Goal: Task Accomplishment & Management: Manage account settings

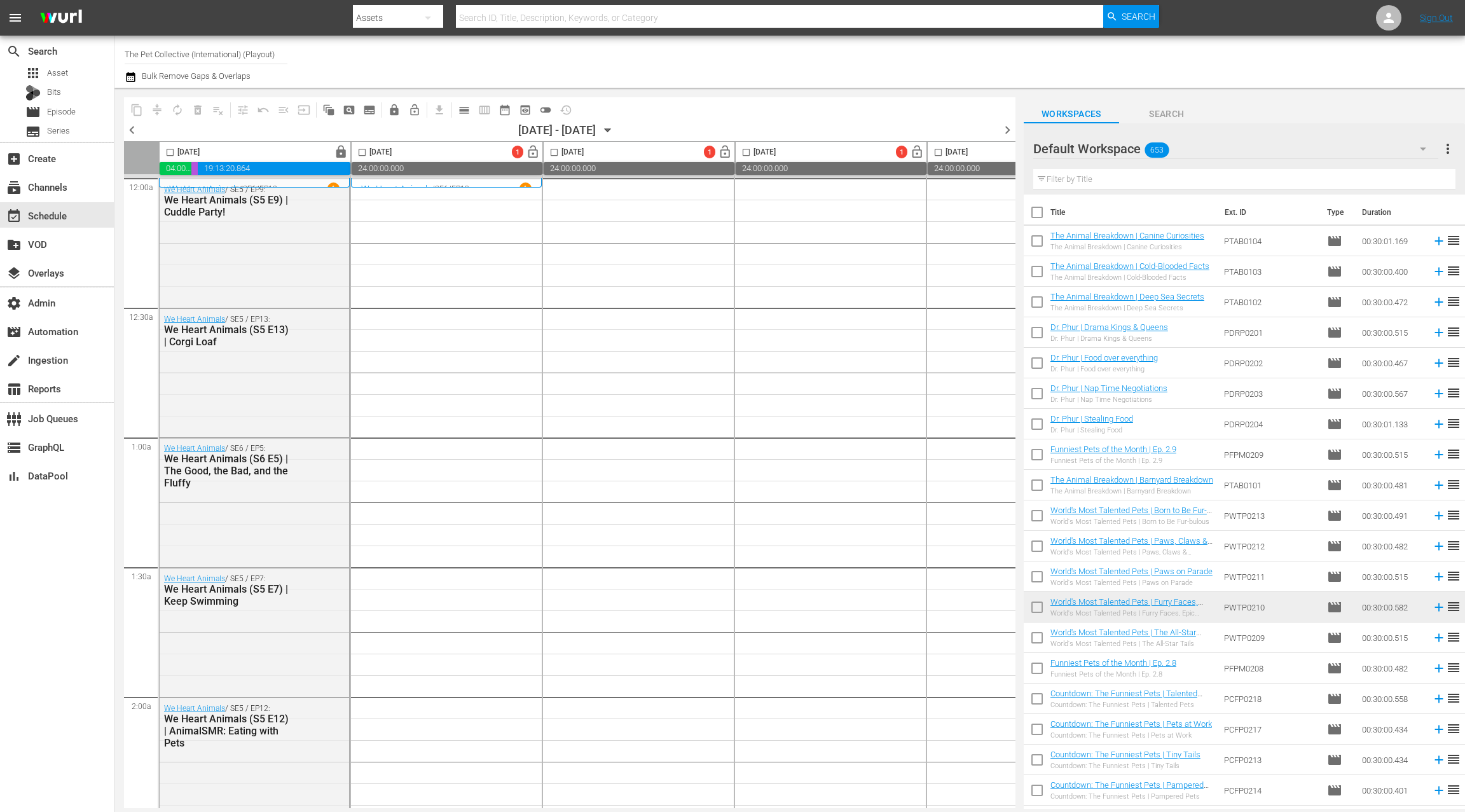
scroll to position [4, 7]
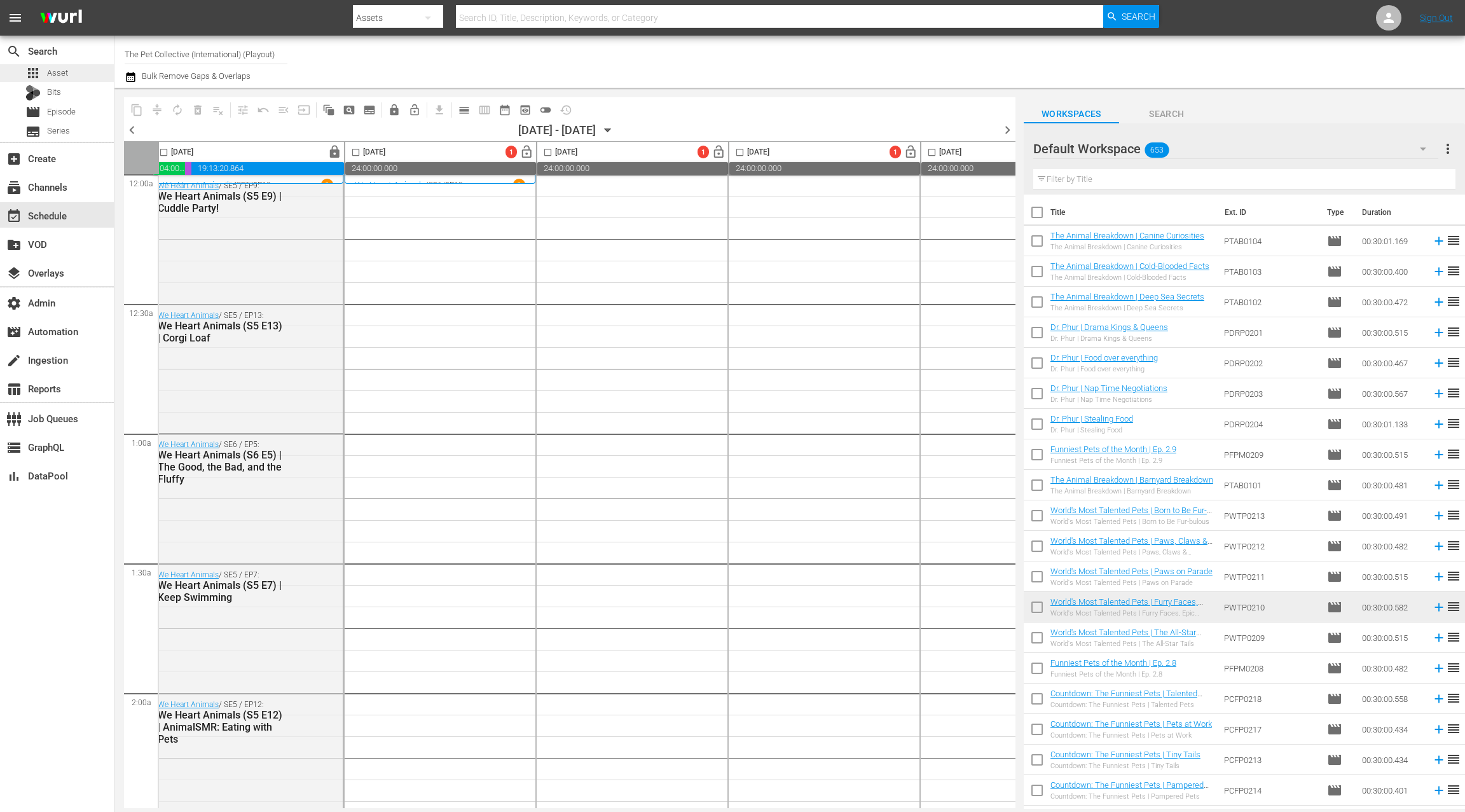
click at [66, 80] on div "apps Asset" at bounding box center [47, 73] width 43 height 18
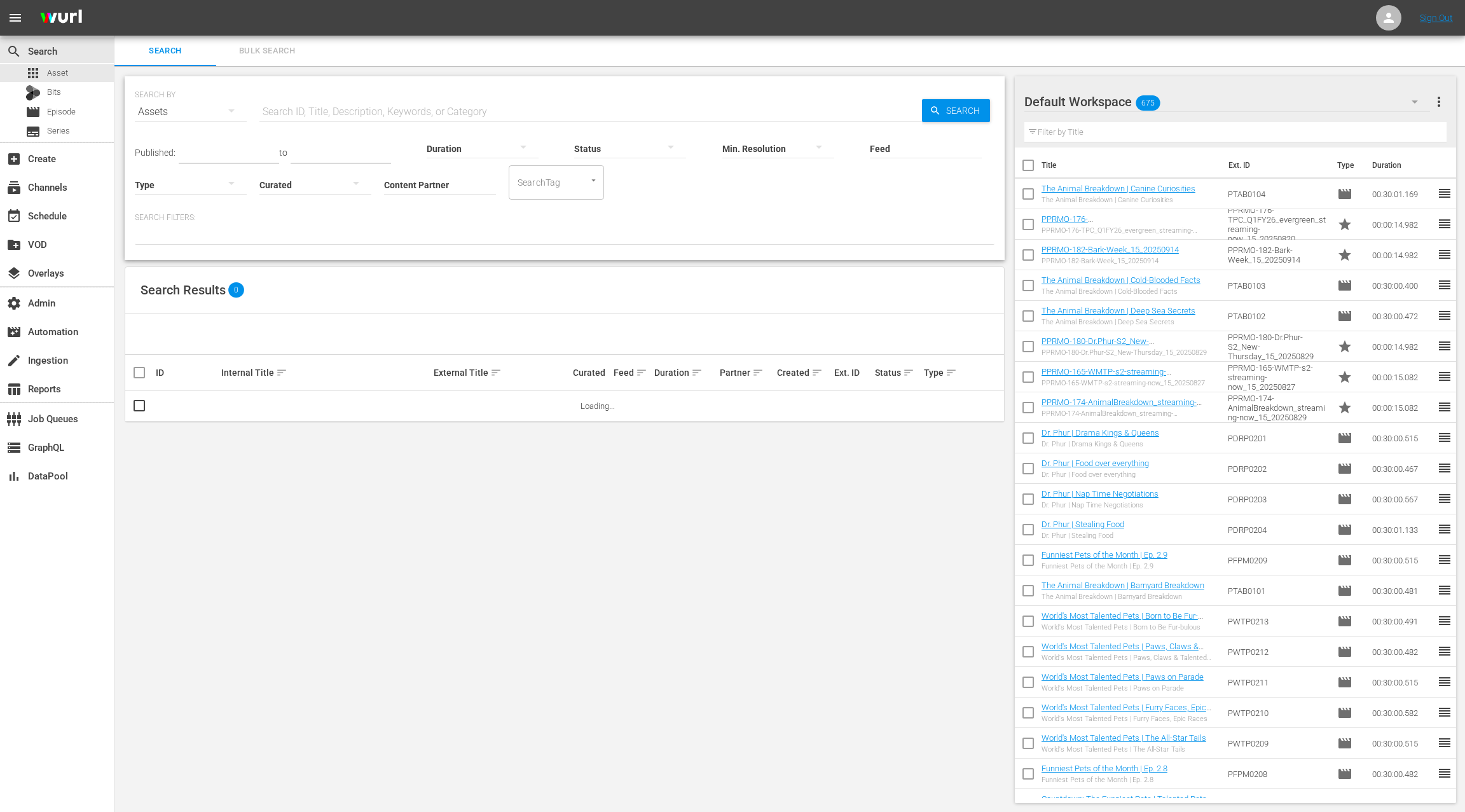
click at [396, 174] on input "Content Partner" at bounding box center [440, 186] width 112 height 46
click at [428, 224] on div "Jukin Media (26)" at bounding box center [487, 220] width 186 height 31
type input "Jukin Media (26)"
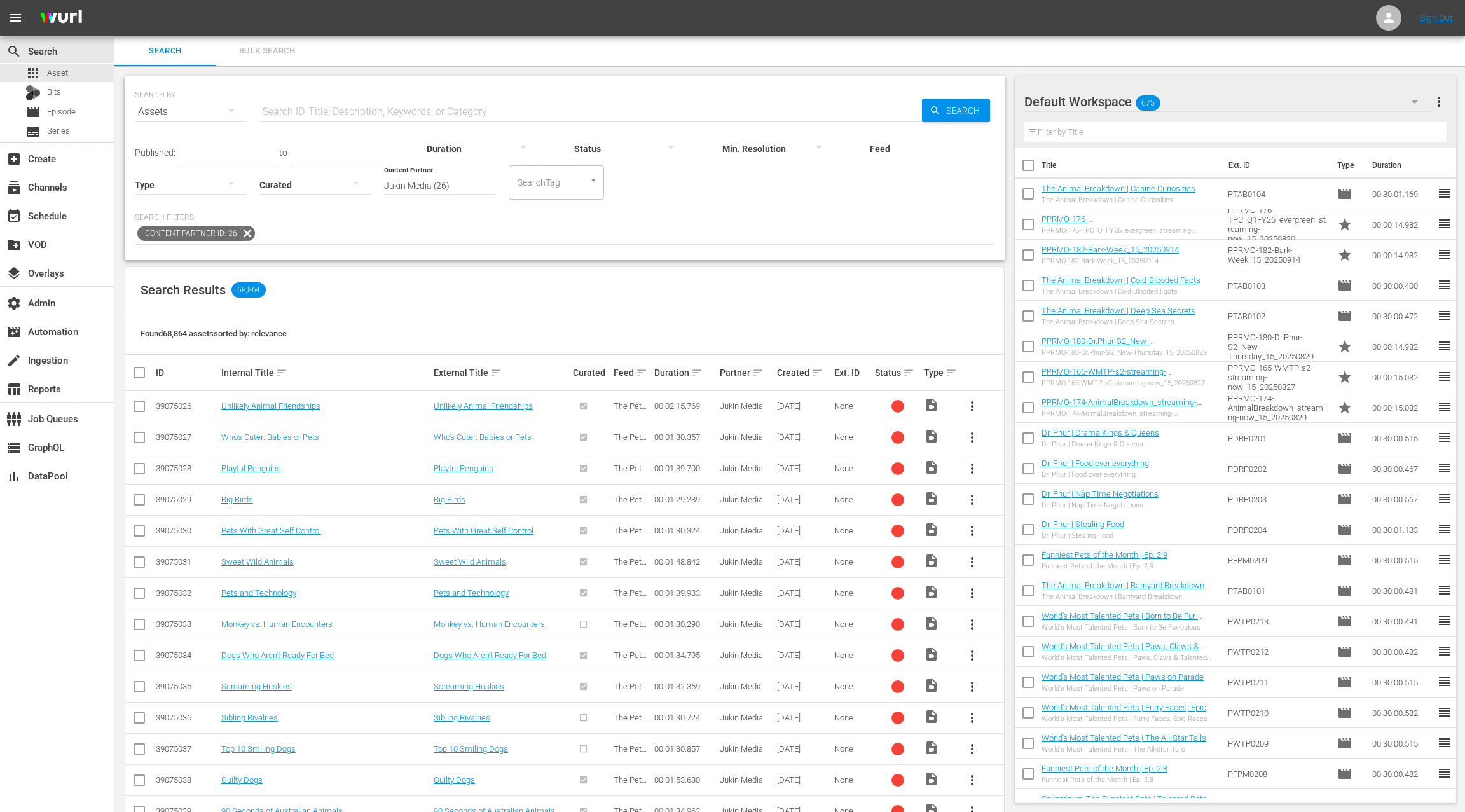
click at [207, 181] on div at bounding box center [191, 185] width 112 height 36
click at [192, 266] on div "Promo" at bounding box center [191, 265] width 112 height 21
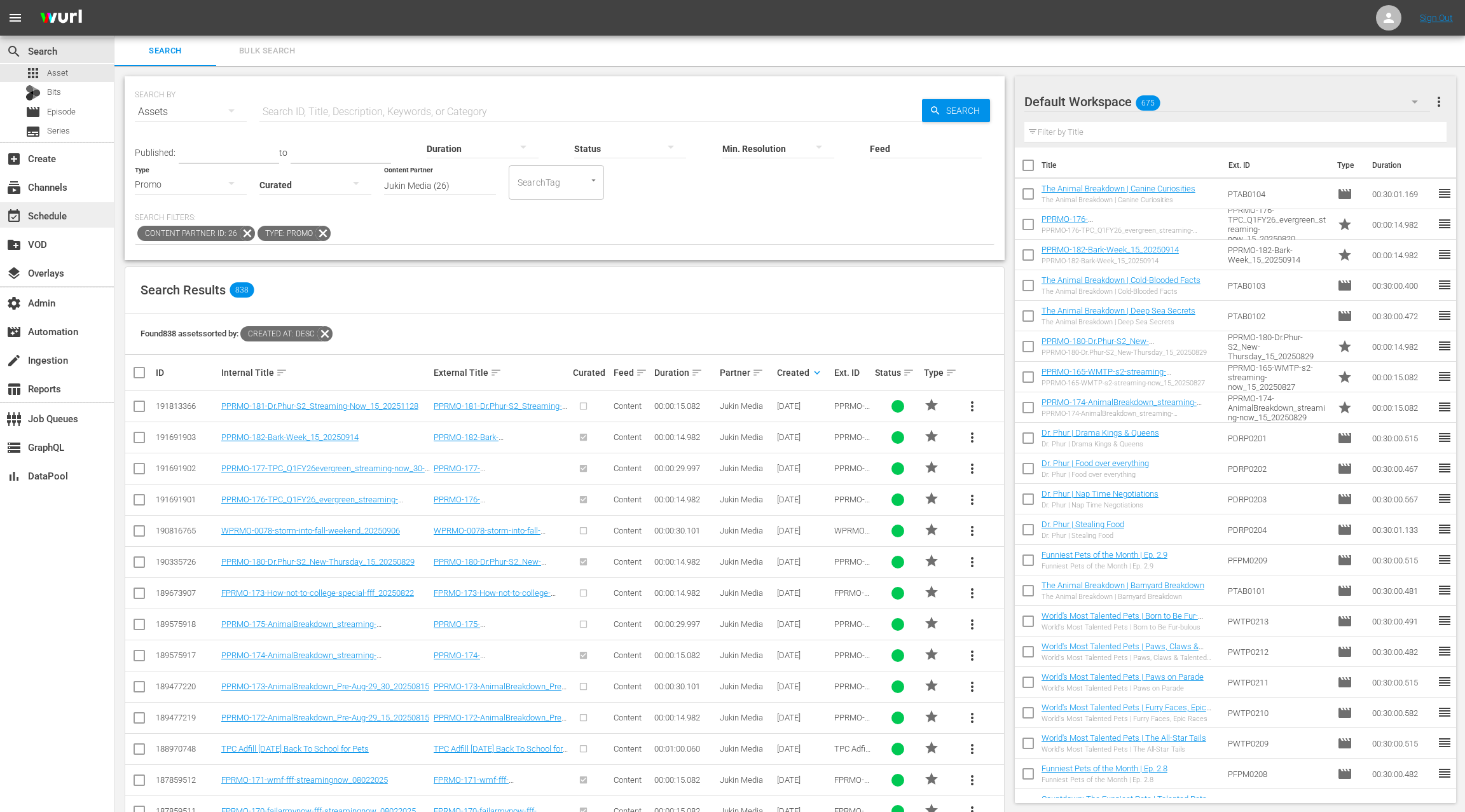
click at [54, 215] on div "event_available Schedule" at bounding box center [35, 213] width 71 height 11
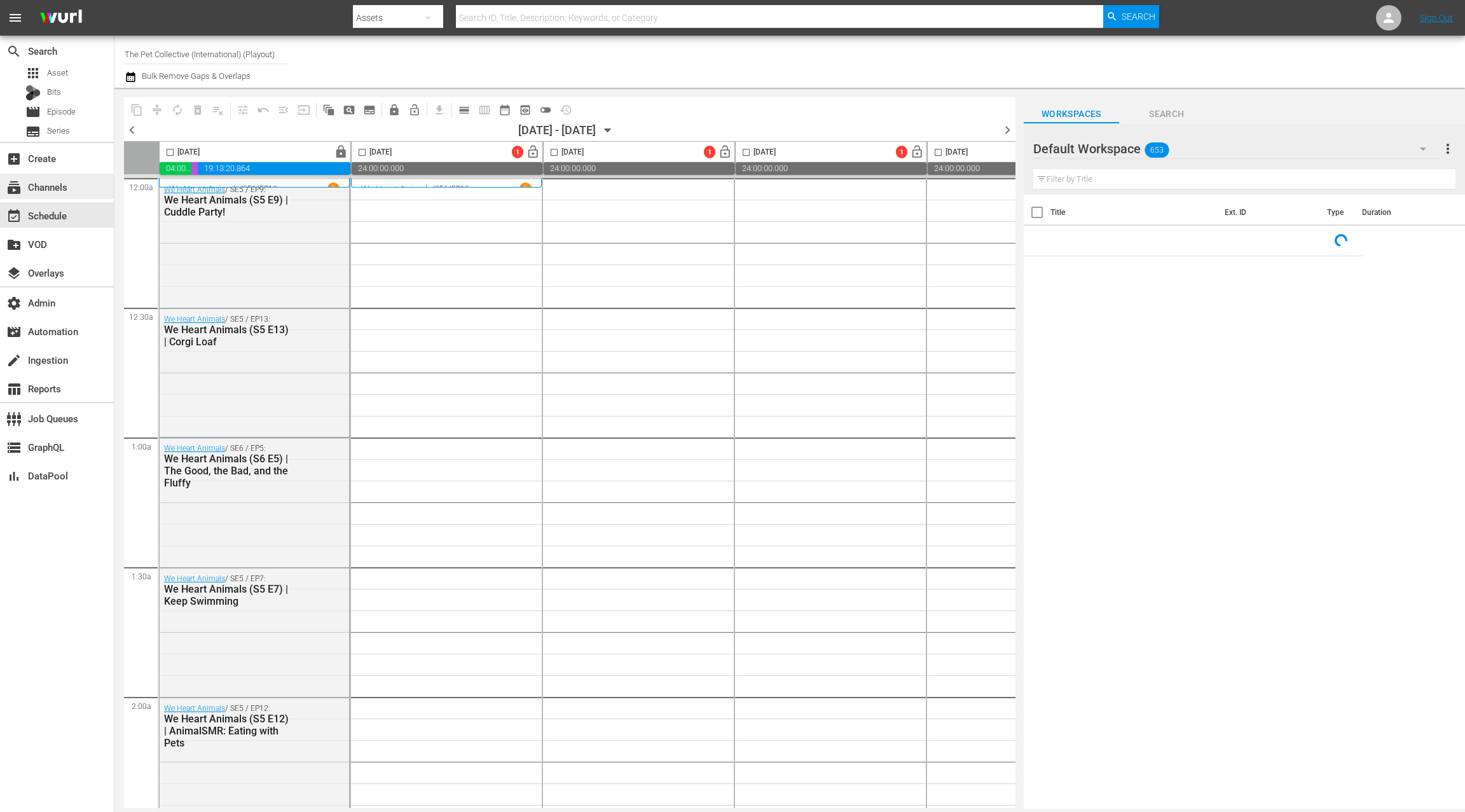
click at [56, 186] on div "subscriptions Channels" at bounding box center [35, 185] width 71 height 11
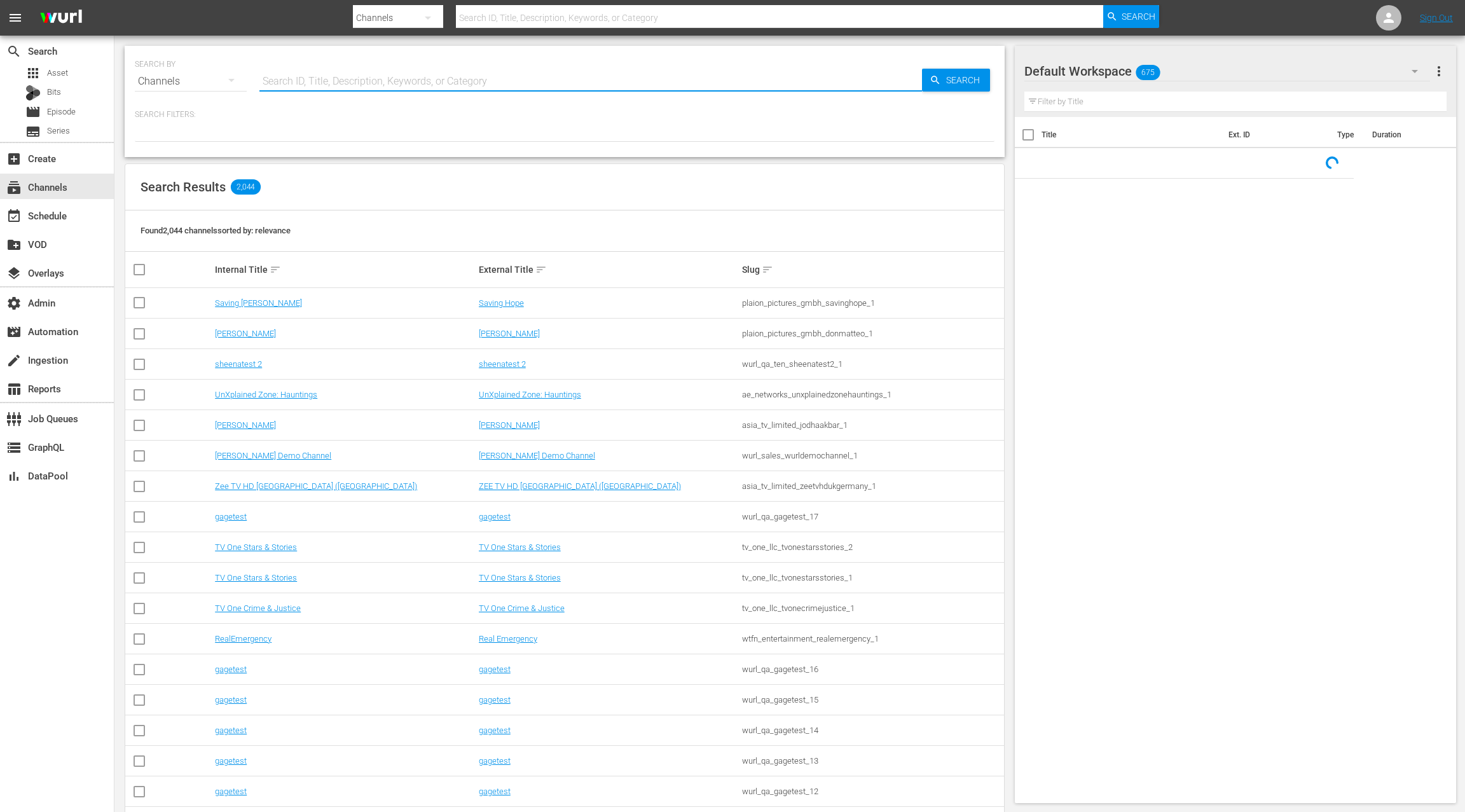
click at [292, 79] on input "text" at bounding box center [591, 81] width 663 height 31
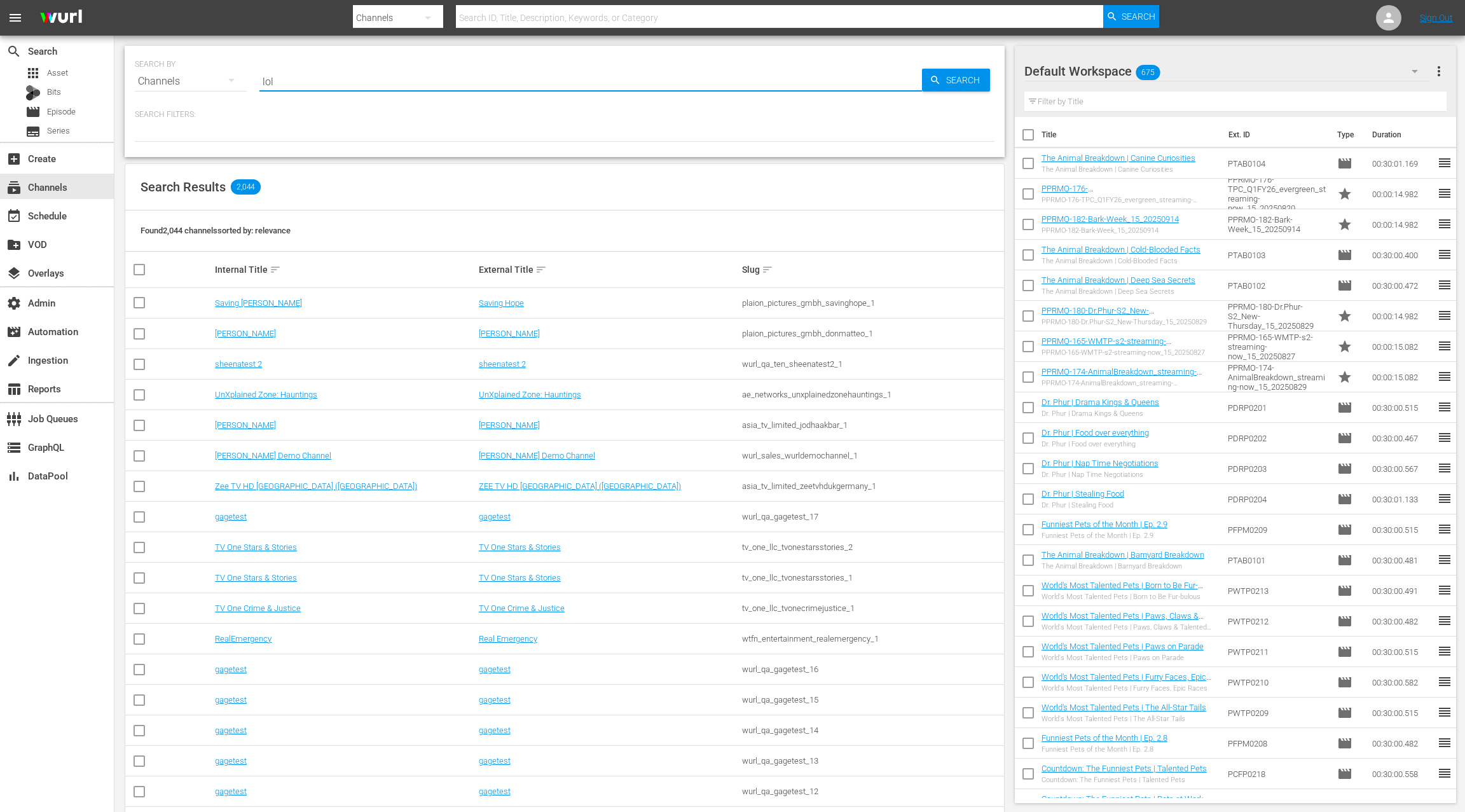
type input "LOL"
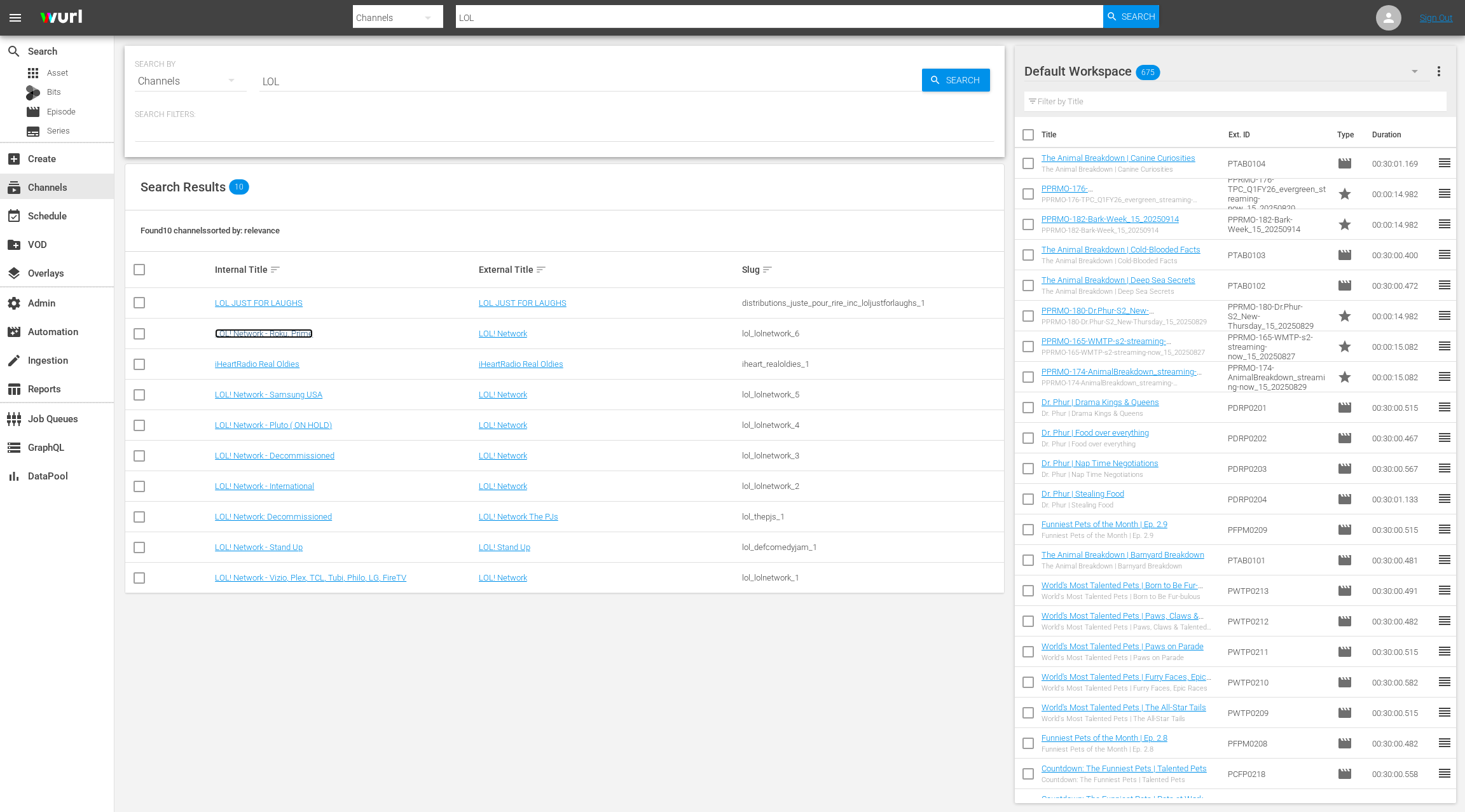
click at [298, 333] on link "LOL! Network - Roku, Prime" at bounding box center [263, 333] width 98 height 9
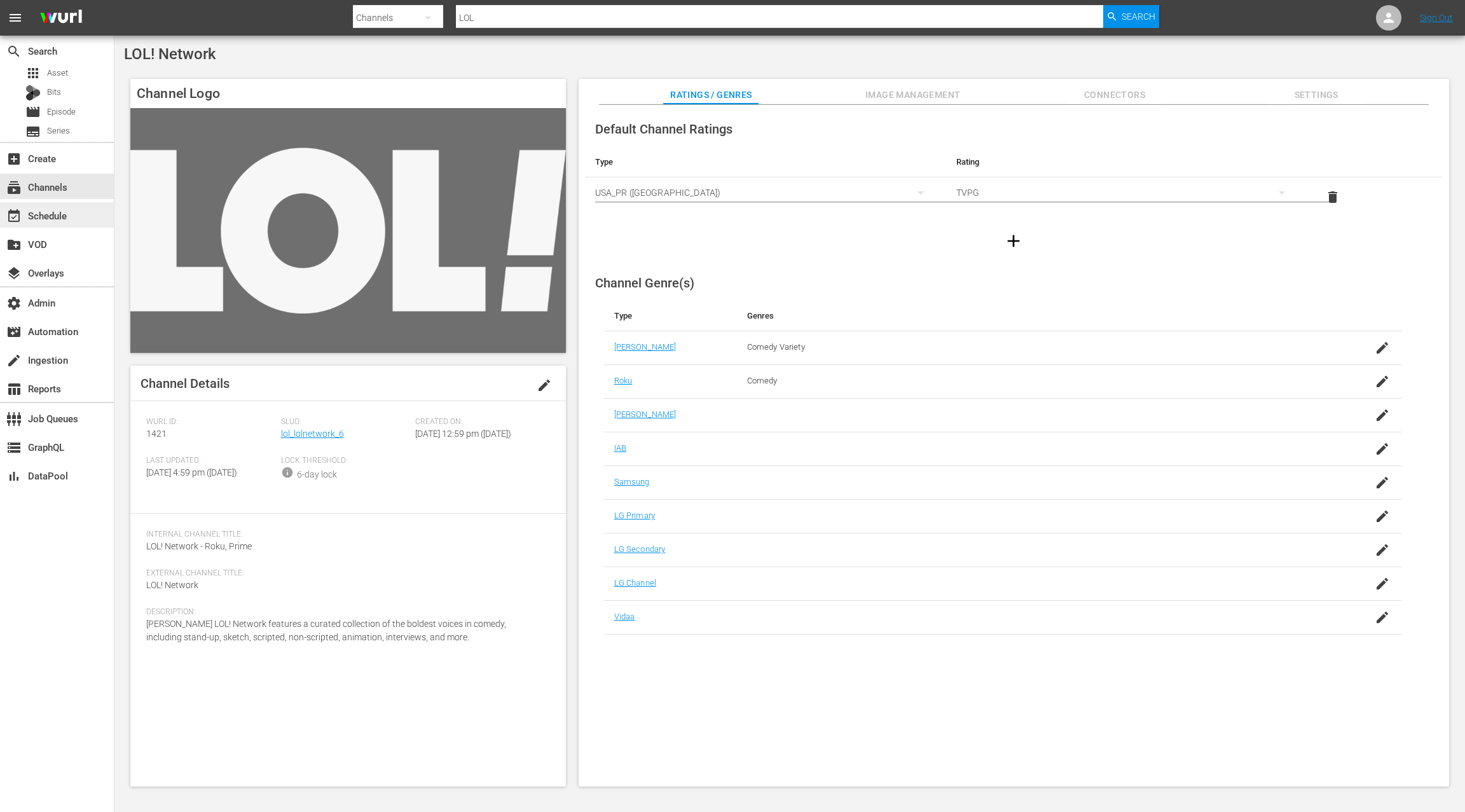
click at [58, 219] on div "event_available Schedule" at bounding box center [35, 213] width 71 height 11
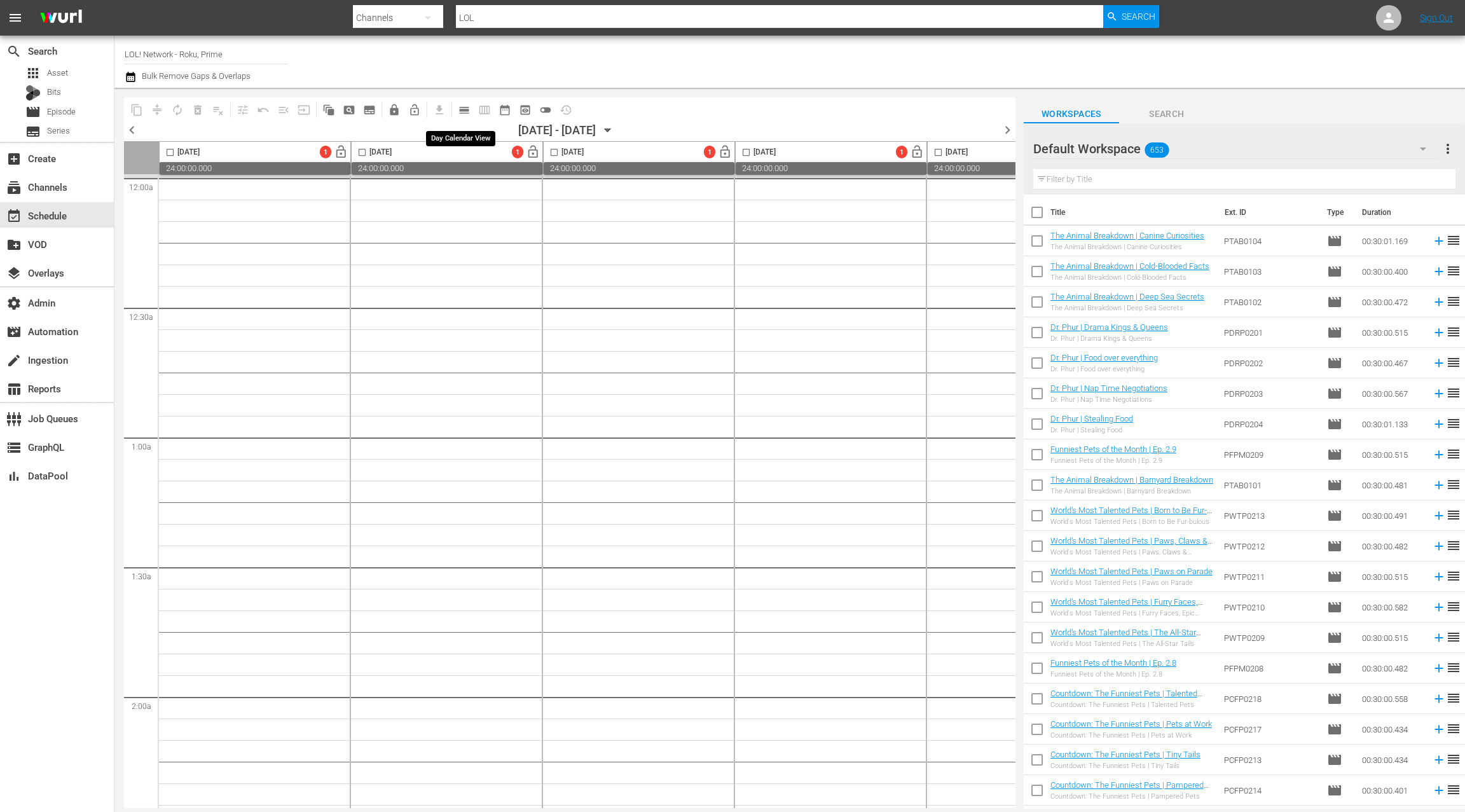
click at [460, 108] on span "calendar_view_day_outlined" at bounding box center [464, 110] width 13 height 13
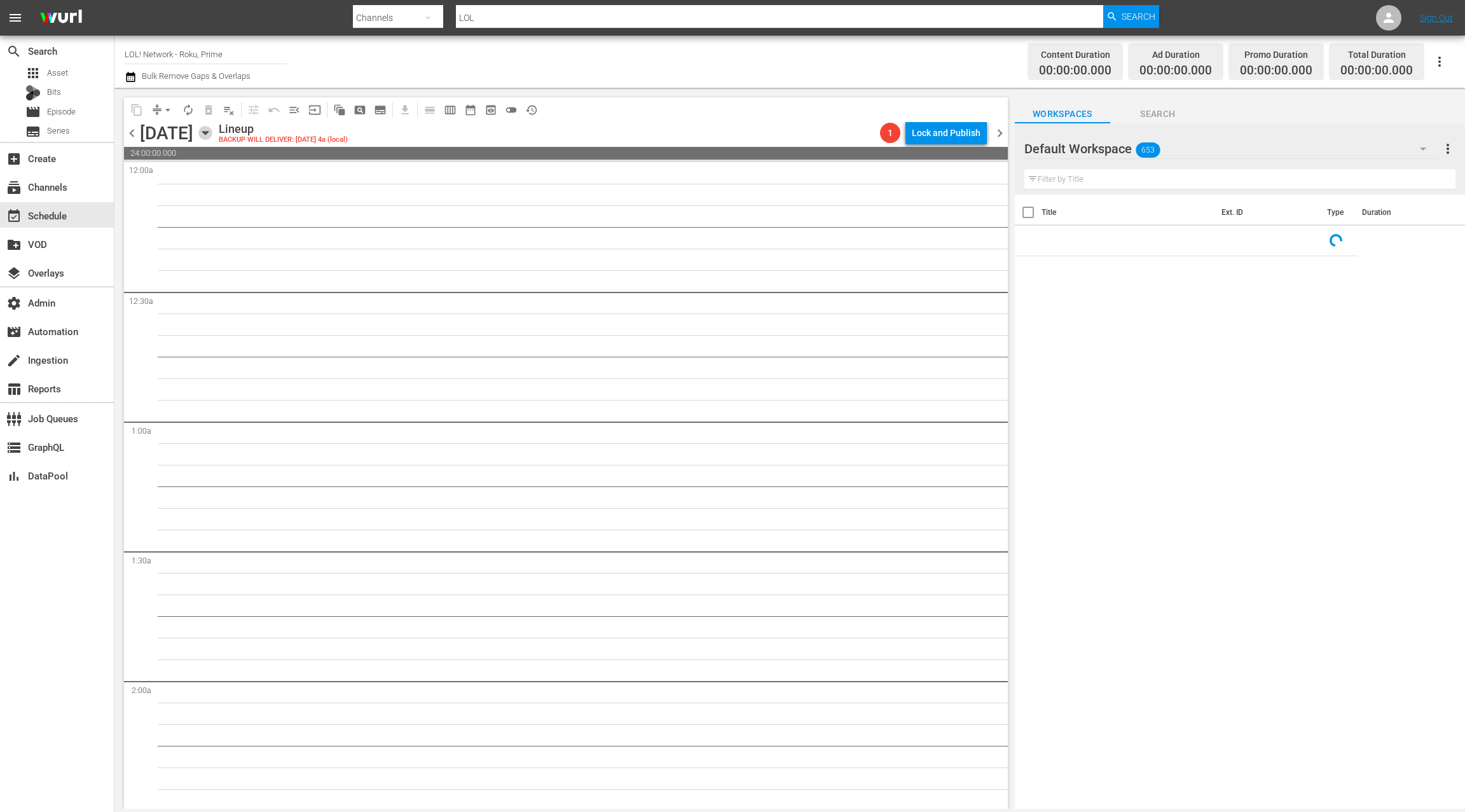
click at [212, 130] on icon "button" at bounding box center [205, 132] width 14 height 14
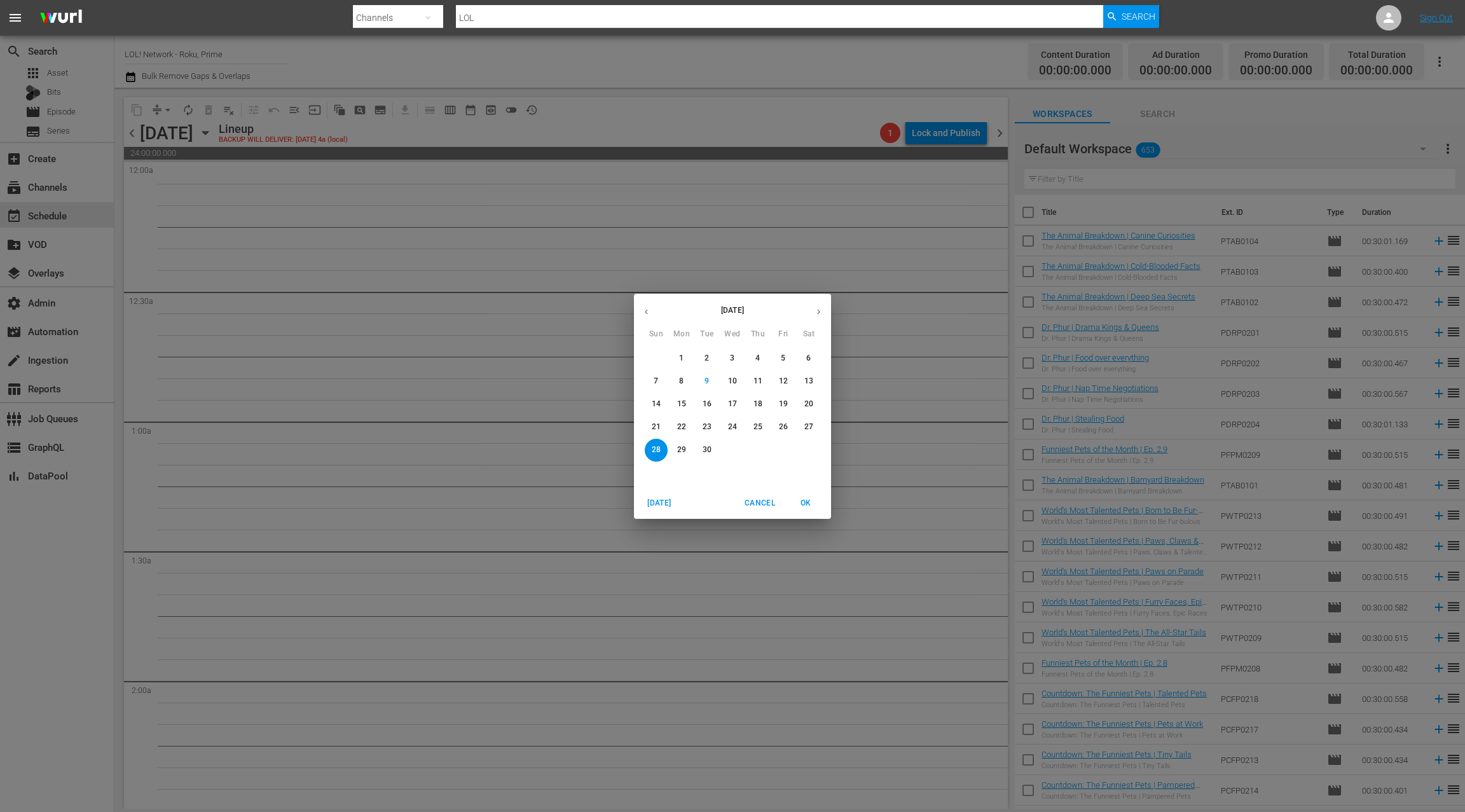
click at [783, 383] on p "12" at bounding box center [783, 381] width 9 height 11
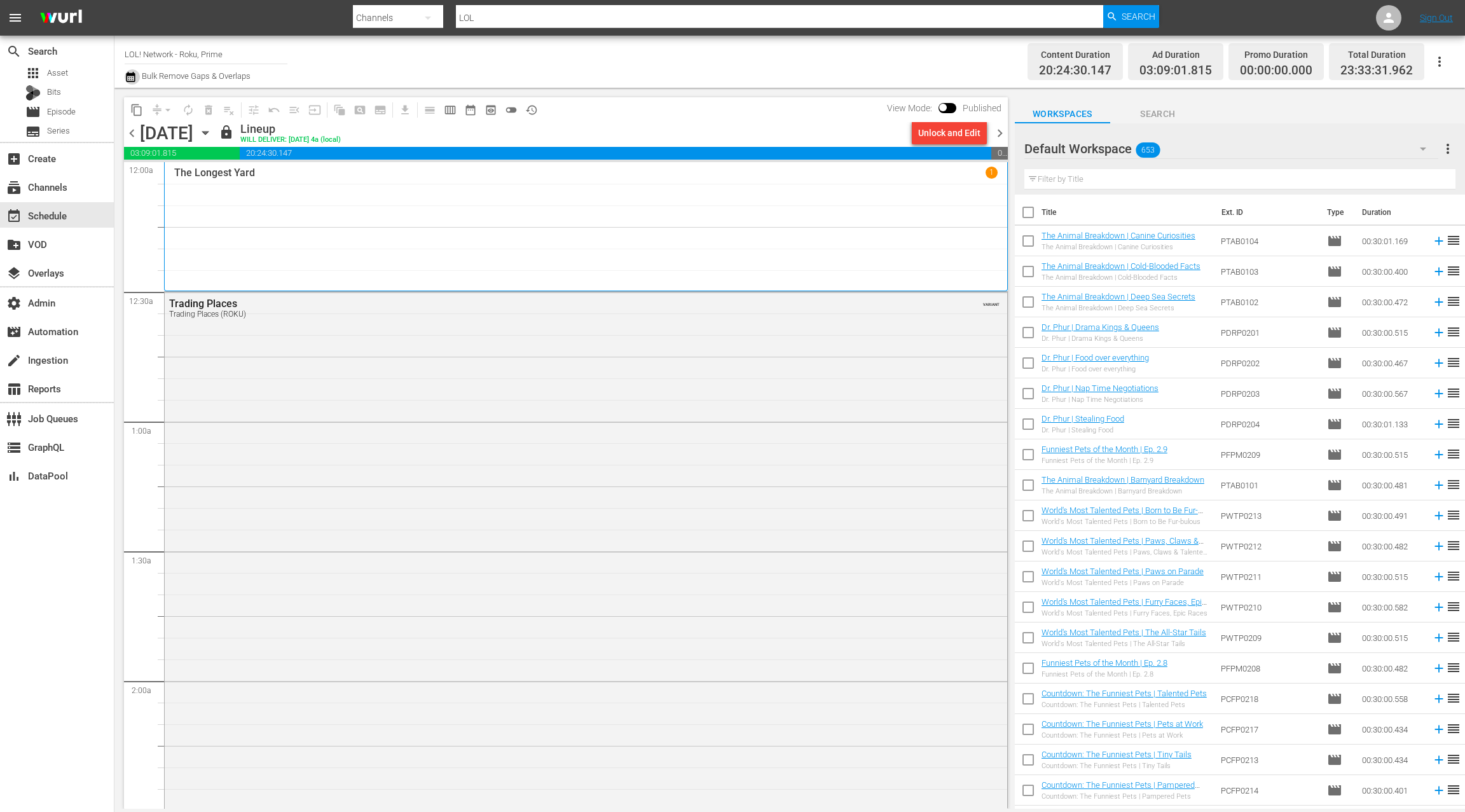
click at [138, 80] on button "button" at bounding box center [132, 76] width 15 height 15
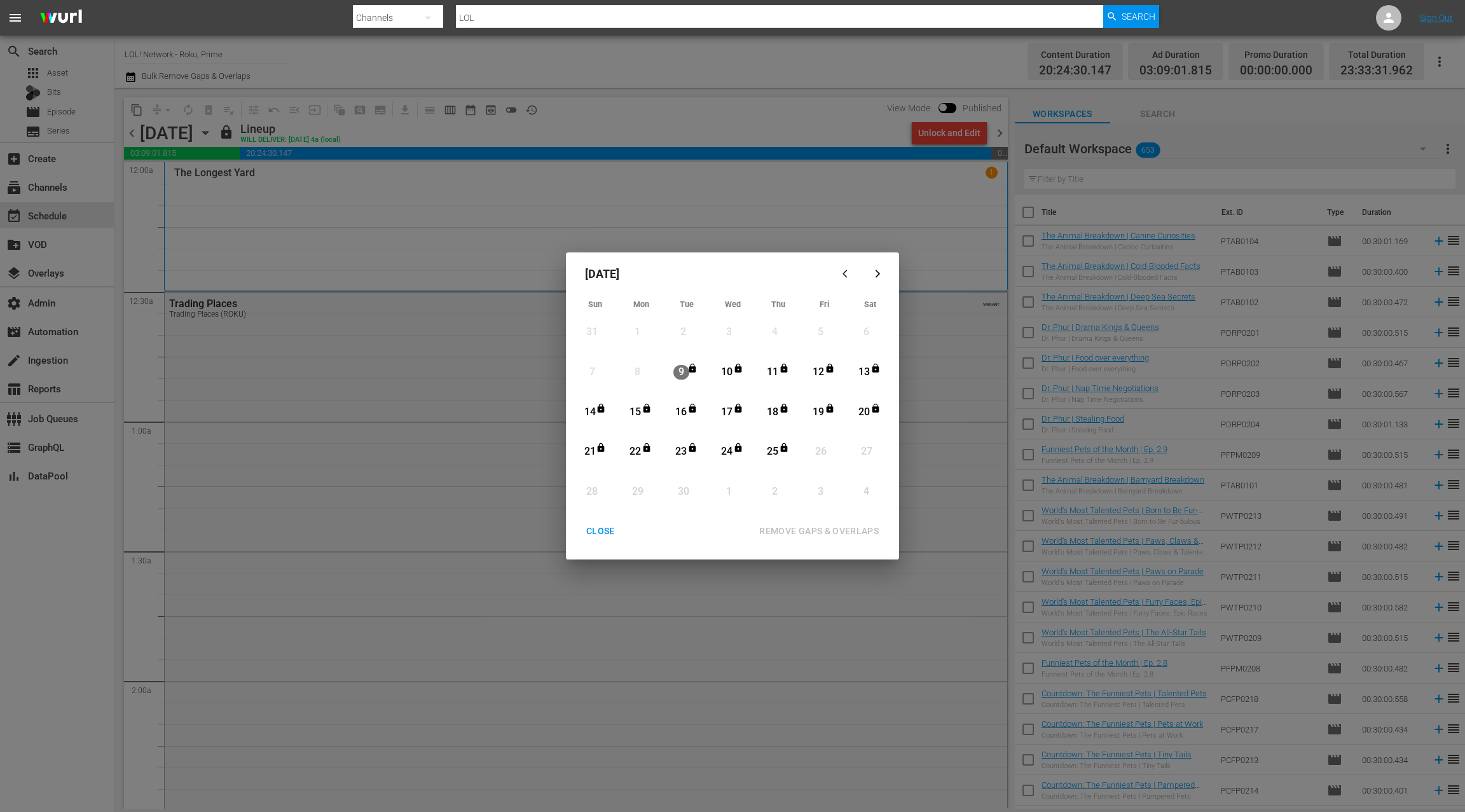
drag, startPoint x: 825, startPoint y: 374, endPoint x: 814, endPoint y: 387, distance: 17.0
click at [824, 374] on div "12" at bounding box center [819, 372] width 16 height 15
click at [774, 454] on div "25" at bounding box center [773, 452] width 16 height 15
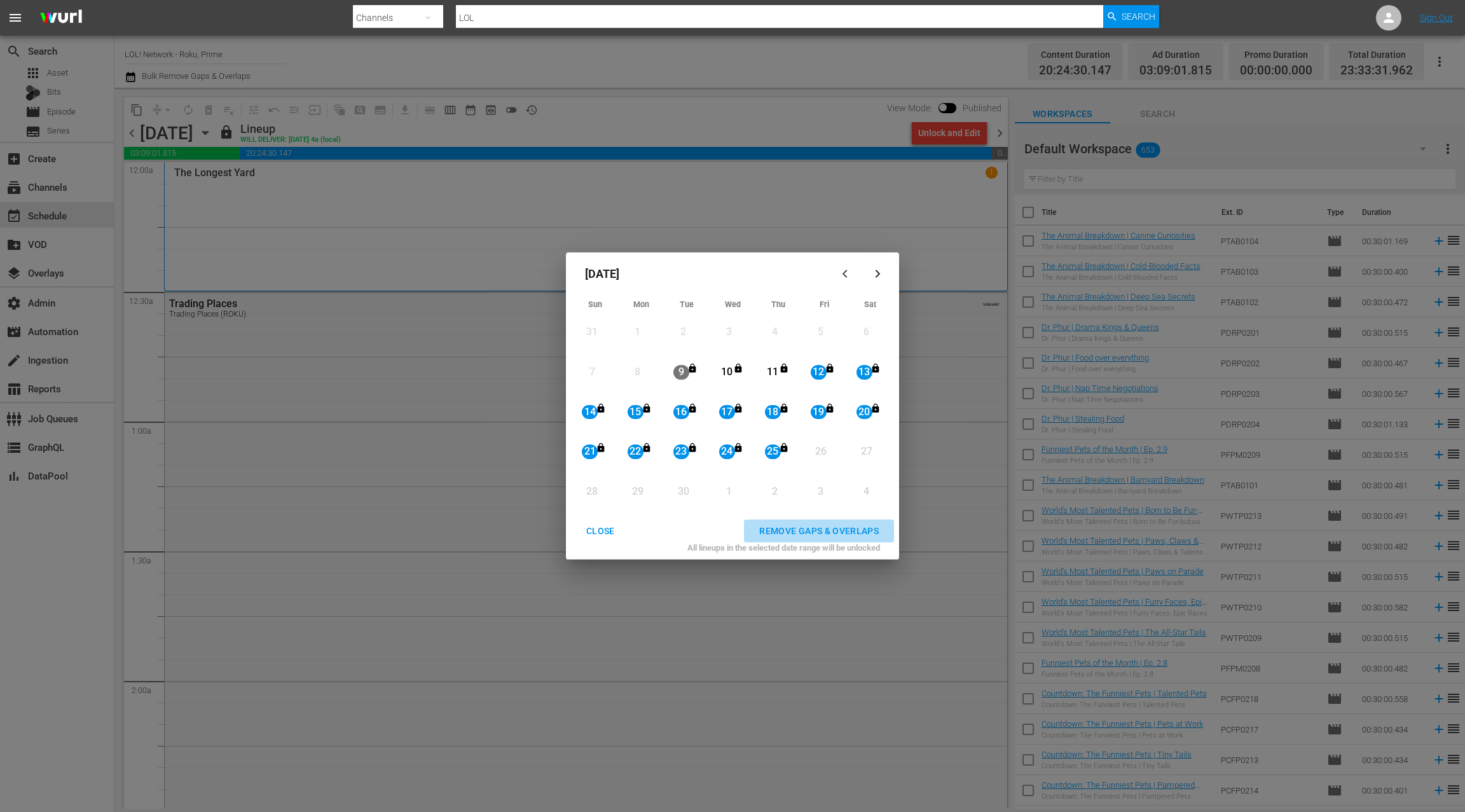
click at [799, 531] on div "REMOVE GAPS & OVERLAPS" at bounding box center [819, 531] width 140 height 16
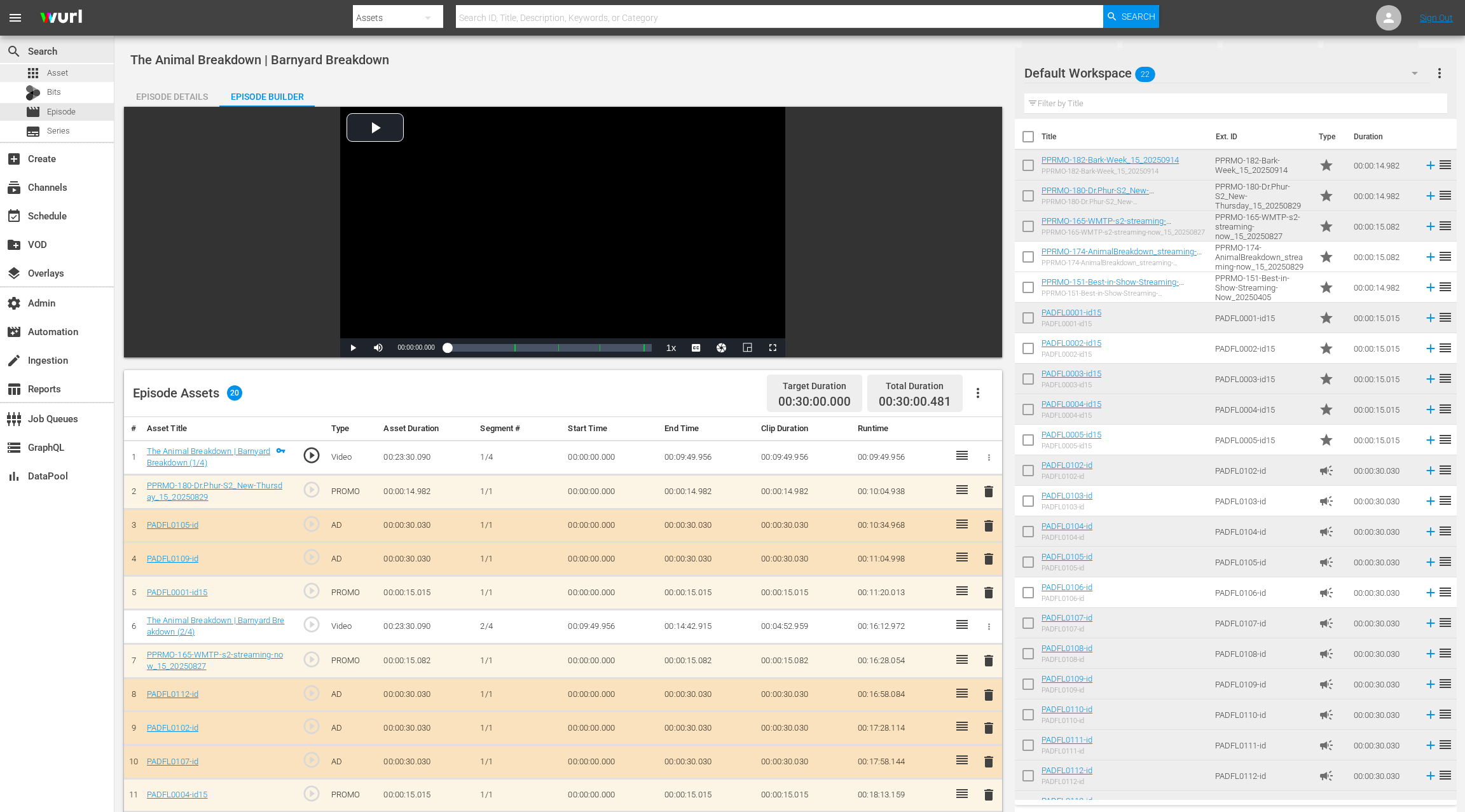
scroll to position [331, 0]
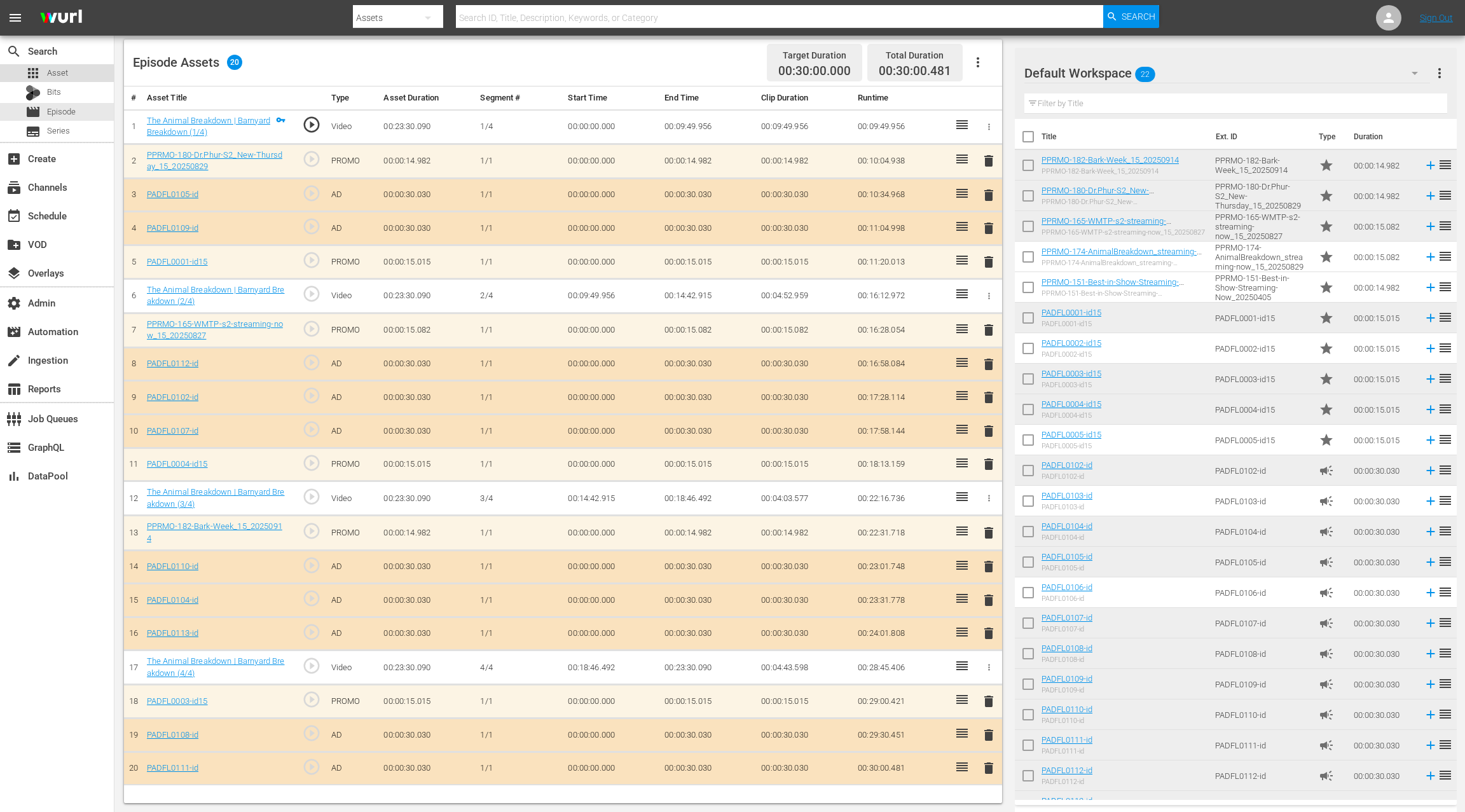
click at [59, 76] on span "Asset" at bounding box center [58, 72] width 21 height 13
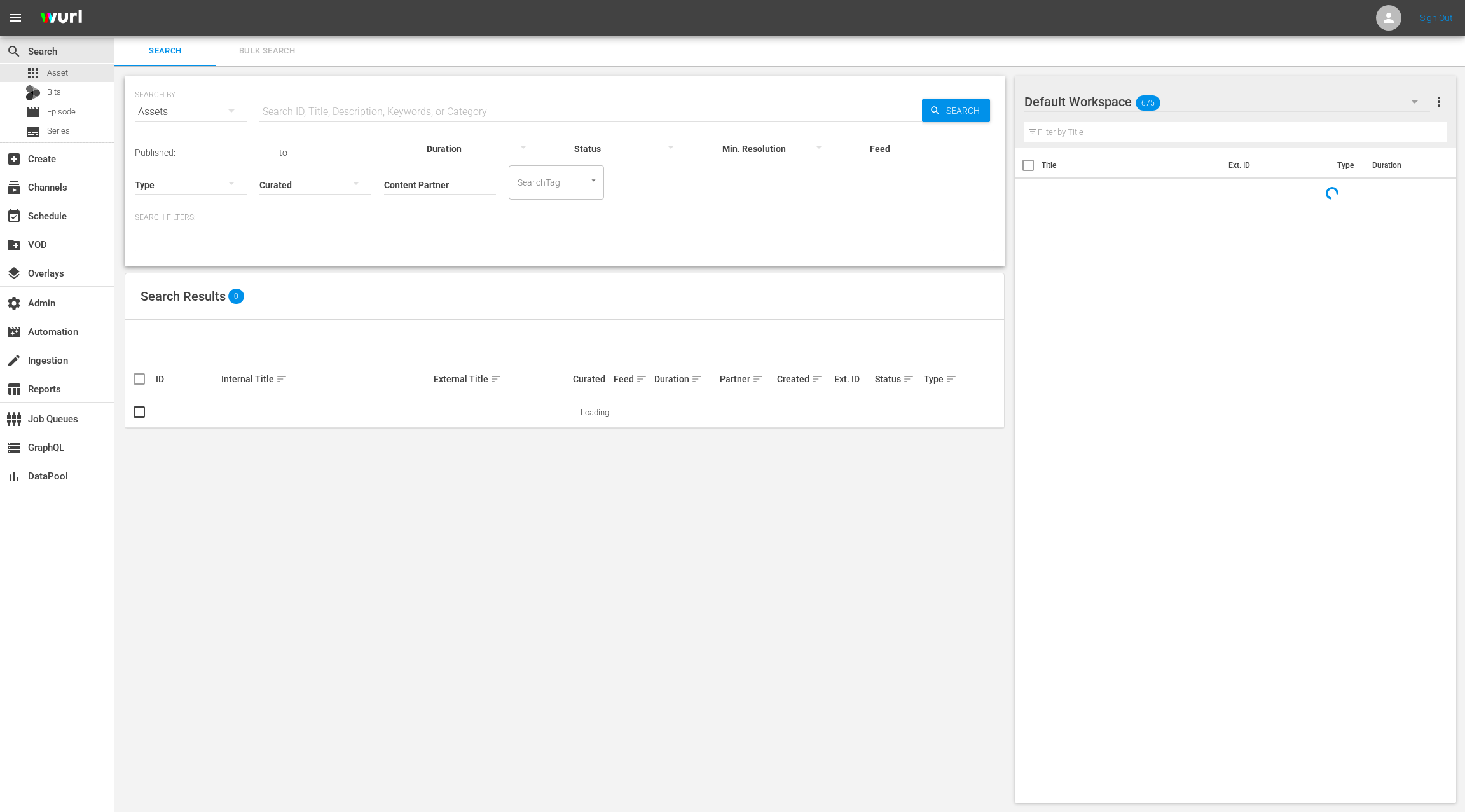
click at [404, 183] on input "Content Partner" at bounding box center [440, 186] width 112 height 46
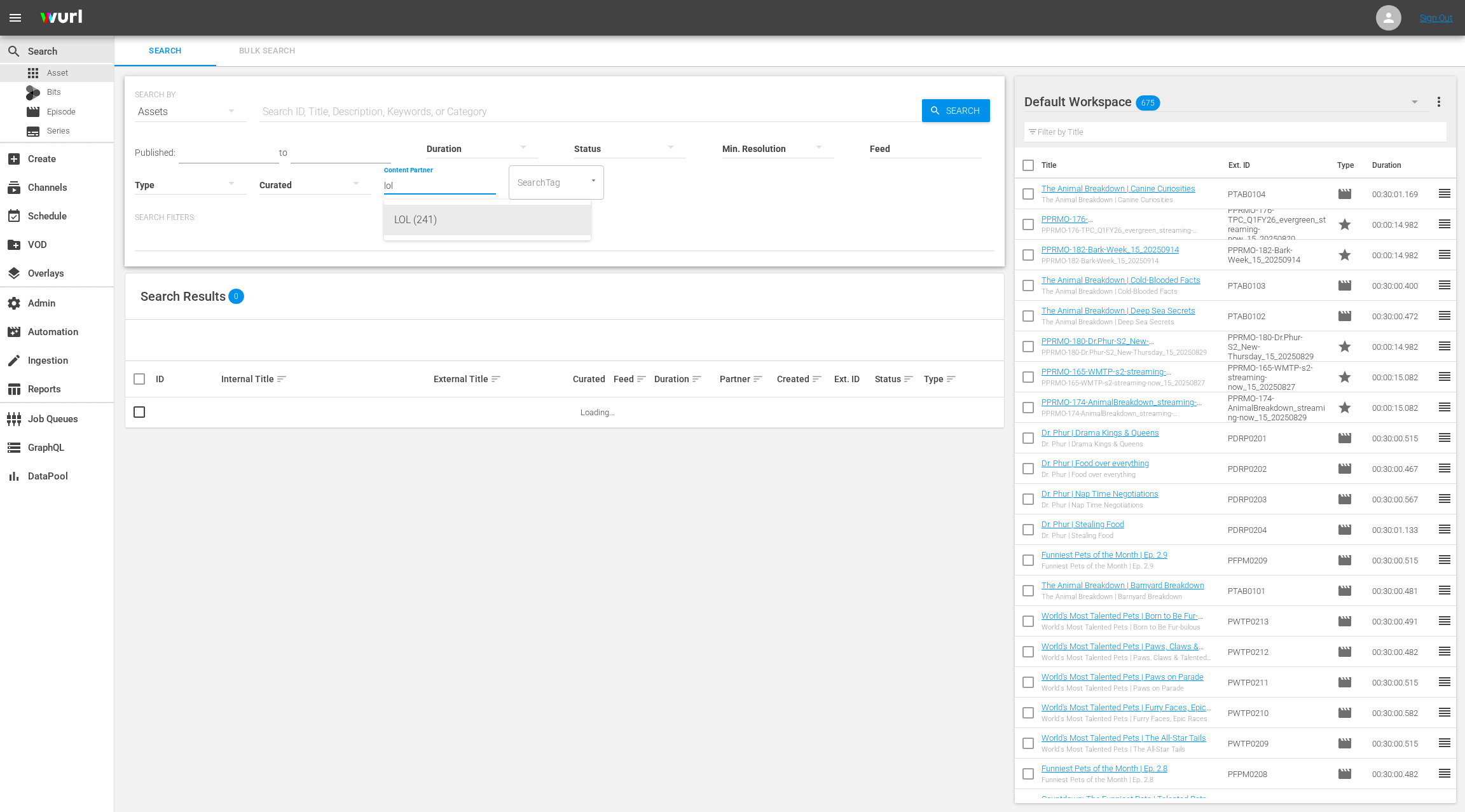
click at [419, 226] on div "LOL (241)" at bounding box center [487, 220] width 186 height 31
type input "LOL (241)"
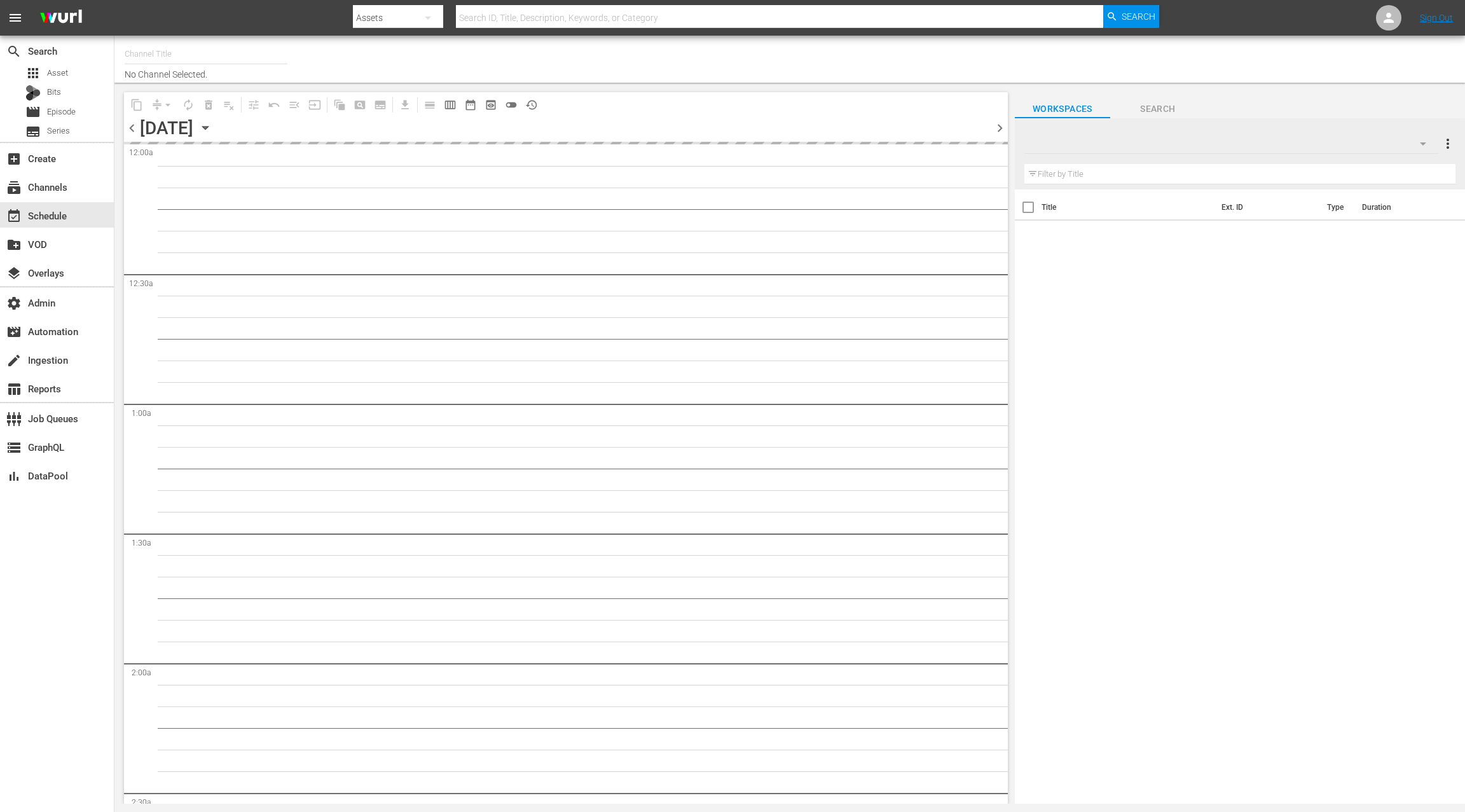
type input "LOL! Network - Roku, Prime (1421)"
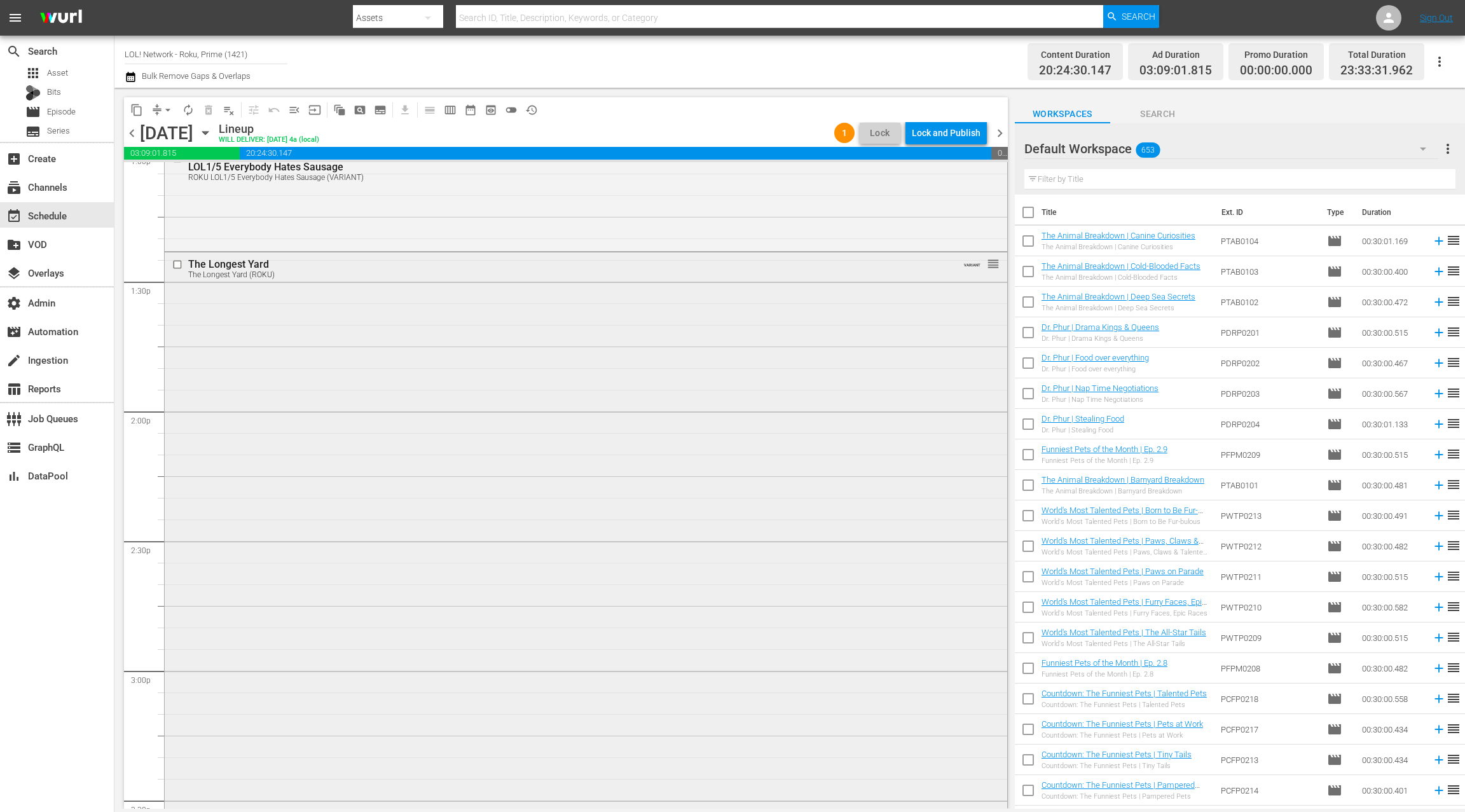
scroll to position [3392, 0]
click at [1002, 135] on span "chevron_right" at bounding box center [1000, 133] width 16 height 16
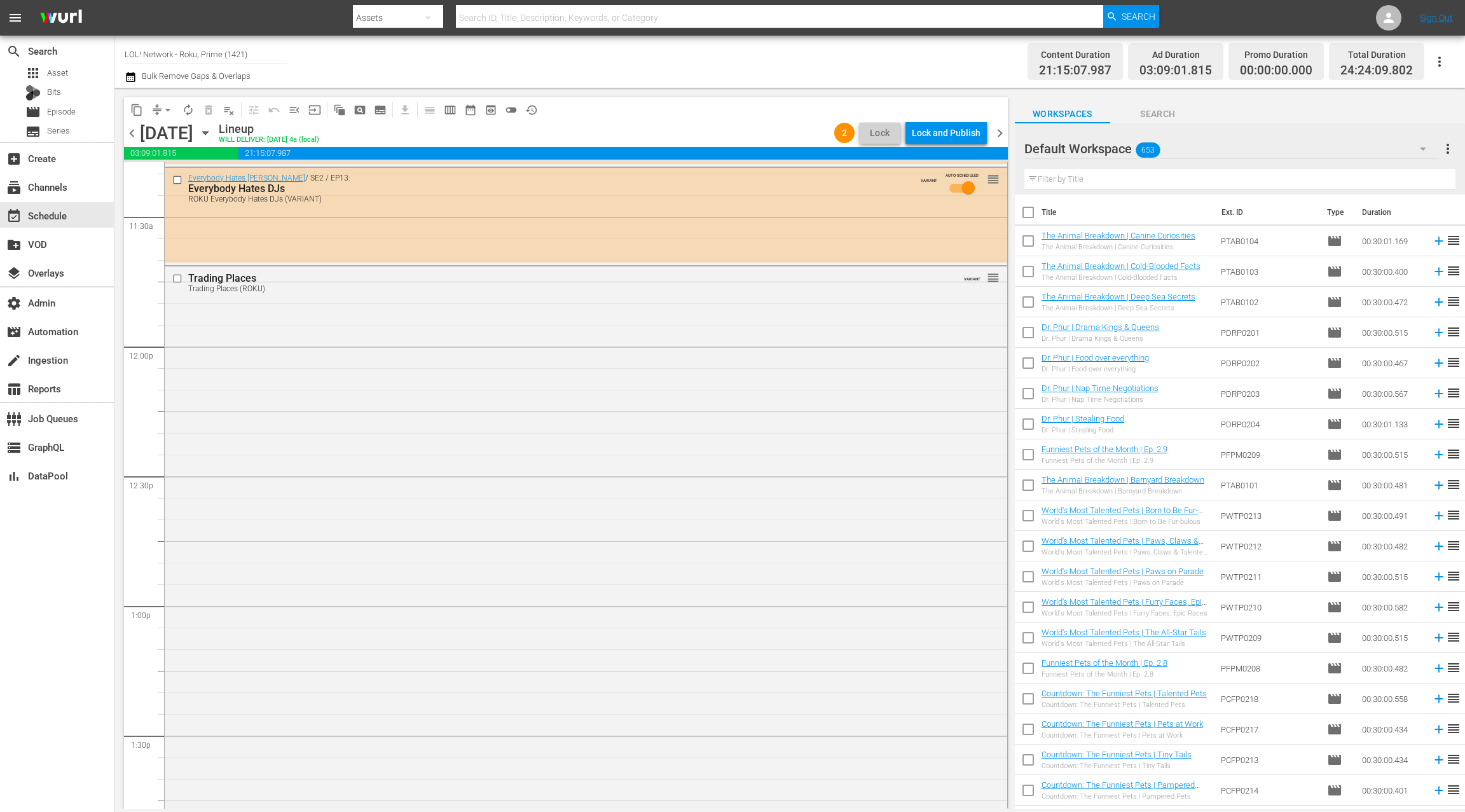
scroll to position [2934, 0]
click at [595, 372] on div "Trading Places Trading Places (ROKU) VARIANT reorder" at bounding box center [586, 551] width 843 height 579
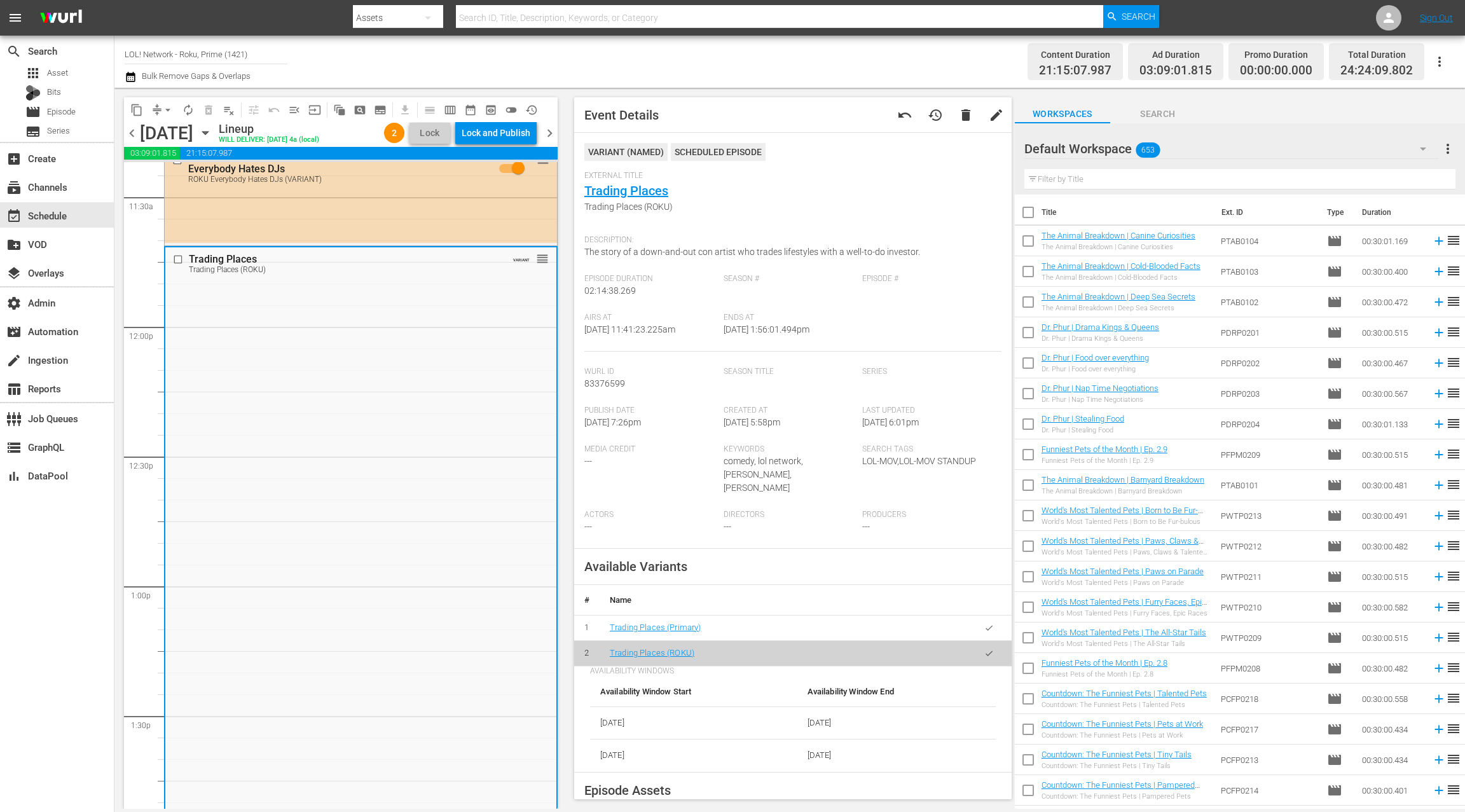
scroll to position [2970, 0]
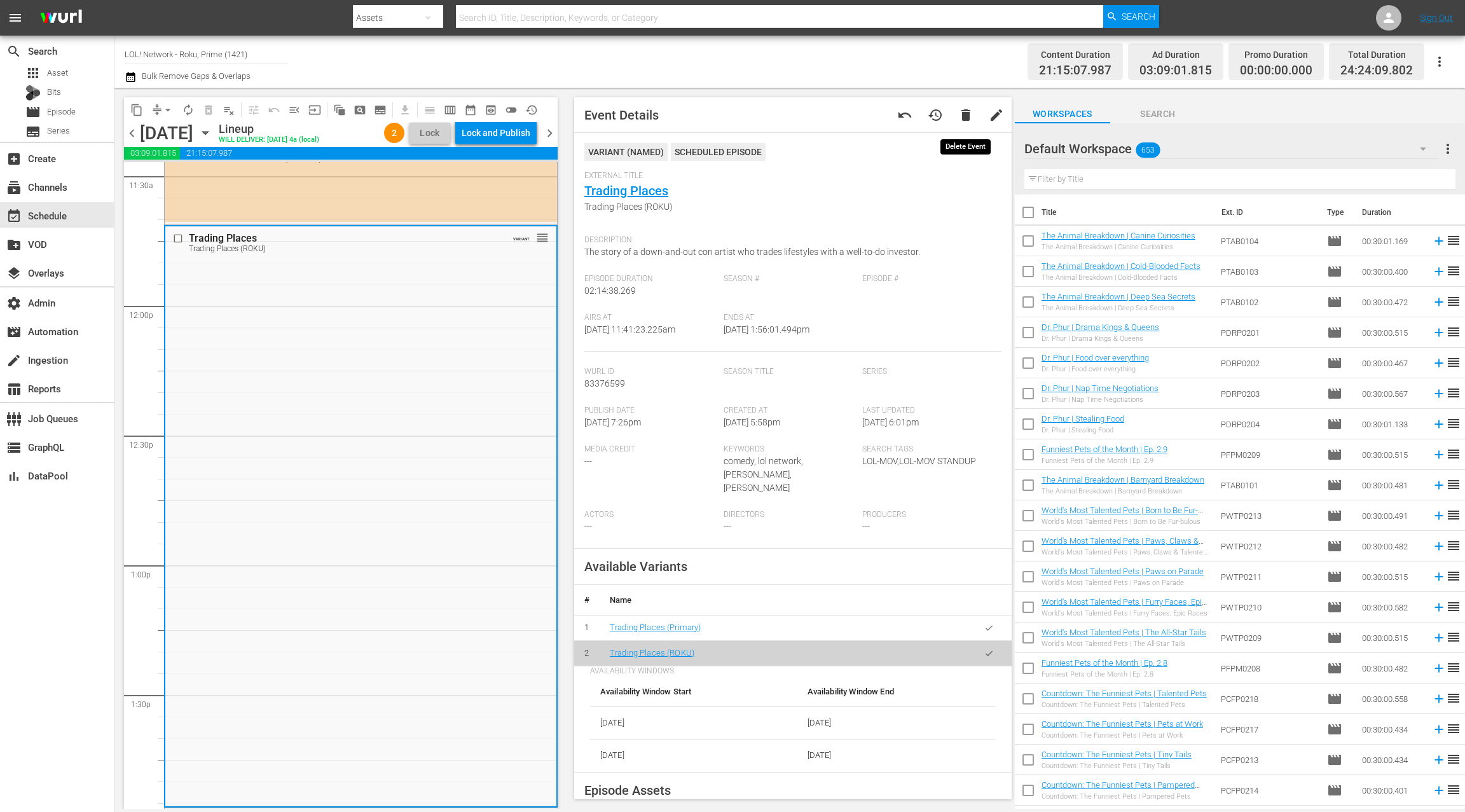
click at [968, 118] on span "delete" at bounding box center [966, 115] width 15 height 15
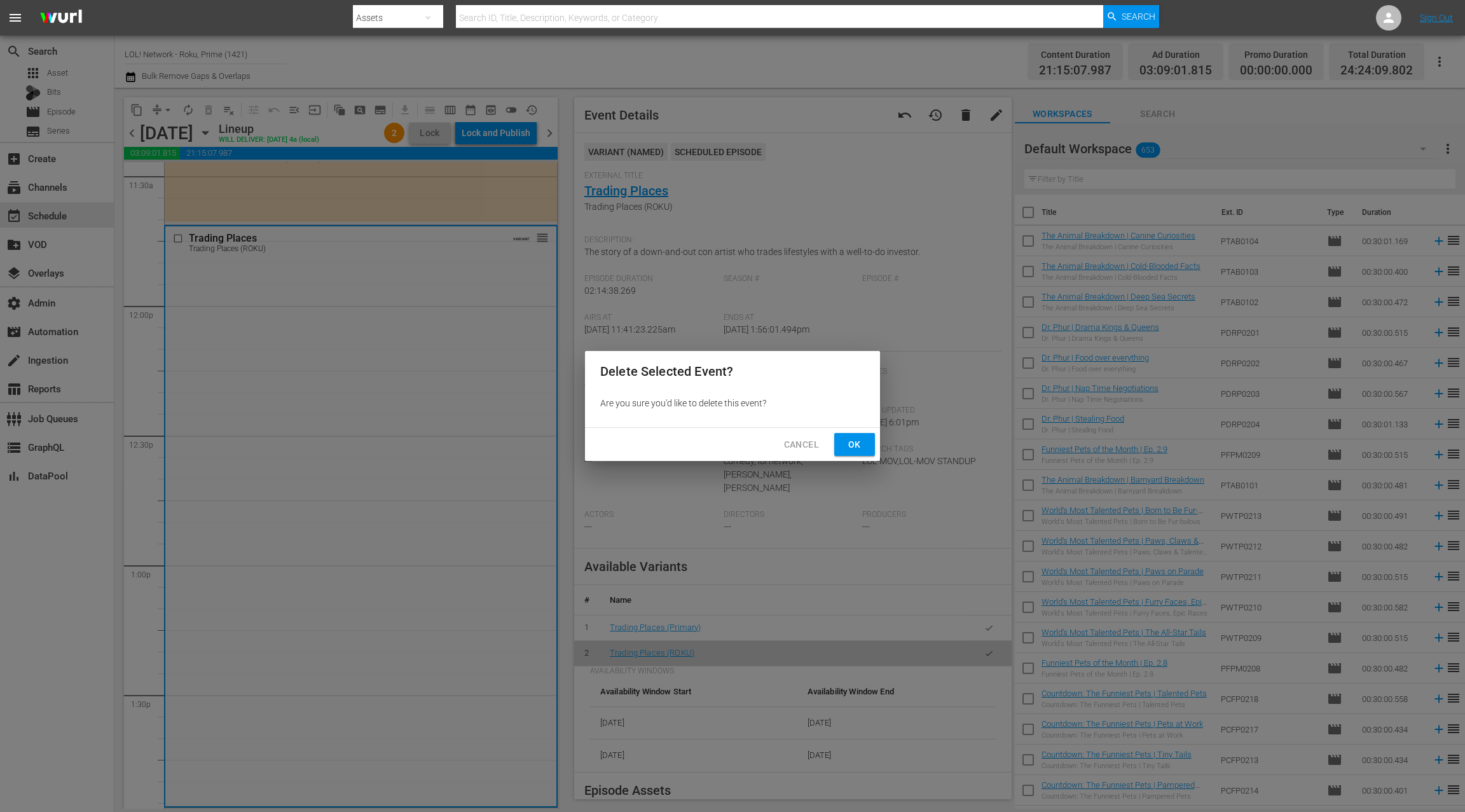
click at [857, 447] on span "Ok" at bounding box center [855, 445] width 21 height 16
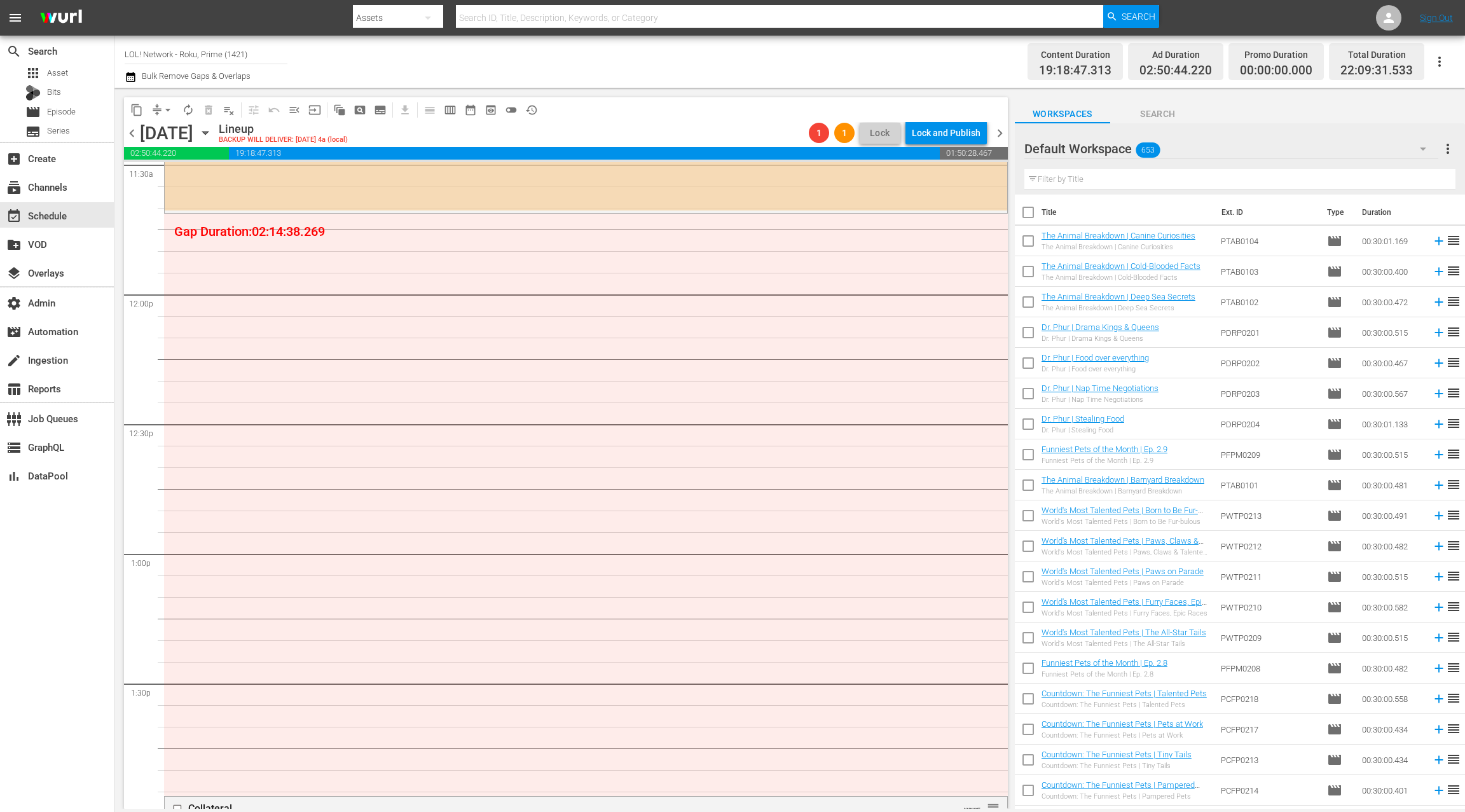
scroll to position [3046, 0]
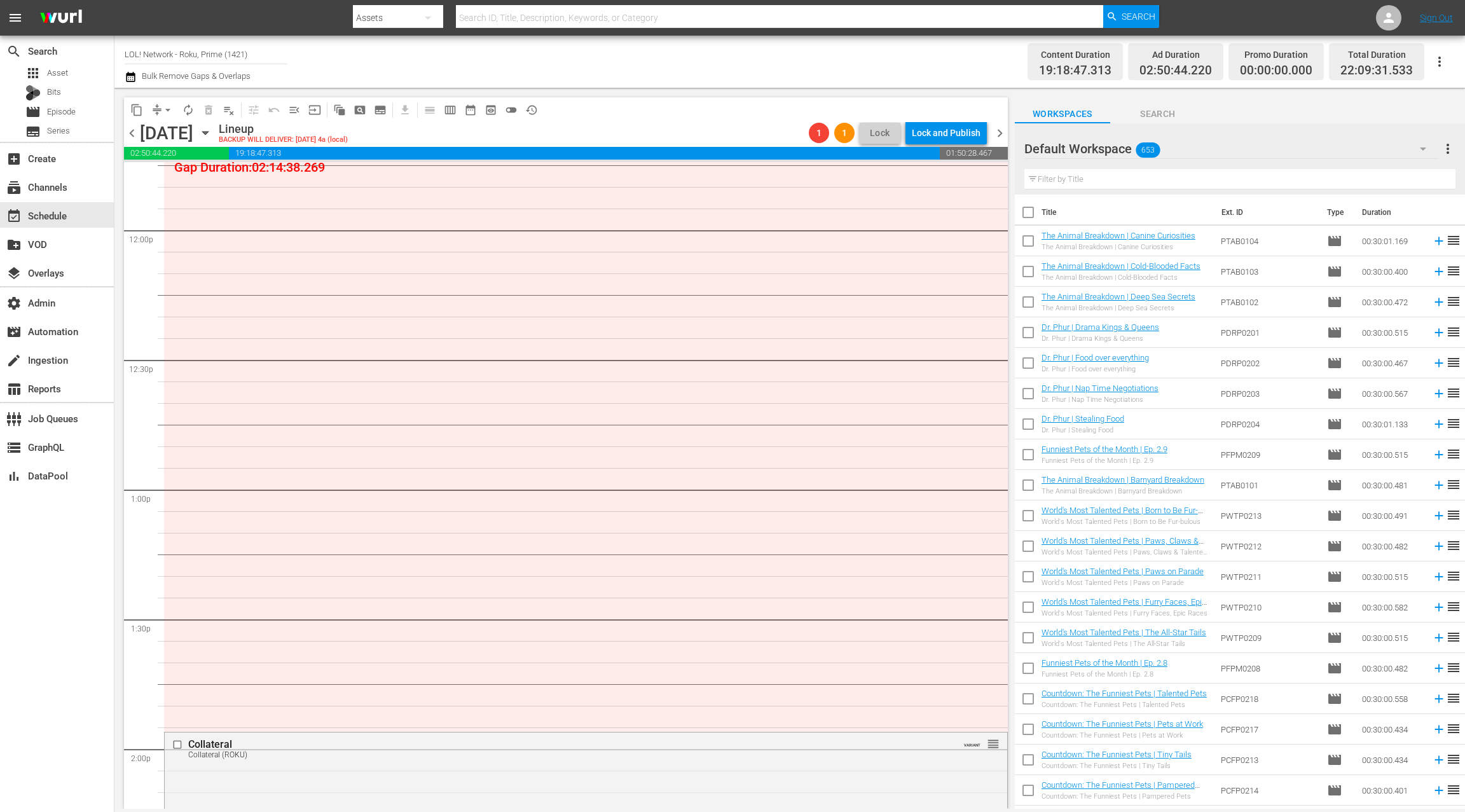
click at [1346, 148] on div "Default Workspace 653" at bounding box center [1232, 149] width 414 height 36
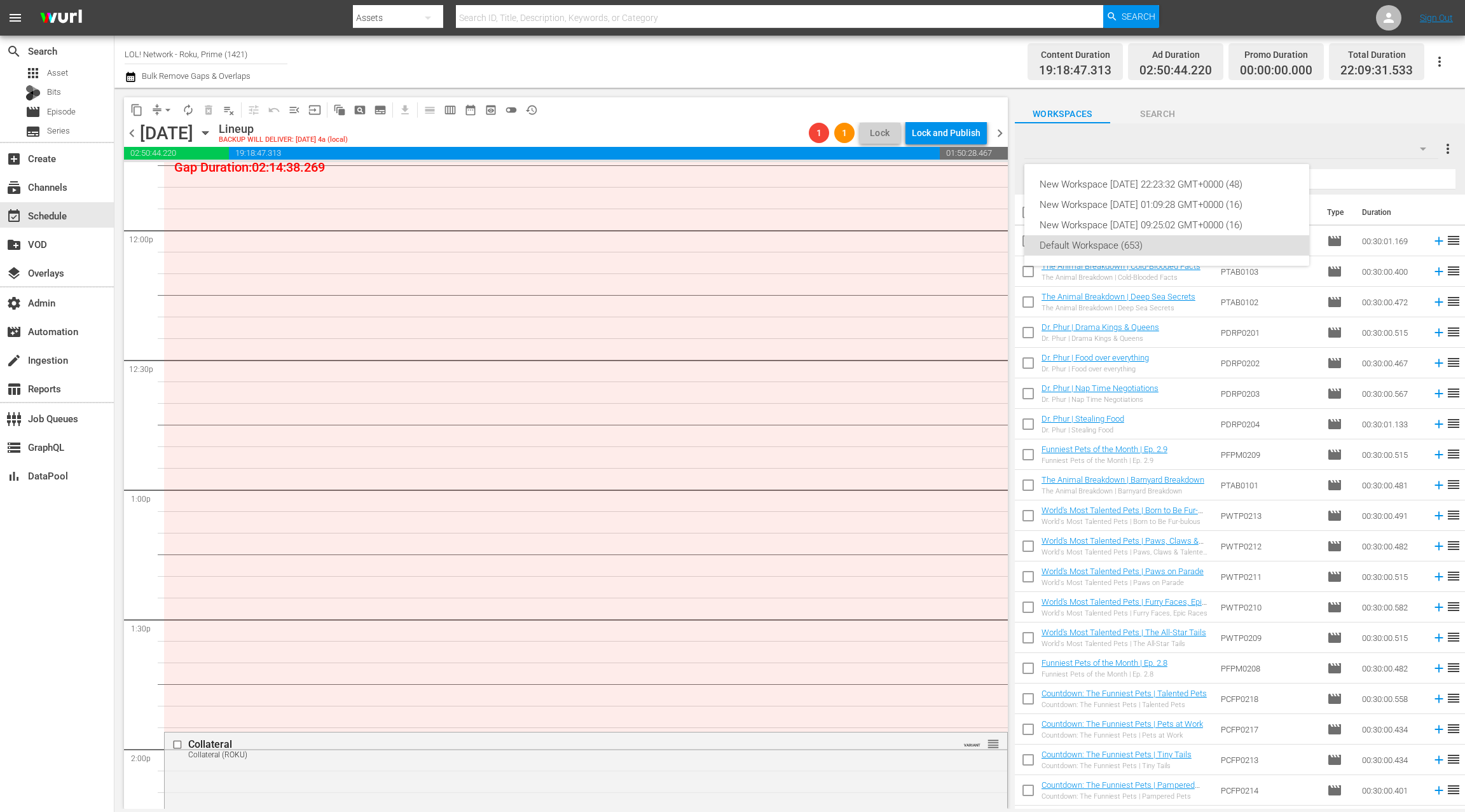
click at [1349, 149] on div "New Workspace Fri Jul 11 2025 22:23:32 GMT+0000 (48) New Workspace Mon May 19 2…" at bounding box center [732, 406] width 1465 height 812
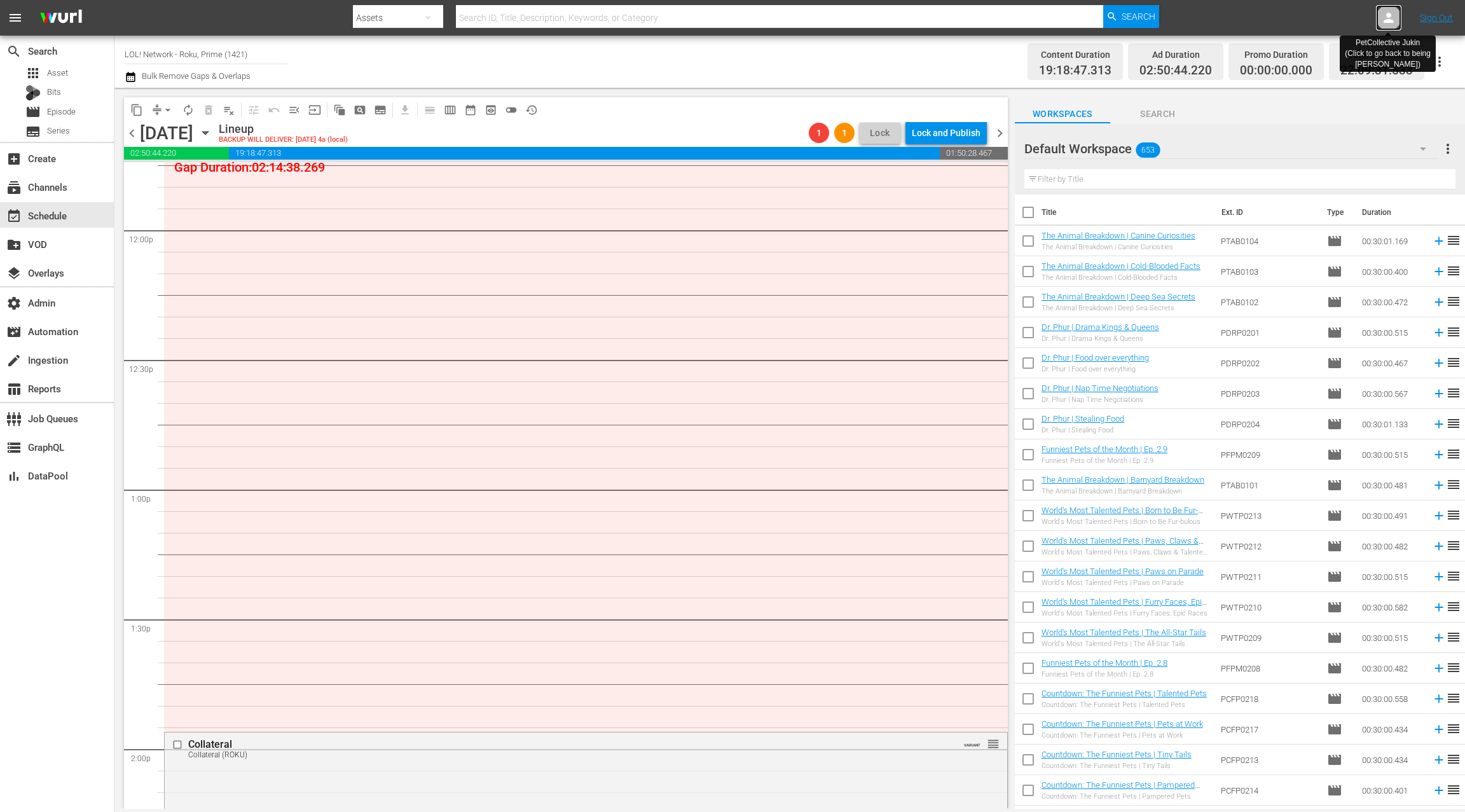
click at [1391, 19] on icon at bounding box center [1389, 17] width 10 height 10
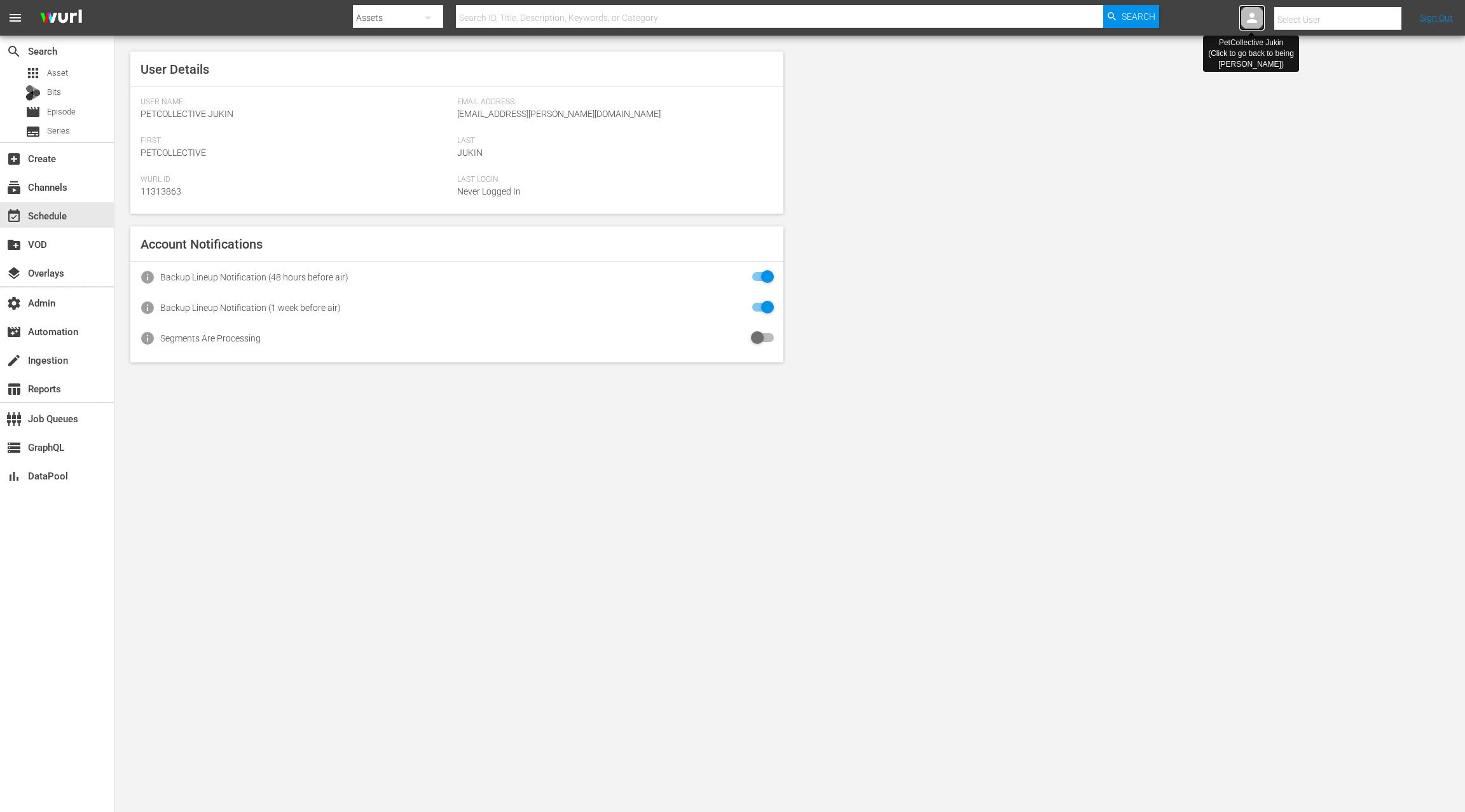
click at [1258, 22] on icon at bounding box center [1252, 17] width 15 height 15
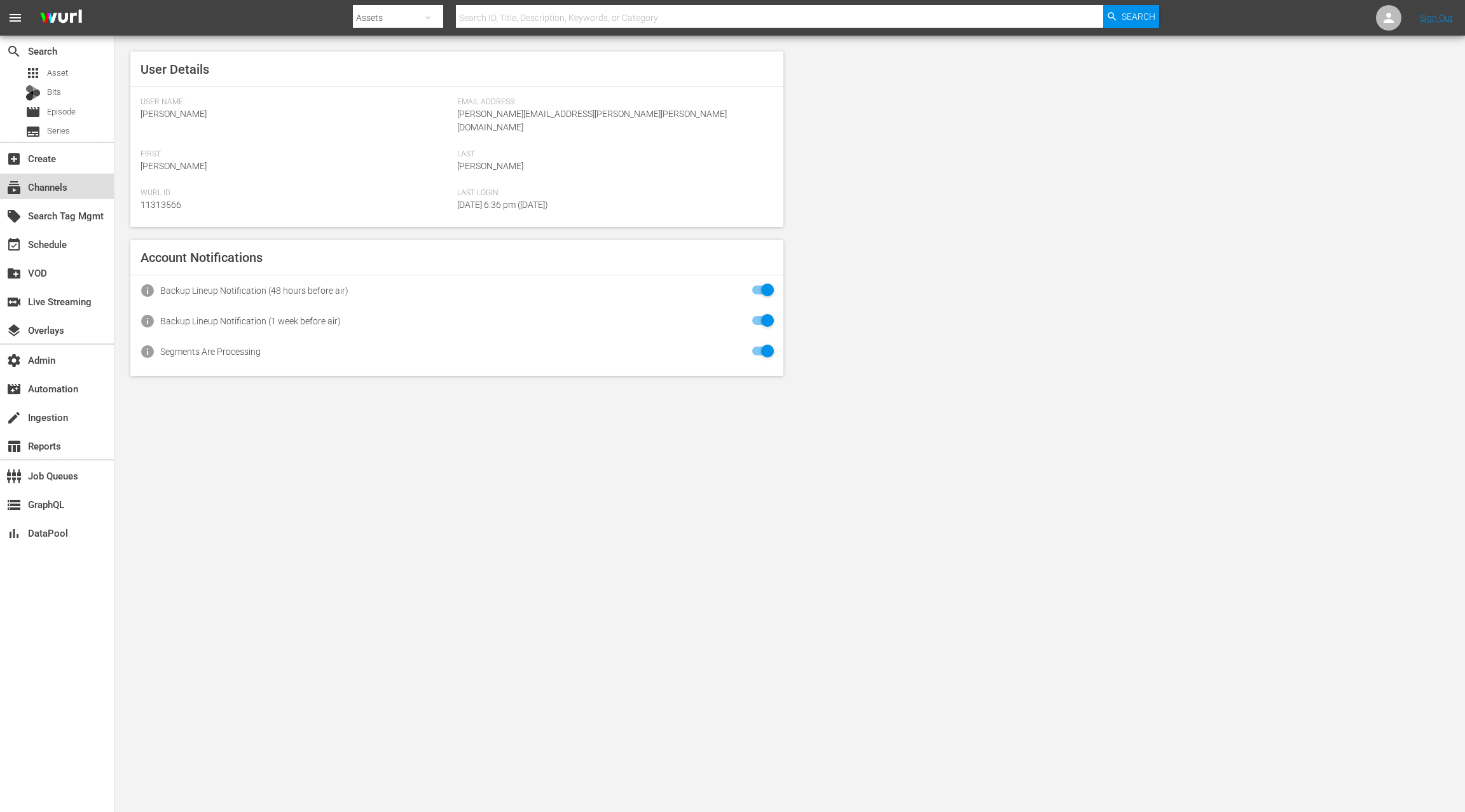
click at [60, 191] on div "subscriptions Channels" at bounding box center [35, 185] width 71 height 11
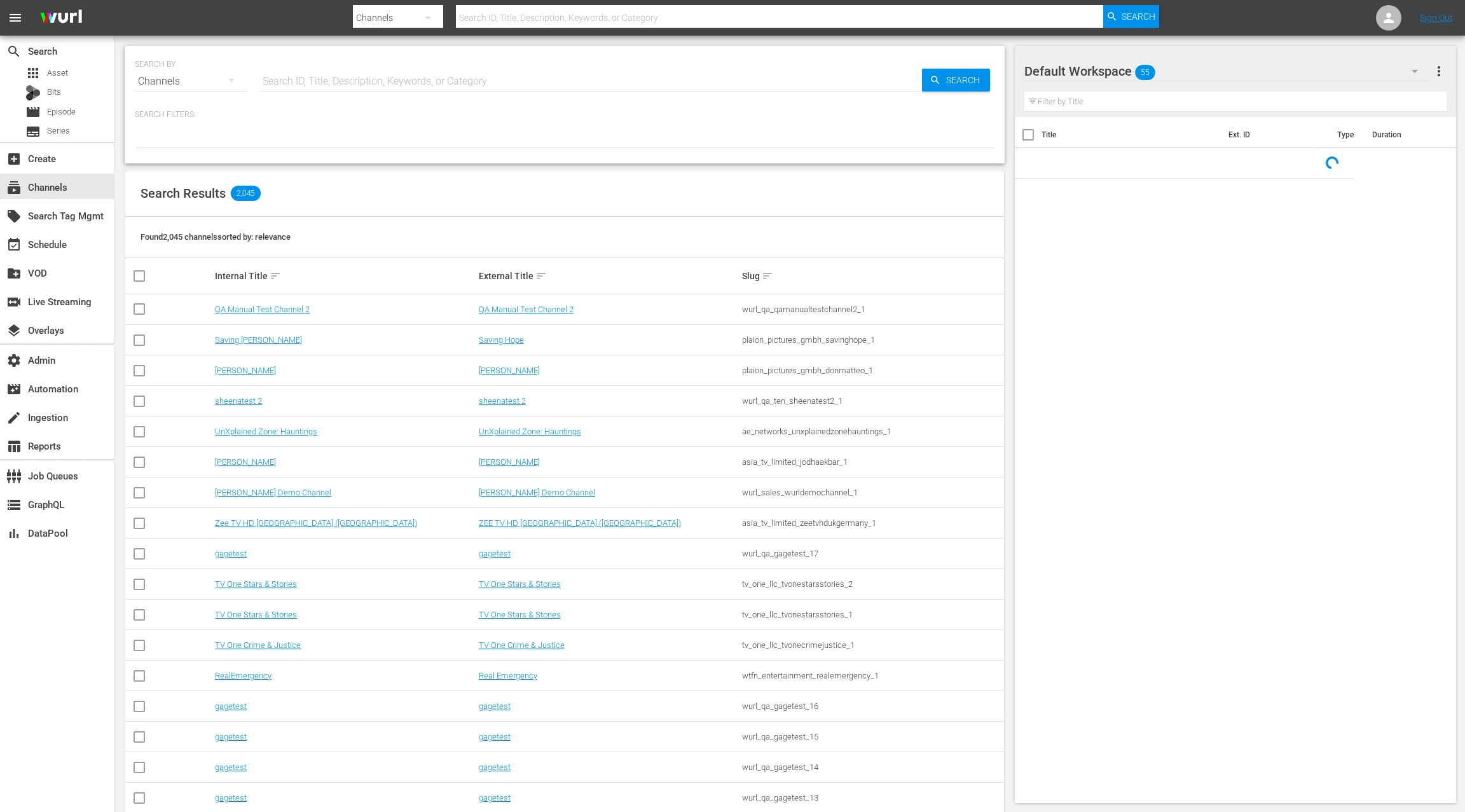
click at [287, 78] on input "text" at bounding box center [591, 81] width 663 height 31
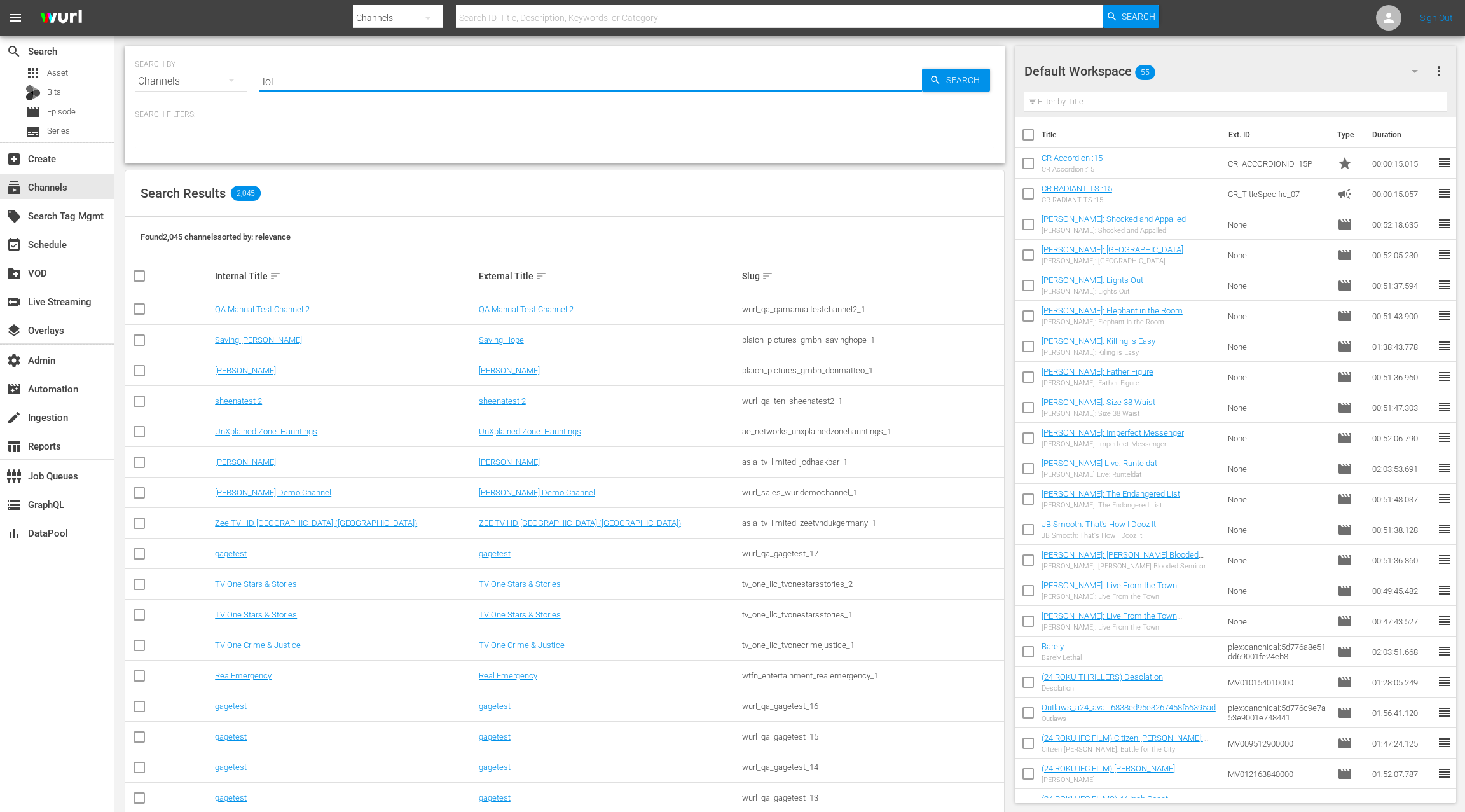
type input "LOL"
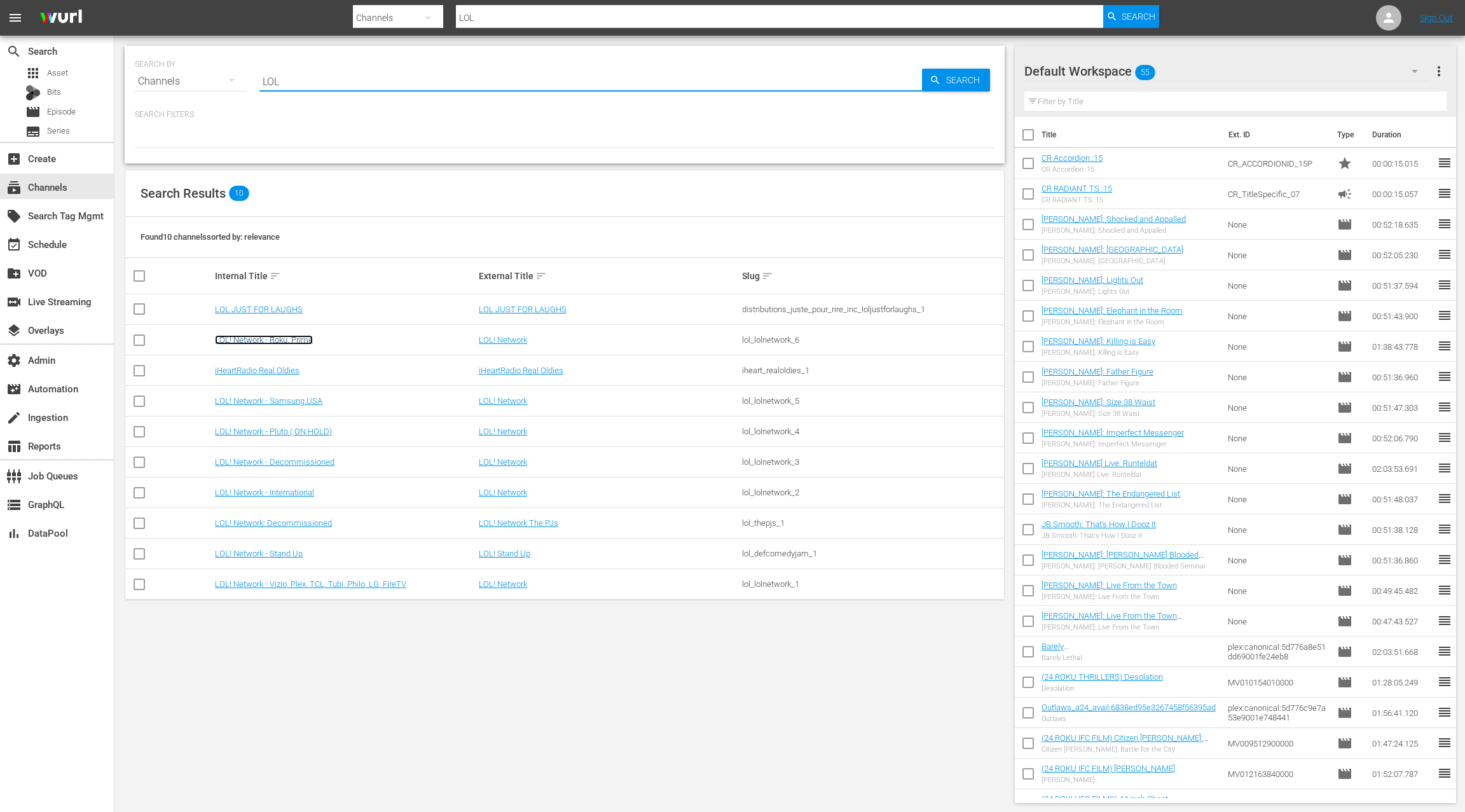
click at [300, 340] on link "LOL! Network - Roku, Prime" at bounding box center [263, 340] width 98 height 9
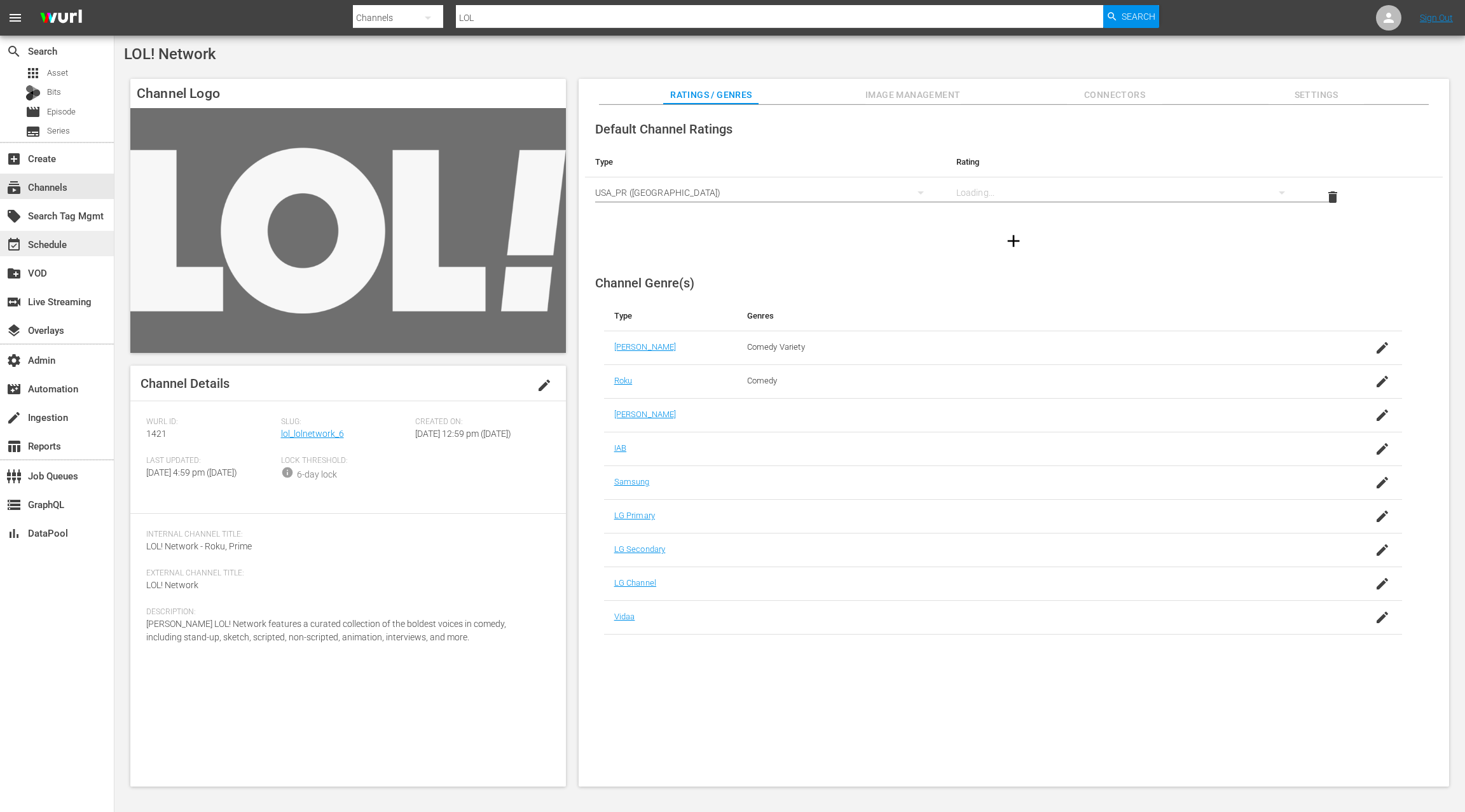
click at [63, 245] on div "event_available Schedule" at bounding box center [35, 242] width 71 height 11
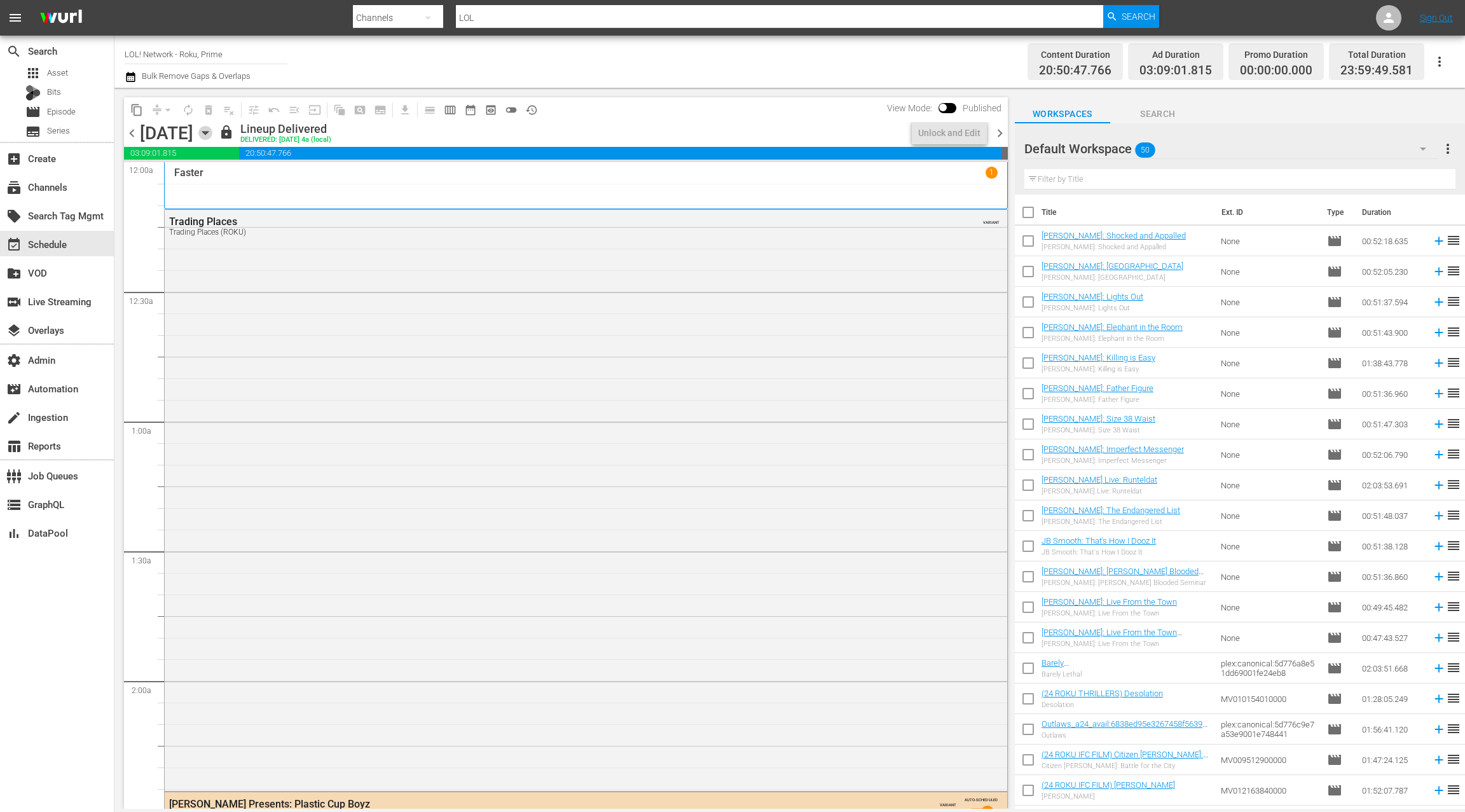
click at [212, 134] on icon "button" at bounding box center [205, 132] width 14 height 14
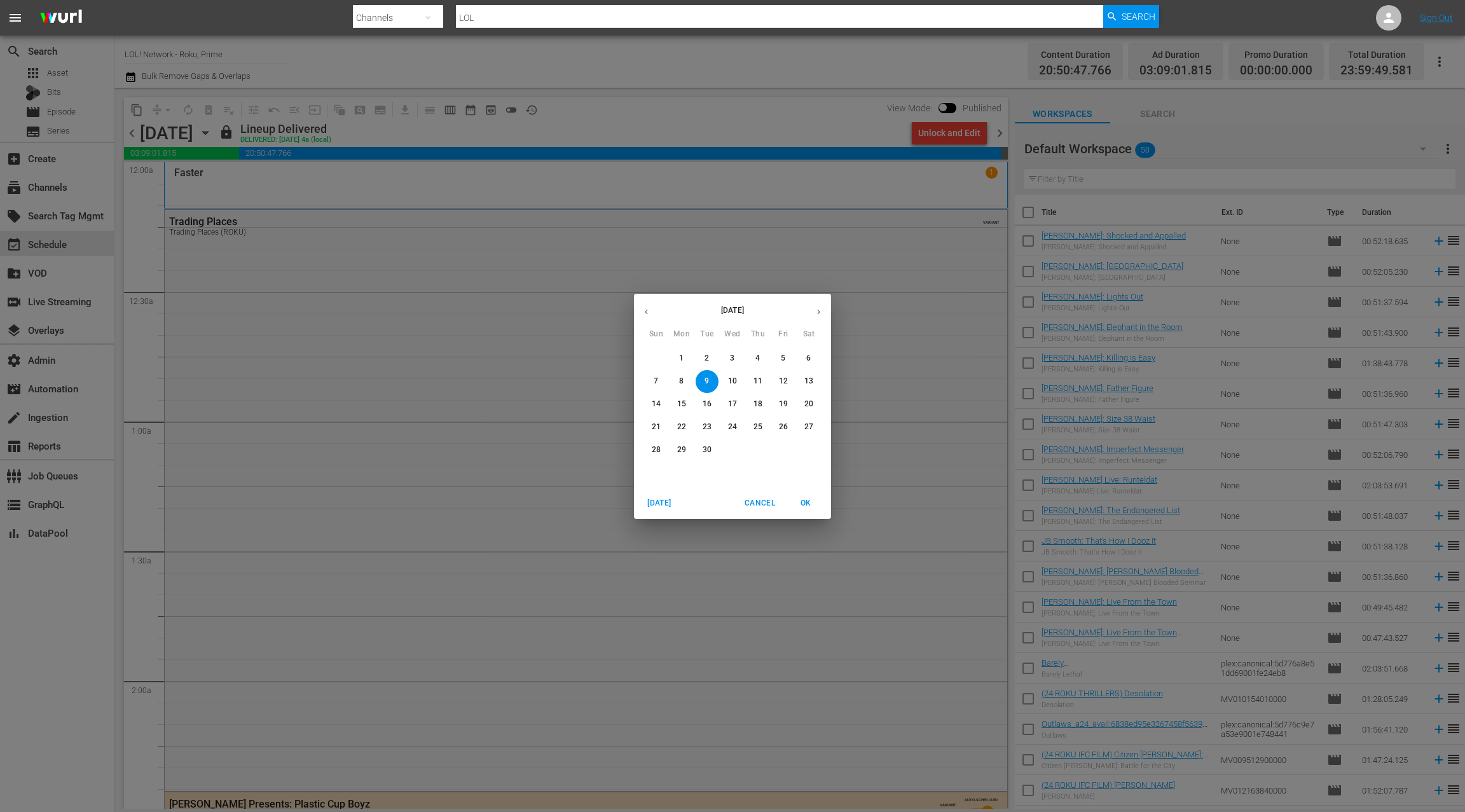
click at [806, 379] on p "13" at bounding box center [809, 381] width 9 height 11
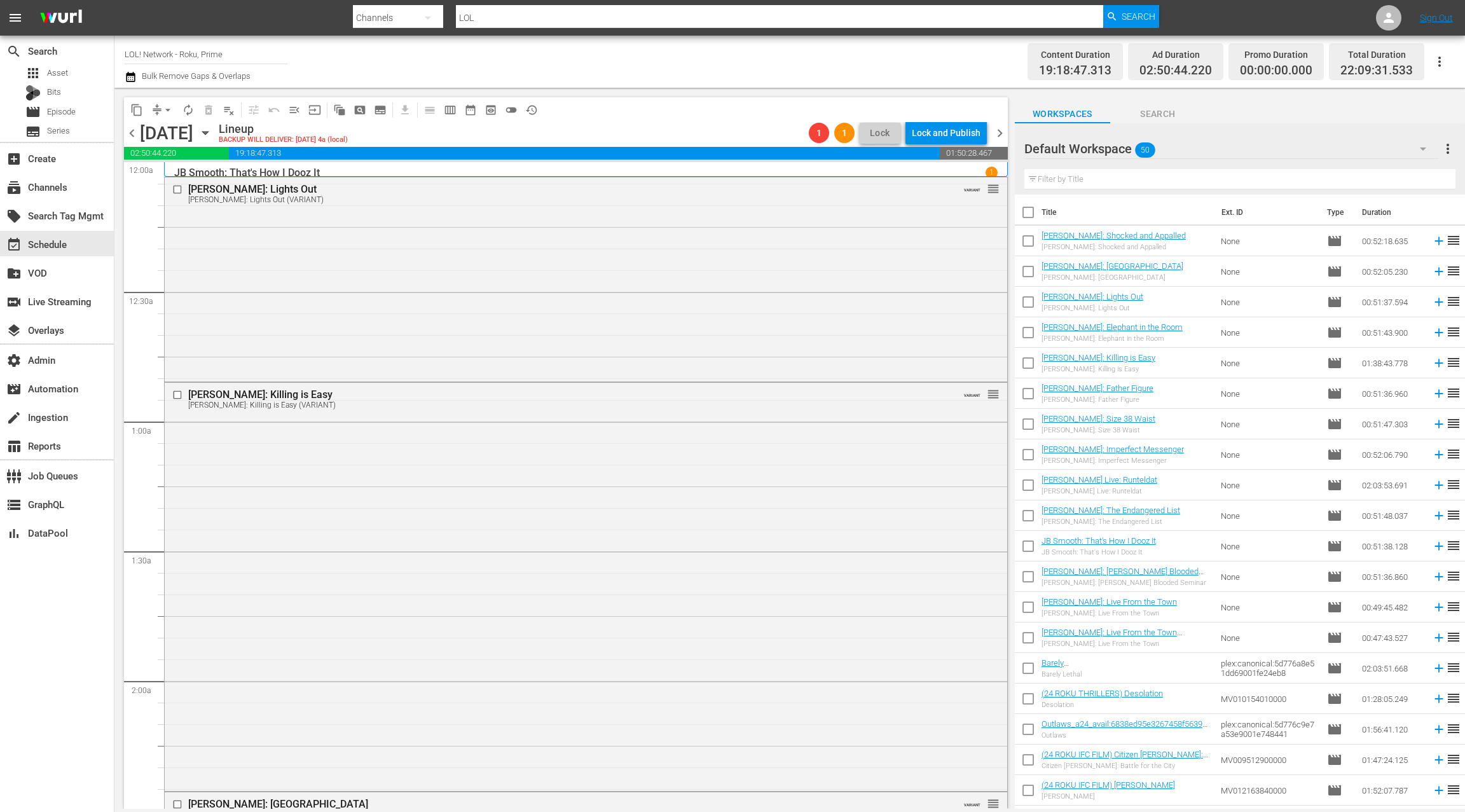
click at [1323, 151] on div "Default Workspace 50" at bounding box center [1232, 149] width 414 height 36
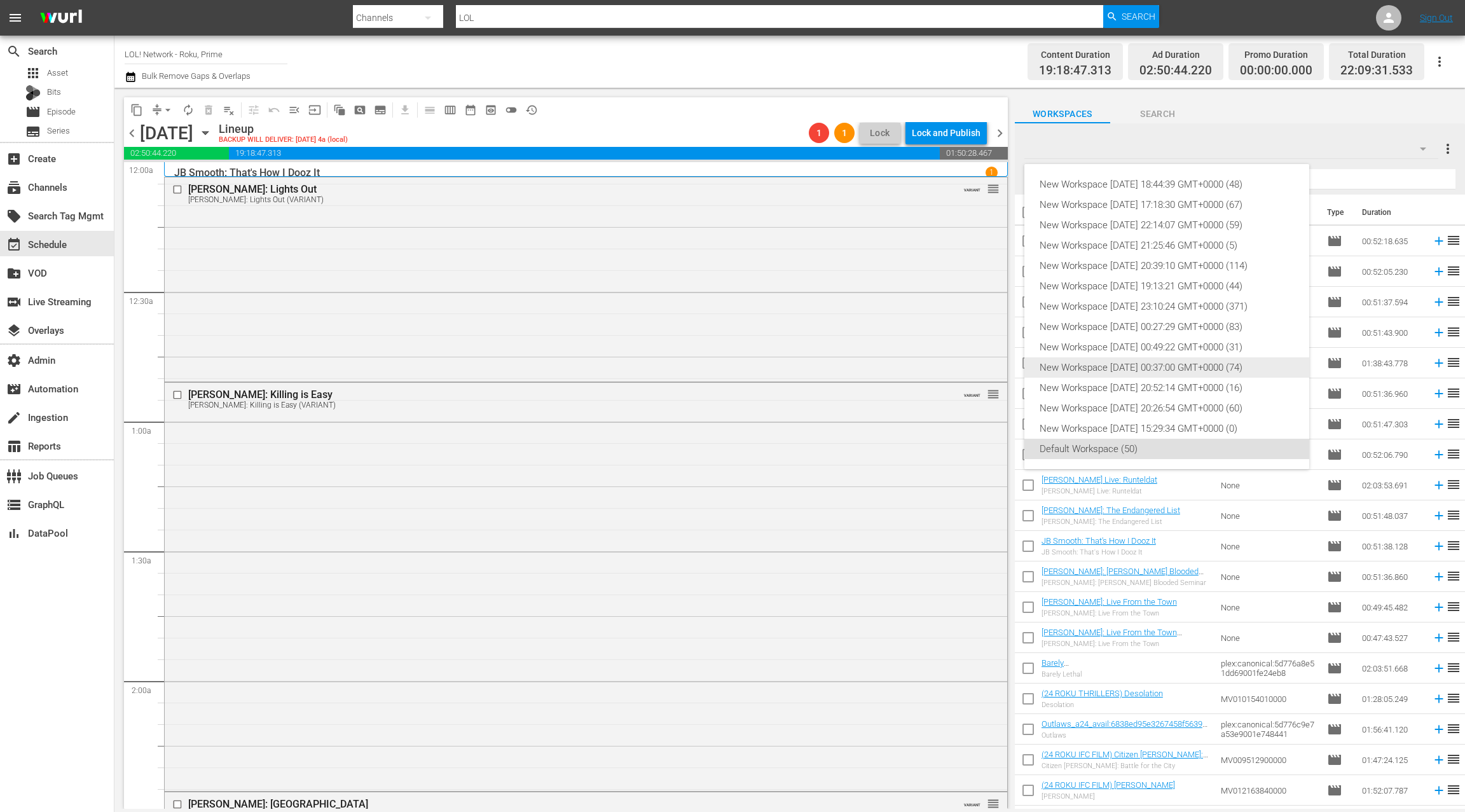
click at [1166, 363] on div "New Workspace Fri May 16 2025 00:37:00 GMT+0000 (74)" at bounding box center [1167, 367] width 255 height 21
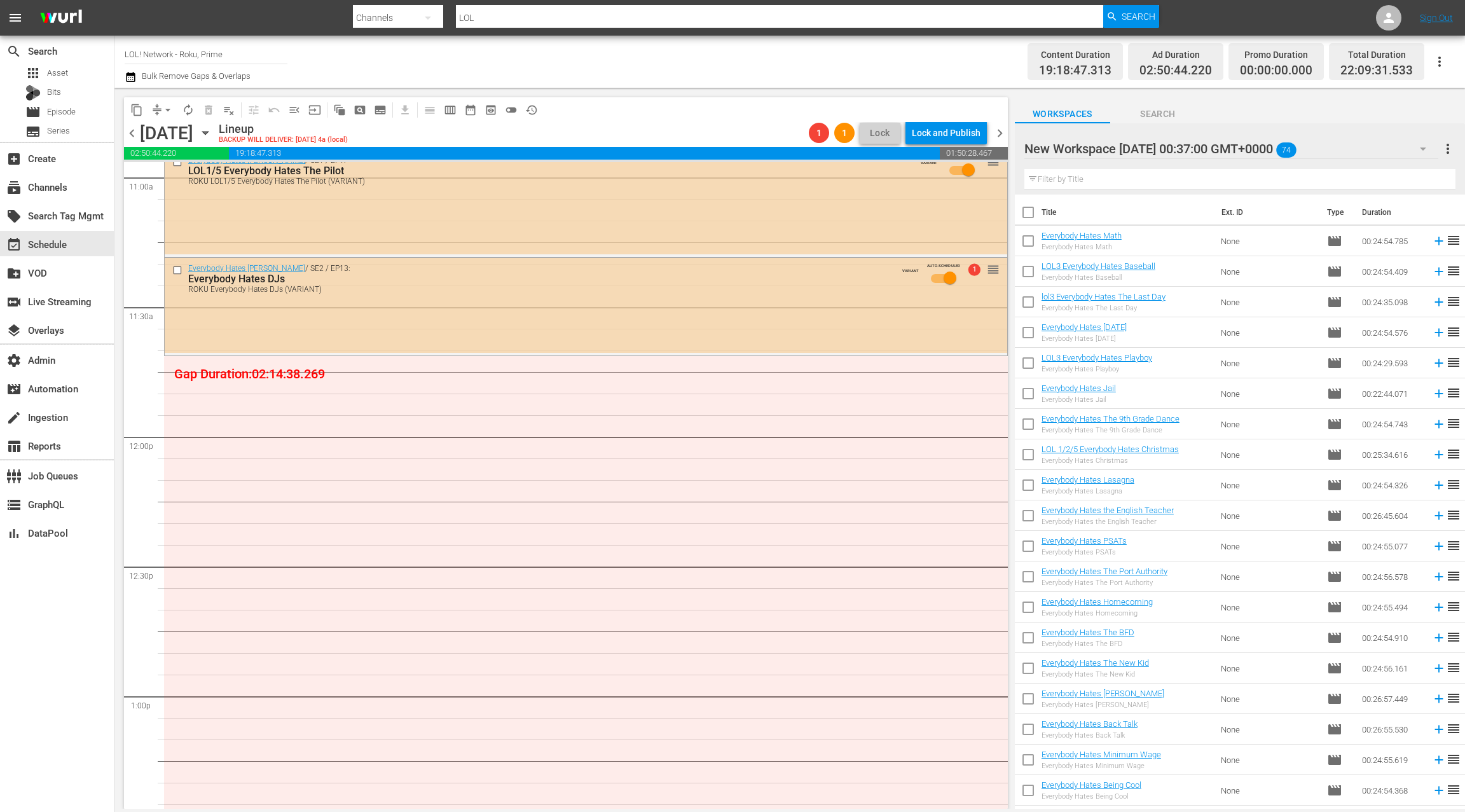
scroll to position [2822, 0]
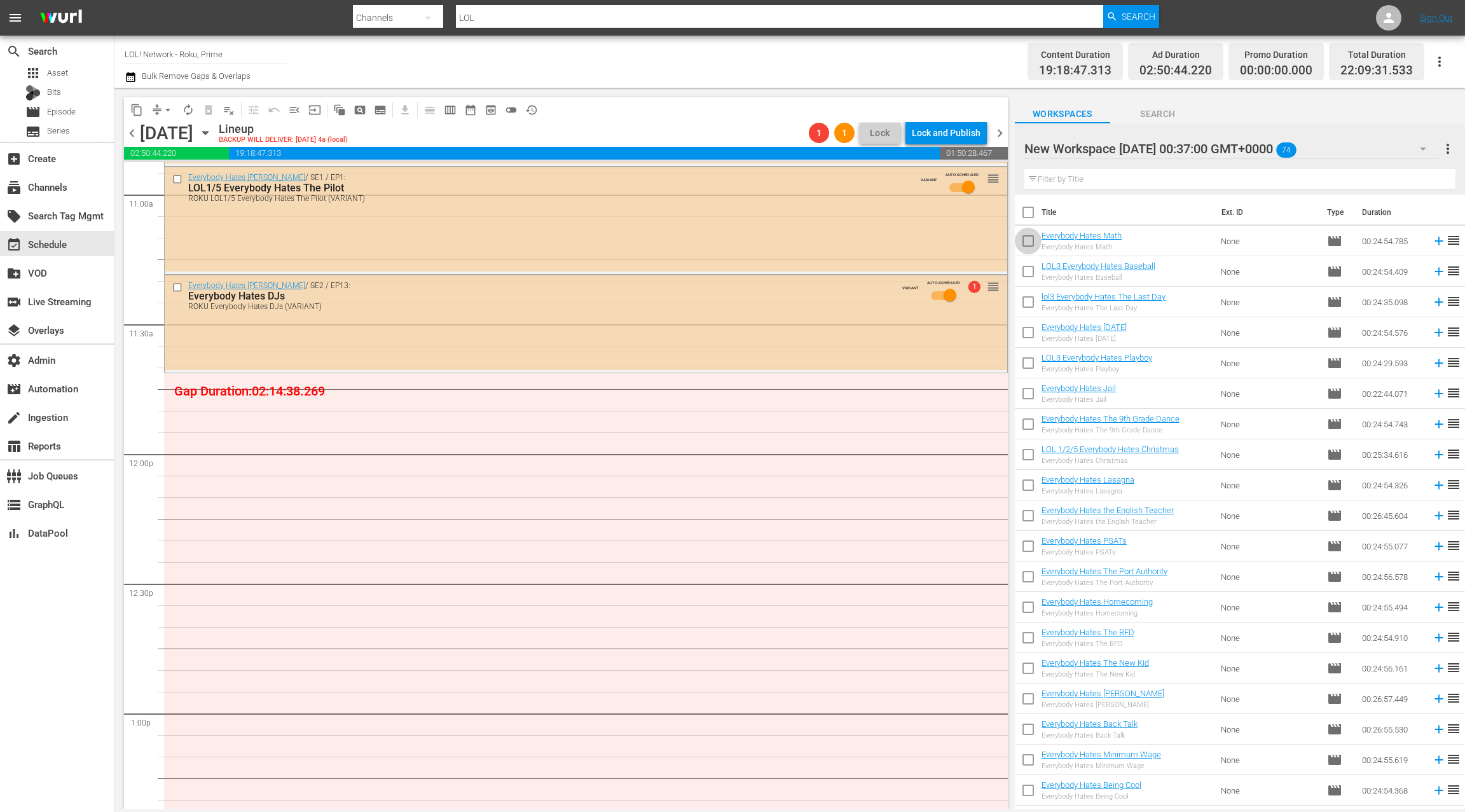
click at [1029, 243] on input "checkbox" at bounding box center [1028, 243] width 27 height 27
checkbox input "true"
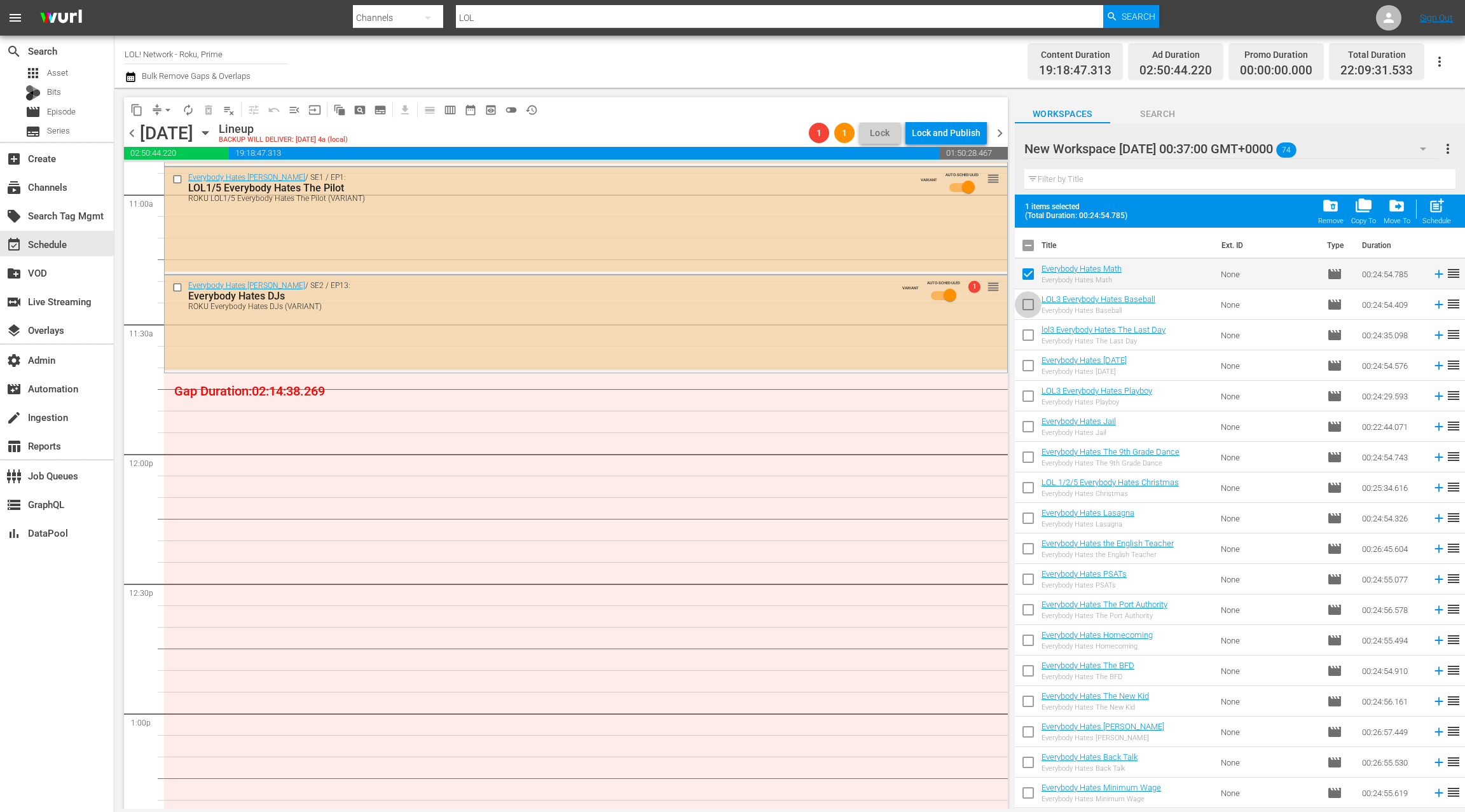
click at [1029, 308] on input "checkbox" at bounding box center [1028, 307] width 27 height 27
checkbox input "true"
click at [1031, 333] on input "checkbox" at bounding box center [1028, 338] width 27 height 27
checkbox input "true"
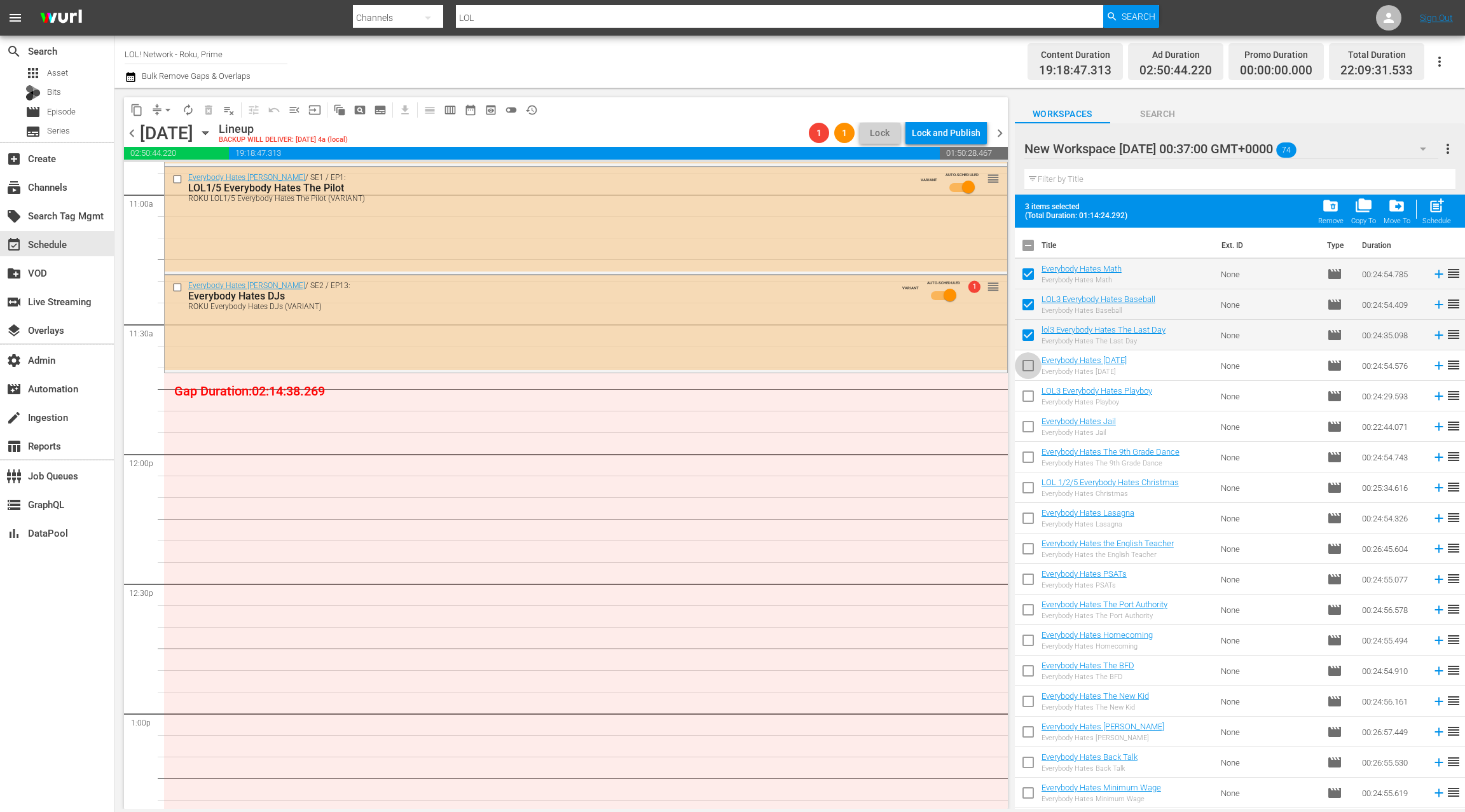
click at [1029, 366] on input "checkbox" at bounding box center [1028, 368] width 27 height 27
checkbox input "true"
click at [1030, 454] on input "checkbox" at bounding box center [1028, 460] width 27 height 27
checkbox input "true"
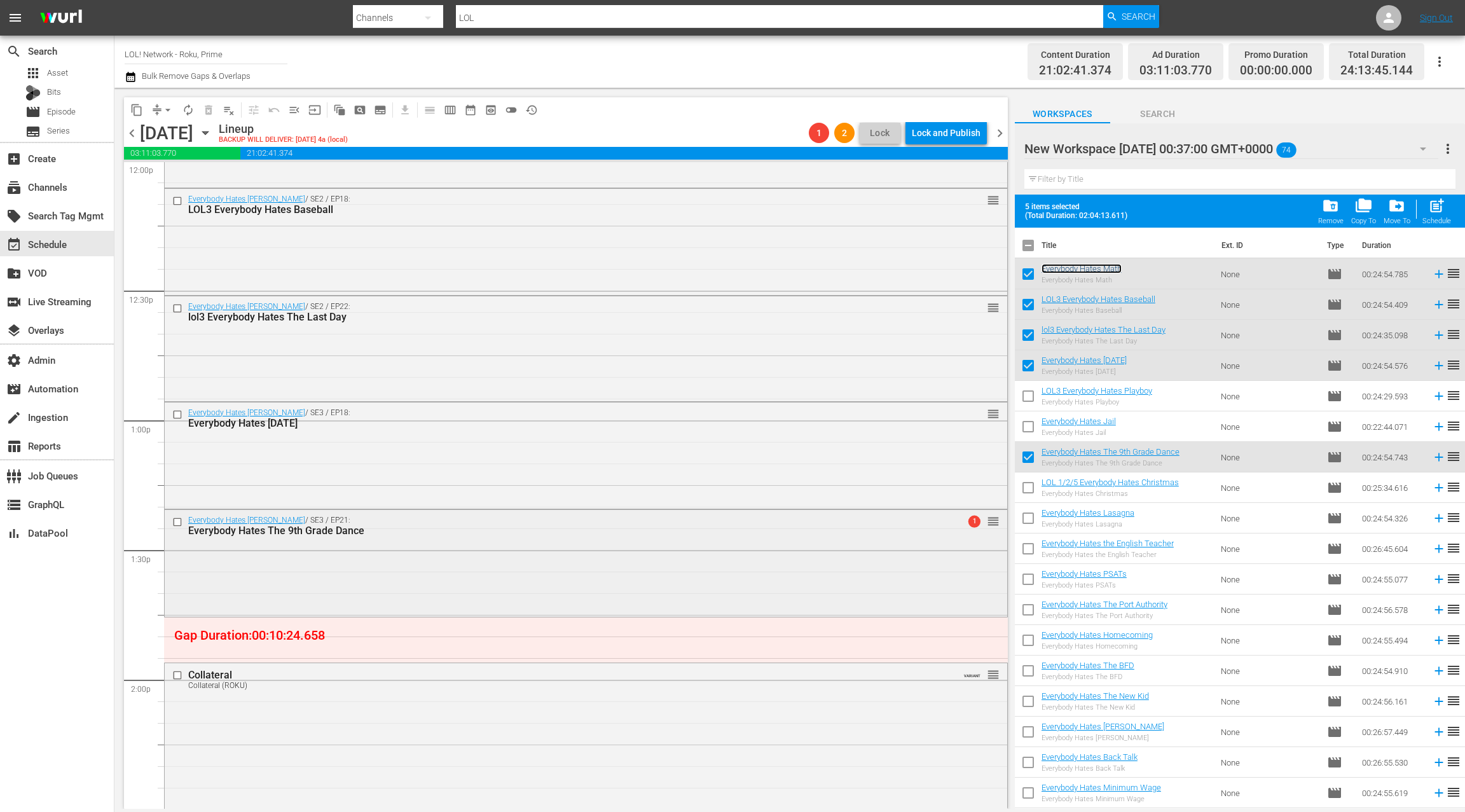
scroll to position [3166, 0]
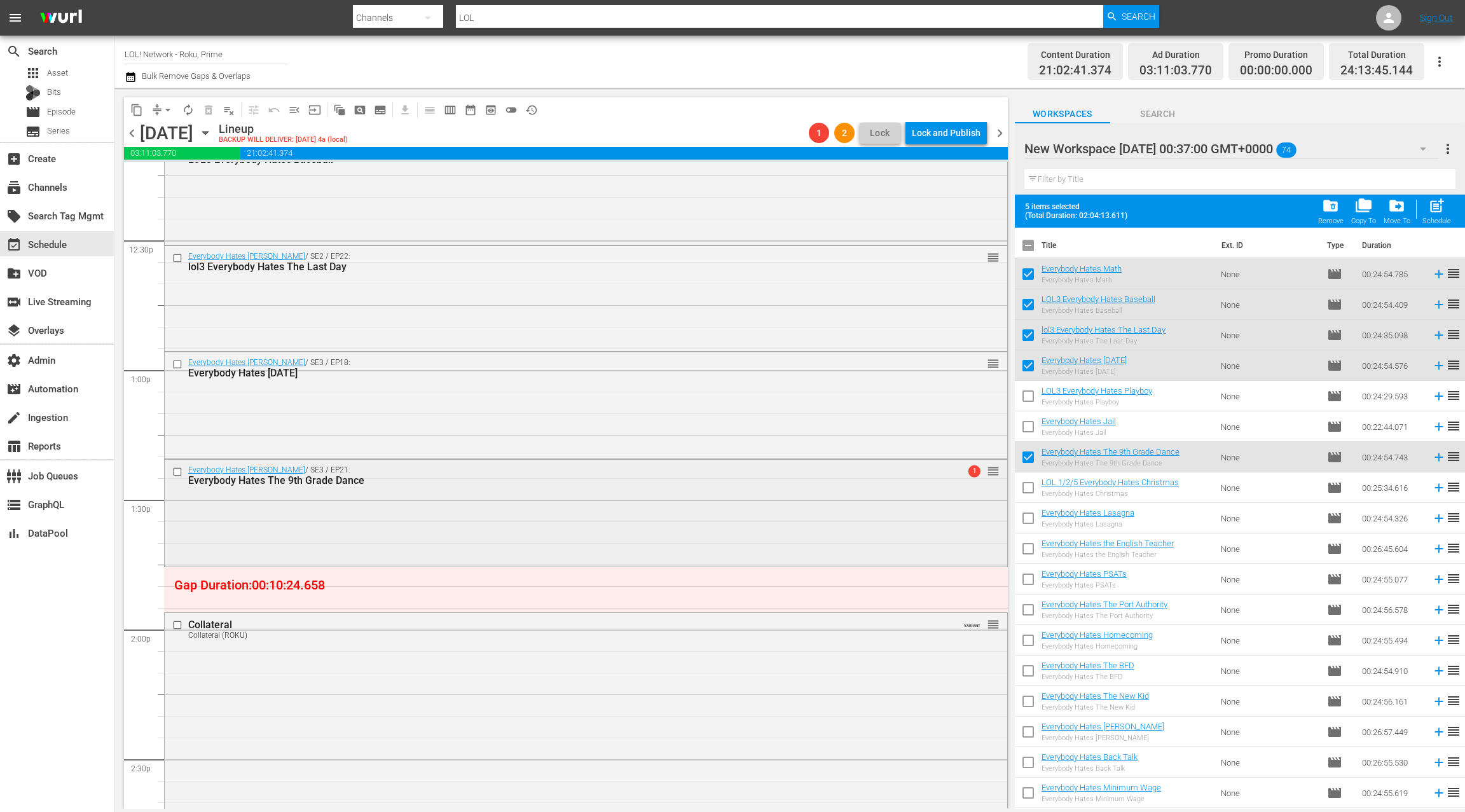
click at [650, 481] on div "Everybody Hates The 9th Grade Dance" at bounding box center [562, 480] width 747 height 12
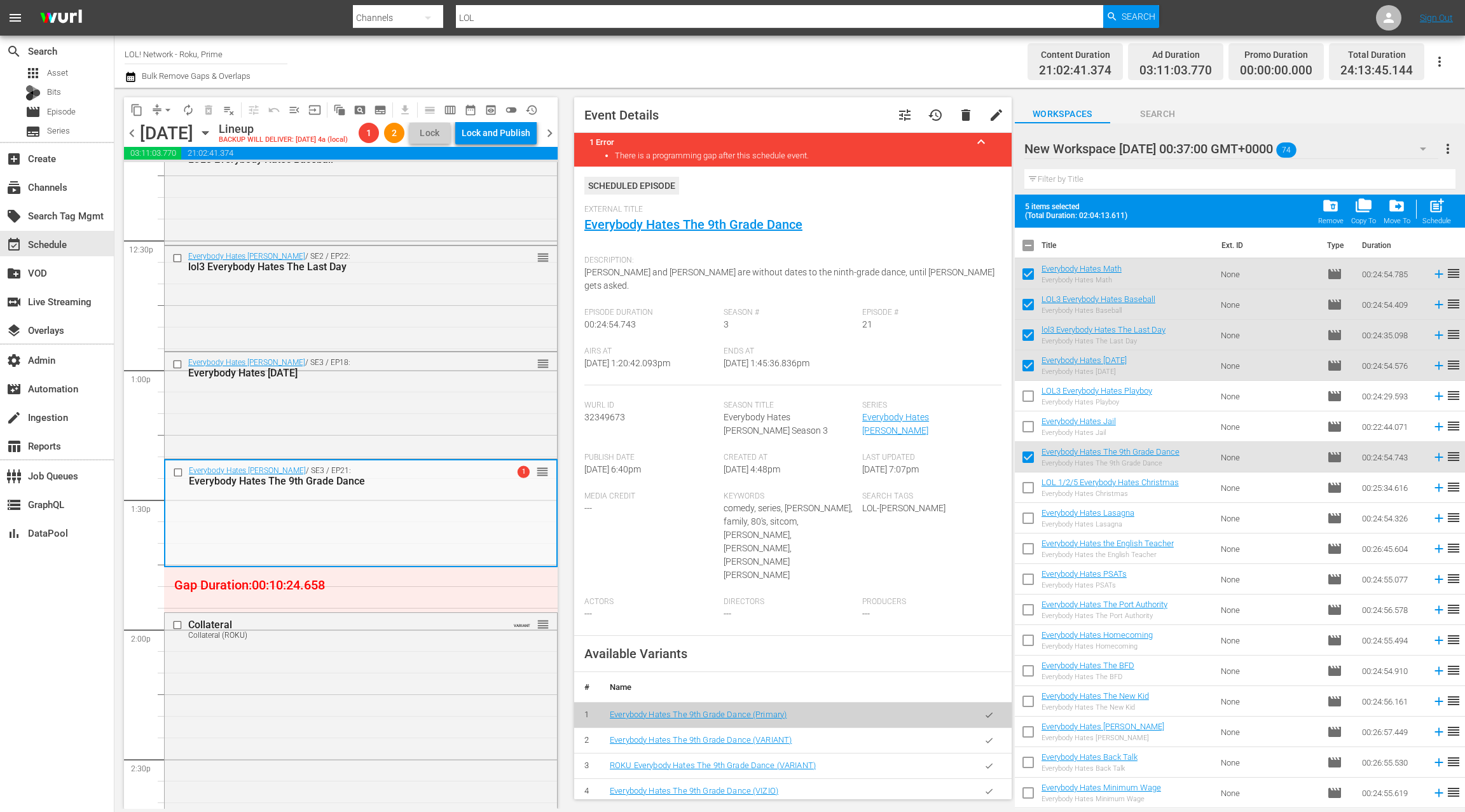
click at [994, 761] on icon "button" at bounding box center [989, 766] width 9 height 9
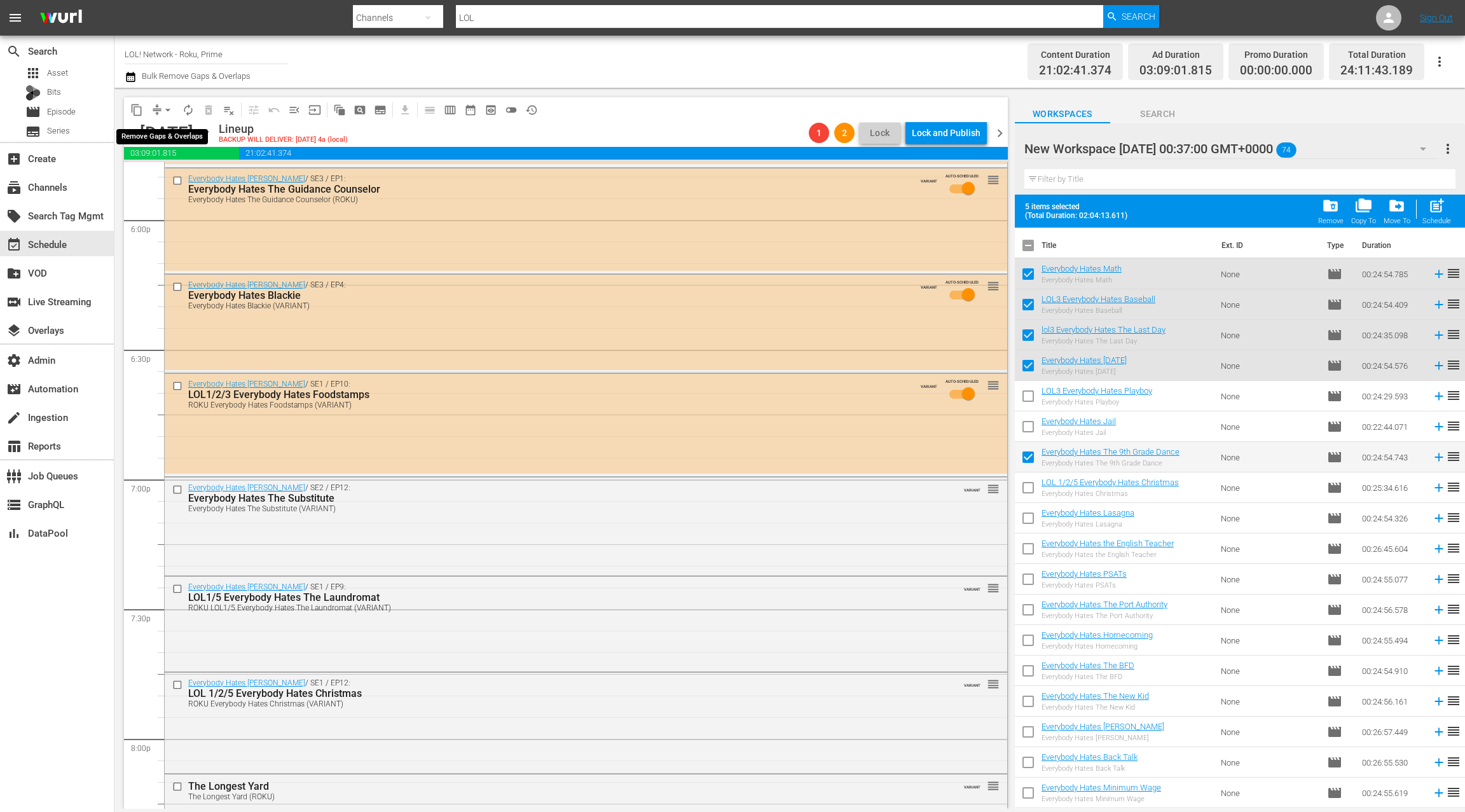
click at [166, 110] on span "arrow_drop_down" at bounding box center [168, 110] width 13 height 13
click at [174, 174] on li "Align to End of Previous Day" at bounding box center [168, 178] width 134 height 21
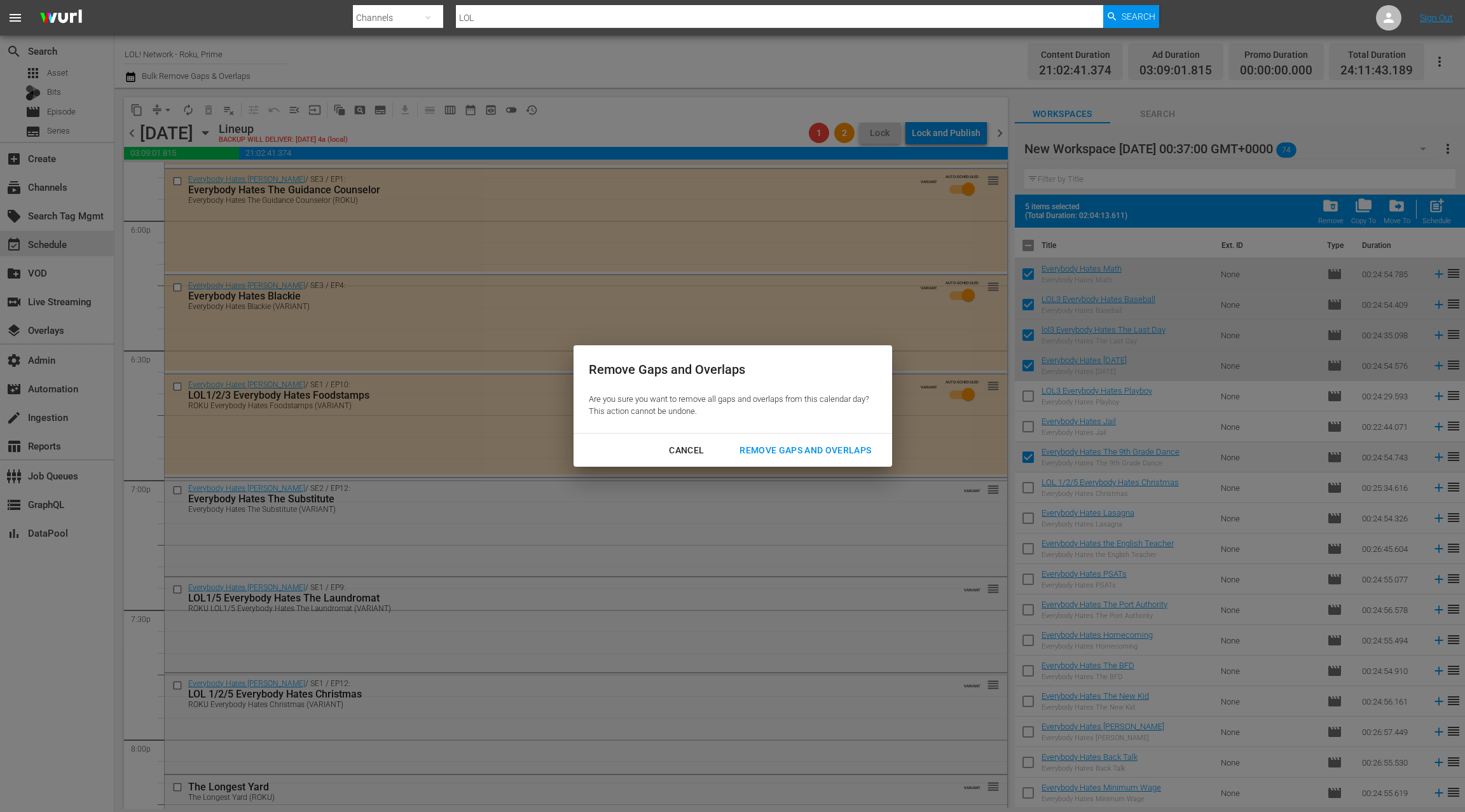
click at [782, 449] on div "Remove Gaps and Overlaps" at bounding box center [805, 451] width 152 height 16
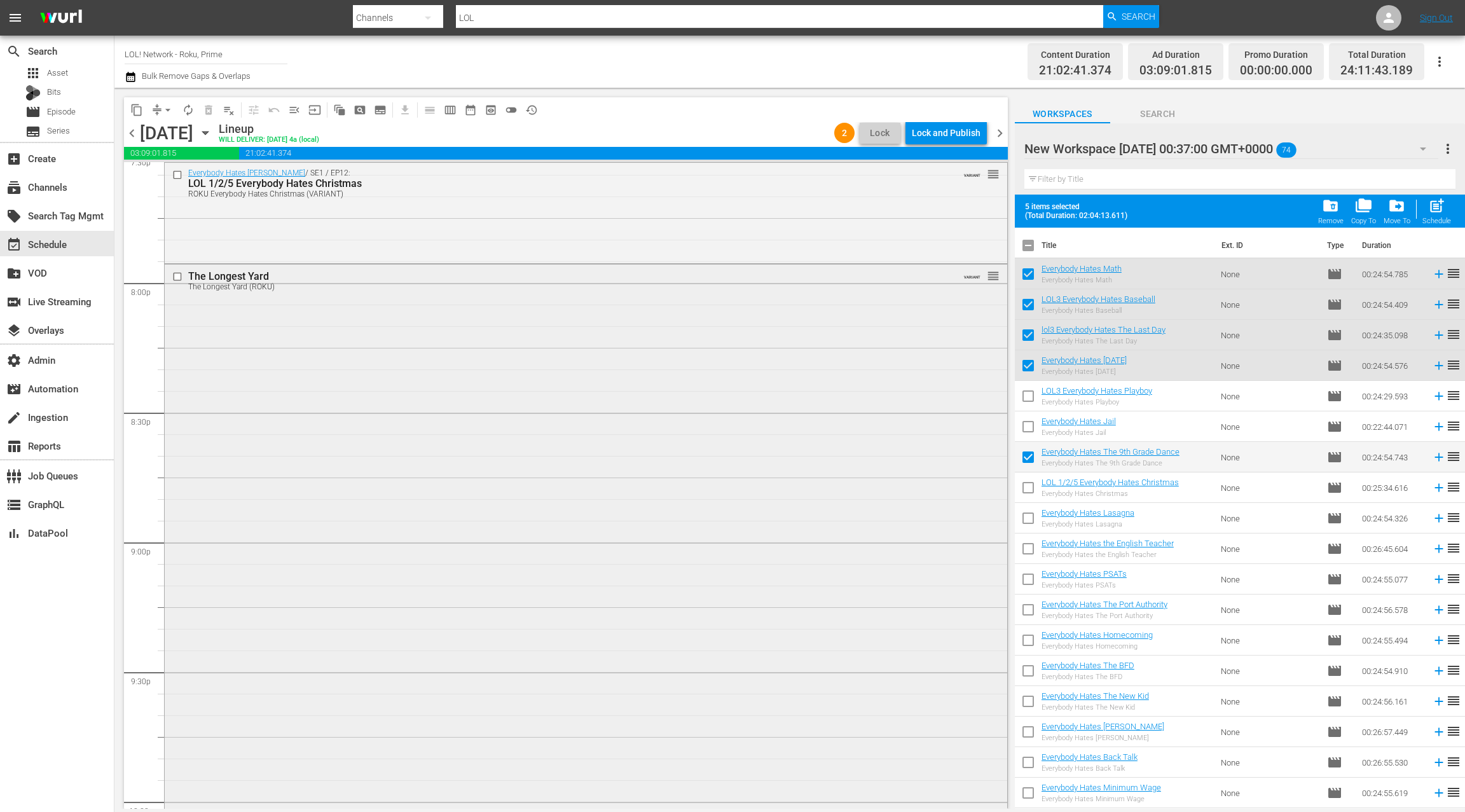
scroll to position [4926, 0]
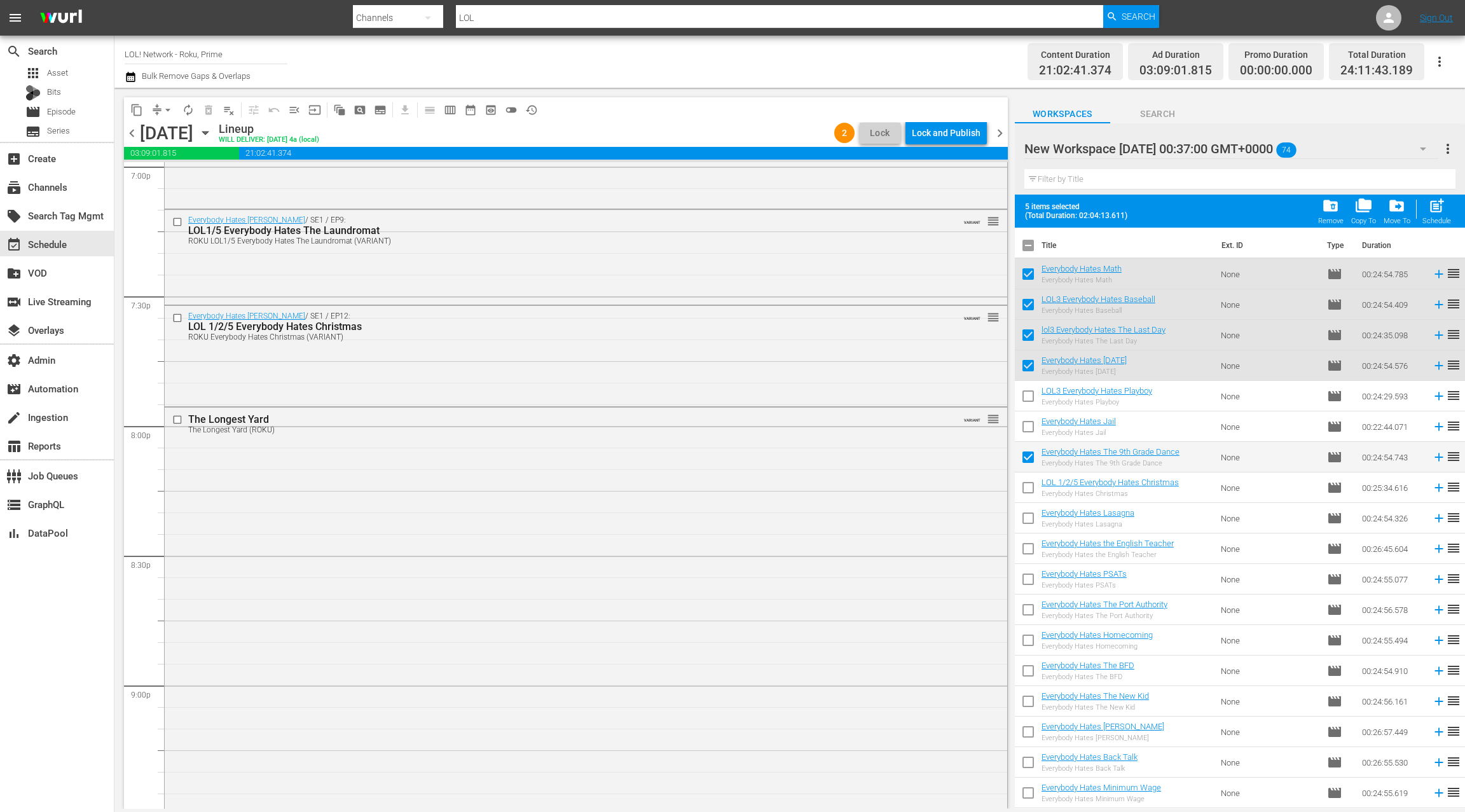
drag, startPoint x: 998, startPoint y: 134, endPoint x: 1001, endPoint y: 146, distance: 12.4
click at [998, 134] on span "chevron_right" at bounding box center [1000, 133] width 16 height 16
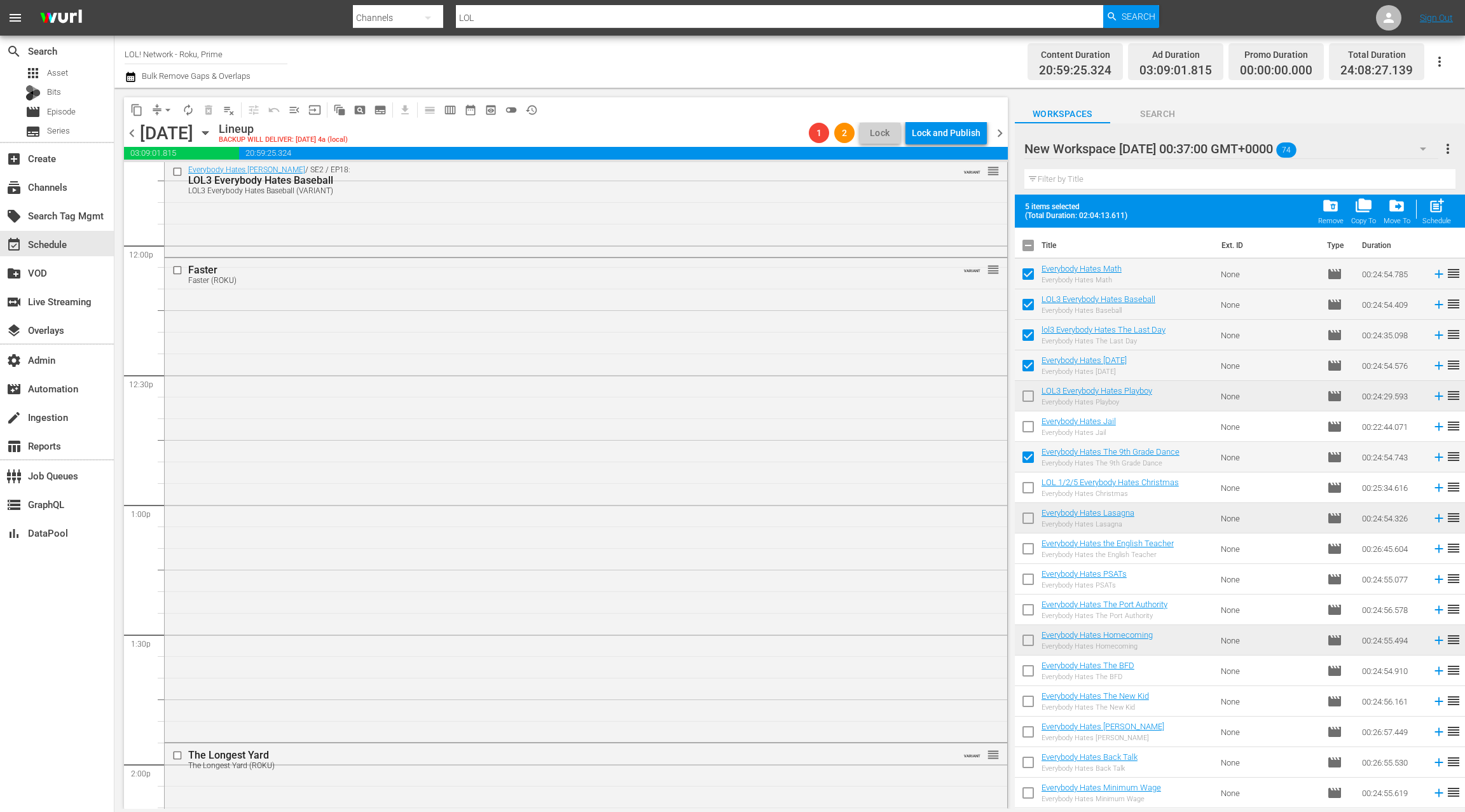
scroll to position [3036, 0]
click at [647, 361] on div "Faster Faster (ROKU) VARIANT reorder" at bounding box center [586, 494] width 843 height 481
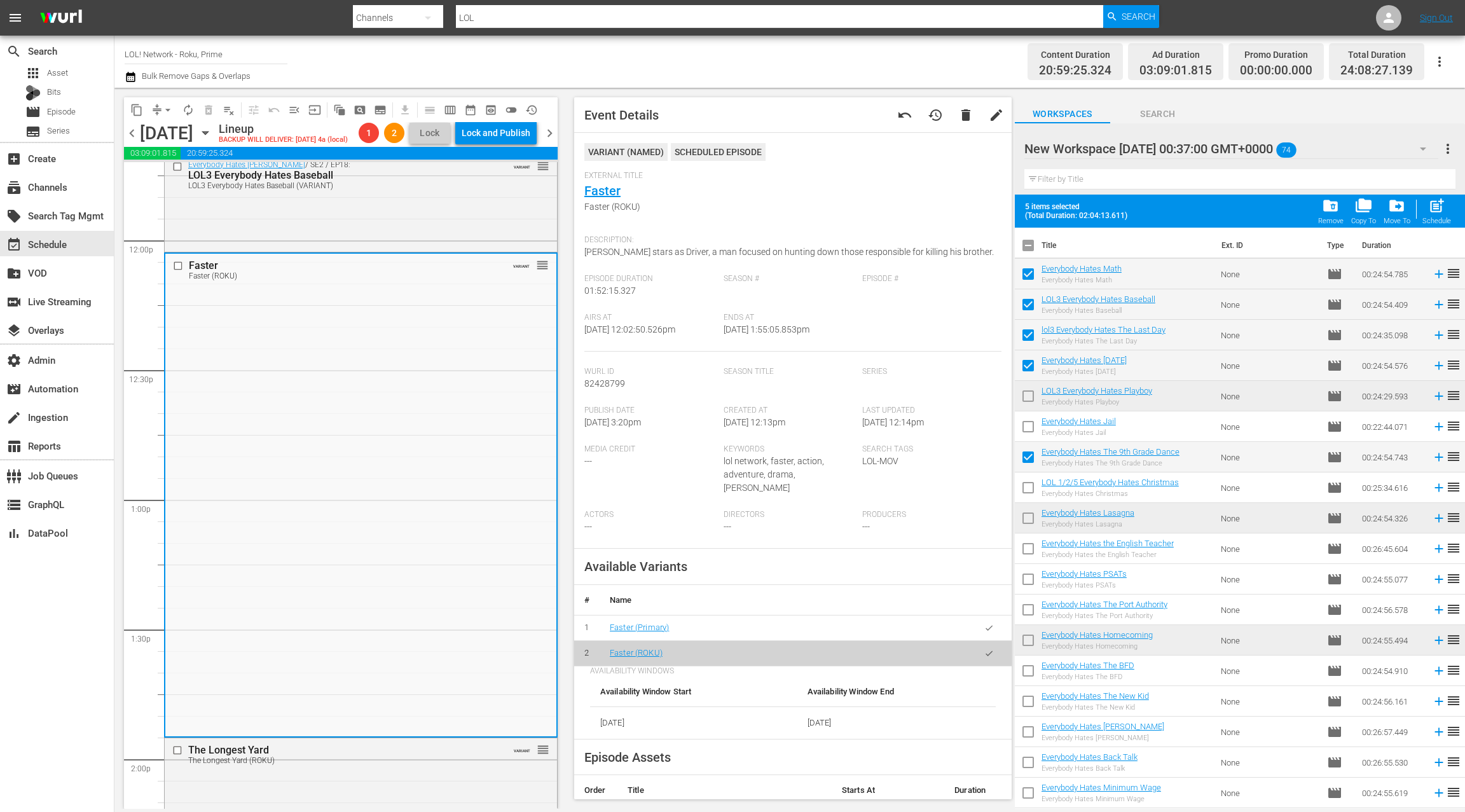
scroll to position [1, 0]
click at [606, 194] on link "Faster" at bounding box center [602, 190] width 37 height 15
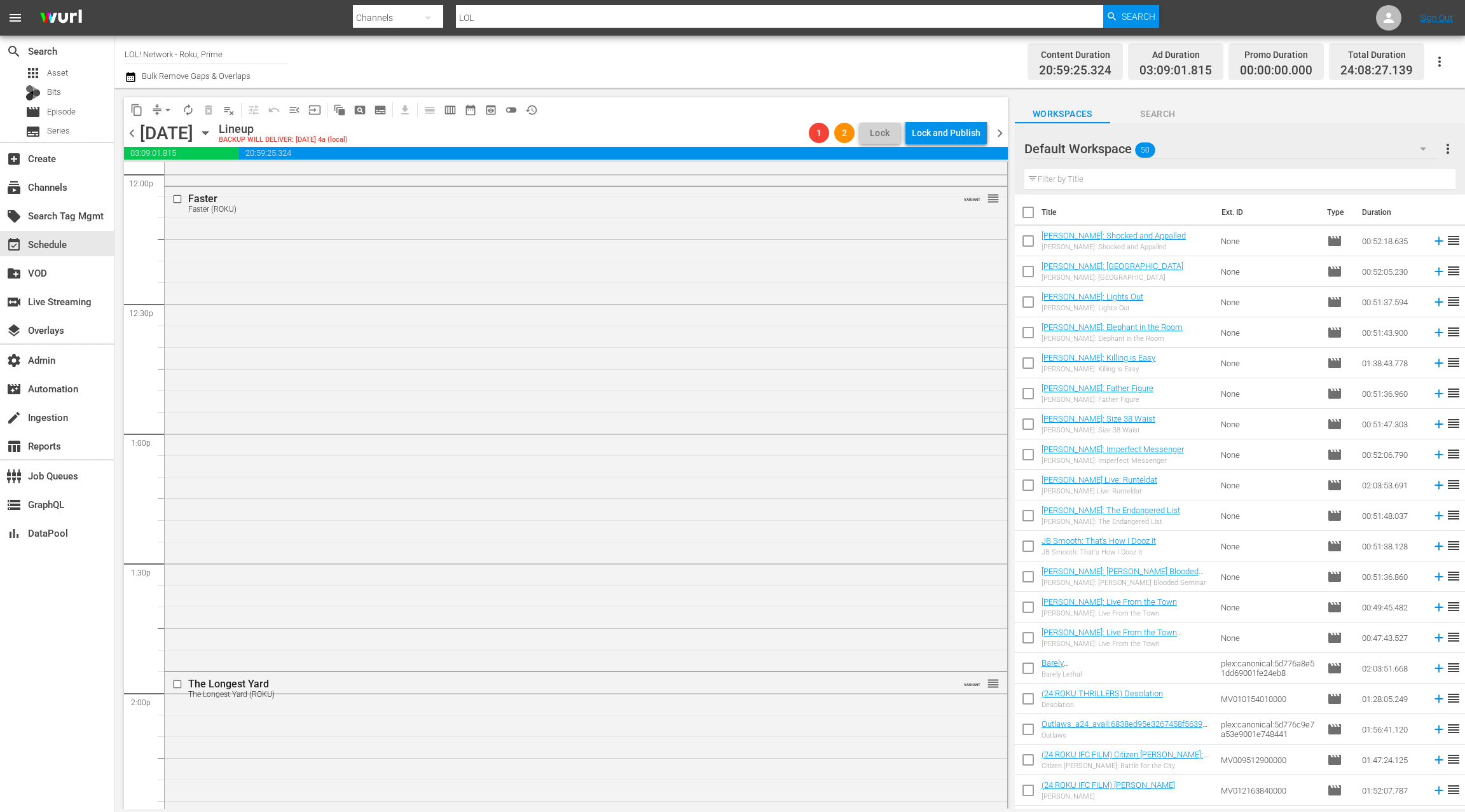
scroll to position [3037, 0]
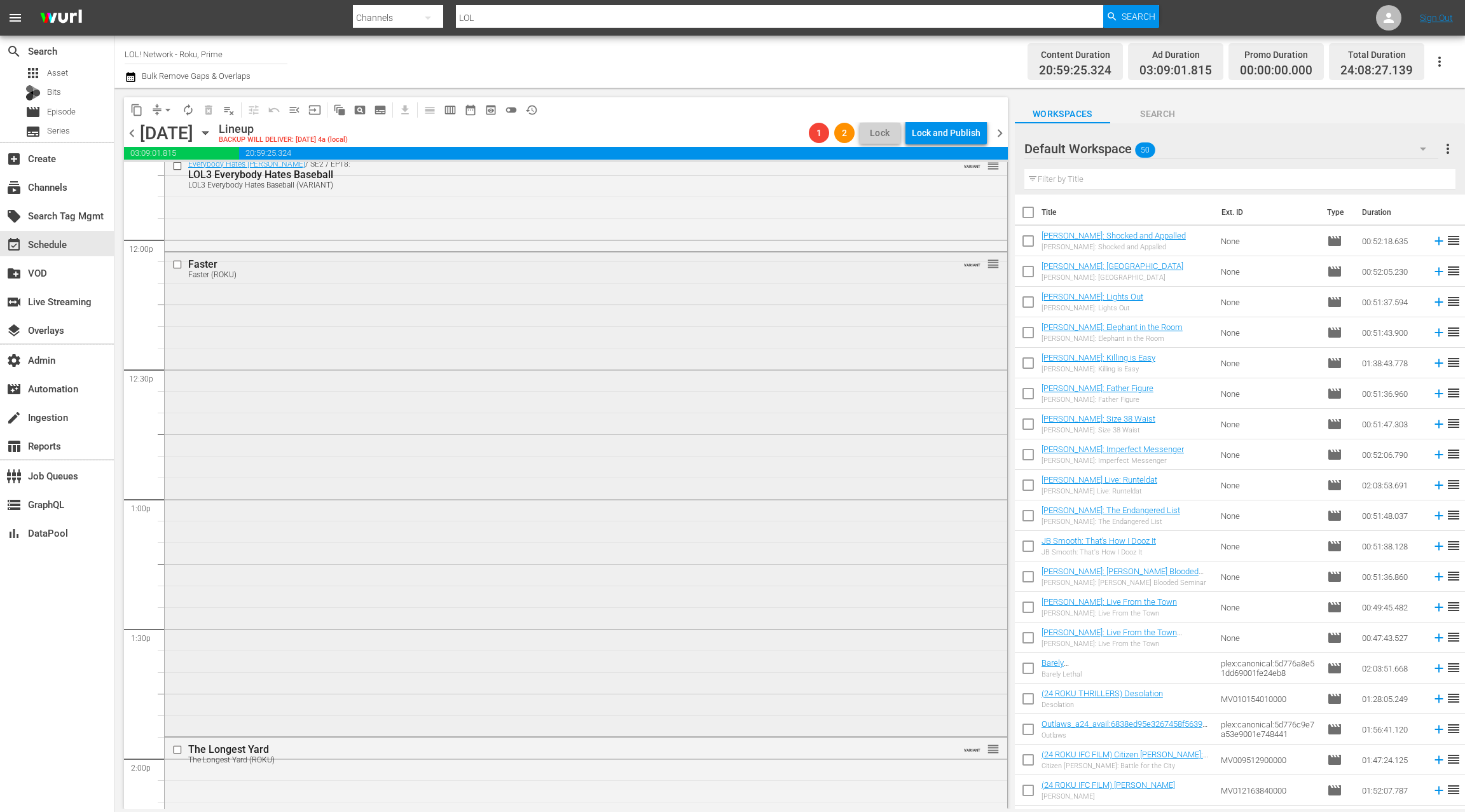
click at [517, 372] on div "Faster Faster (ROKU) VARIANT reorder" at bounding box center [586, 493] width 843 height 481
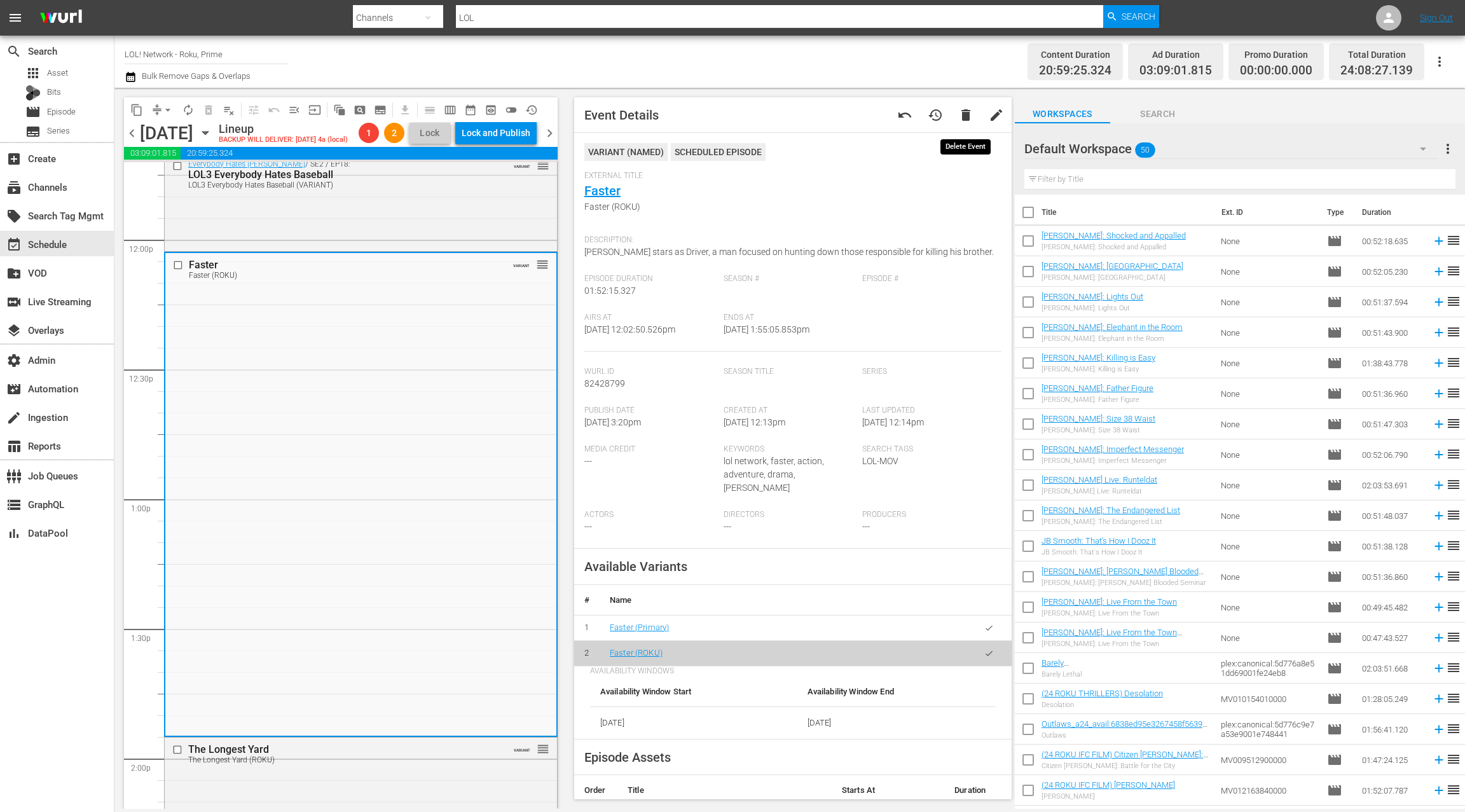
click at [965, 112] on span "delete" at bounding box center [966, 115] width 15 height 15
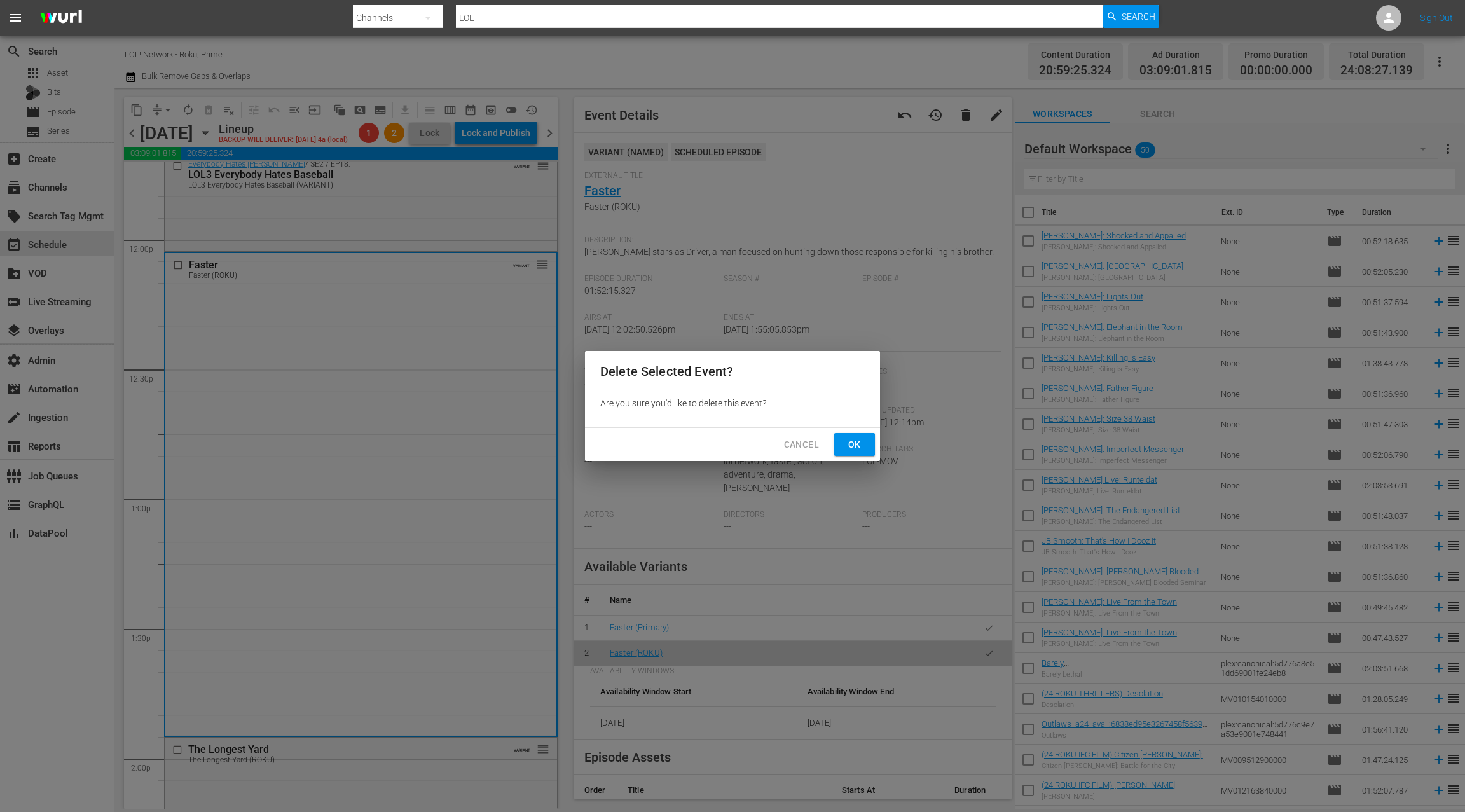
click at [856, 456] on div "Cancel Ok" at bounding box center [733, 445] width 295 height 34
click at [855, 447] on span "Ok" at bounding box center [855, 445] width 21 height 16
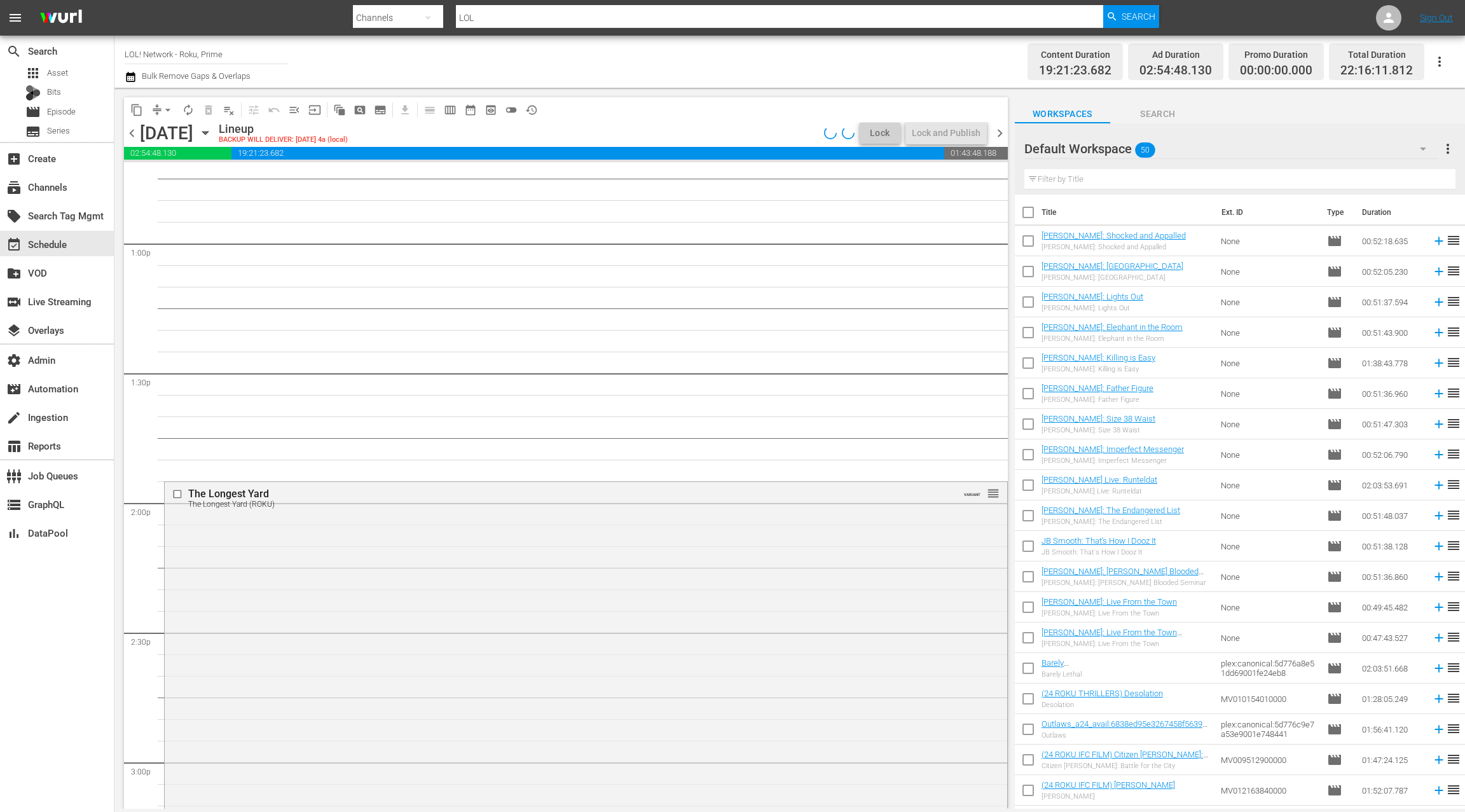
scroll to position [3297, 0]
click at [519, 585] on div "The Longest Yard The Longest Yard (ROKU) VARIANT reorder" at bounding box center [586, 755] width 843 height 557
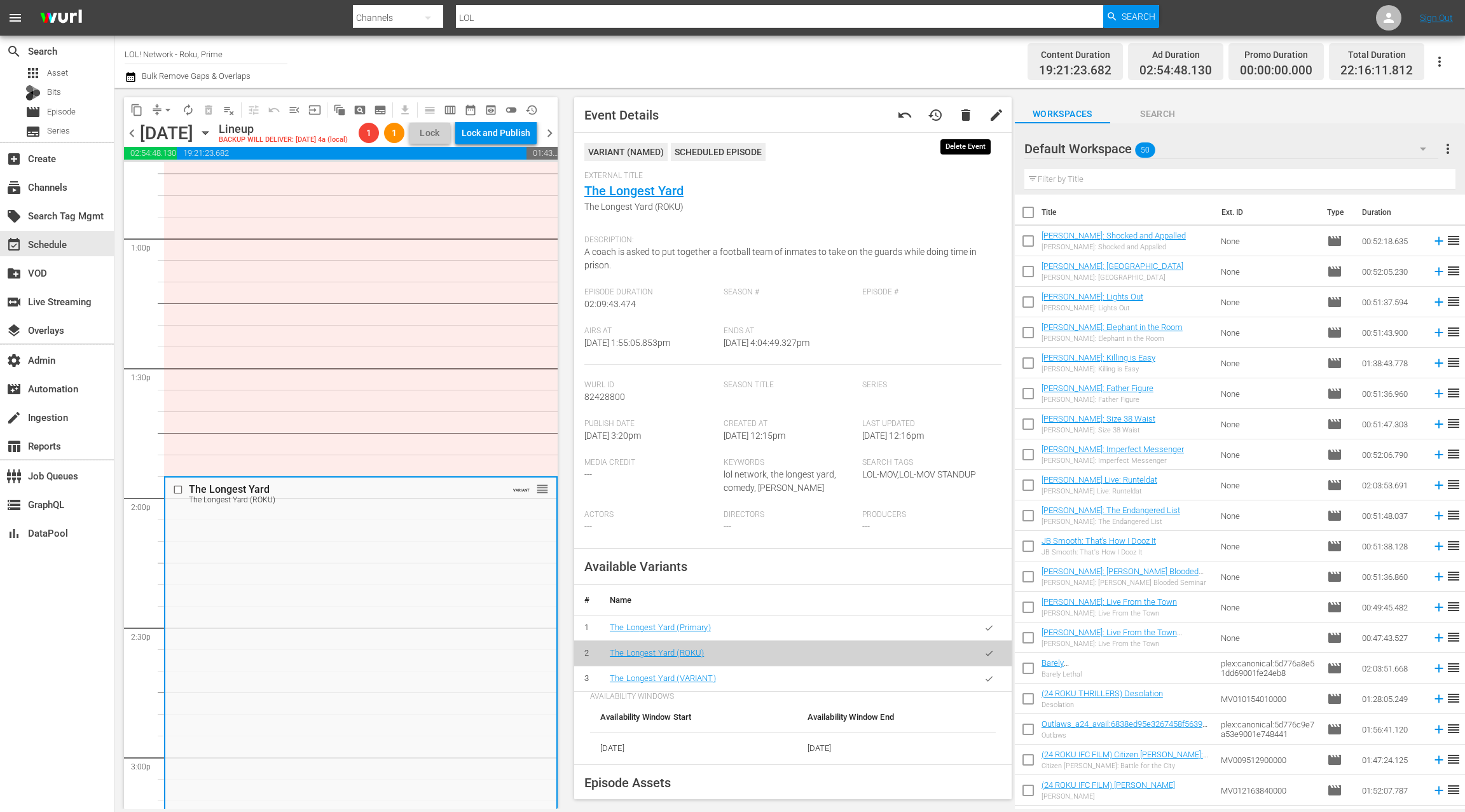
click at [968, 122] on span "delete" at bounding box center [966, 115] width 15 height 15
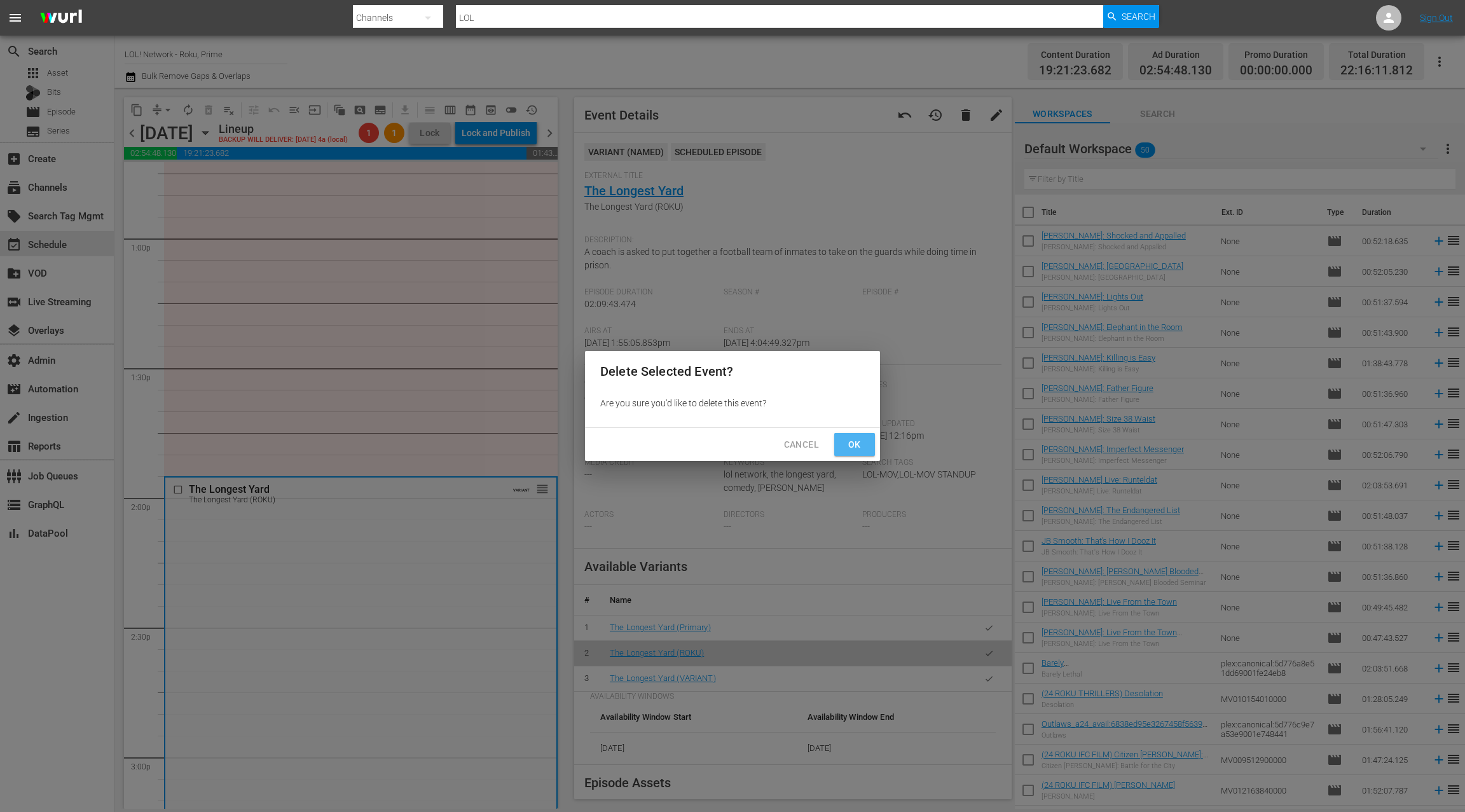
click at [849, 444] on span "Ok" at bounding box center [855, 445] width 21 height 16
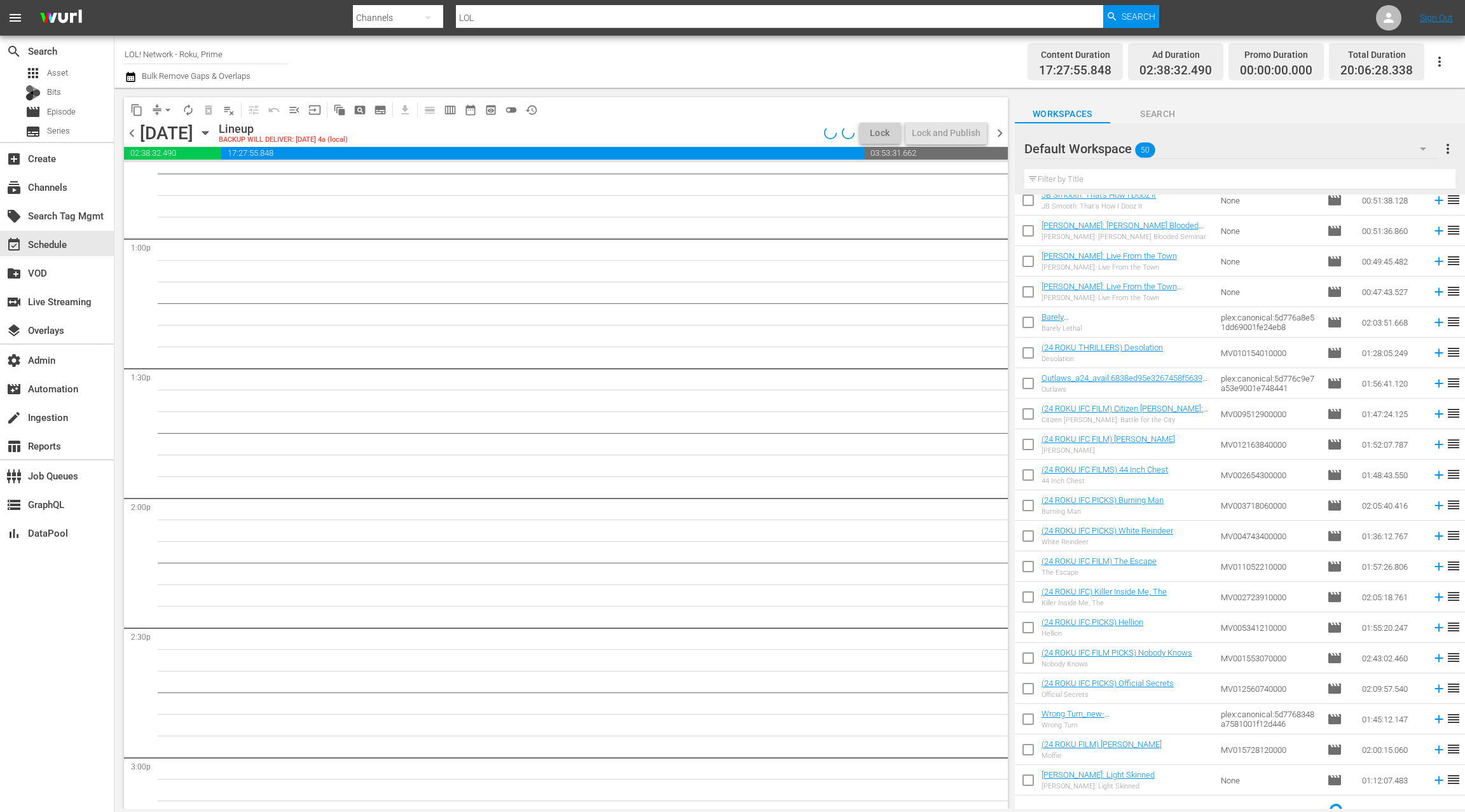
scroll to position [0, 0]
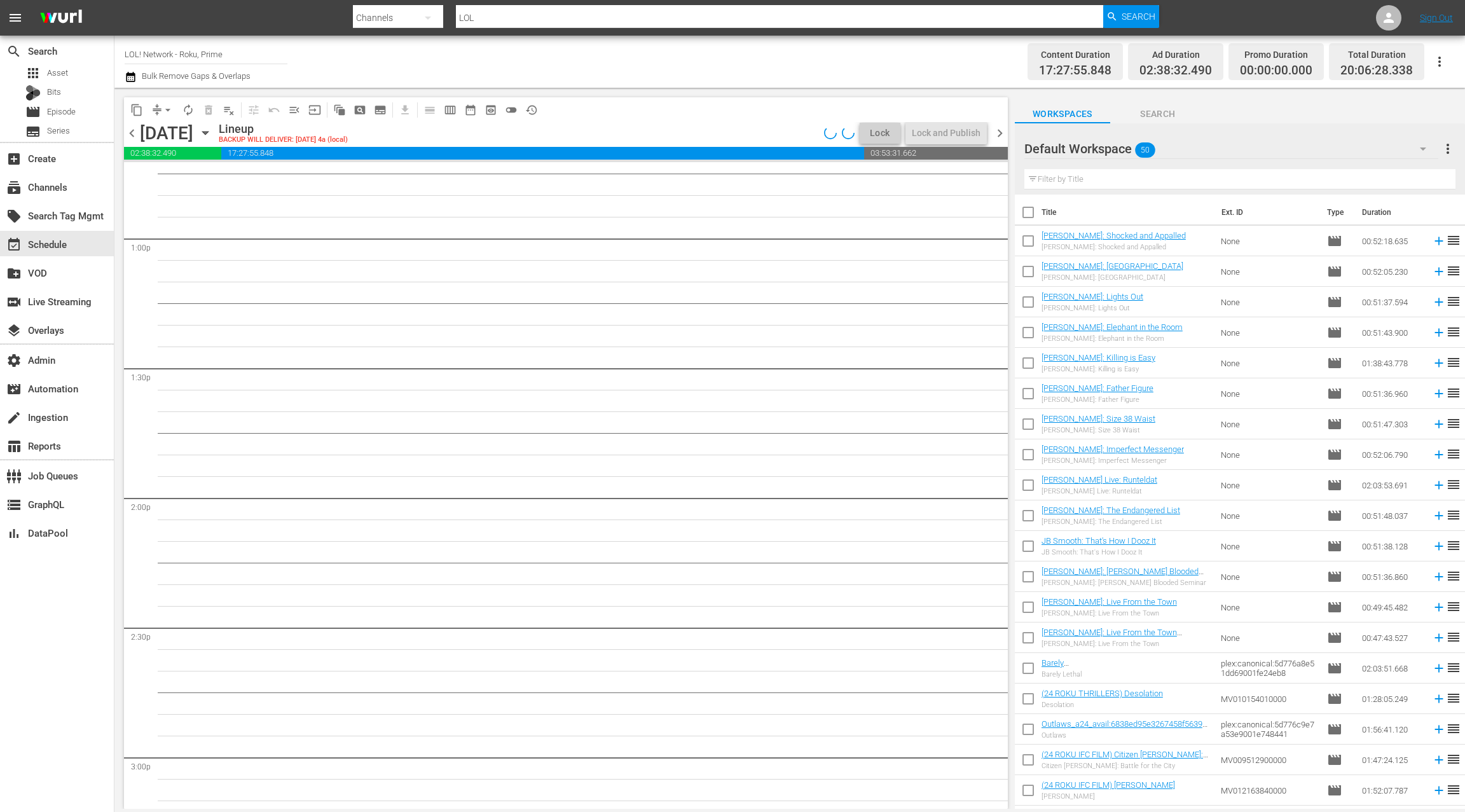
click at [1318, 149] on div "Default Workspace 50" at bounding box center [1232, 149] width 414 height 36
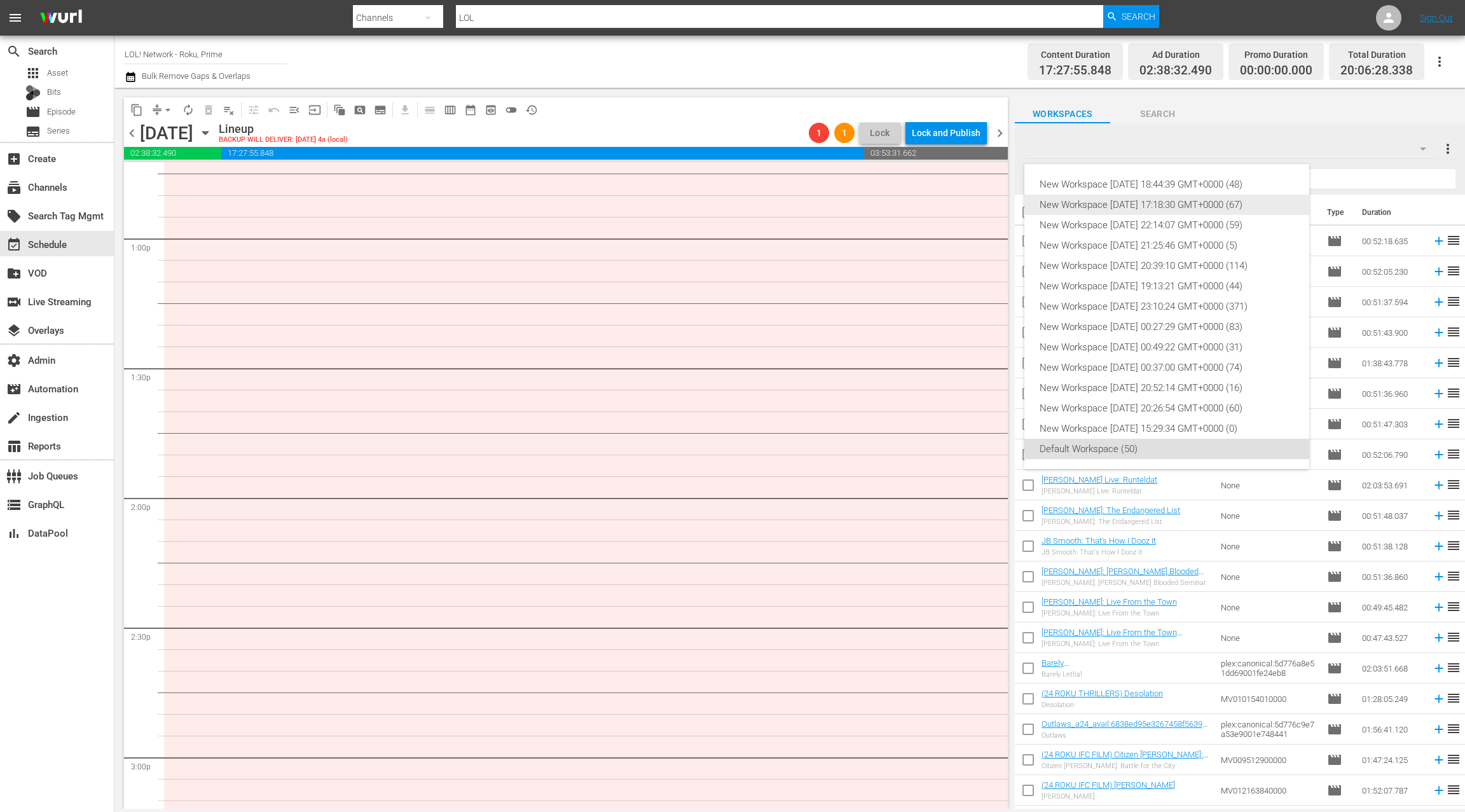
click at [1215, 206] on div "New Workspace Tue Aug 19 2025 17:18:30 GMT+0000 (67)" at bounding box center [1167, 205] width 255 height 21
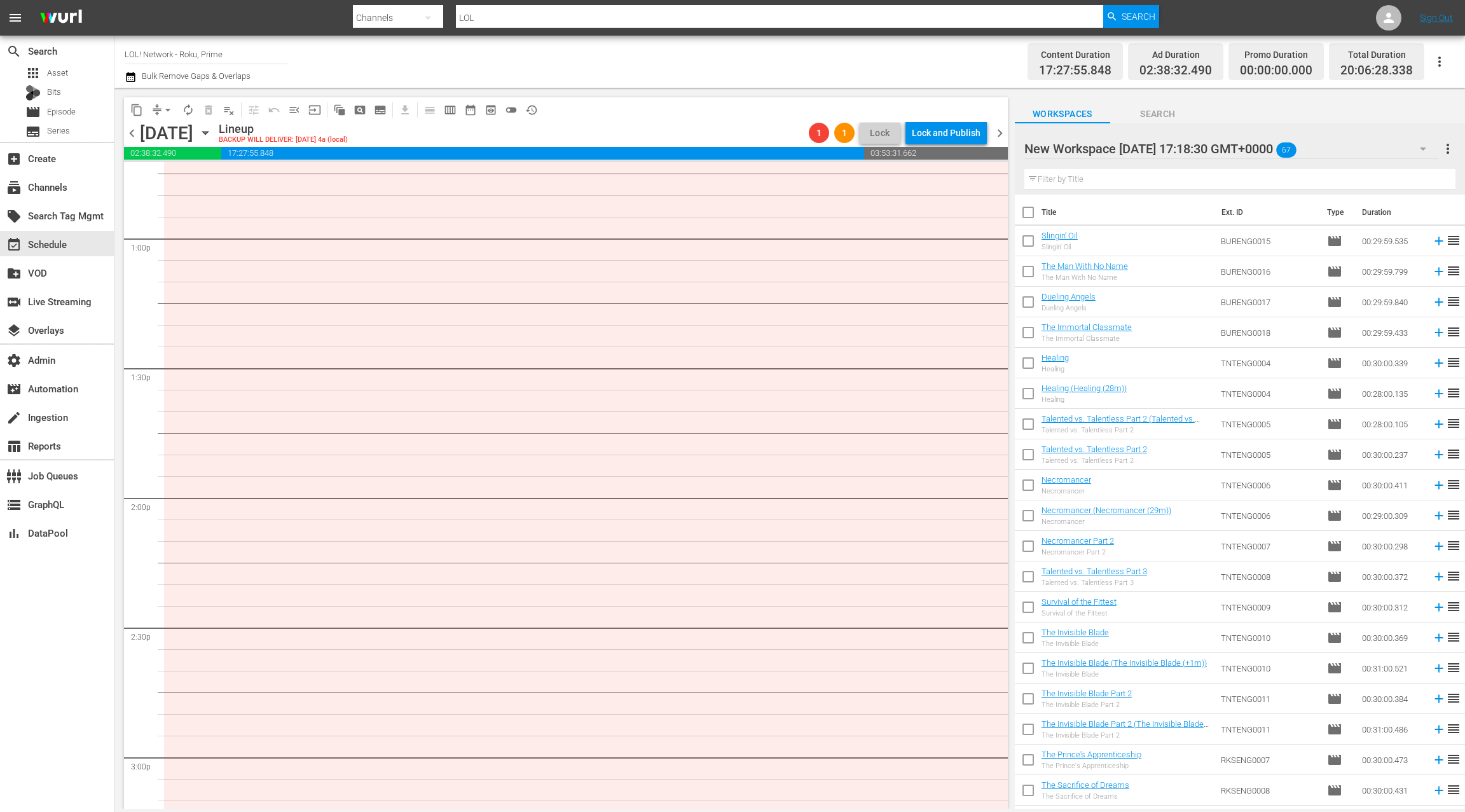
click at [1381, 142] on div "New Workspace Tue Aug 19 2025 17:18:30 GMT+0000 67" at bounding box center [1232, 149] width 414 height 36
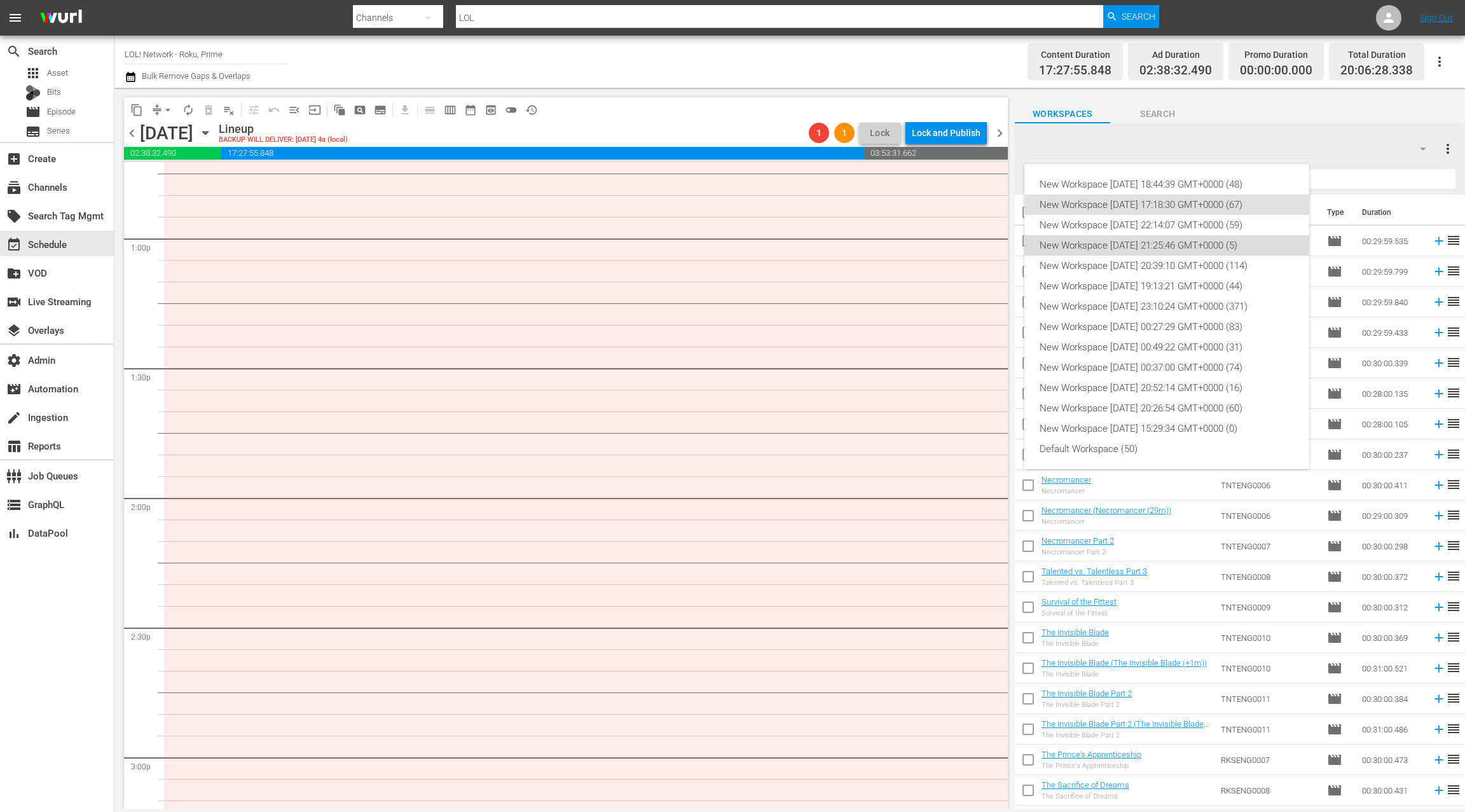
drag, startPoint x: 1206, startPoint y: 244, endPoint x: 1217, endPoint y: 237, distance: 13.0
click at [1206, 244] on div "New Workspace Sun Aug 17 2025 21:25:46 GMT+0000 (5)" at bounding box center [1167, 245] width 255 height 21
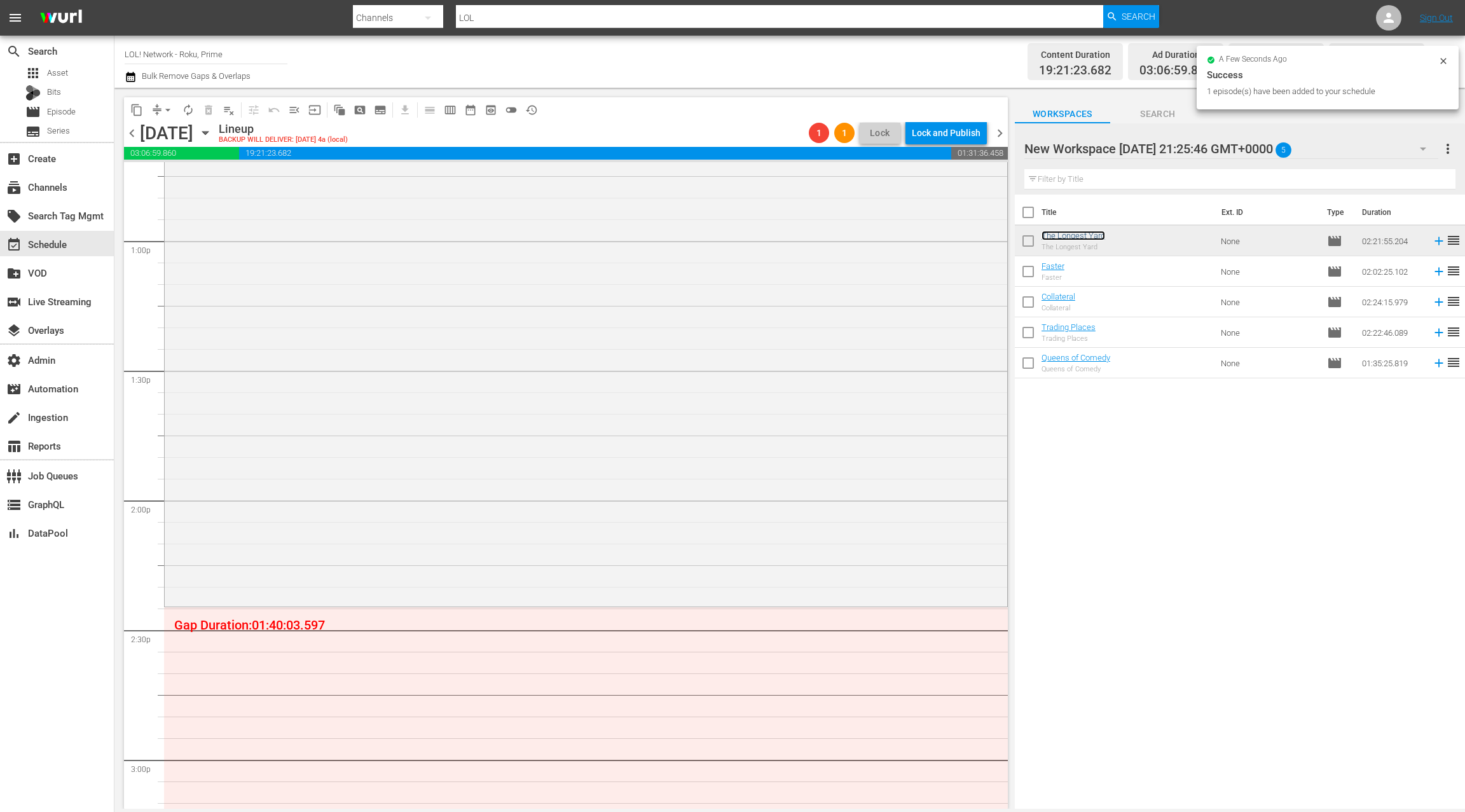
scroll to position [3533, 0]
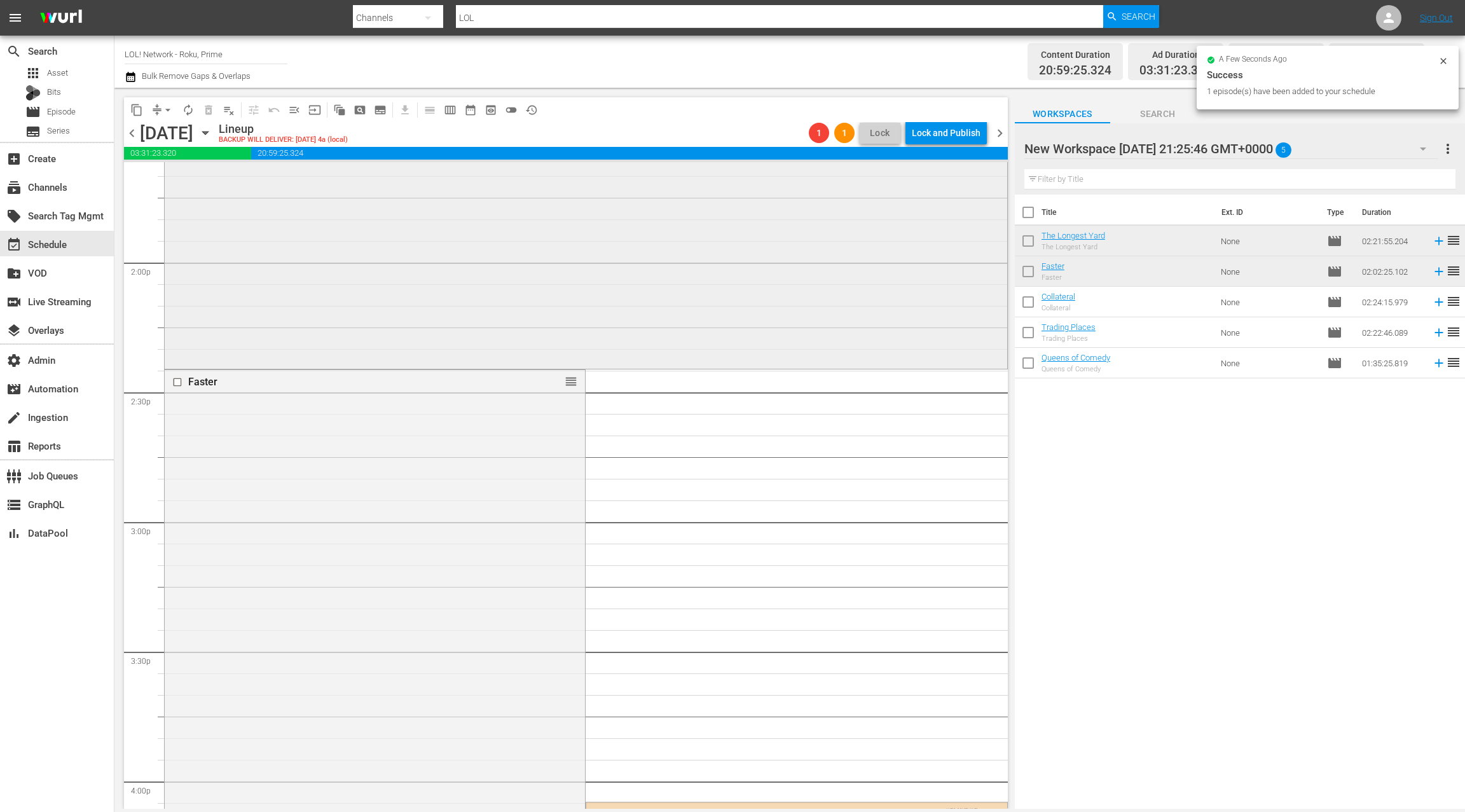
click at [628, 309] on div "The Longest Yard 1 reorder" at bounding box center [586, 61] width 843 height 610
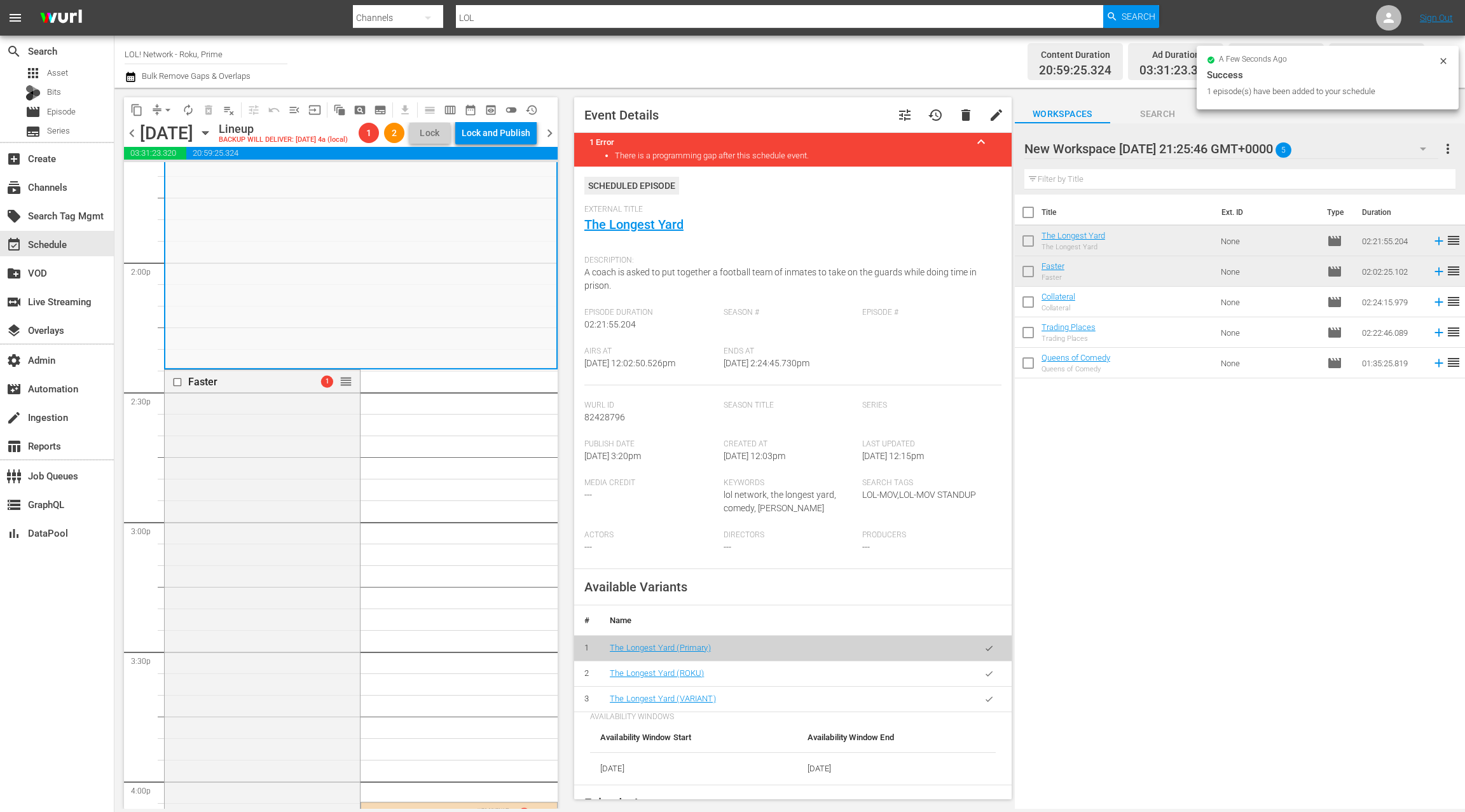
click at [988, 675] on icon "button" at bounding box center [989, 674] width 9 height 9
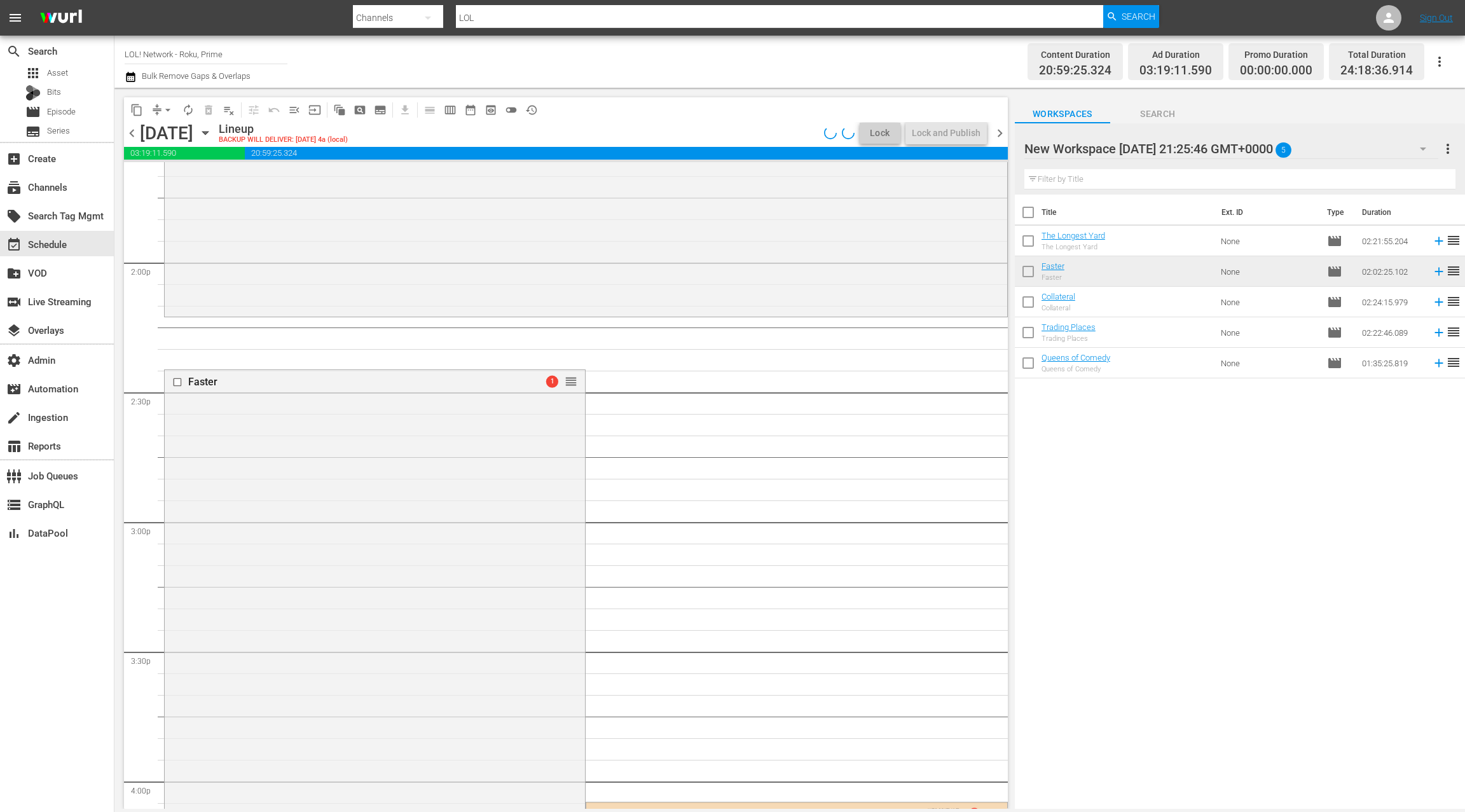
drag, startPoint x: 471, startPoint y: 648, endPoint x: 435, endPoint y: 644, distance: 36.2
click at [435, 644] on div "Faster 1 reorder" at bounding box center [375, 633] width 420 height 525
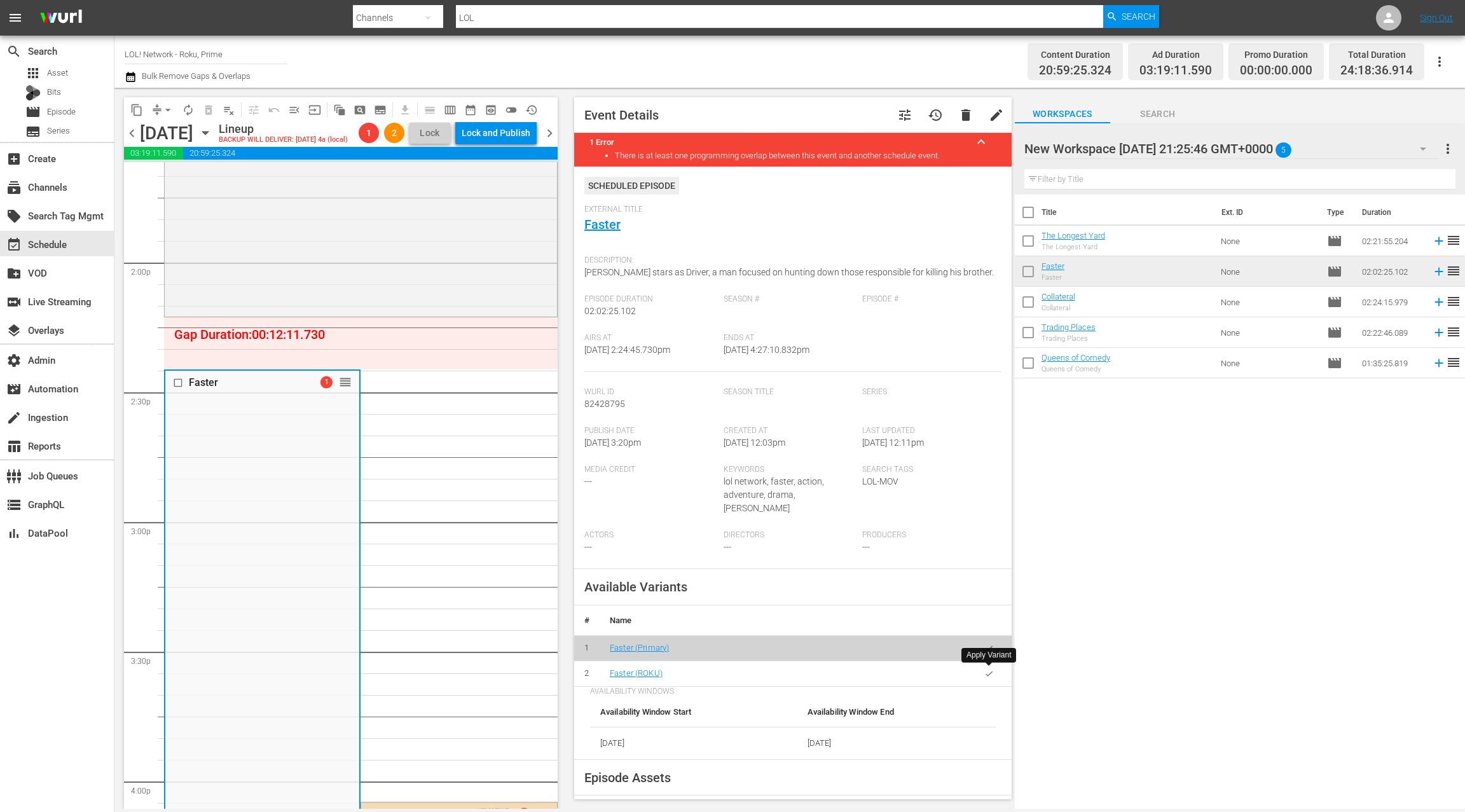
click at [991, 672] on icon "button" at bounding box center [989, 674] width 9 height 9
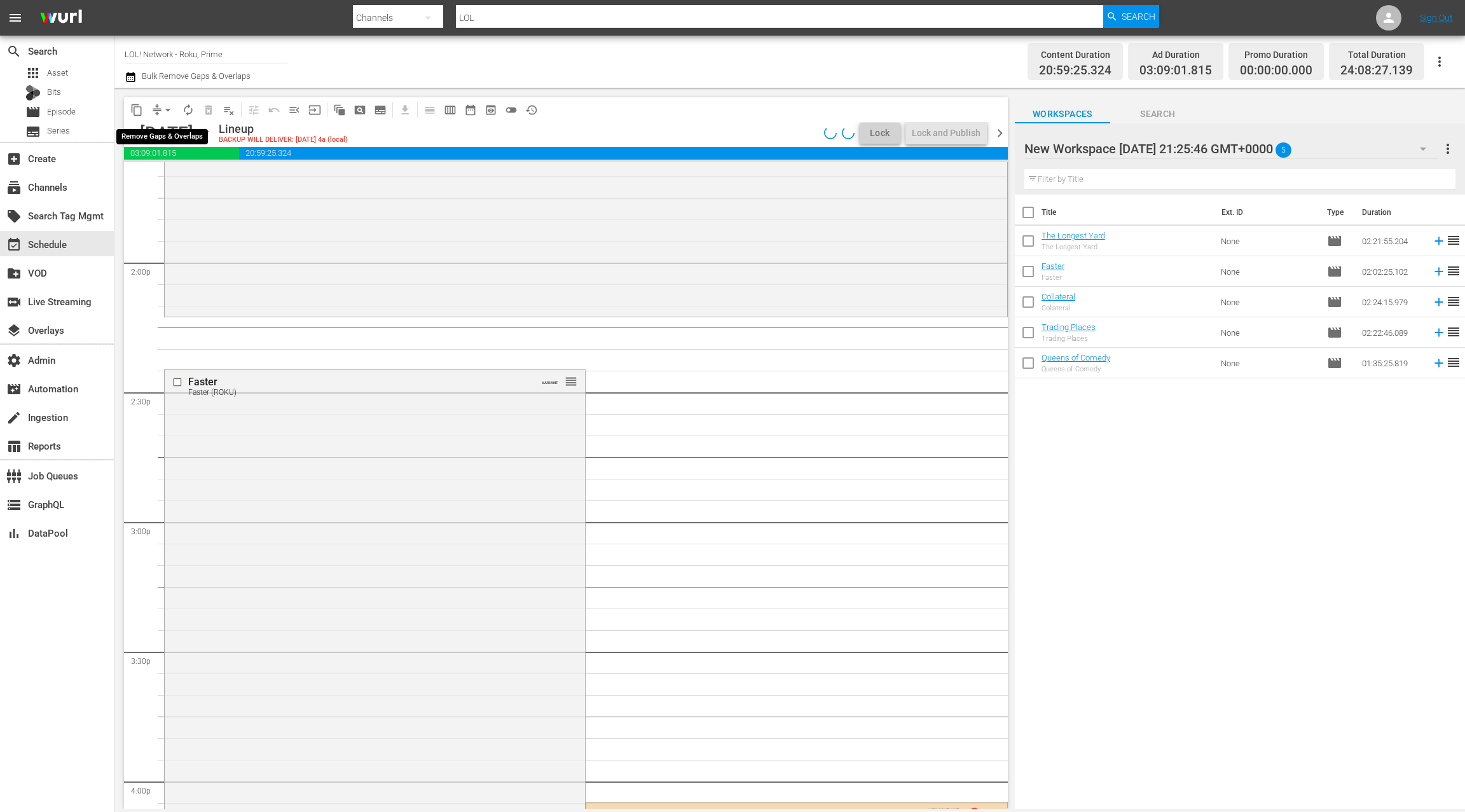
click at [162, 110] on span "arrow_drop_down" at bounding box center [168, 110] width 13 height 13
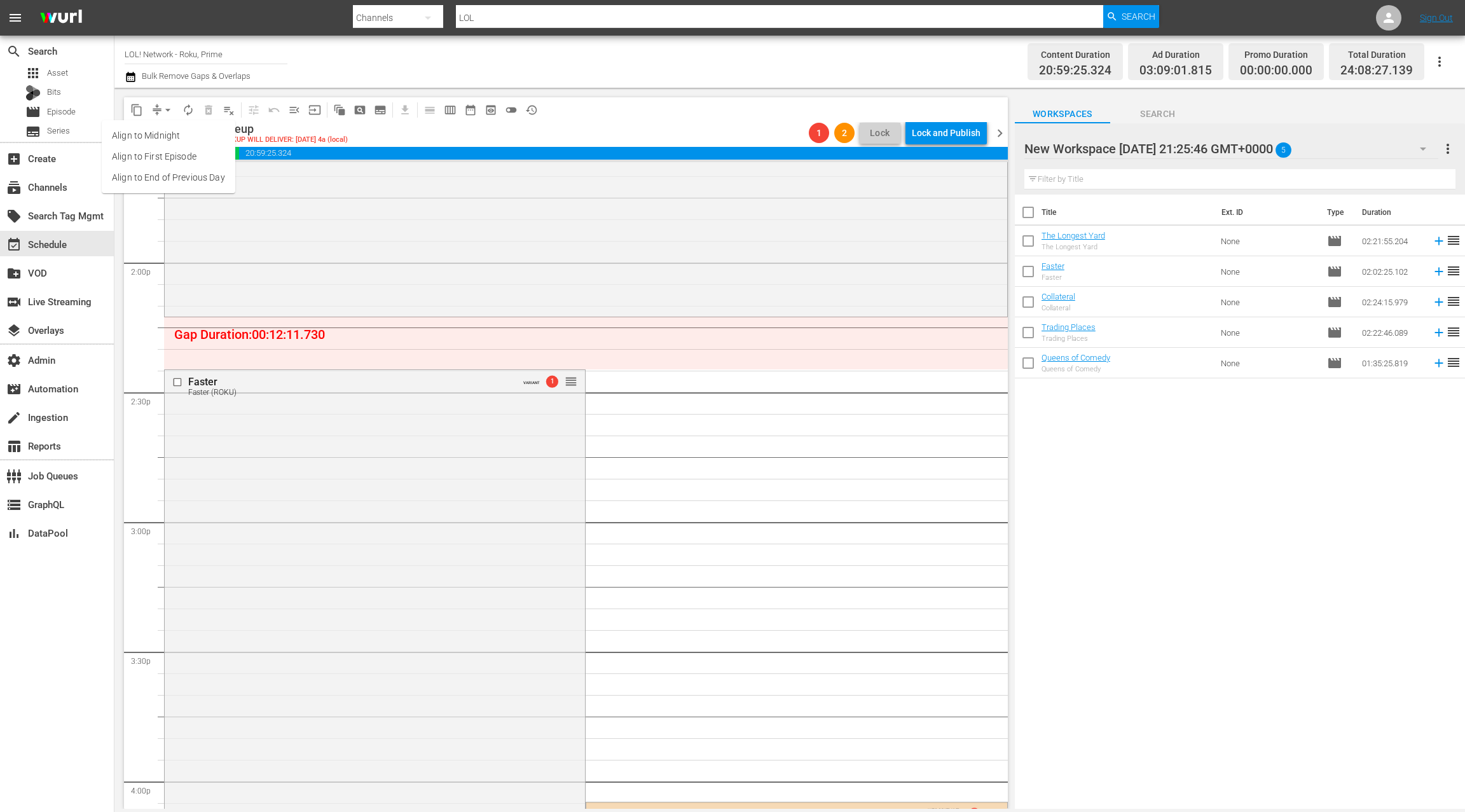
click at [175, 175] on li "Align to End of Previous Day" at bounding box center [168, 178] width 134 height 21
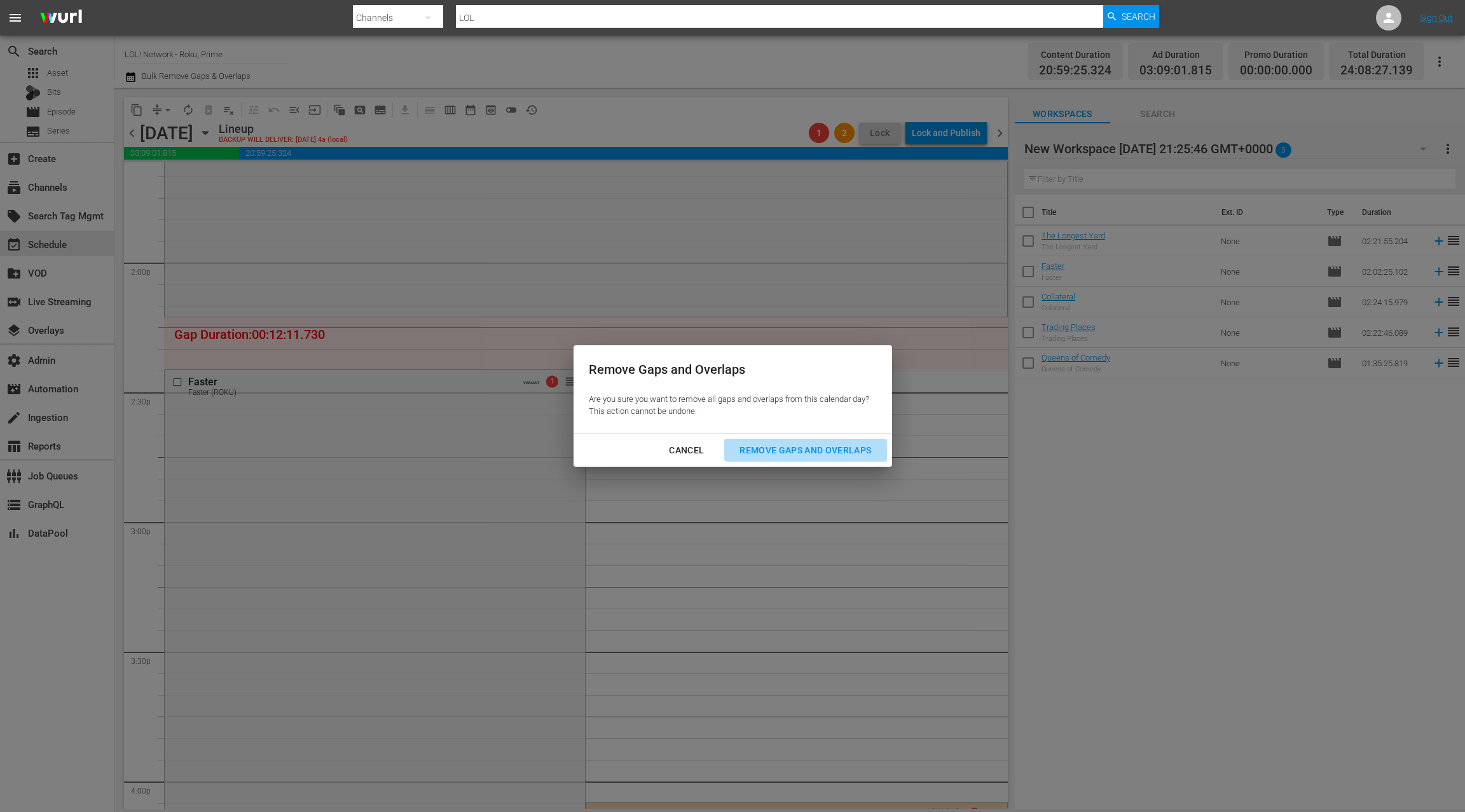
drag, startPoint x: 847, startPoint y: 452, endPoint x: 773, endPoint y: 434, distance: 76.2
click at [847, 452] on div "Remove Gaps and Overlaps" at bounding box center [805, 451] width 152 height 16
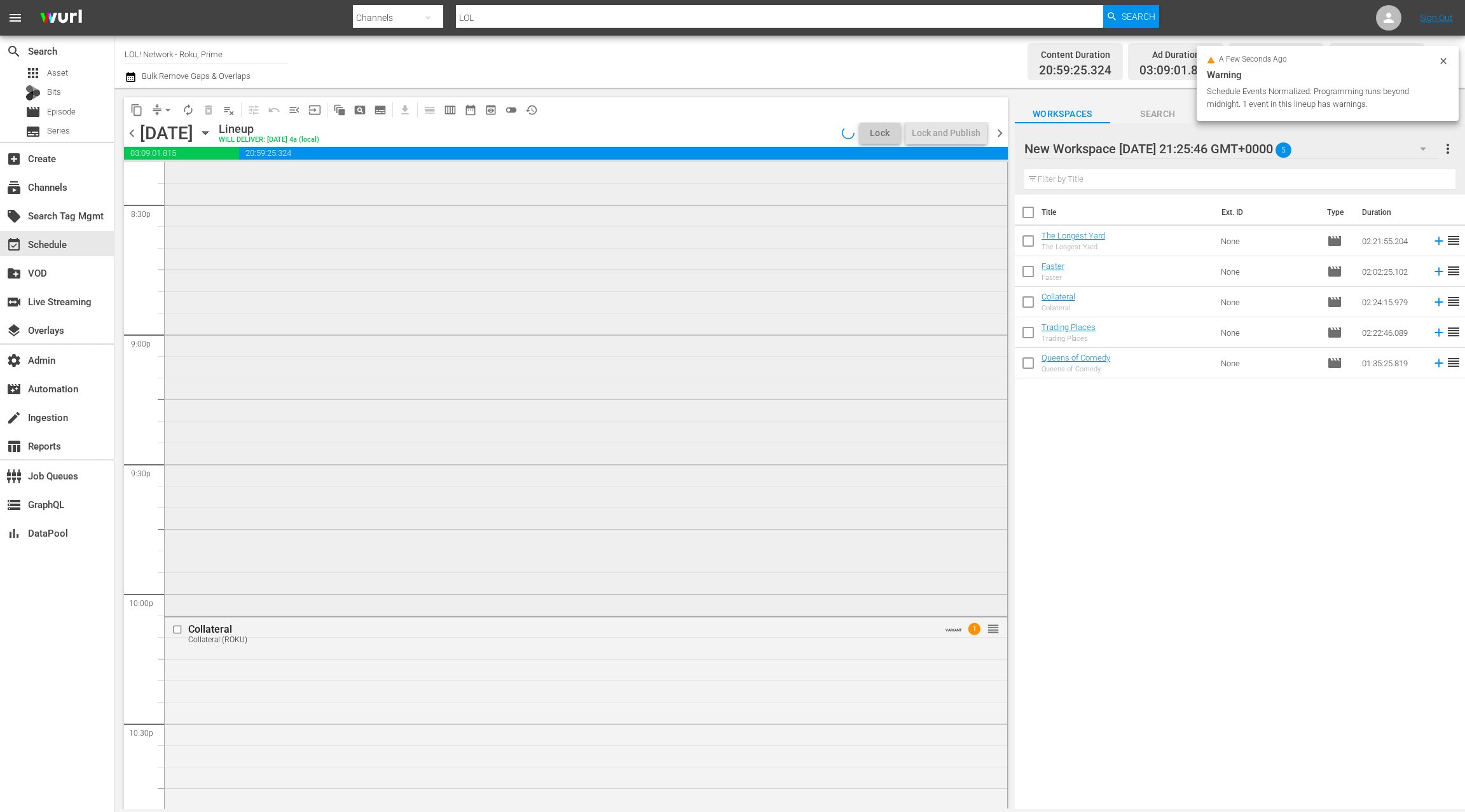
scroll to position [5682, 0]
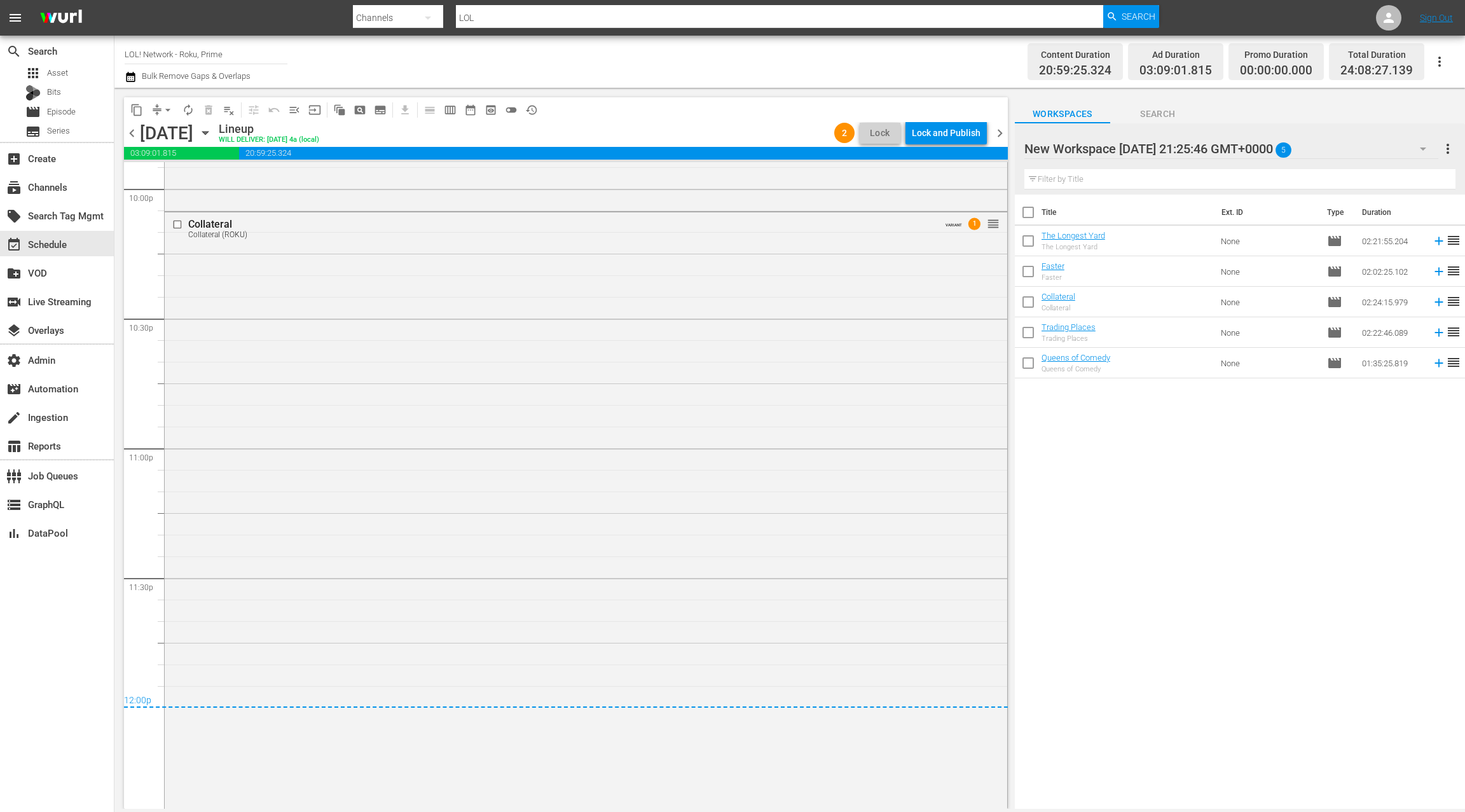
click at [1003, 137] on span "chevron_right" at bounding box center [1000, 133] width 16 height 16
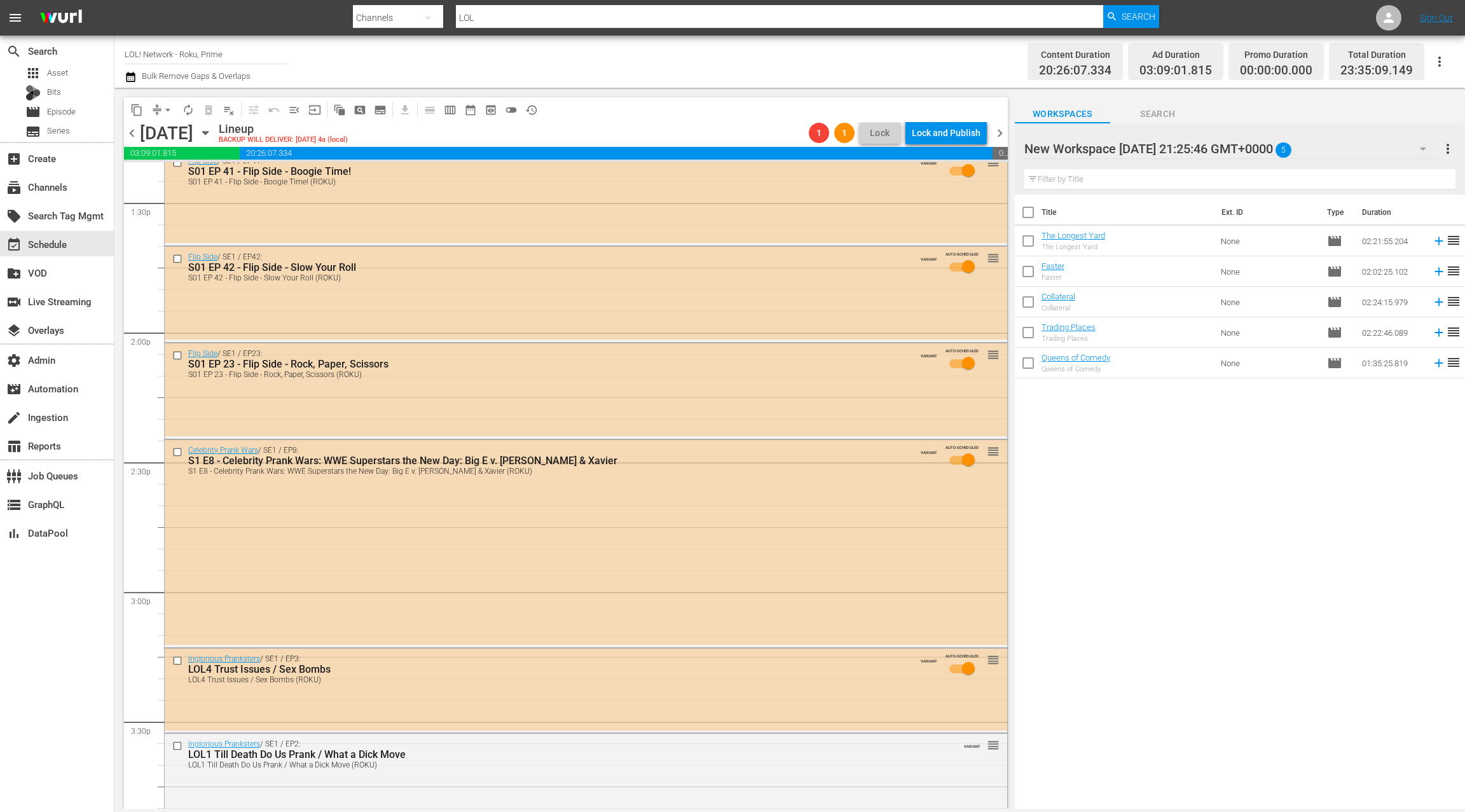
scroll to position [3504, 0]
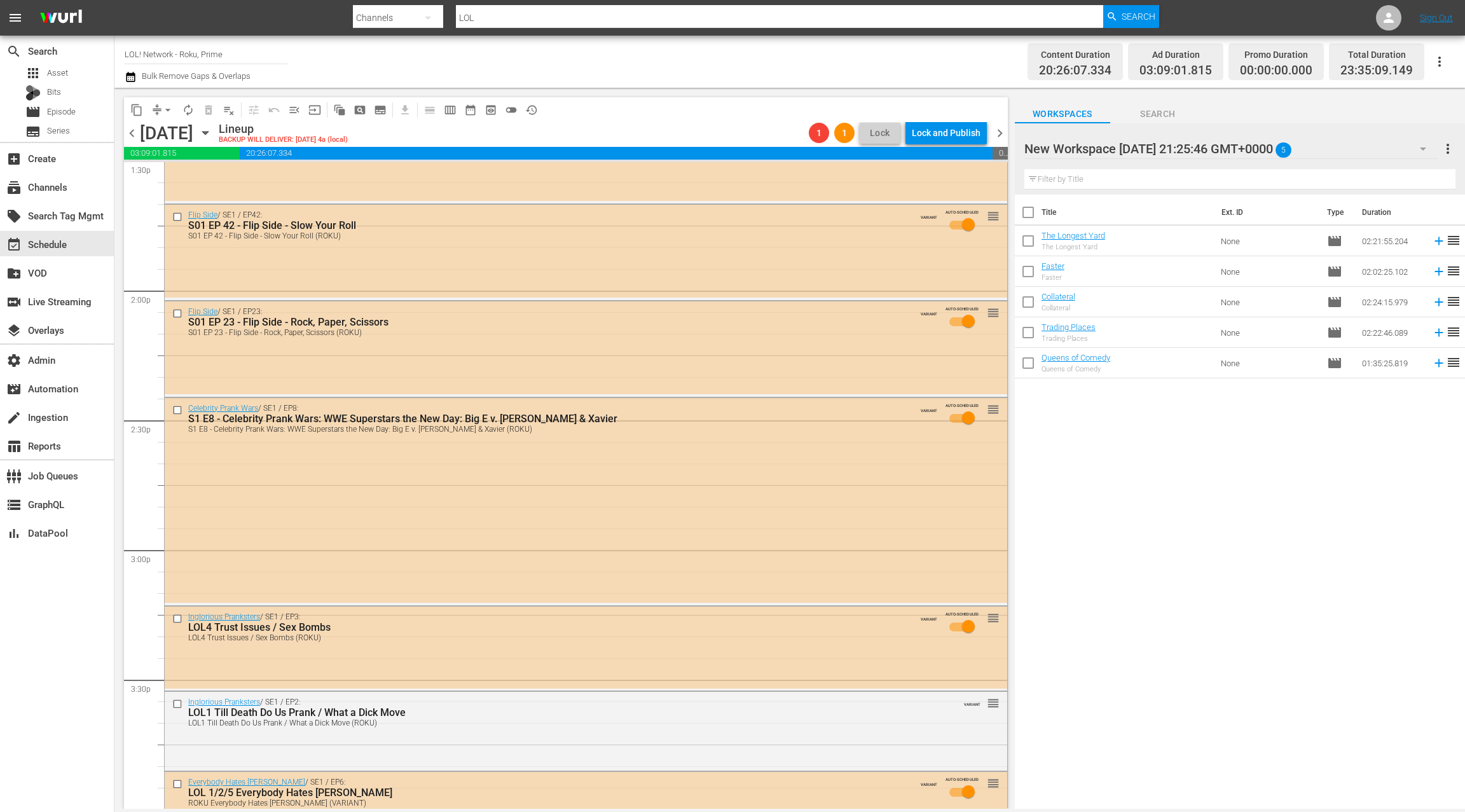
click at [1005, 136] on span "chevron_right" at bounding box center [1000, 133] width 16 height 16
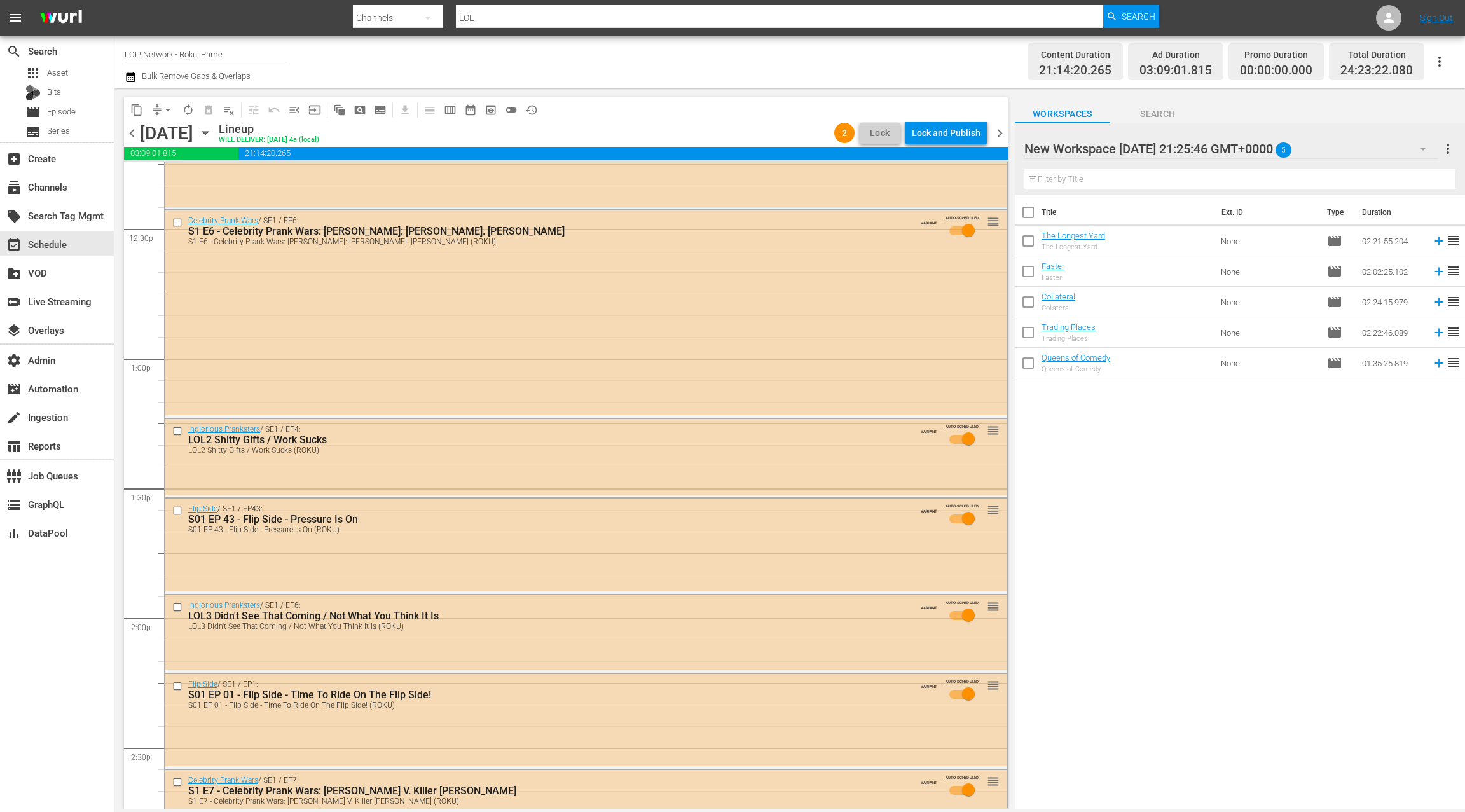
scroll to position [3187, 0]
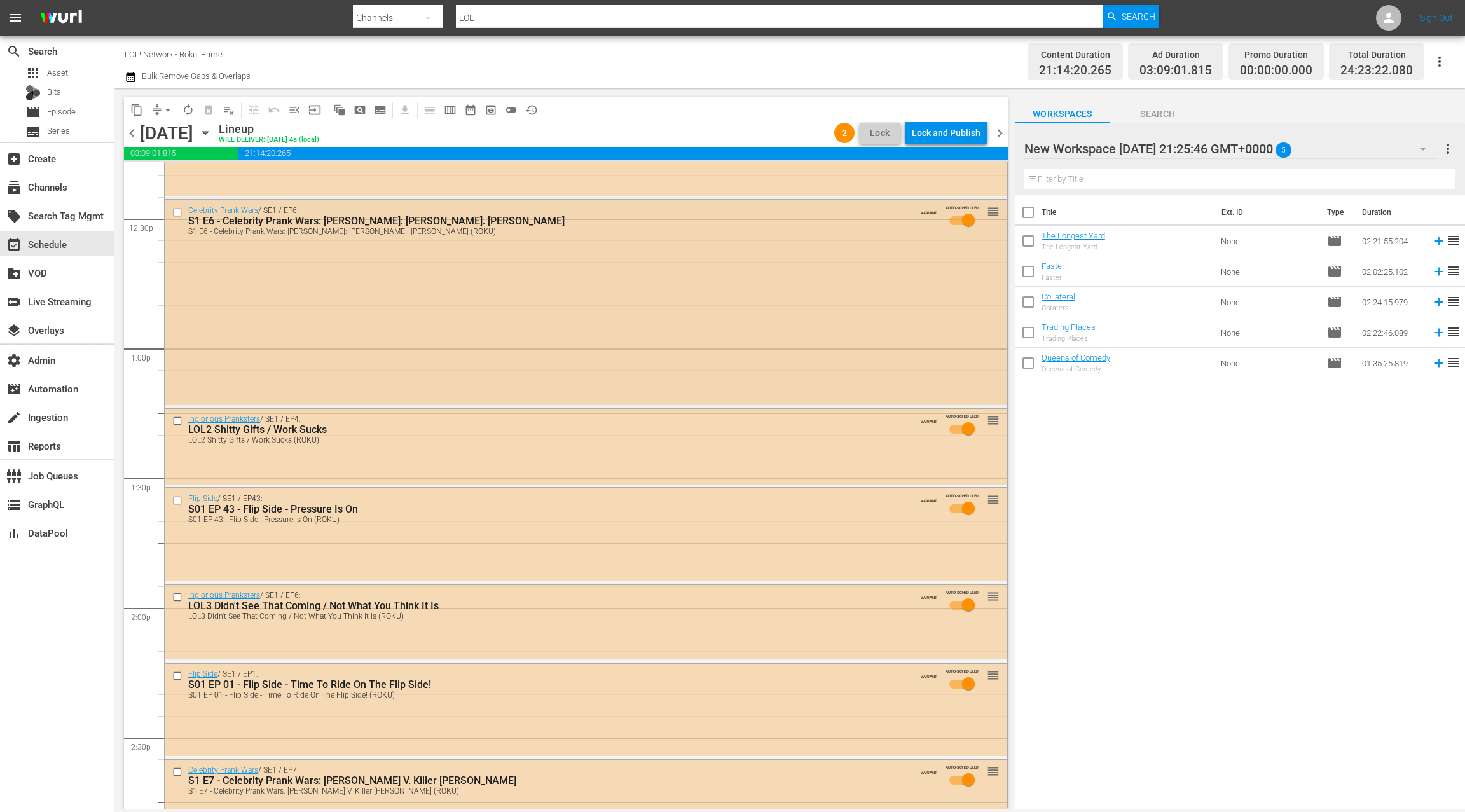
click at [426, 299] on div "Celebrity Prank Wars / SE1 / EP6: S1 E6 - Celebrity Prank Wars: The Bella Twins…" at bounding box center [586, 303] width 843 height 205
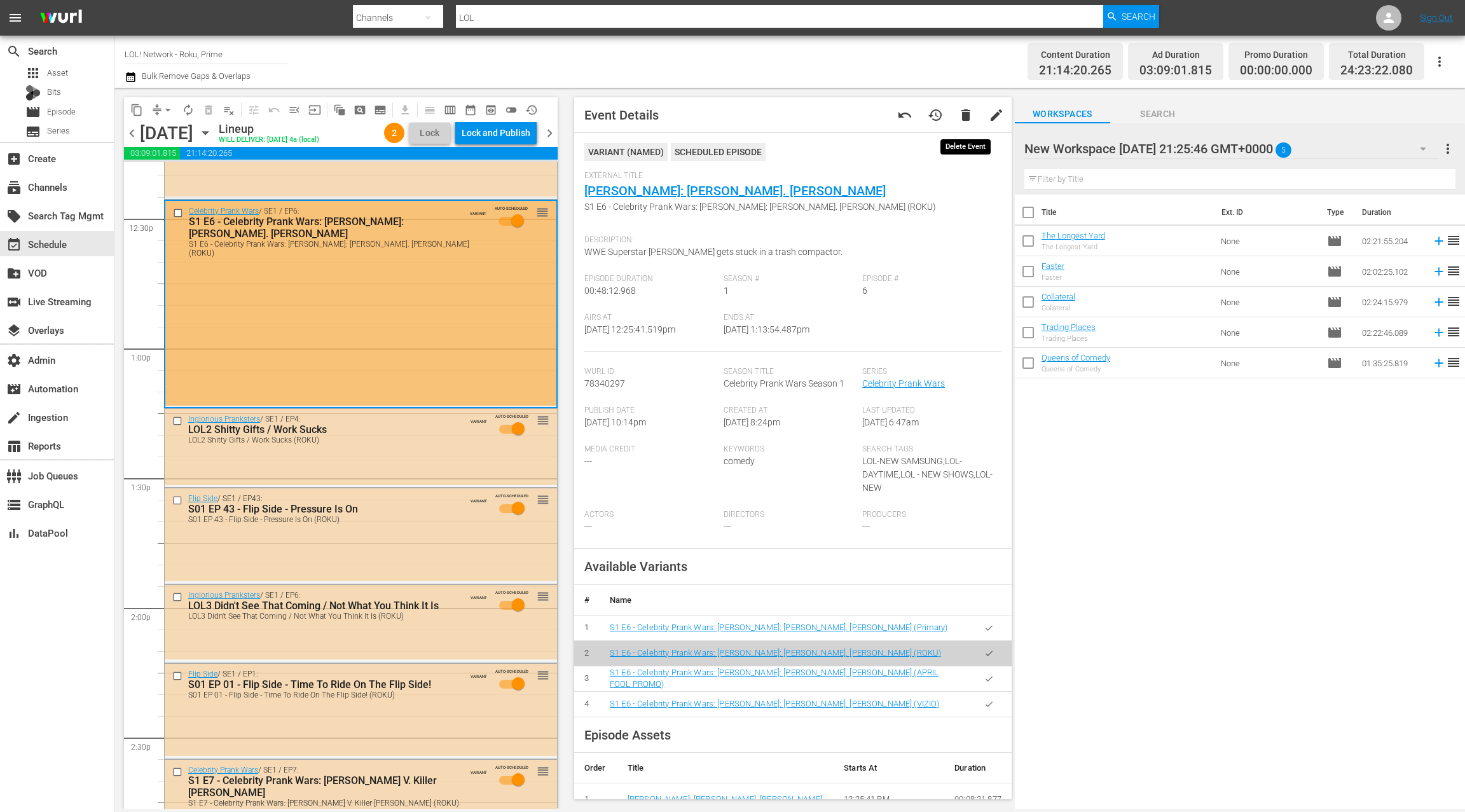
click at [973, 118] on span "delete" at bounding box center [966, 115] width 15 height 15
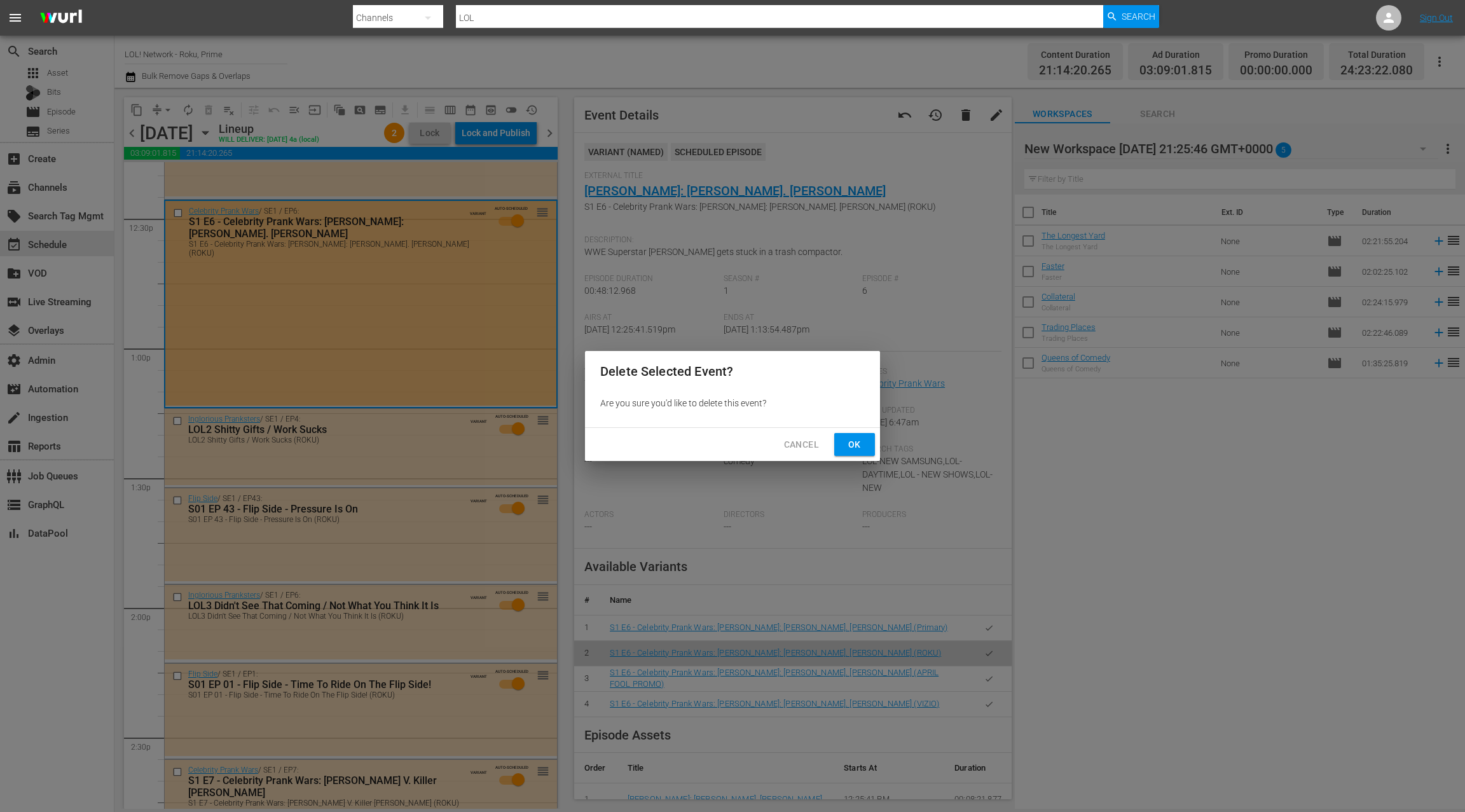
click at [863, 438] on span "Ok" at bounding box center [855, 445] width 21 height 16
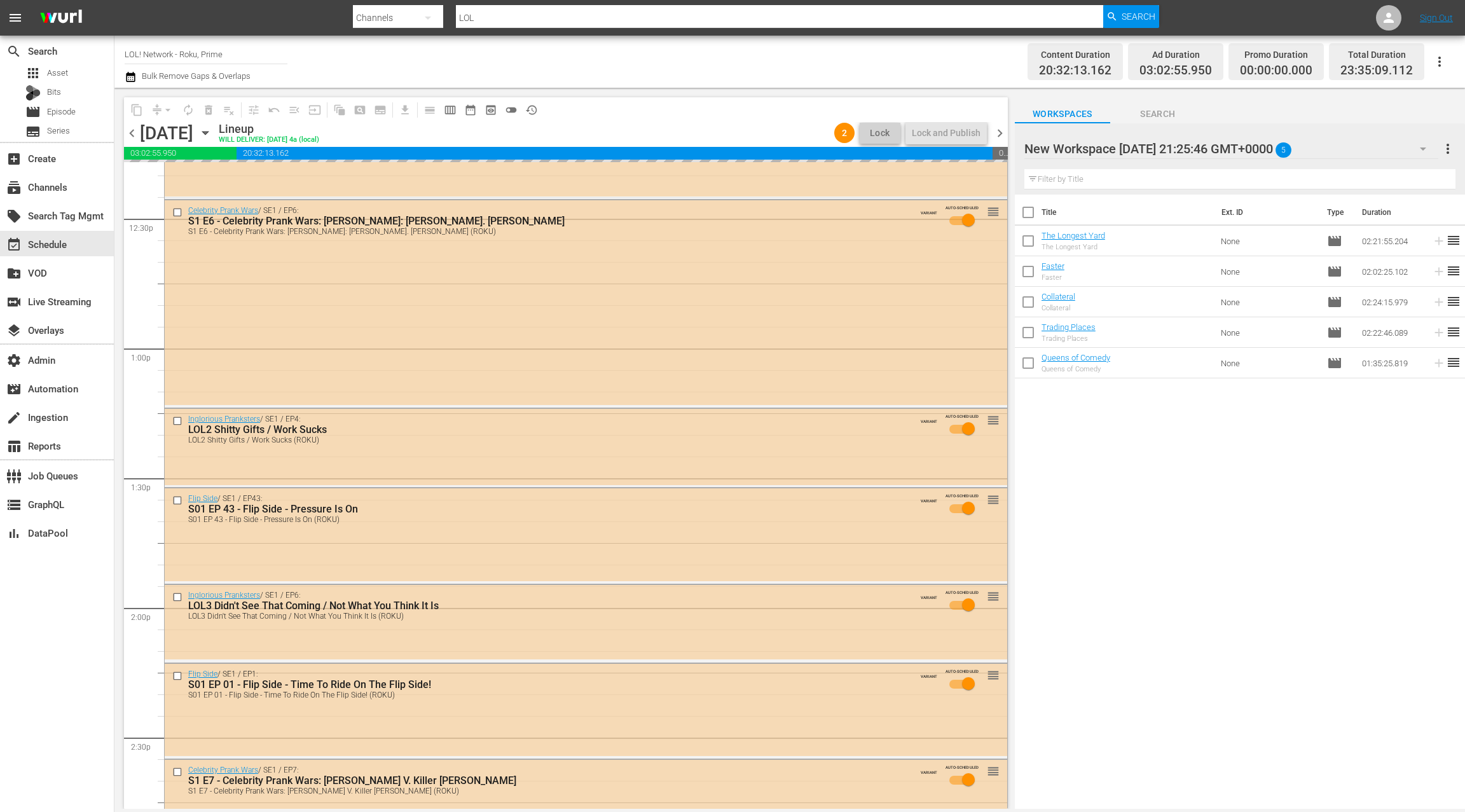
click at [1375, 149] on div "New Workspace Sun Aug 17 2025 21:25:46 GMT+0000 5" at bounding box center [1232, 149] width 414 height 36
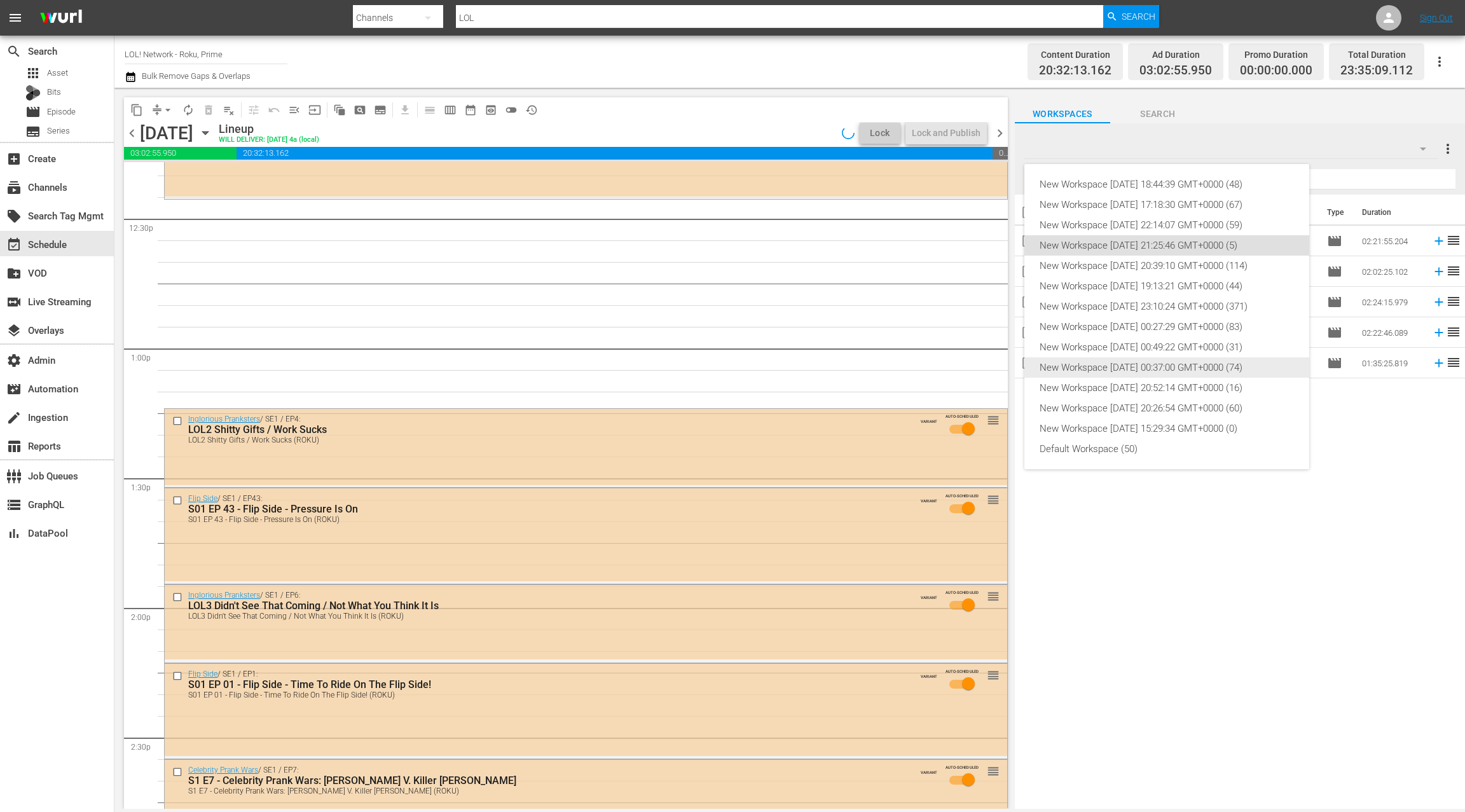
click at [1188, 362] on div "New Workspace Fri May 16 2025 00:37:00 GMT+0000 (74)" at bounding box center [1167, 367] width 255 height 21
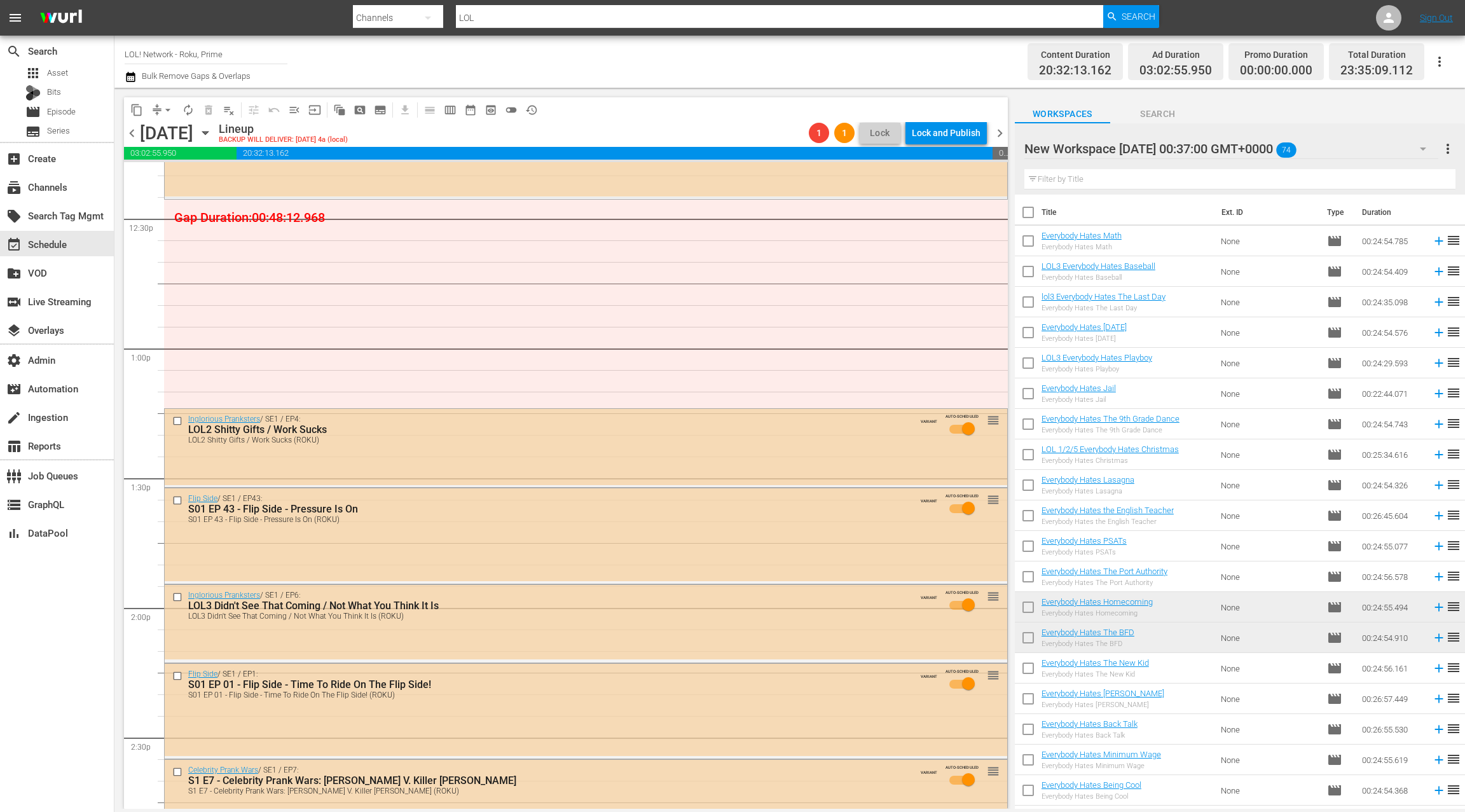
click at [1369, 153] on div "New Workspace Fri May 16 2025 00:37:00 GMT+0000 74" at bounding box center [1232, 149] width 414 height 36
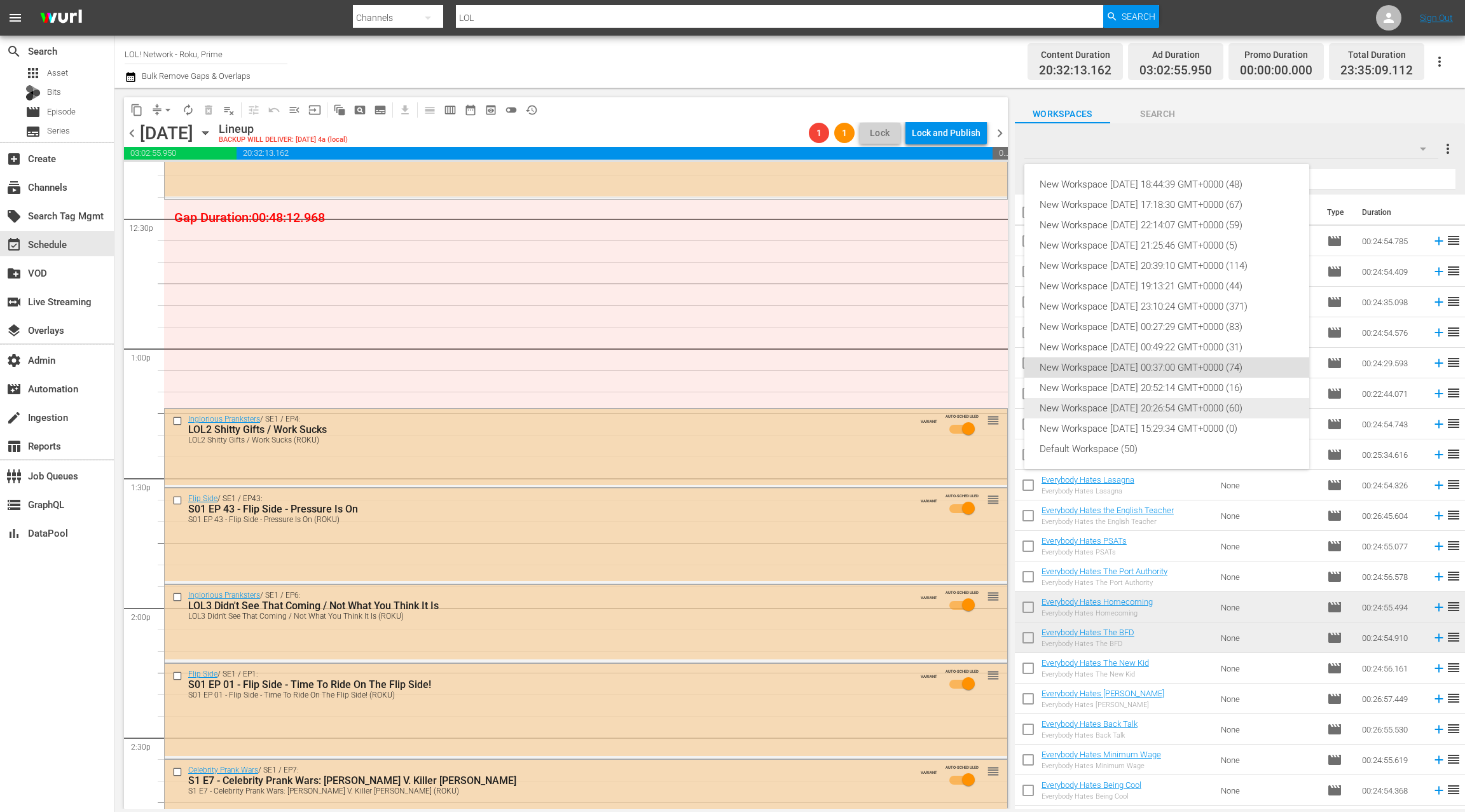
click at [1164, 410] on div "New Workspace Thu May 01 2025 20:26:54 GMT+0000 (60)" at bounding box center [1167, 408] width 255 height 21
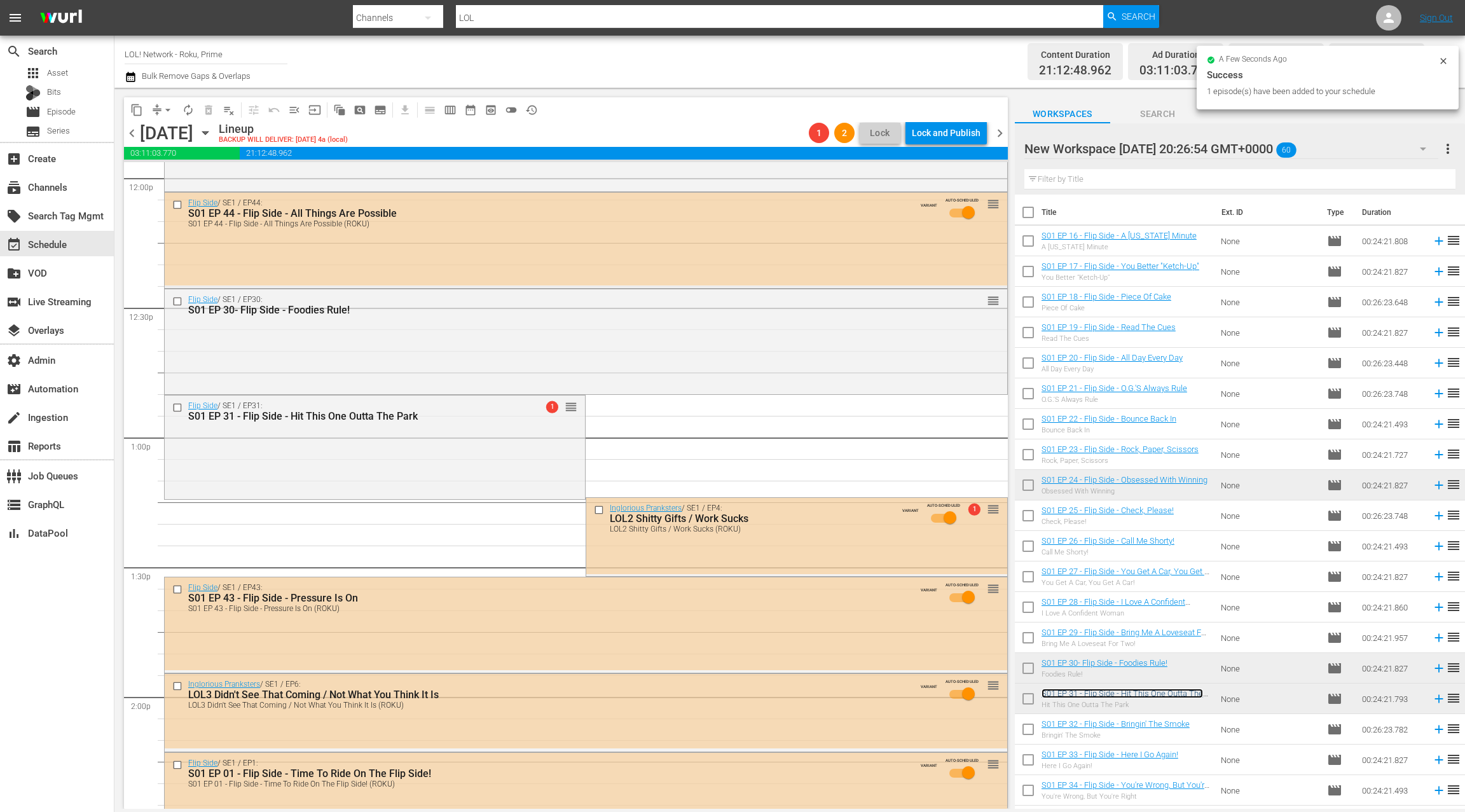
scroll to position [3090, 0]
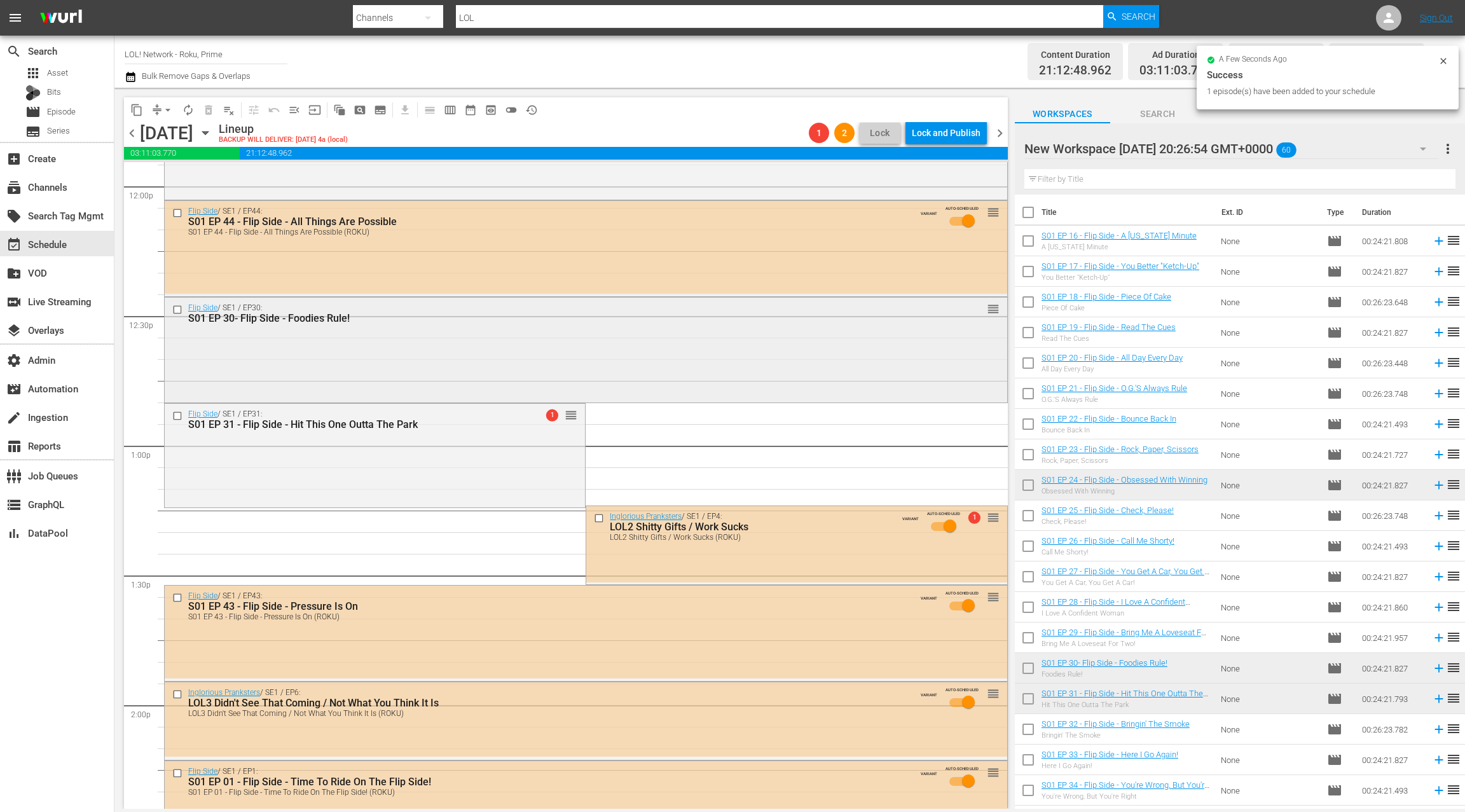
click at [708, 370] on div "Flip Side / SE1 / EP30: S01 EP 30- Flip Side - Foodies Rule! reorder" at bounding box center [586, 348] width 843 height 102
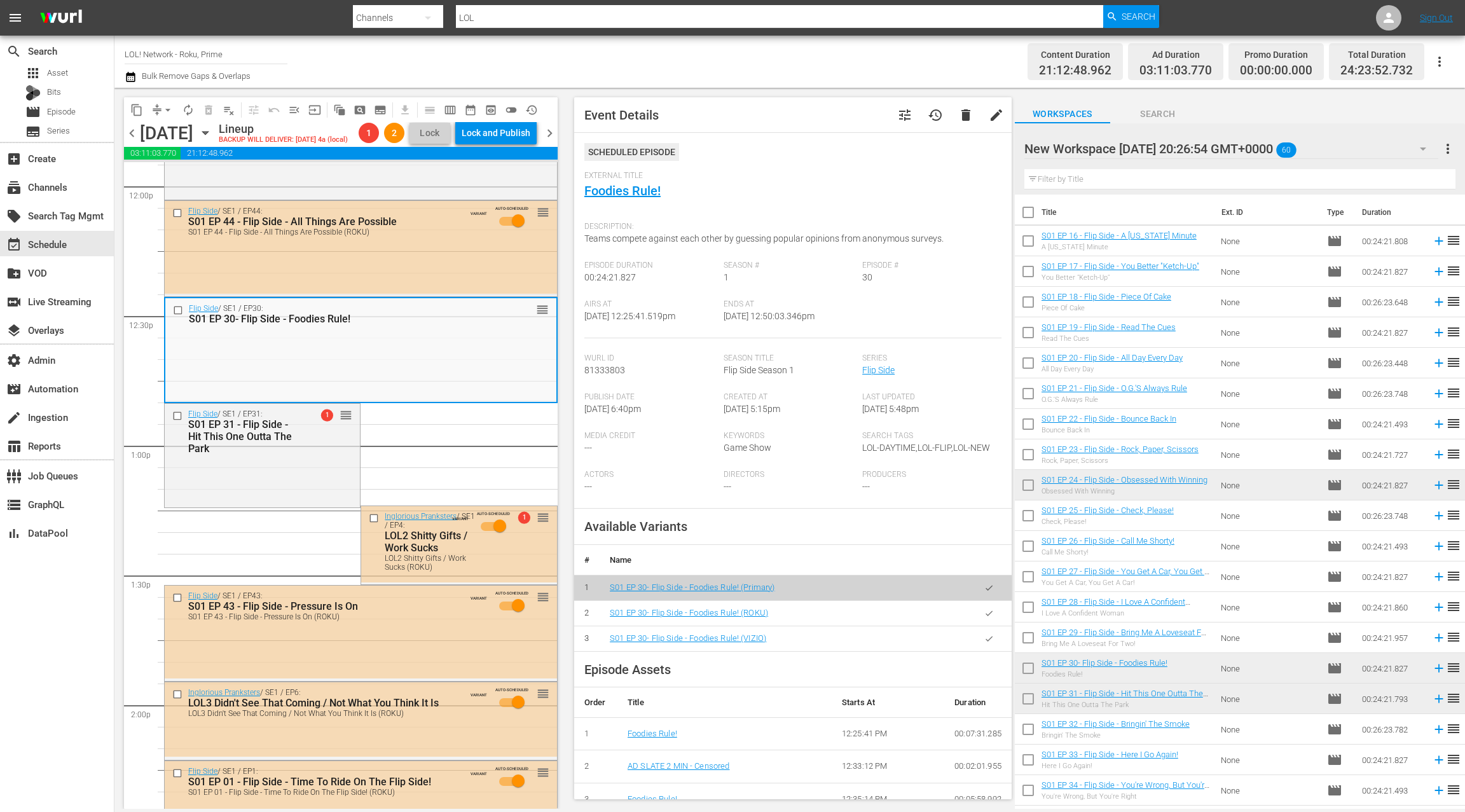
drag, startPoint x: 307, startPoint y: 480, endPoint x: 466, endPoint y: 487, distance: 159.2
click at [306, 480] on div "Flip Side / SE1 / EP31: S01 EP 31 - Flip Side - Hit This One Outta The Park 1 r…" at bounding box center [263, 454] width 196 height 102
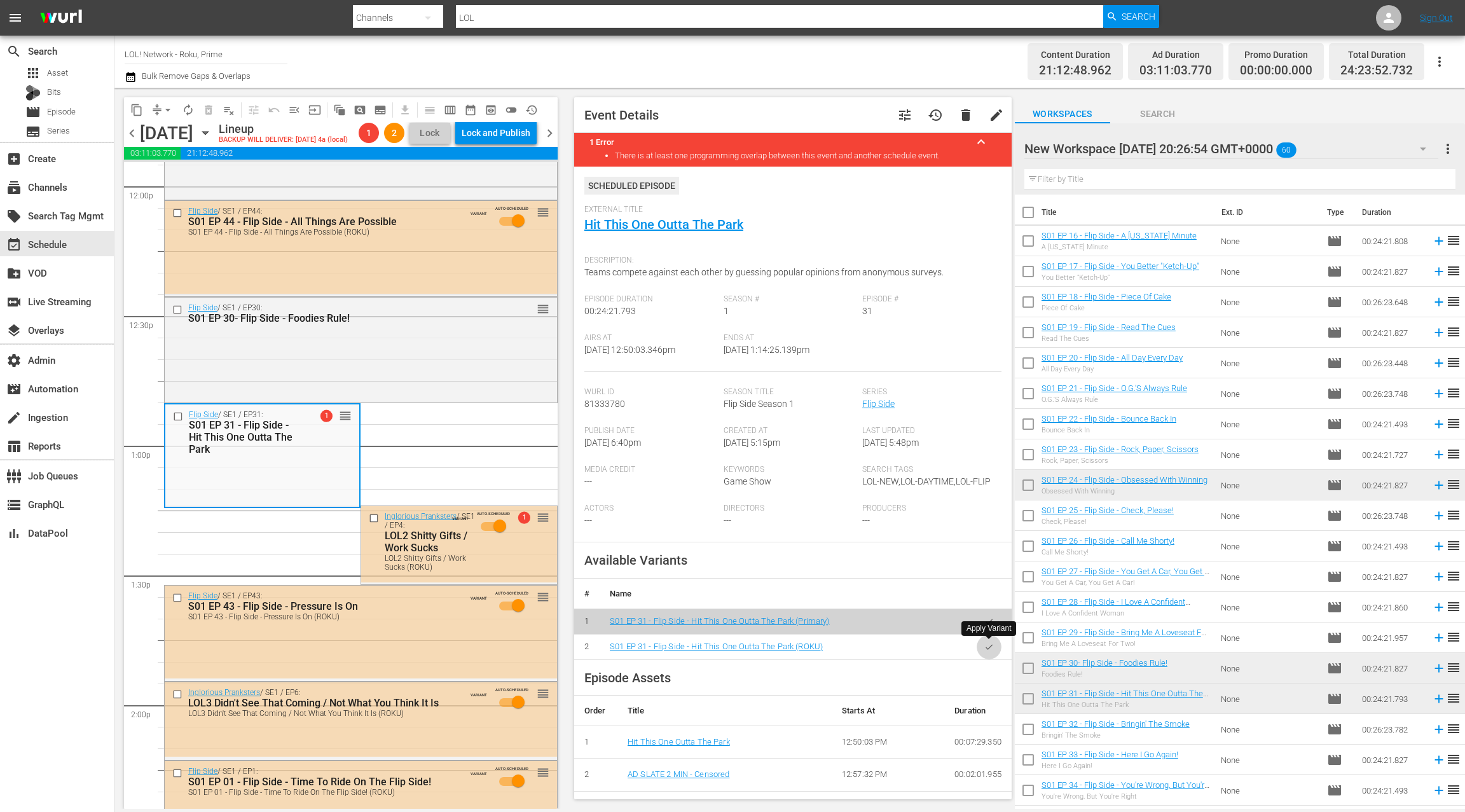
click at [990, 652] on button "button" at bounding box center [989, 646] width 25 height 25
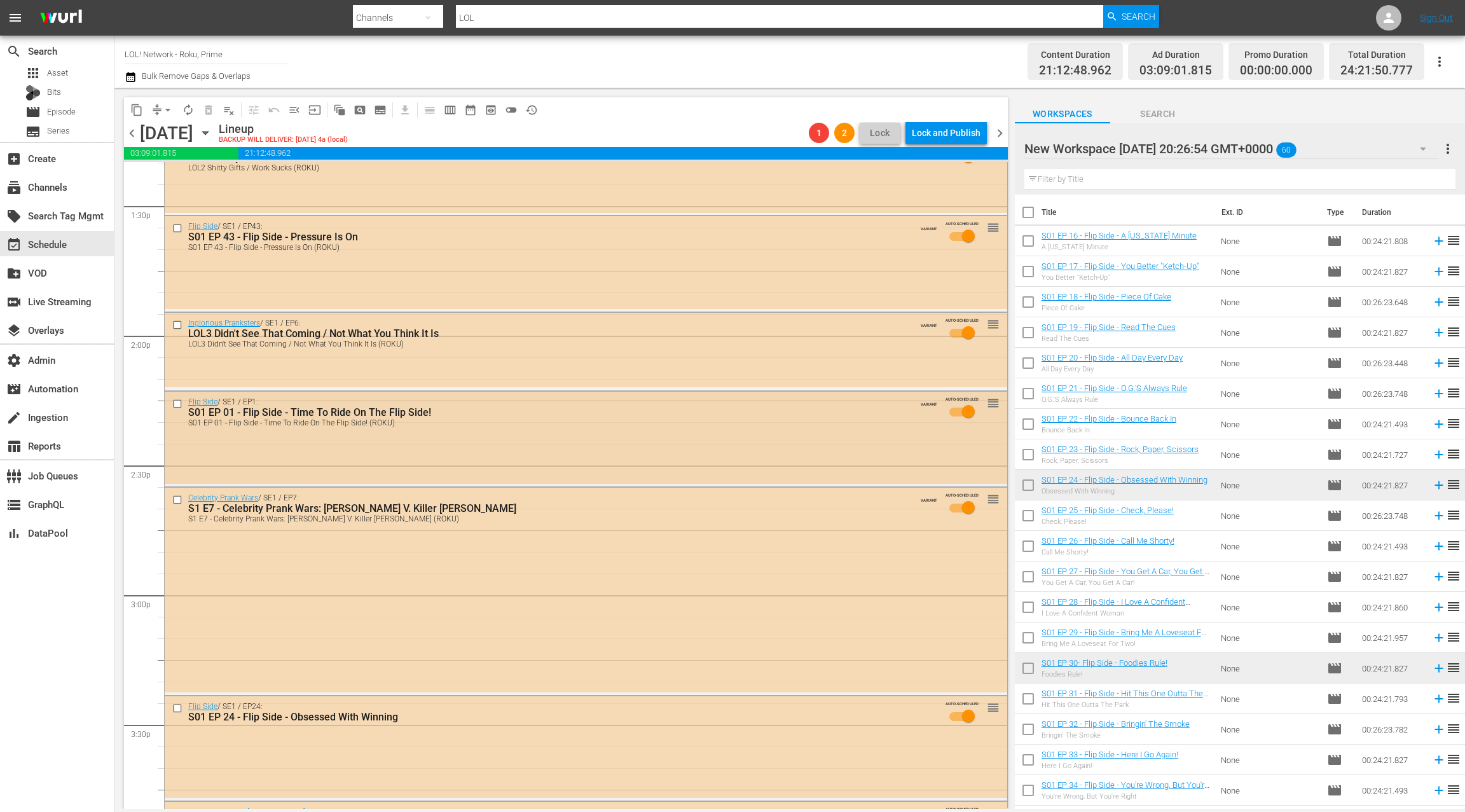
scroll to position [3446, 0]
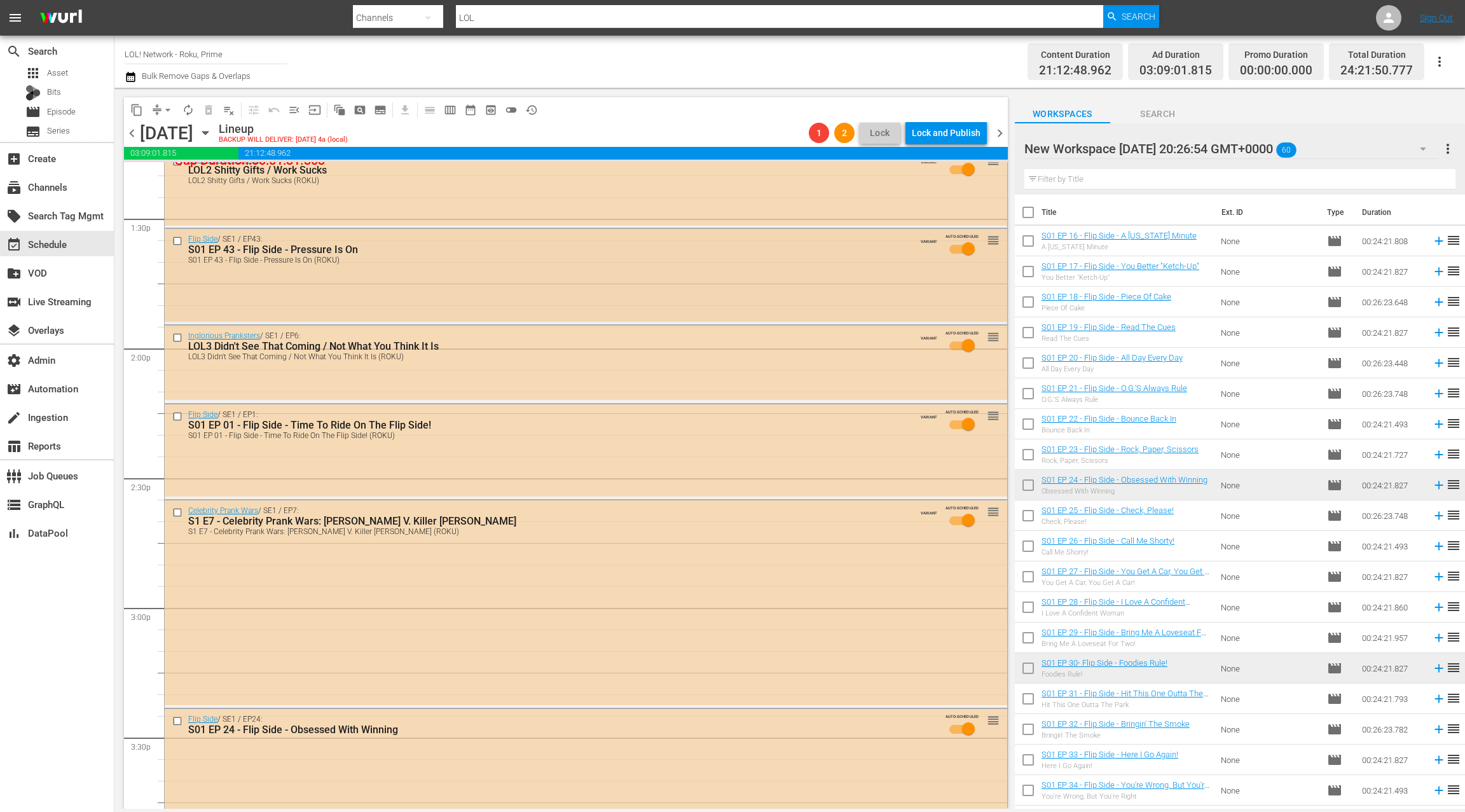
click at [462, 287] on div "Flip Side / SE1 / EP43: S01 EP 43 - Flip Side - Pressure Is On S01 EP 43 - Flip…" at bounding box center [586, 275] width 843 height 93
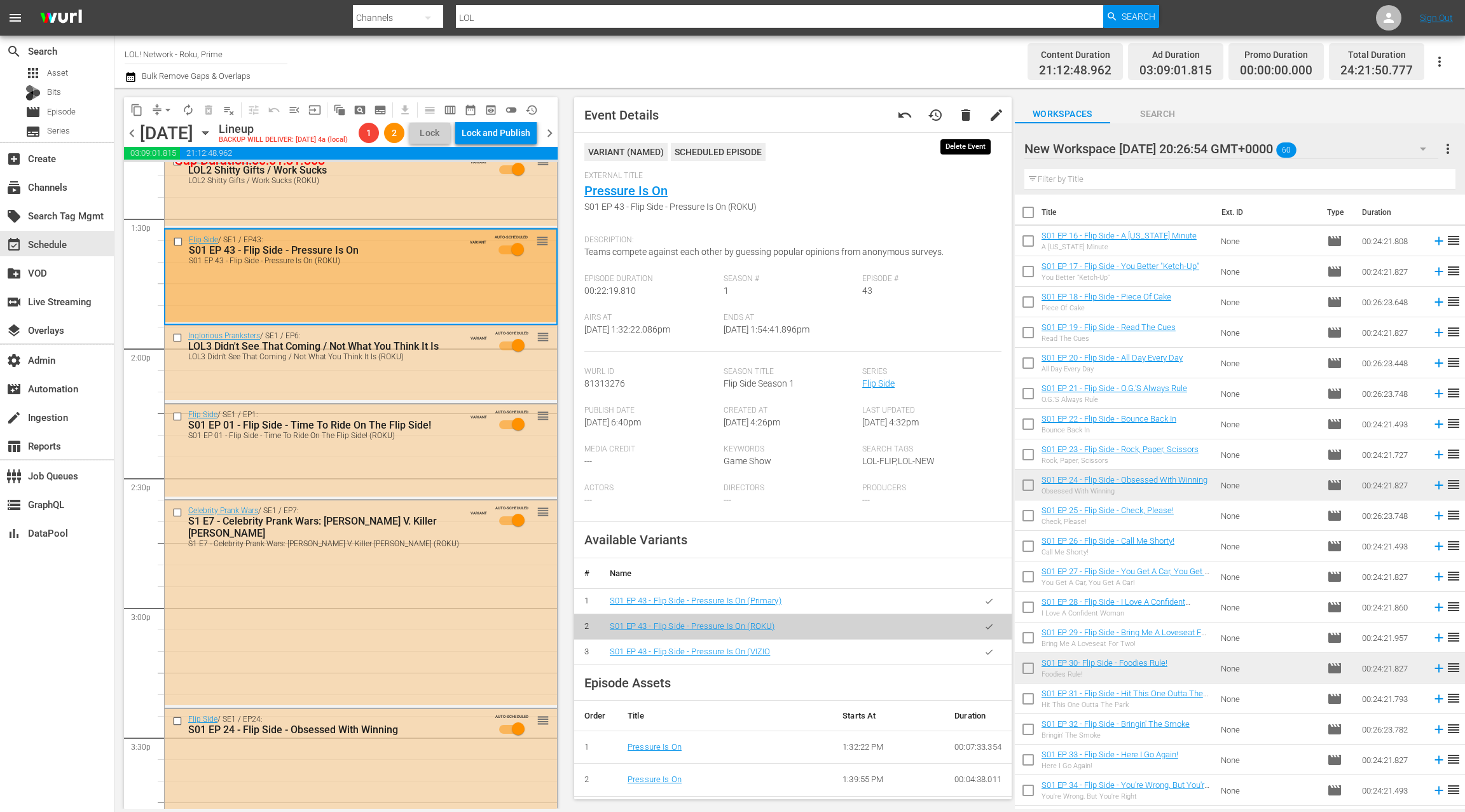
click at [969, 122] on span "delete" at bounding box center [966, 115] width 15 height 15
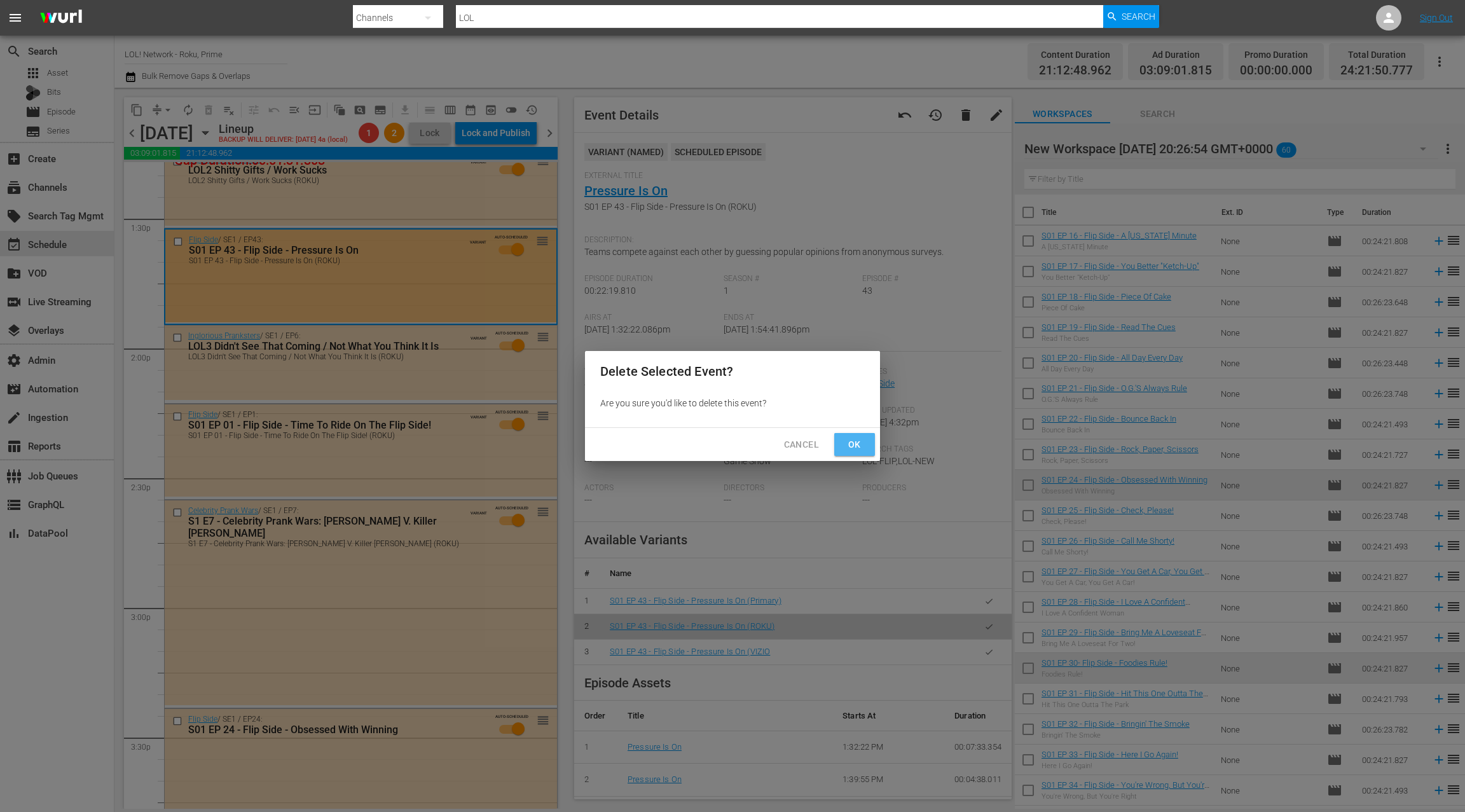
click at [857, 438] on span "Ok" at bounding box center [855, 445] width 21 height 16
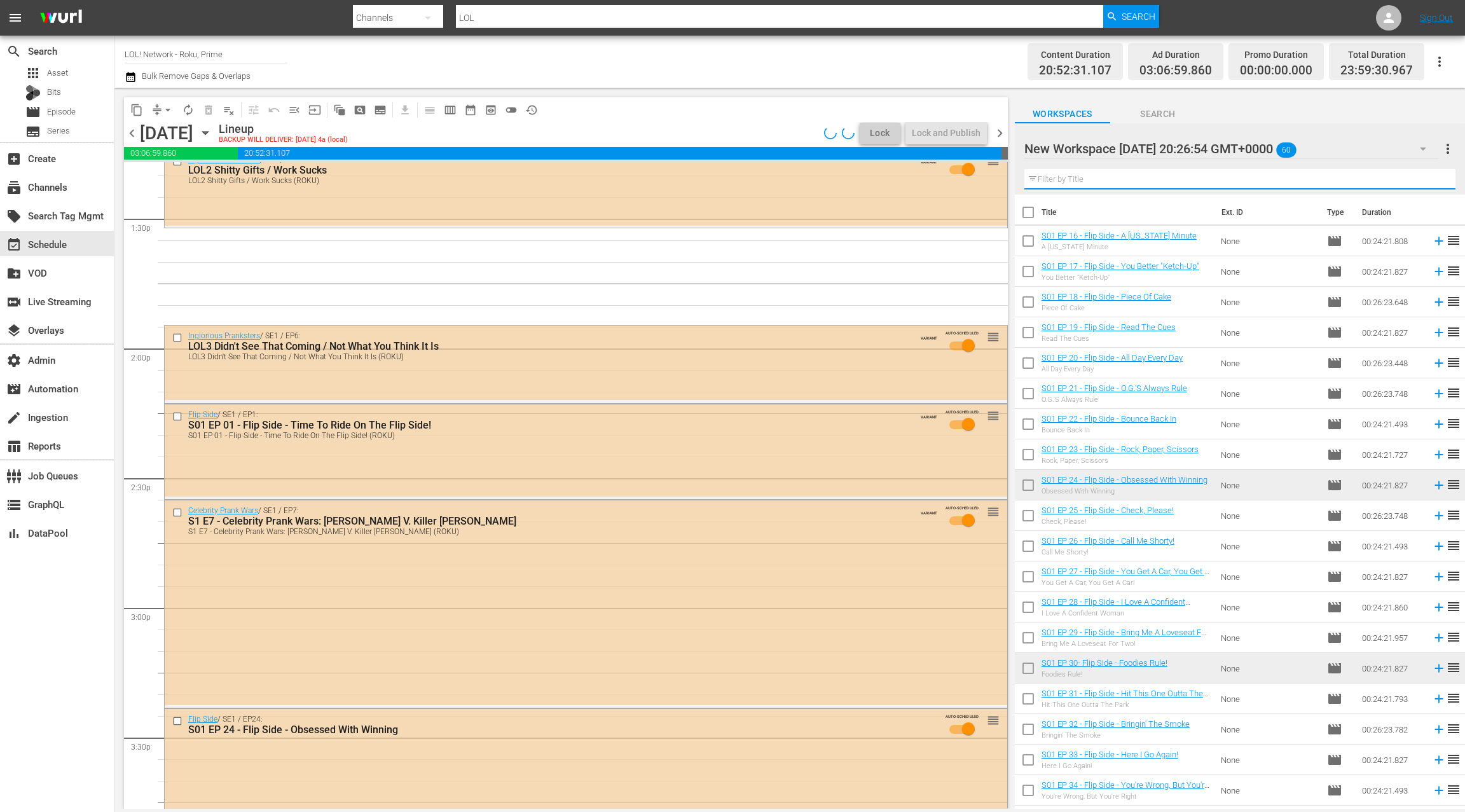
click at [1153, 186] on input "text" at bounding box center [1240, 179] width 431 height 21
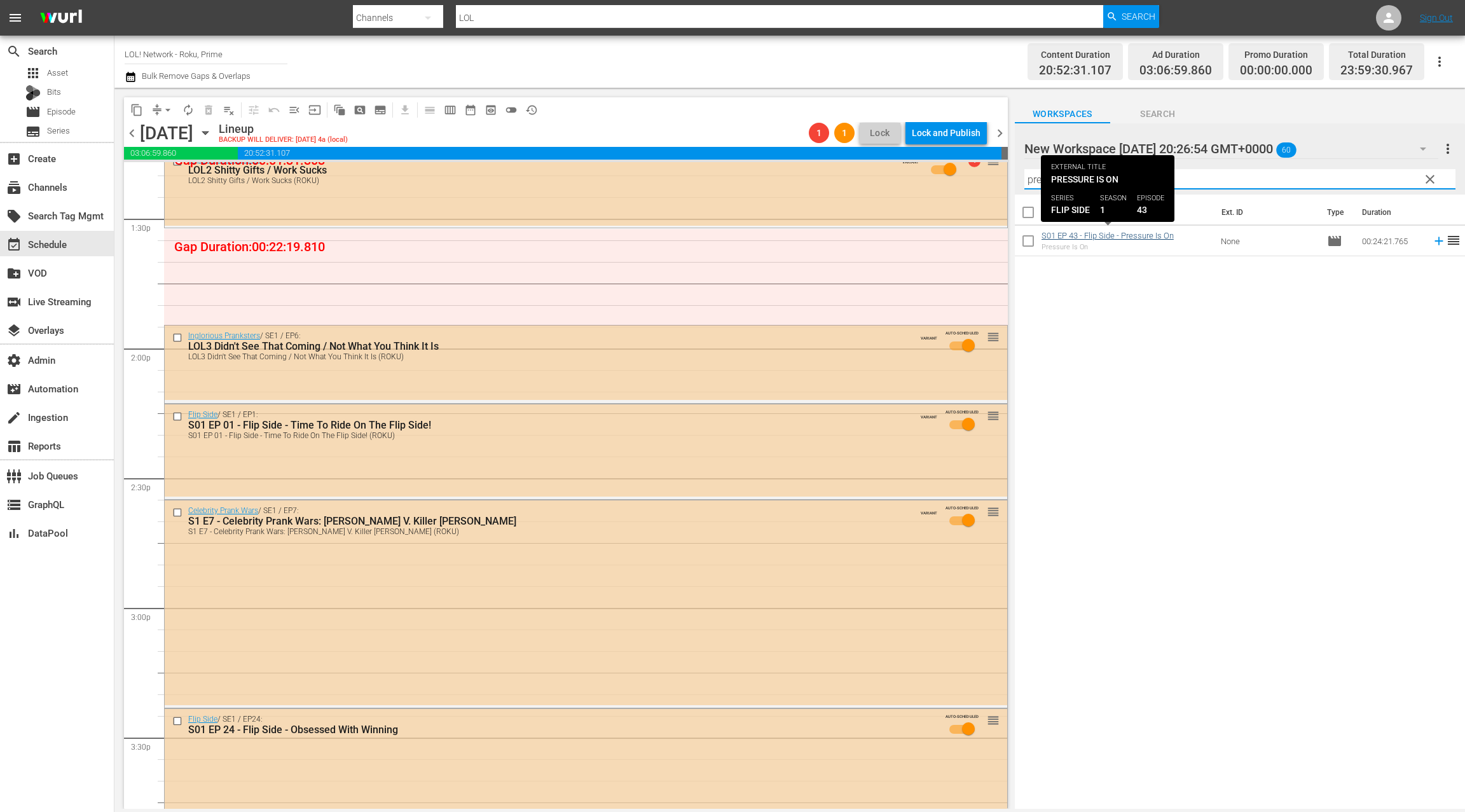
type input "pressure"
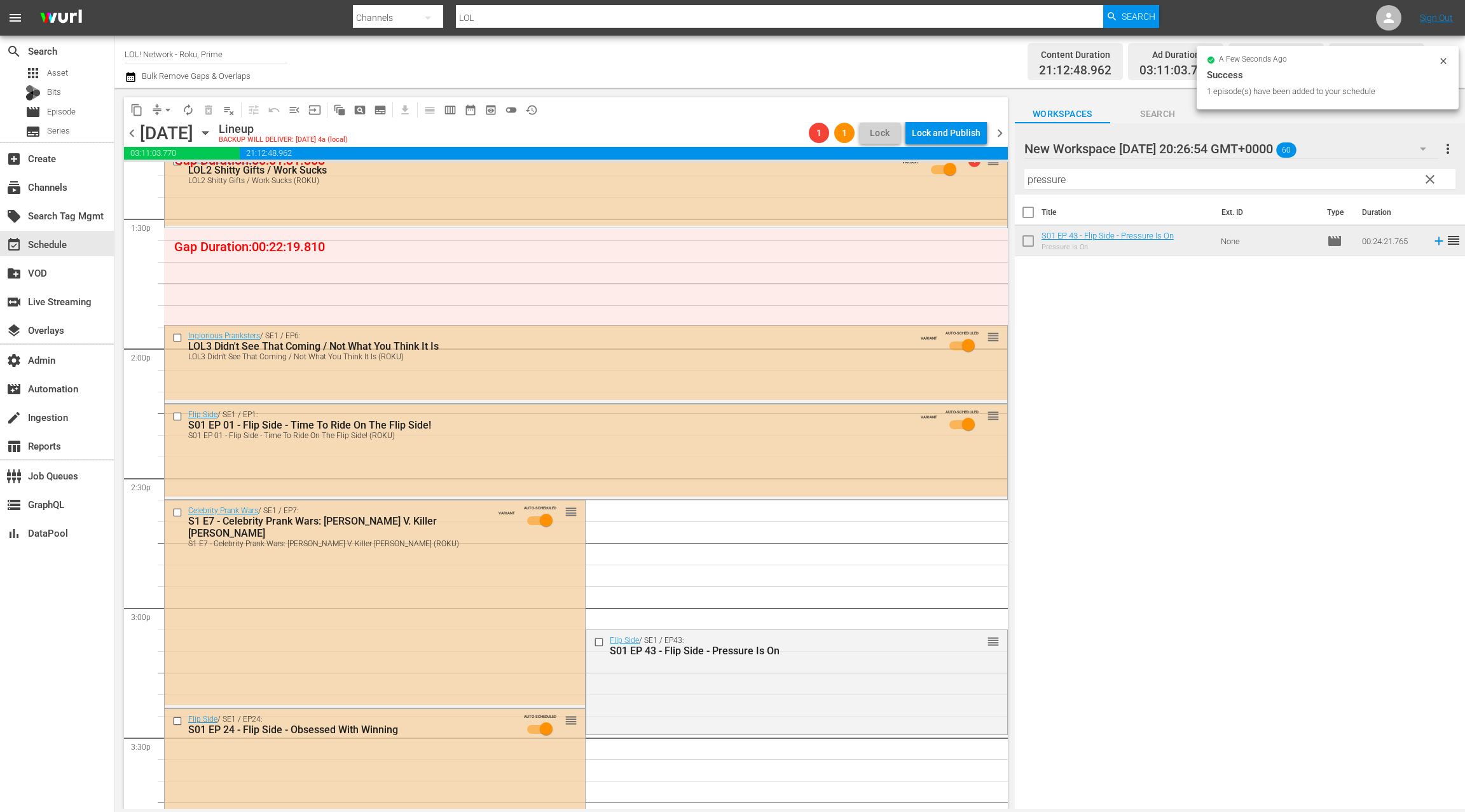
click at [657, 672] on div "Flip Side / SE1 / EP43: S01 EP 43 - Flip Side - Pressure Is On reorder" at bounding box center [797, 681] width 420 height 102
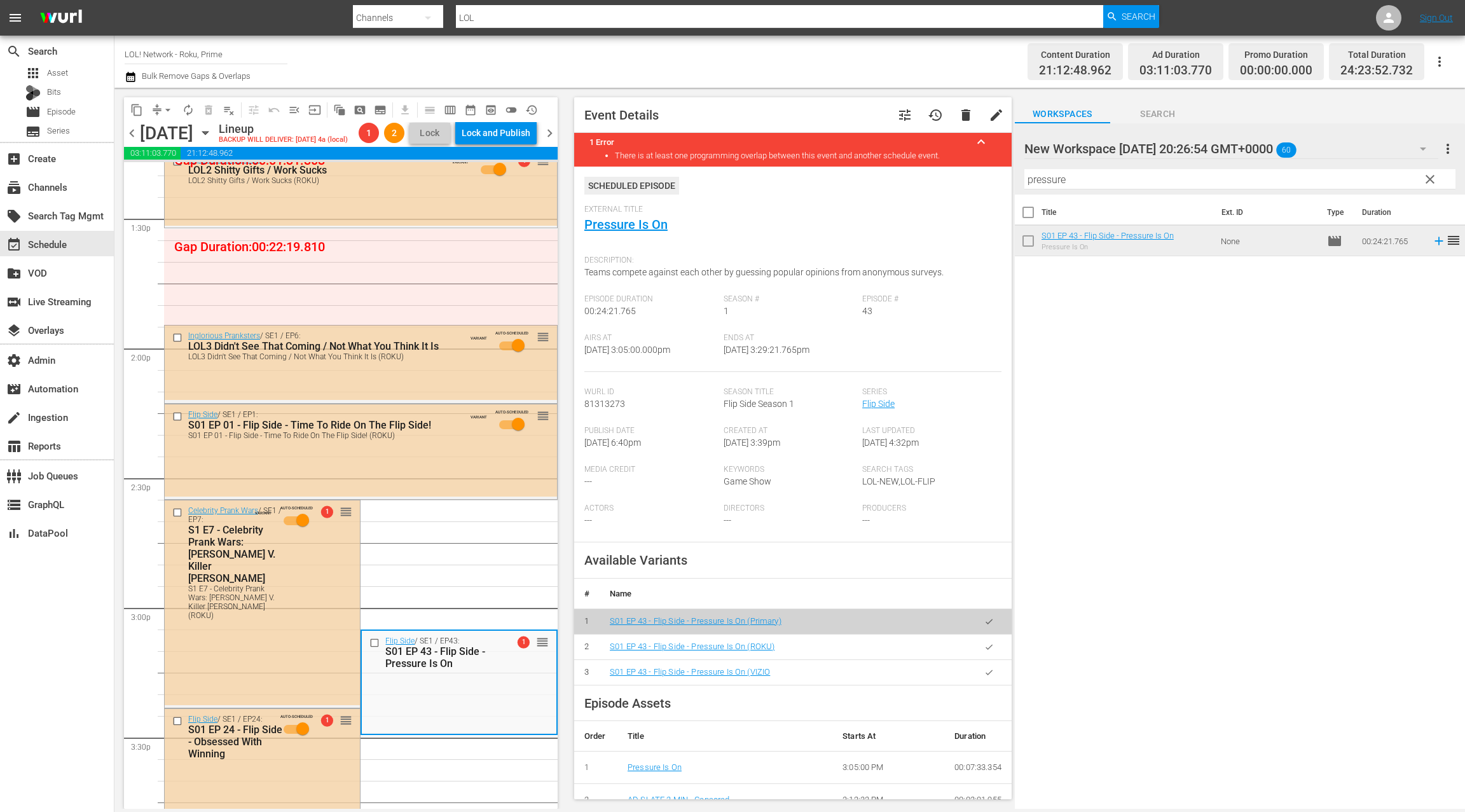
click at [993, 646] on icon "button" at bounding box center [989, 647] width 9 height 9
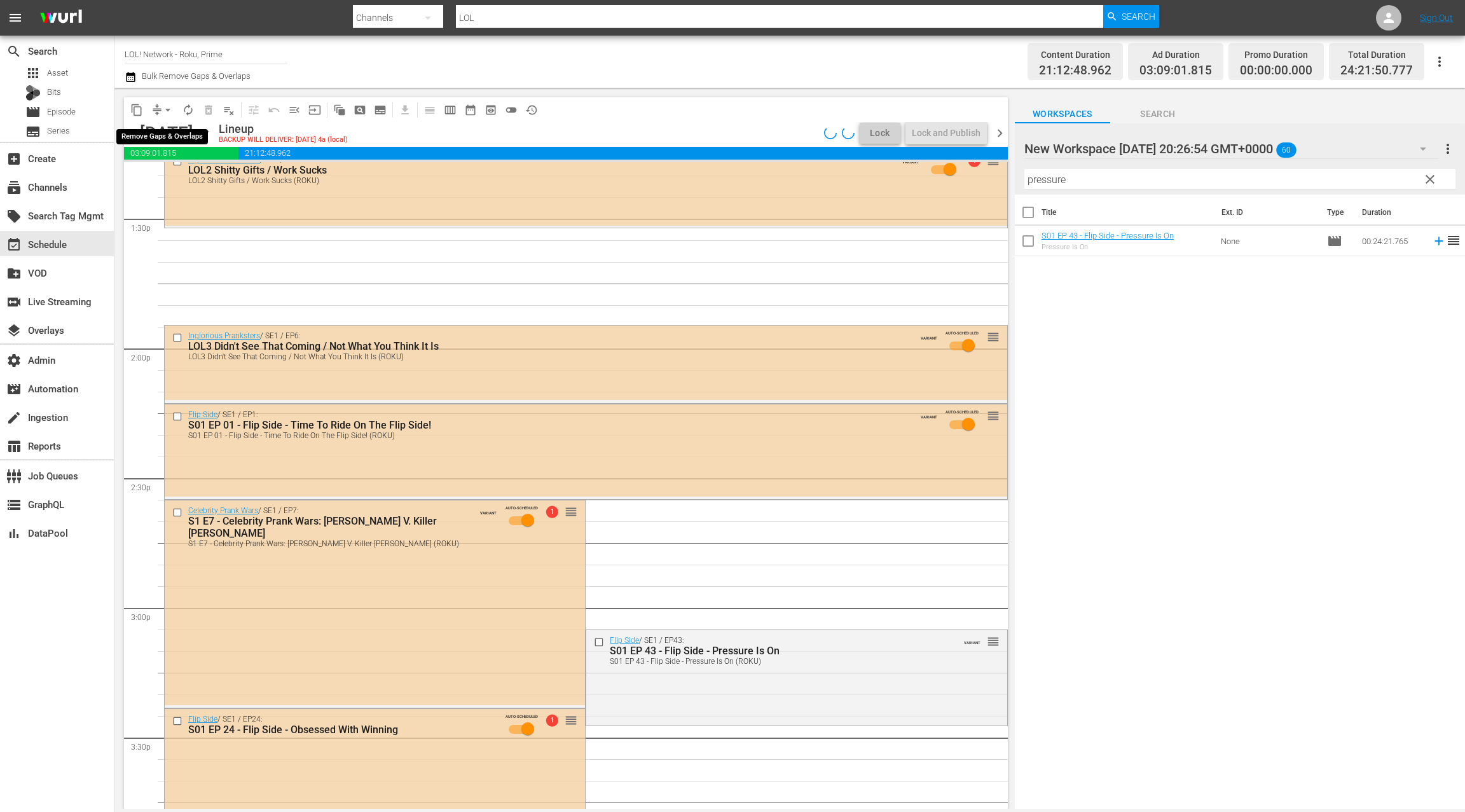
click at [160, 110] on button "arrow_drop_down" at bounding box center [168, 110] width 21 height 21
click at [178, 176] on li "Align to End of Previous Day" at bounding box center [168, 178] width 134 height 21
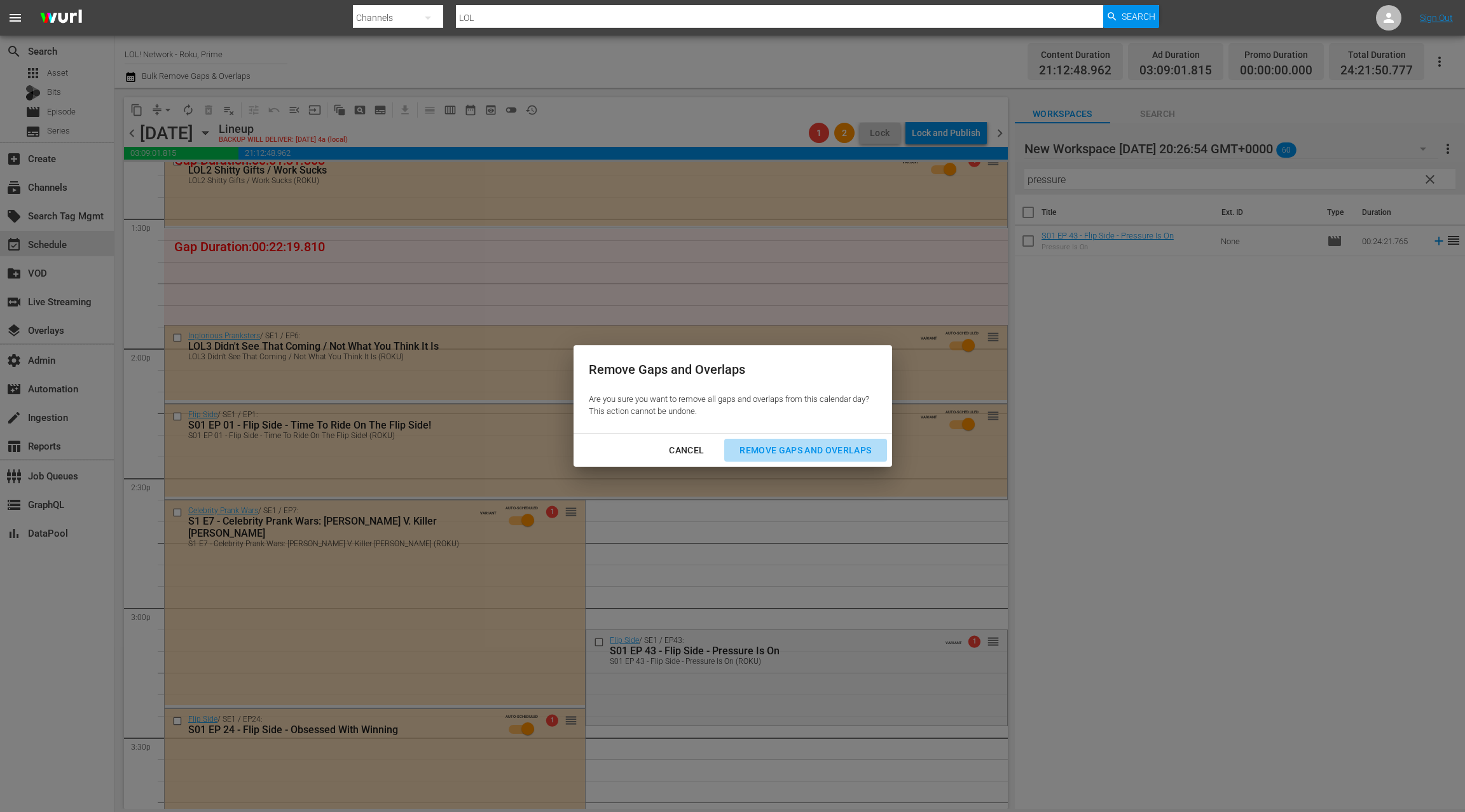
drag, startPoint x: 798, startPoint y: 447, endPoint x: 739, endPoint y: 408, distance: 70.7
click at [797, 447] on div "Remove Gaps and Overlaps" at bounding box center [805, 451] width 152 height 16
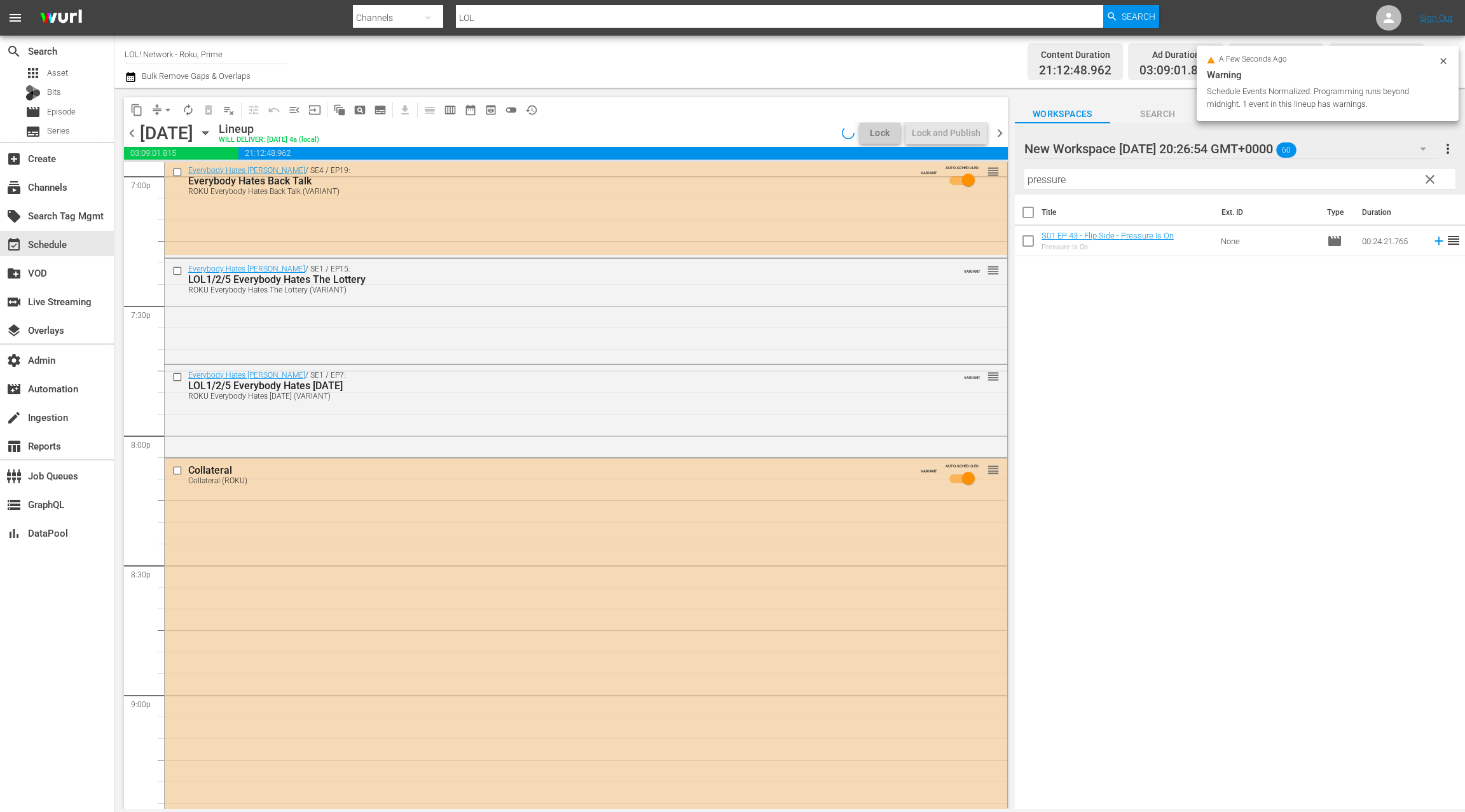
scroll to position [4919, 0]
click at [999, 134] on span "chevron_right" at bounding box center [1000, 133] width 16 height 16
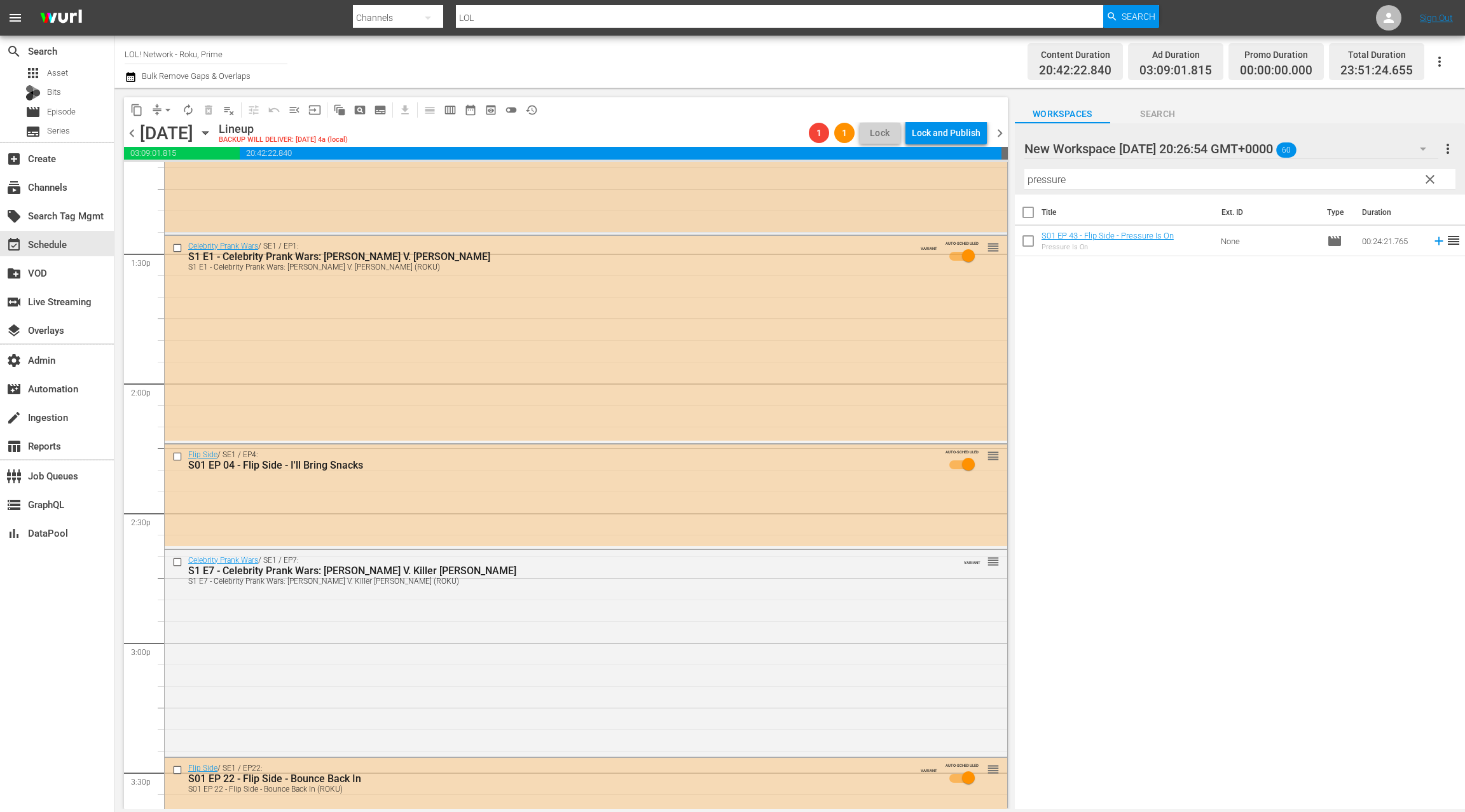
scroll to position [3424, 0]
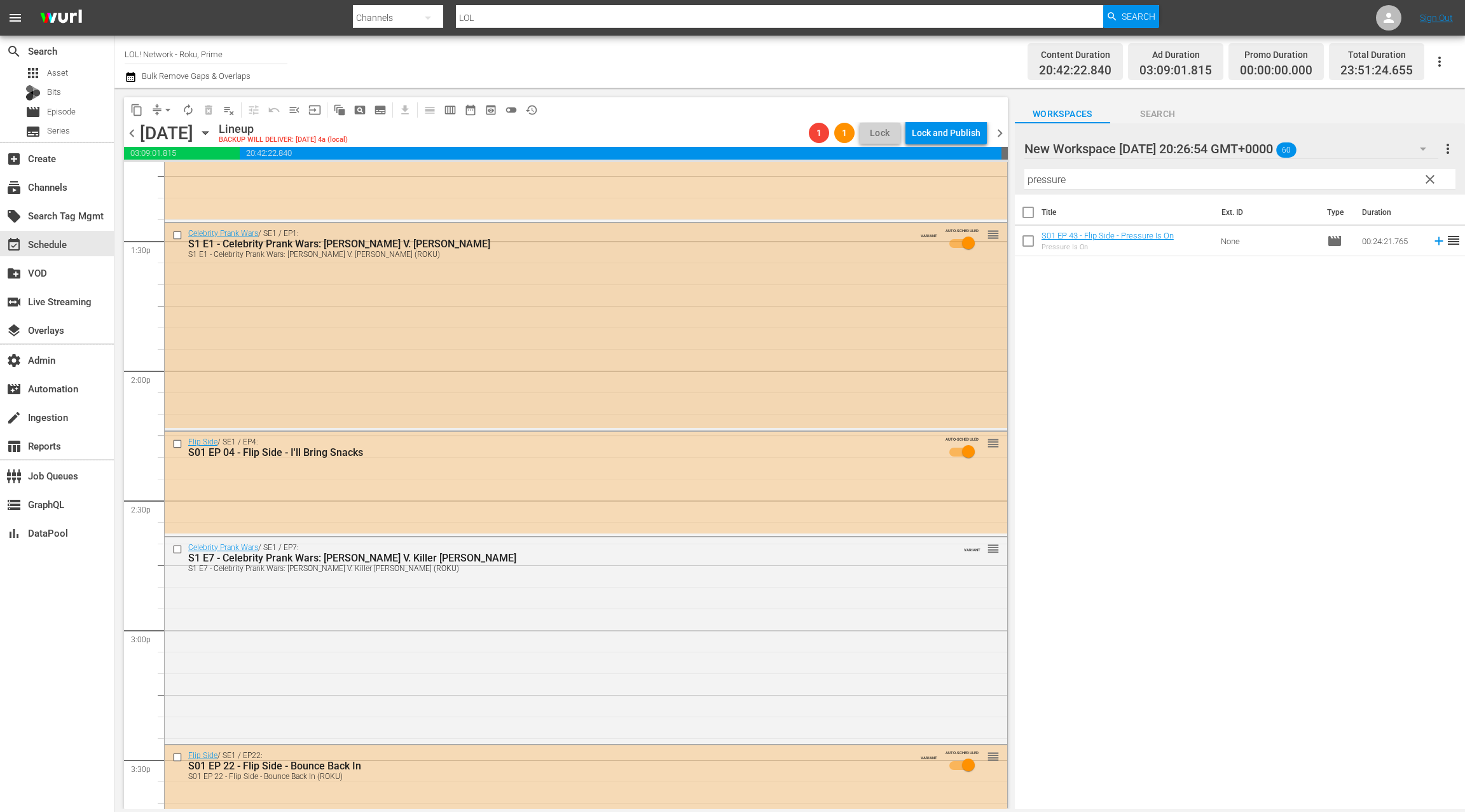
click at [604, 299] on div "Celebrity Prank Wars / SE1 / EP1: S1 E1 - Celebrity Prank Wars: Nick Cannon V. …" at bounding box center [586, 326] width 843 height 205
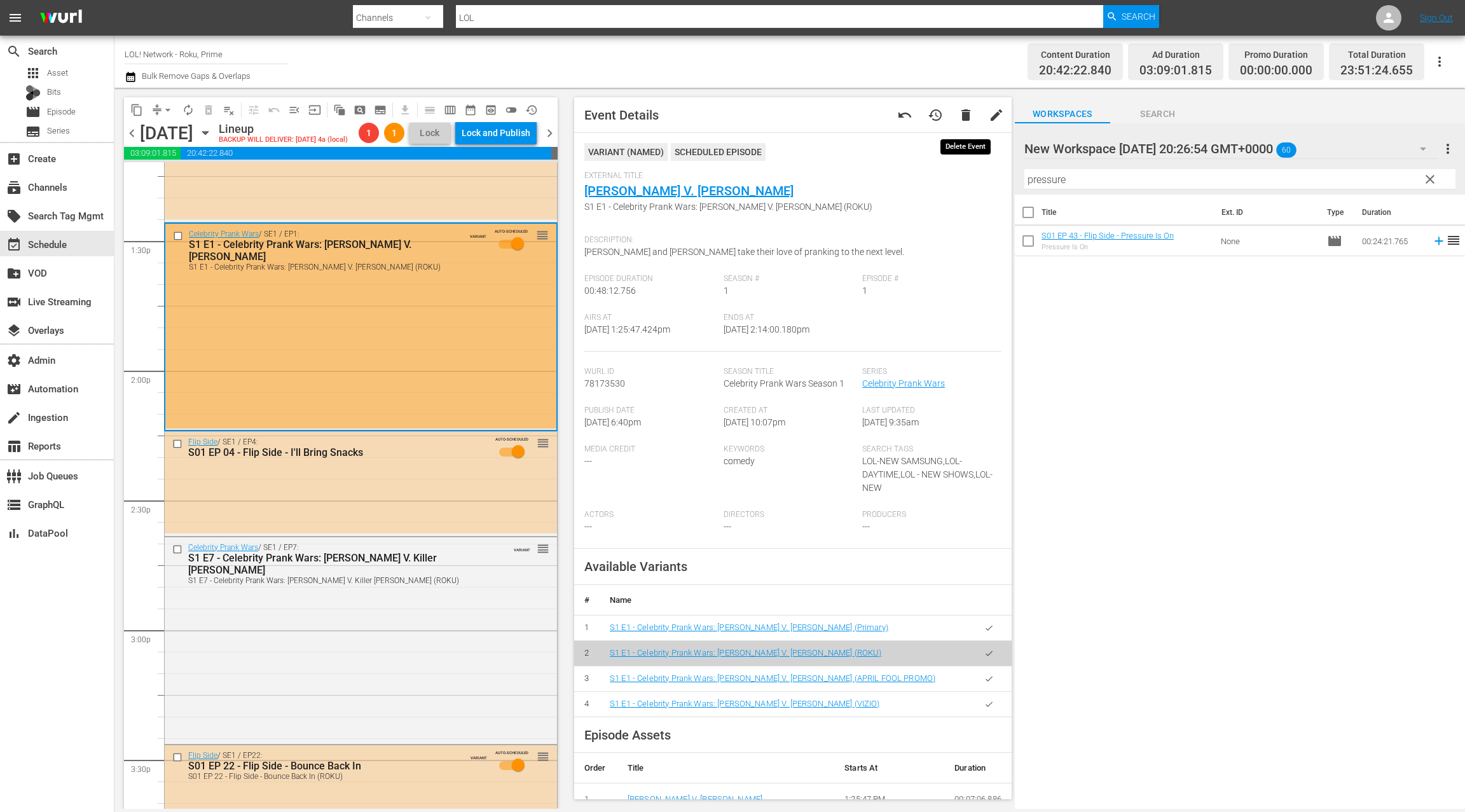
click at [969, 118] on span "delete" at bounding box center [966, 115] width 15 height 15
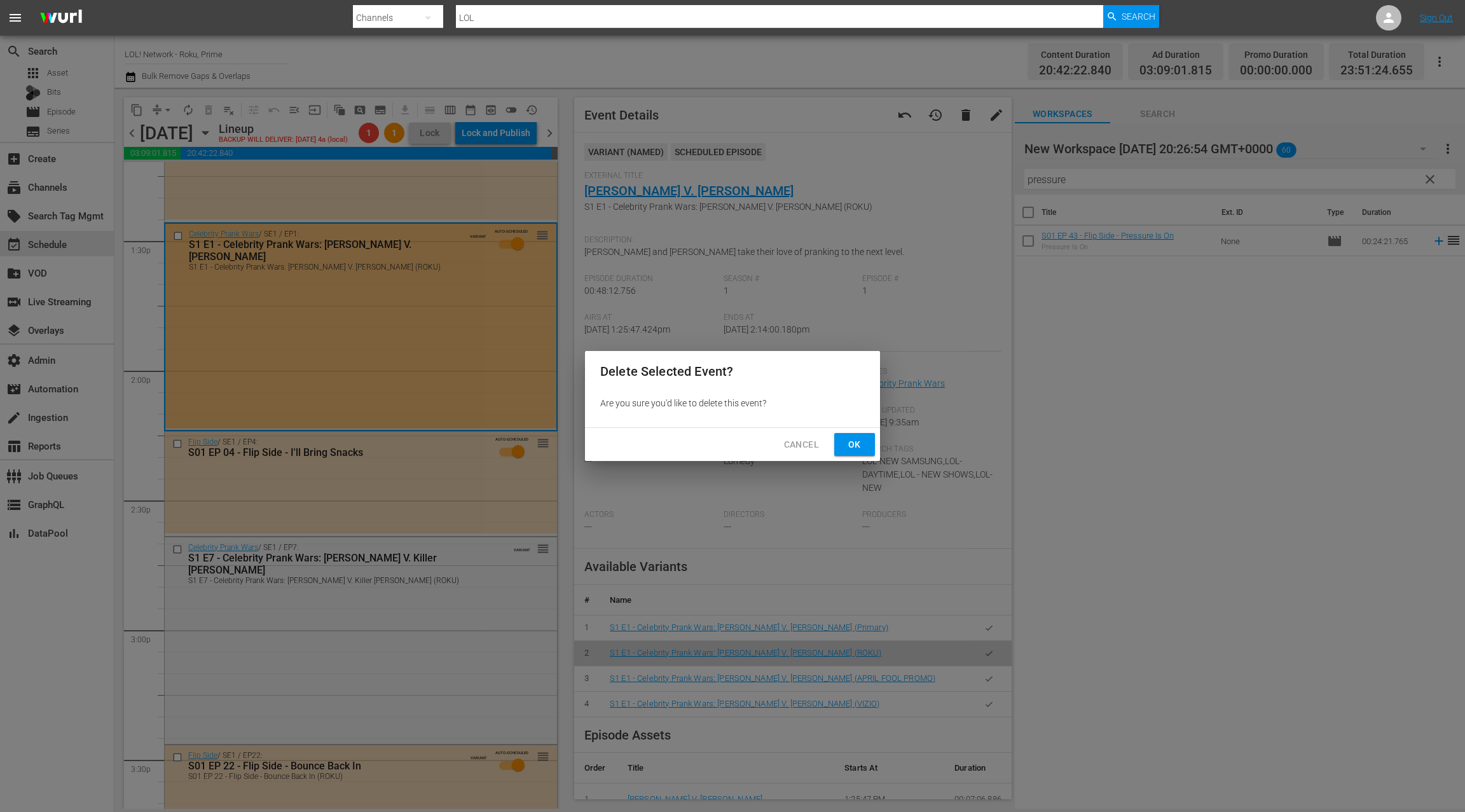
drag, startPoint x: 848, startPoint y: 449, endPoint x: 843, endPoint y: 442, distance: 8.6
click at [843, 442] on button "Ok" at bounding box center [855, 444] width 41 height 23
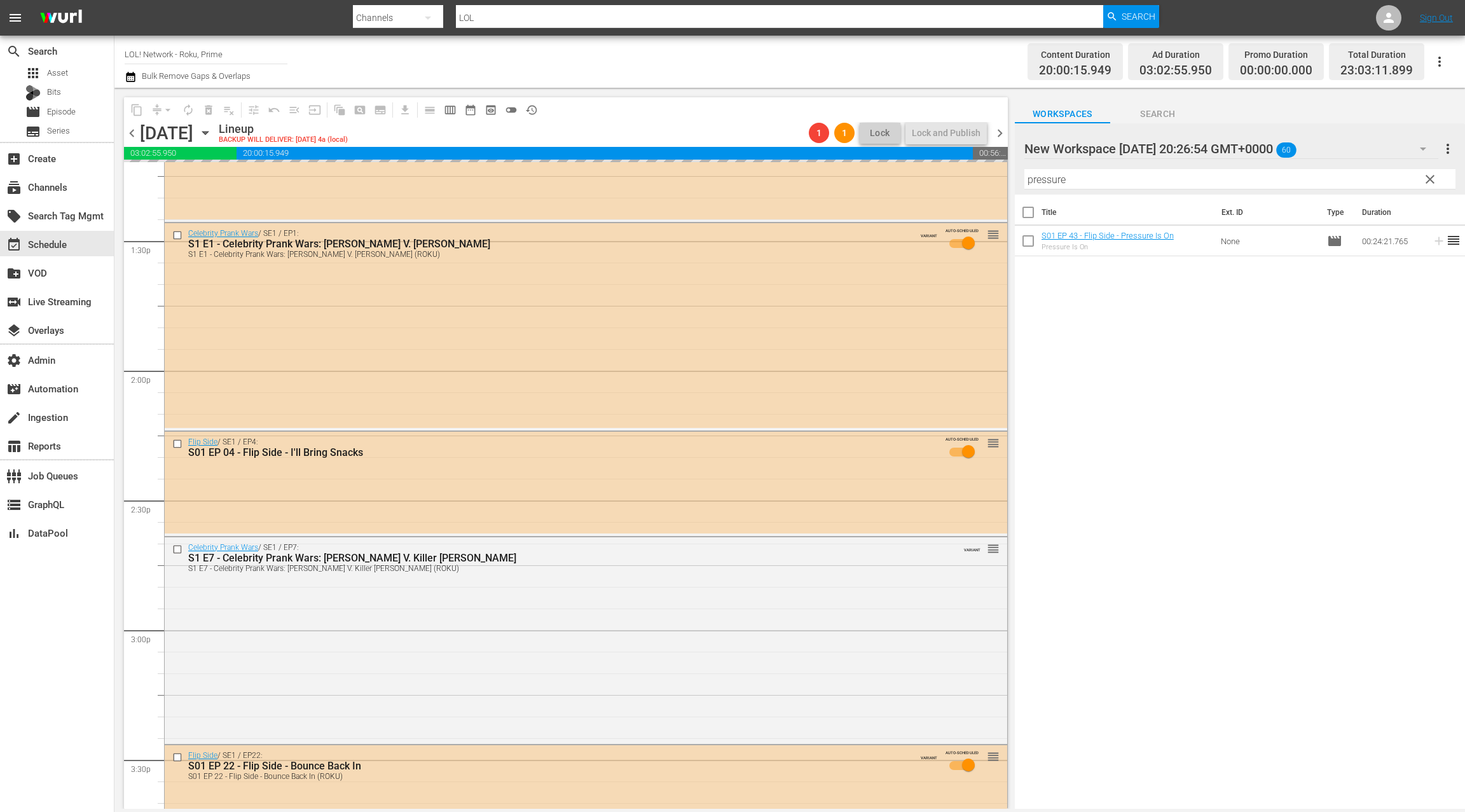
click at [1391, 150] on div "New Workspace Thu May 01 2025 20:26:54 GMT+0000 60" at bounding box center [1232, 149] width 414 height 36
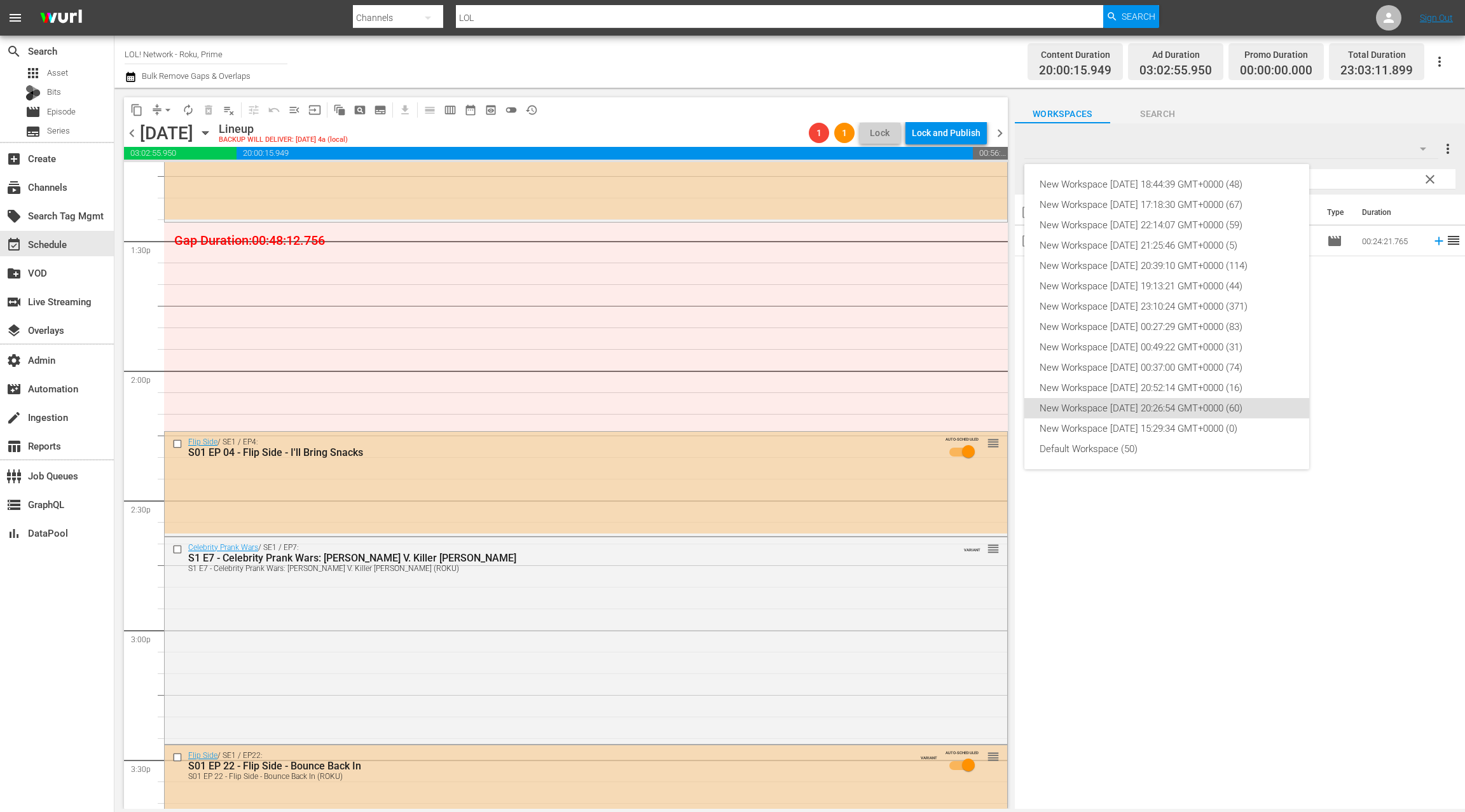
click at [1185, 408] on div "New Workspace Thu May 01 2025 20:26:54 GMT+0000 (60)" at bounding box center [1167, 408] width 255 height 21
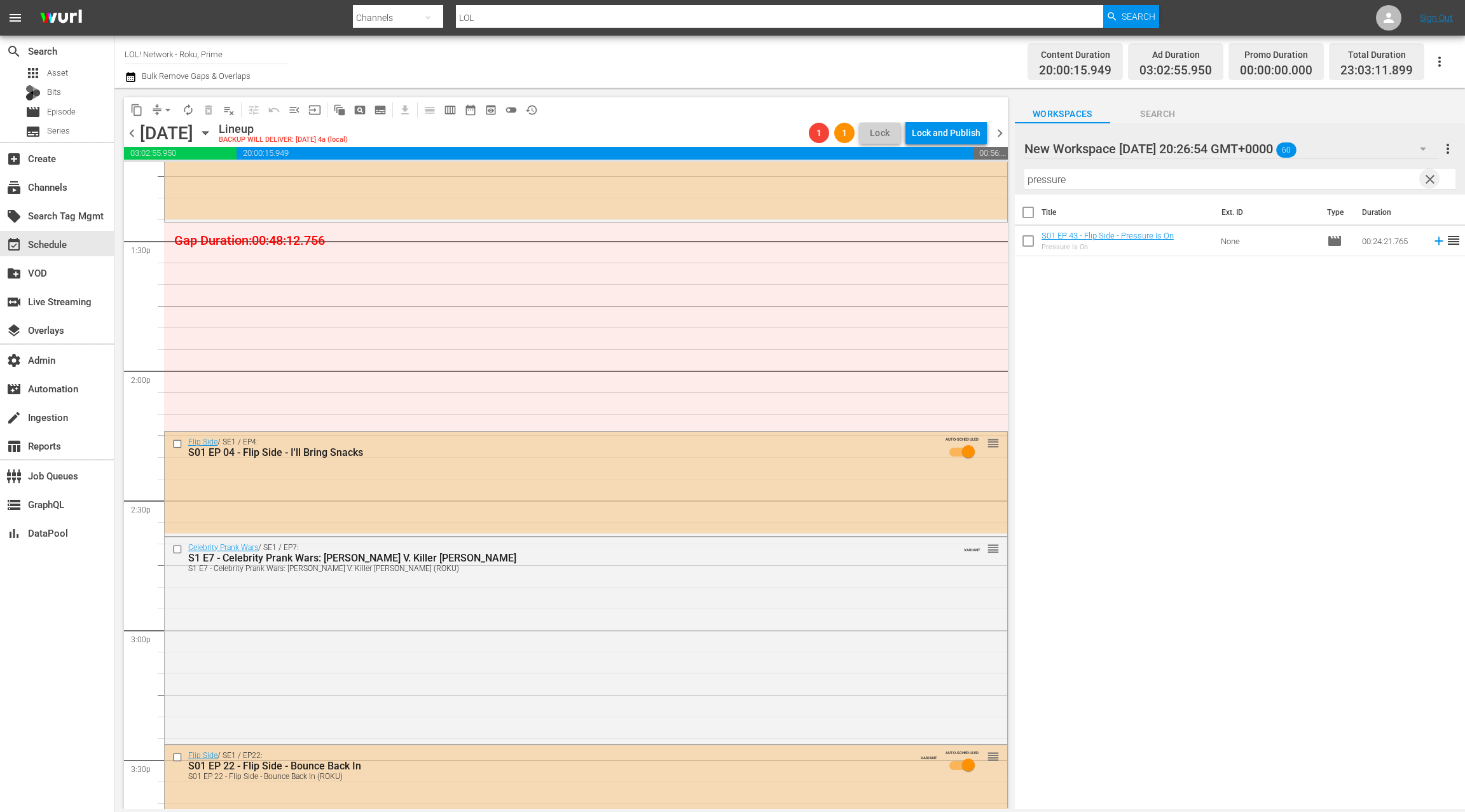
drag, startPoint x: 1430, startPoint y: 175, endPoint x: 1404, endPoint y: 196, distance: 33.4
click at [1430, 175] on span "clear" at bounding box center [1430, 179] width 15 height 15
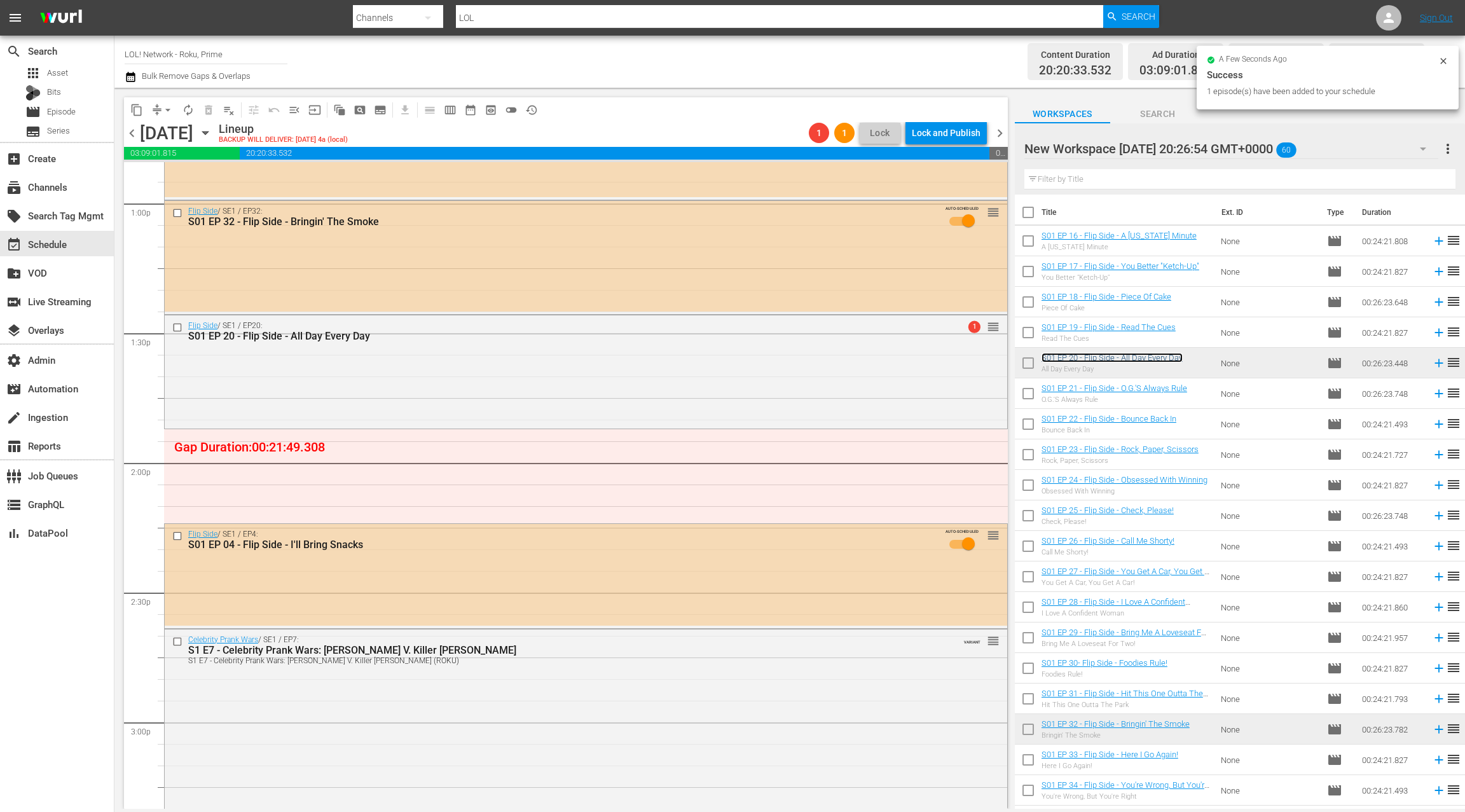
scroll to position [3340, 0]
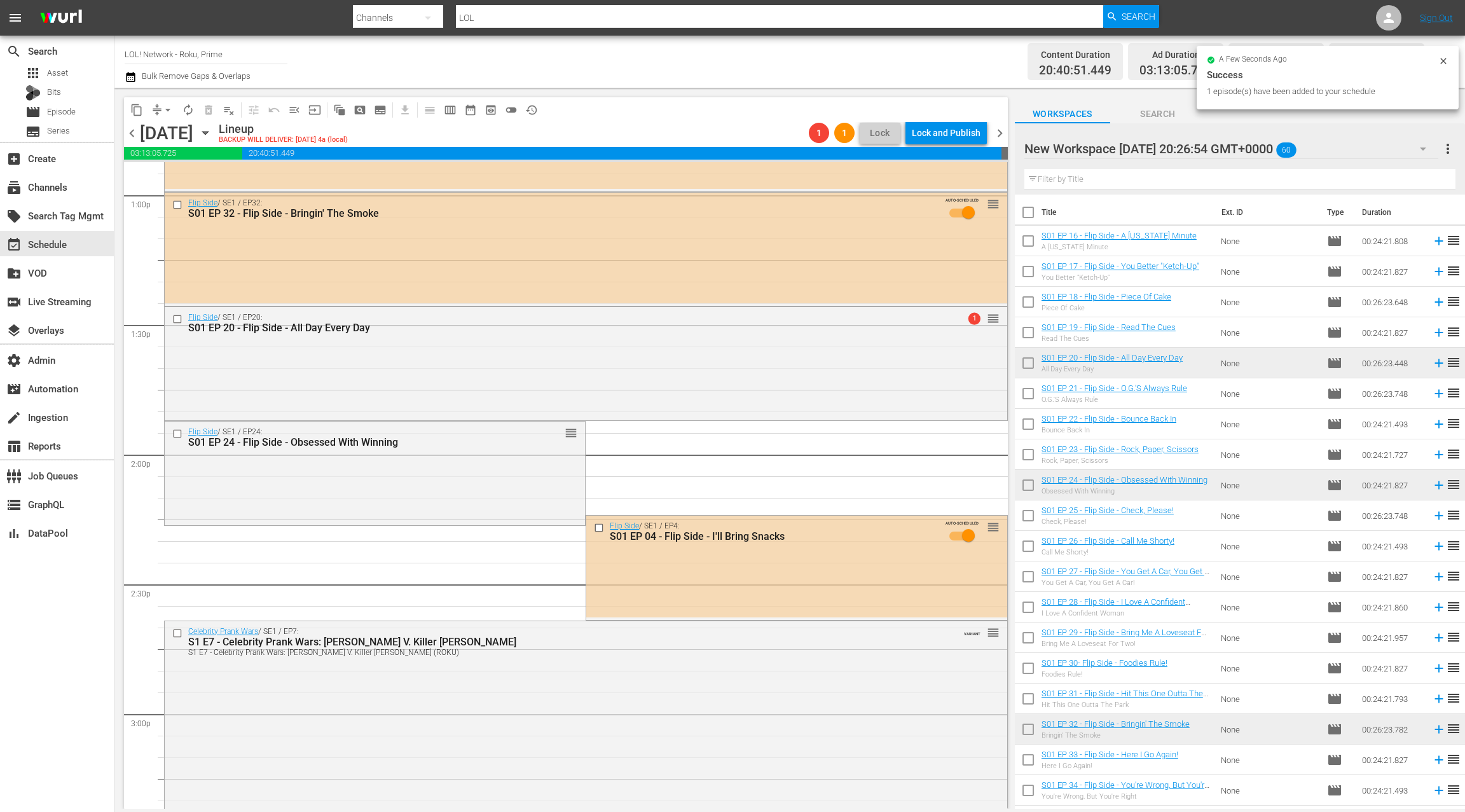
click at [505, 477] on div "Flip Side / SE1 / EP24: S01 EP 24 - Flip Side - Obsessed With Winning reorder" at bounding box center [375, 472] width 420 height 102
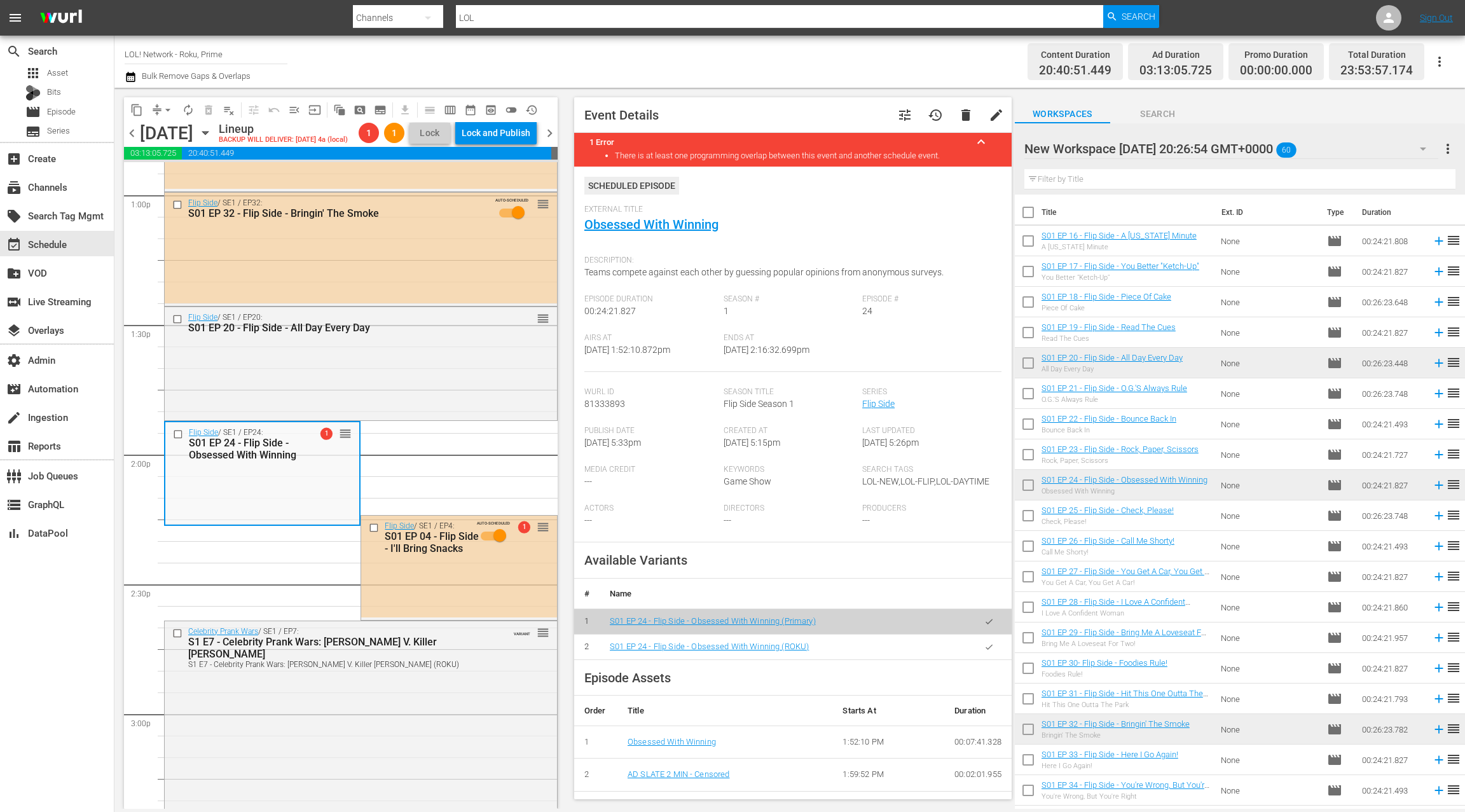
click at [986, 649] on icon "button" at bounding box center [989, 647] width 9 height 9
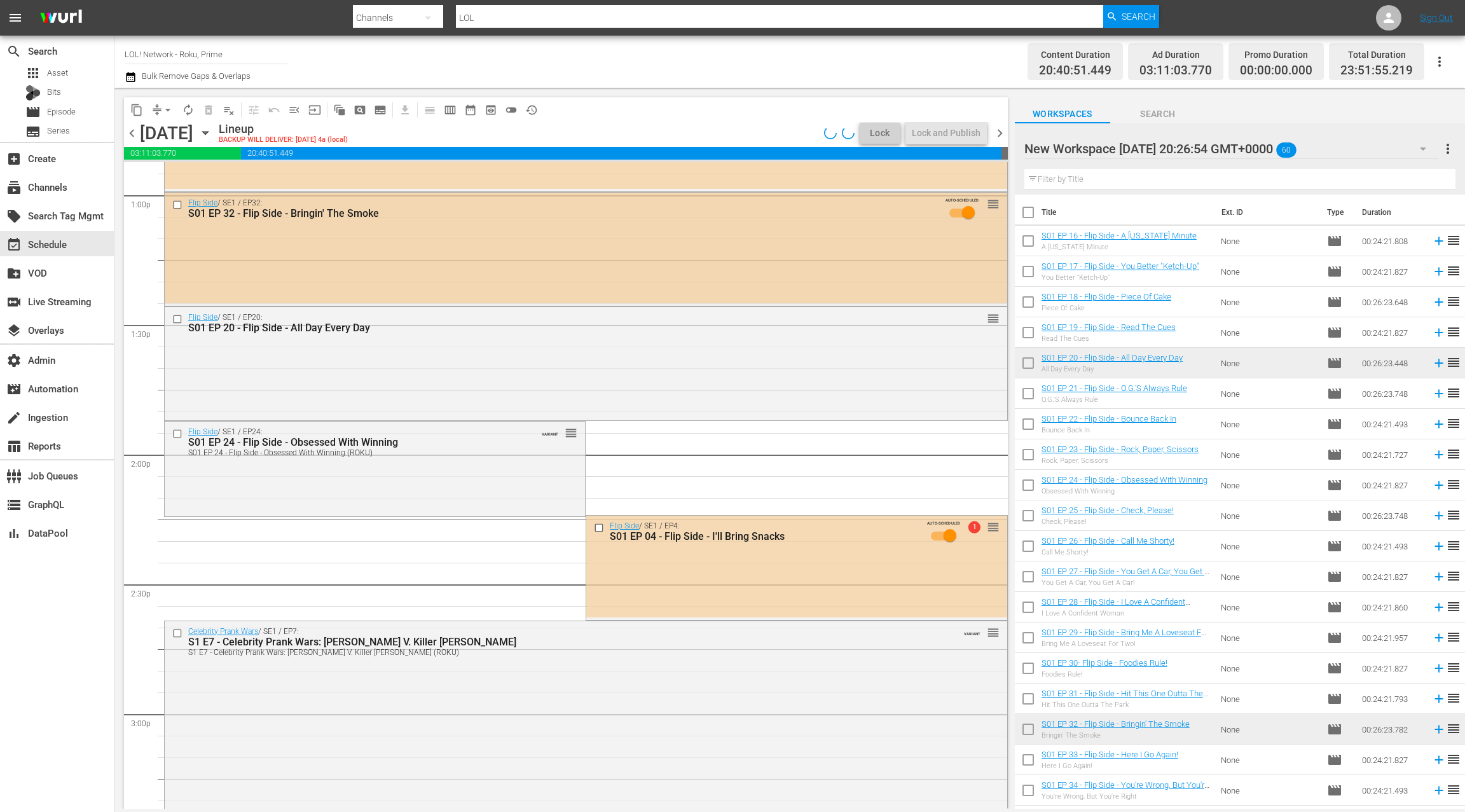
click at [505, 233] on div "Flip Side / SE1 / EP32: S01 EP 32 - Flip Side - Bringin' The Smoke AUTO-SCHEDUL…" at bounding box center [586, 247] width 843 height 110
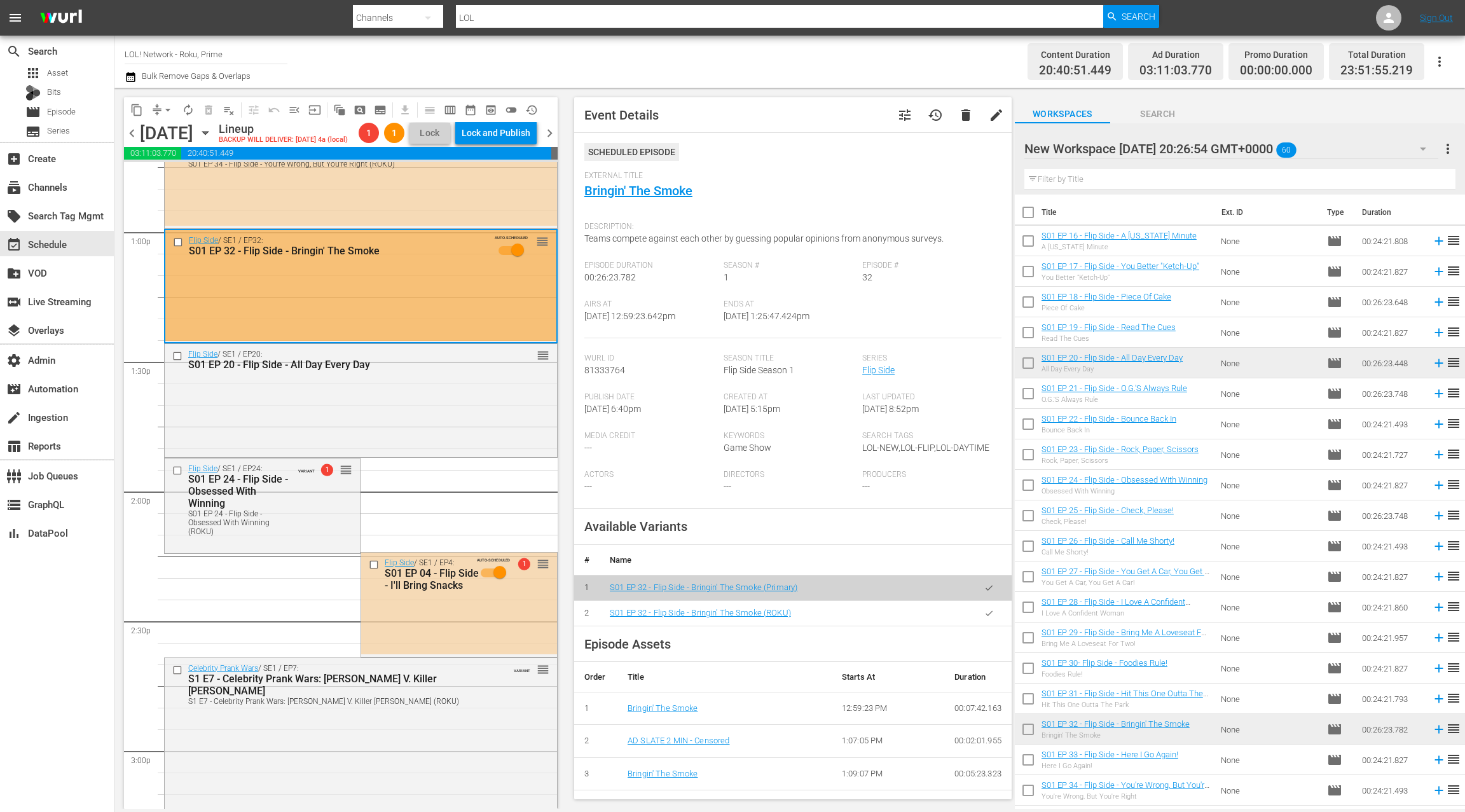
scroll to position [3322, 0]
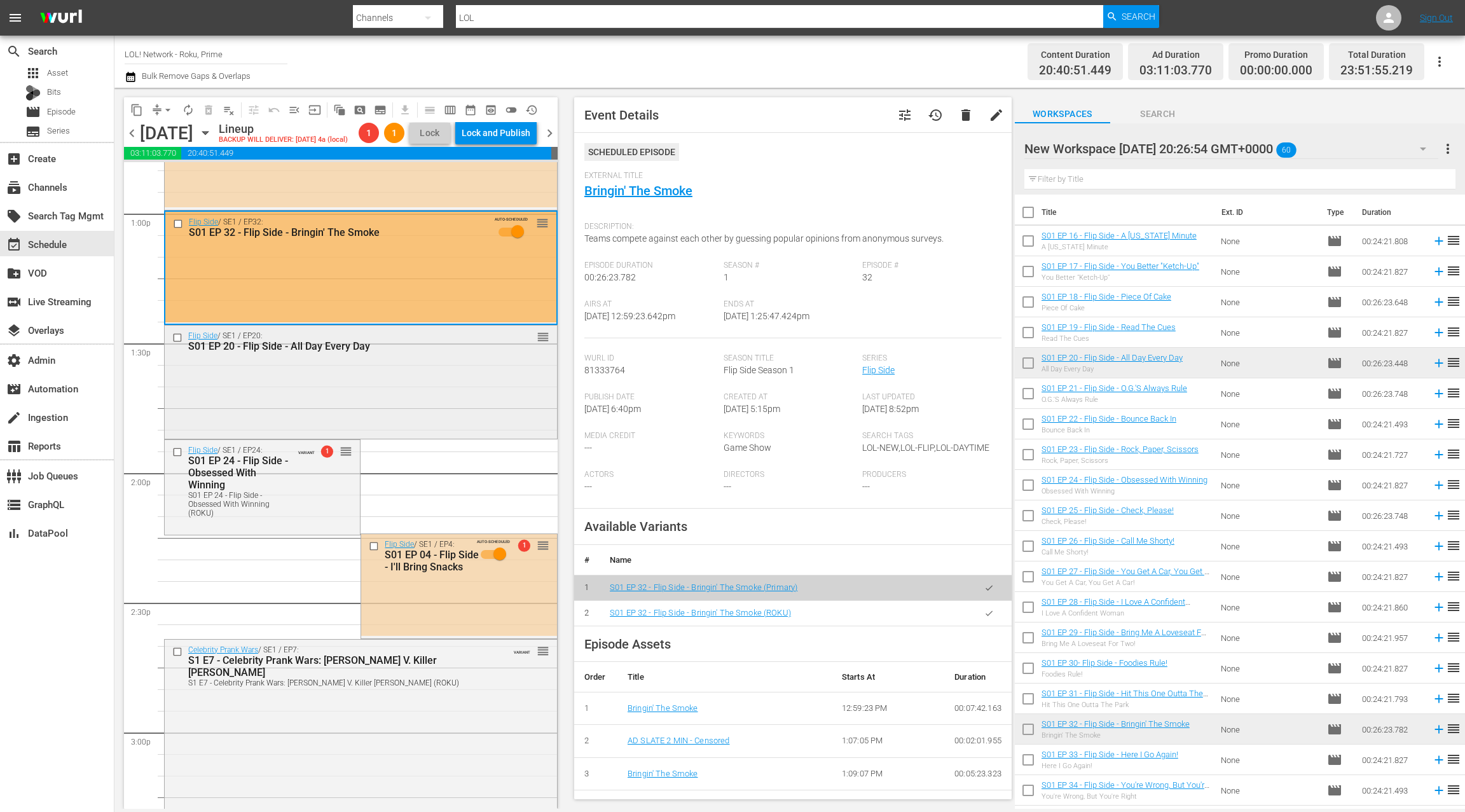
click at [380, 388] on div "Flip Side / SE1 / EP20: S01 EP 20 - Flip Side - All Day Every Day reorder" at bounding box center [361, 380] width 392 height 110
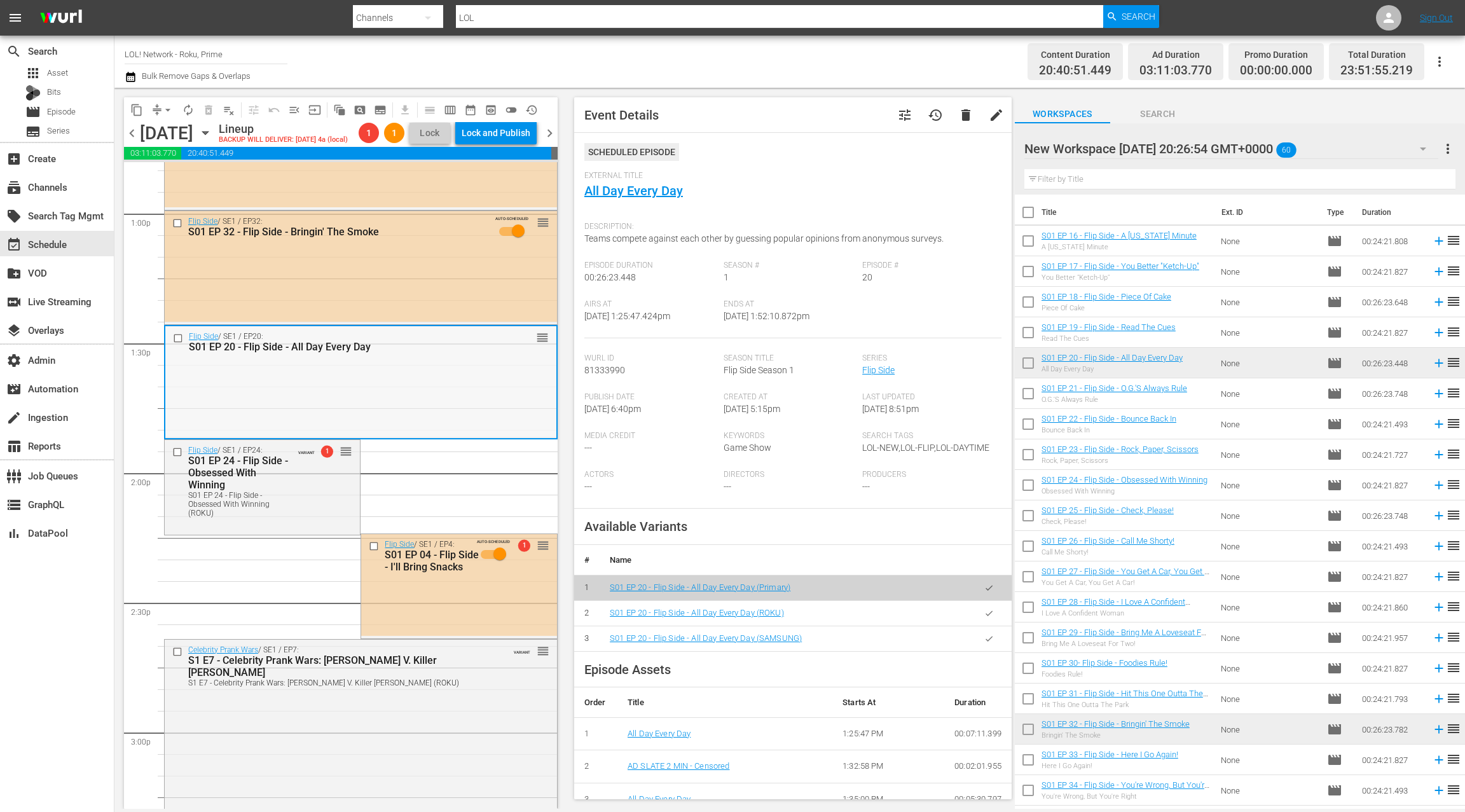
click at [396, 392] on div "Flip Side / SE1 / EP20: S01 EP 20 - Flip Side - All Day Every Day reorder" at bounding box center [361, 381] width 391 height 110
click at [988, 615] on icon "button" at bounding box center [989, 613] width 9 height 9
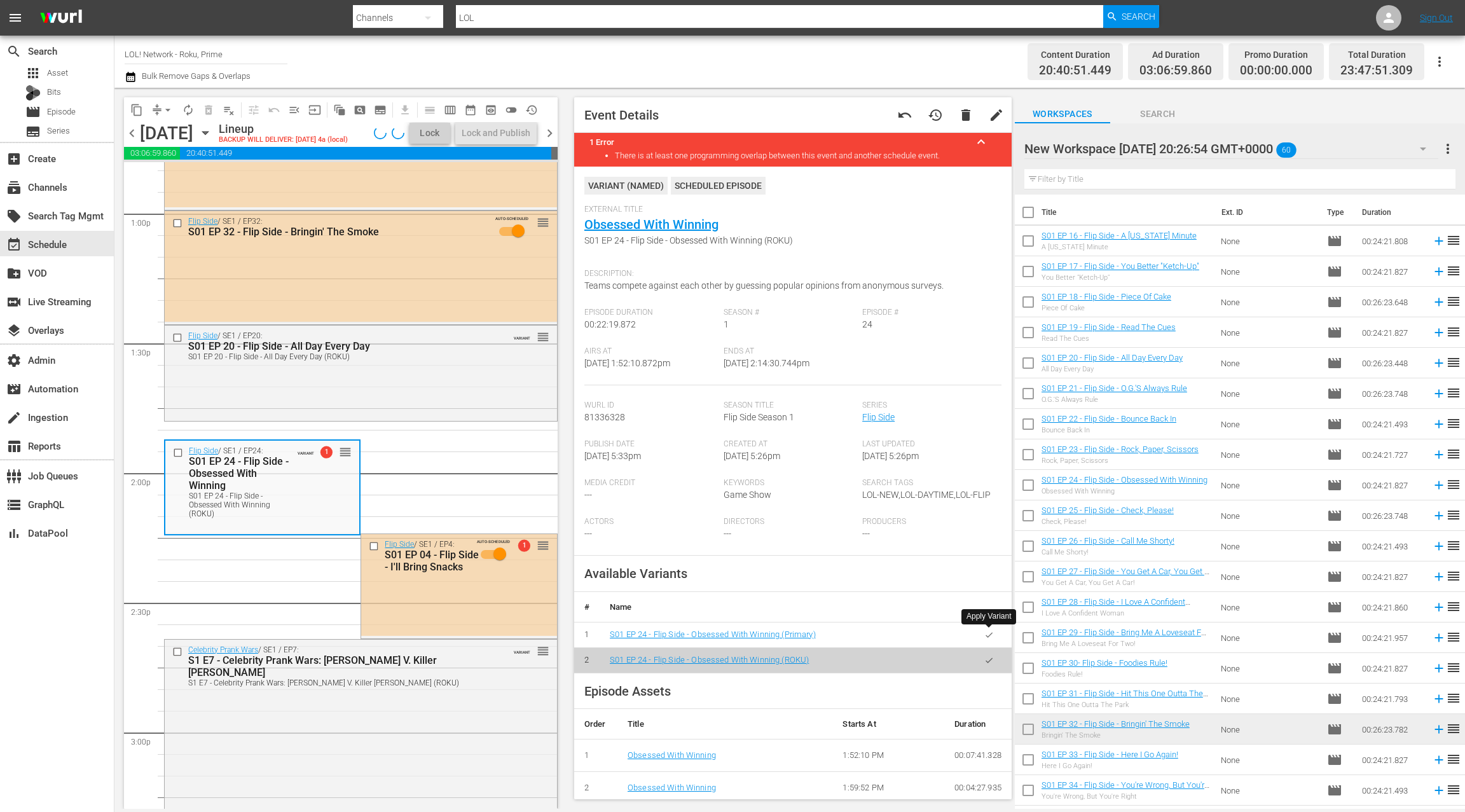
click at [983, 636] on button "button" at bounding box center [989, 634] width 25 height 25
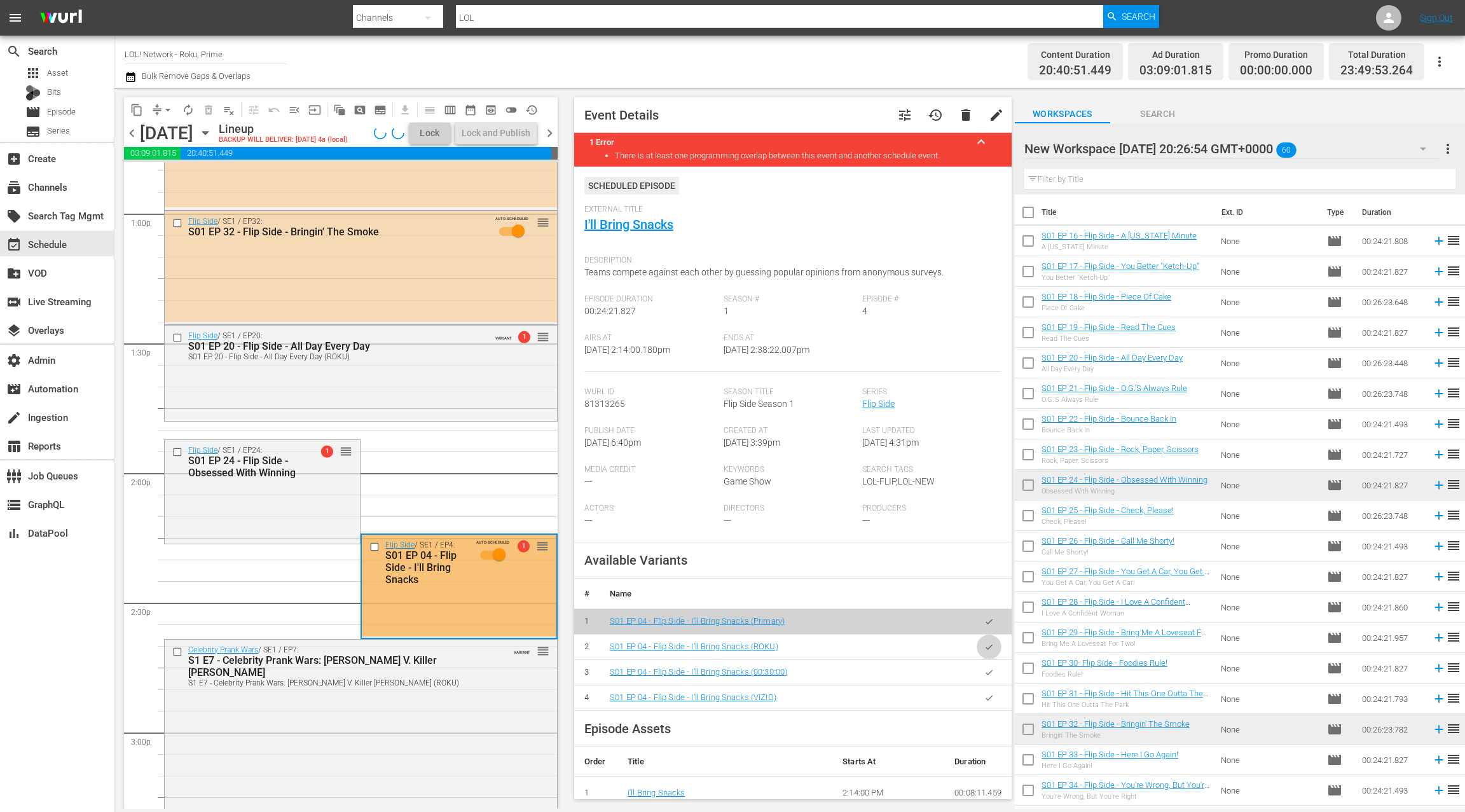
click at [985, 653] on button "button" at bounding box center [989, 646] width 25 height 25
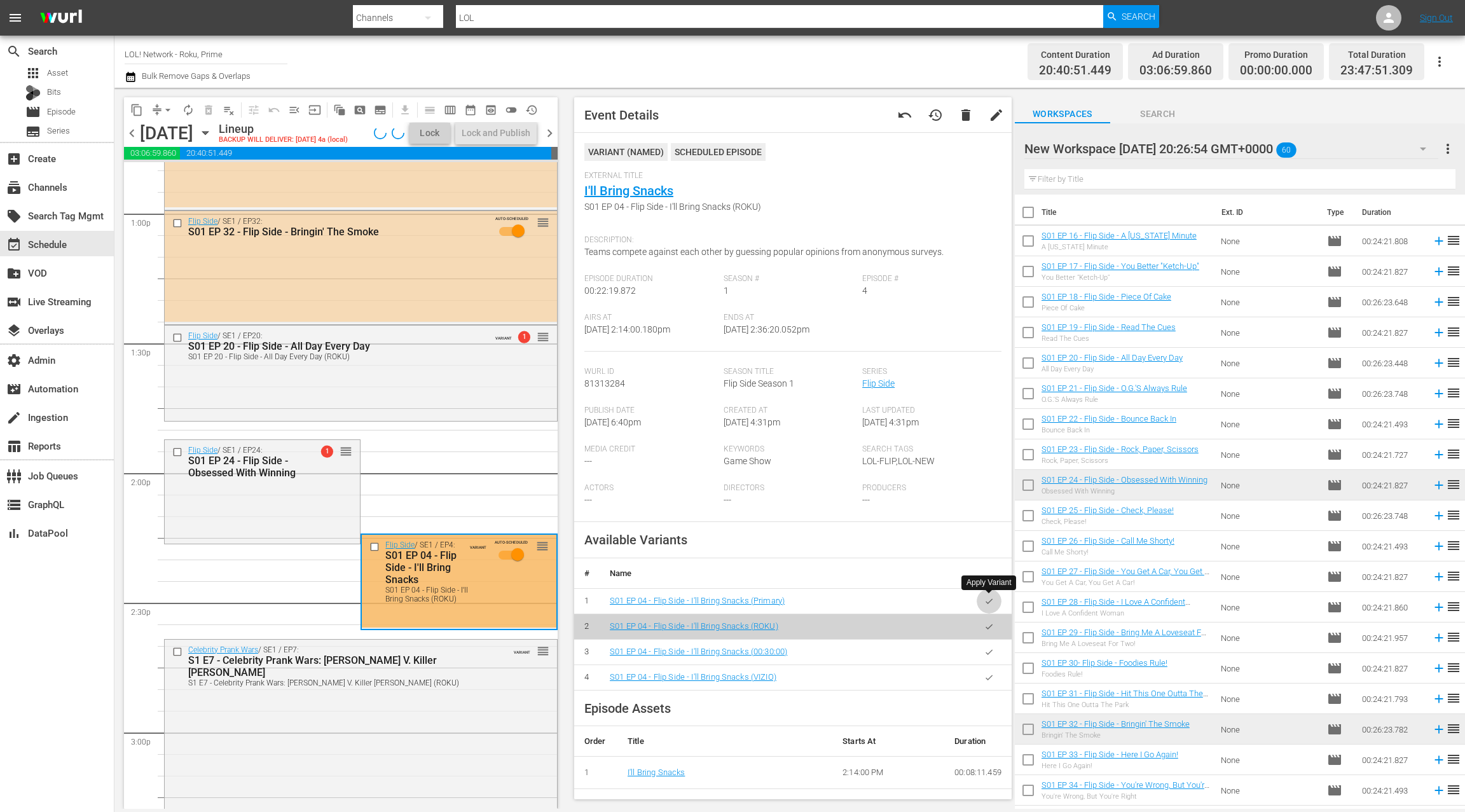
click at [990, 604] on icon "button" at bounding box center [989, 601] width 9 height 9
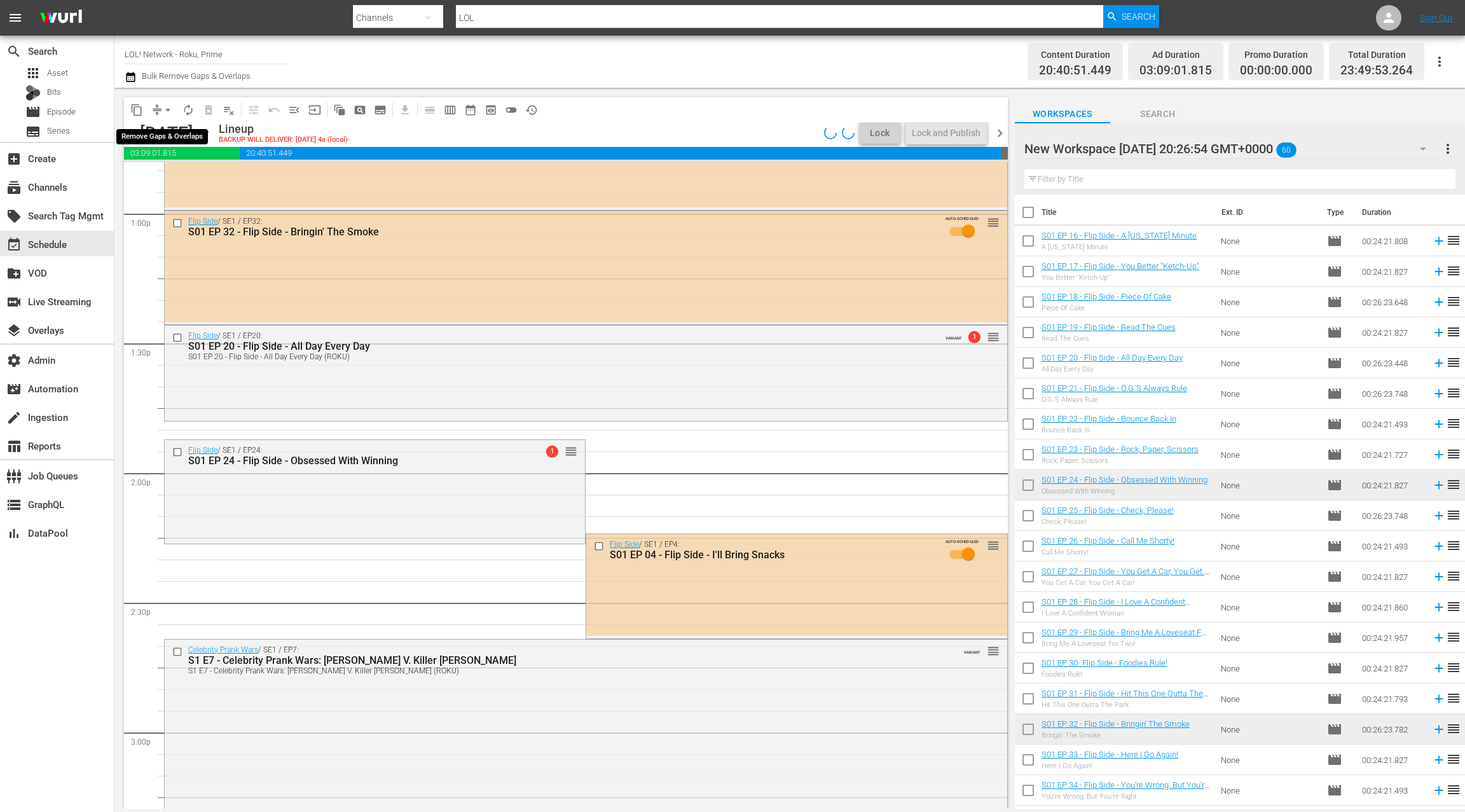
click at [162, 112] on span "arrow_drop_down" at bounding box center [168, 110] width 13 height 13
click at [176, 172] on li "Align to End of Previous Day" at bounding box center [168, 178] width 134 height 21
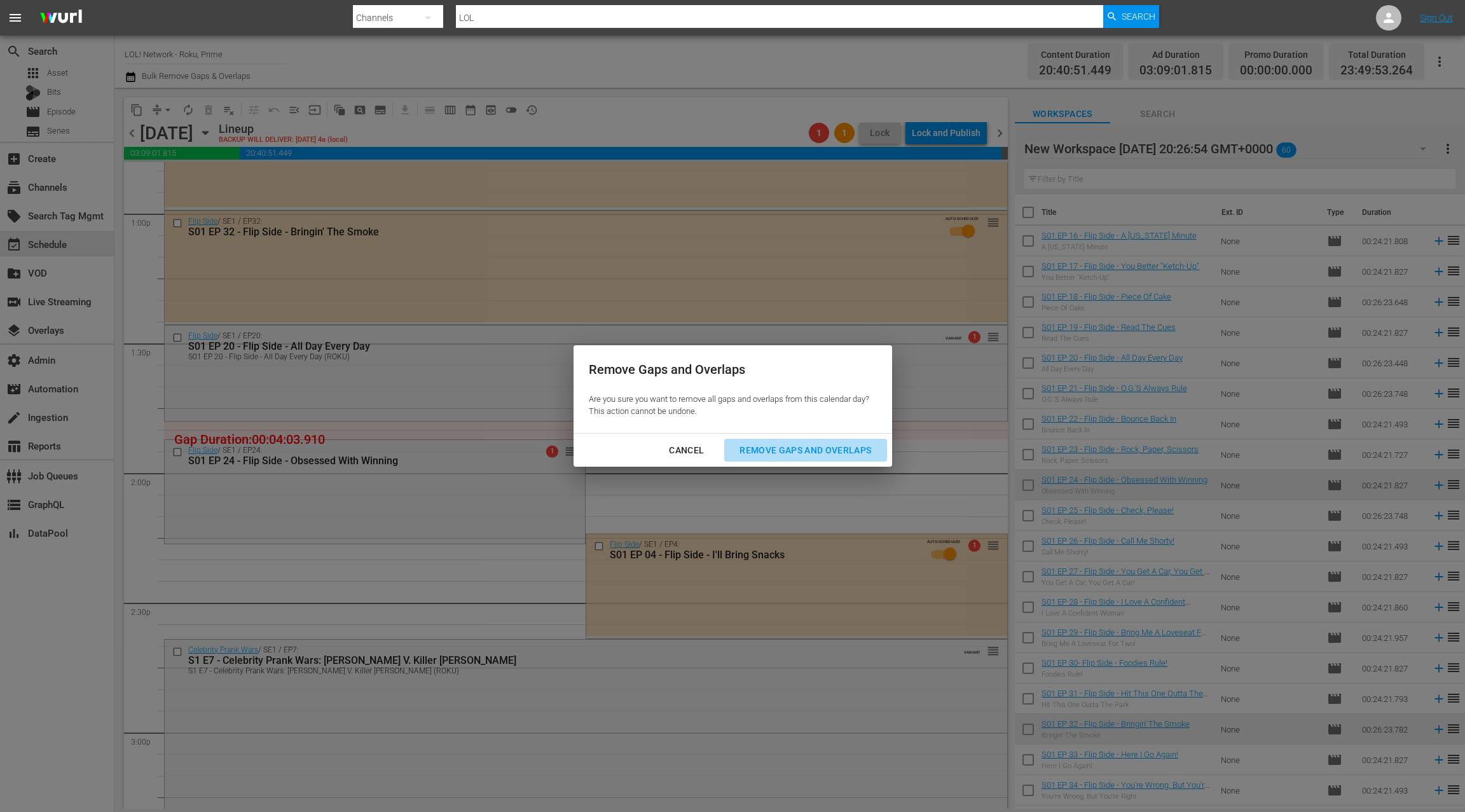
click at [776, 446] on div "Remove Gaps and Overlaps" at bounding box center [805, 451] width 152 height 16
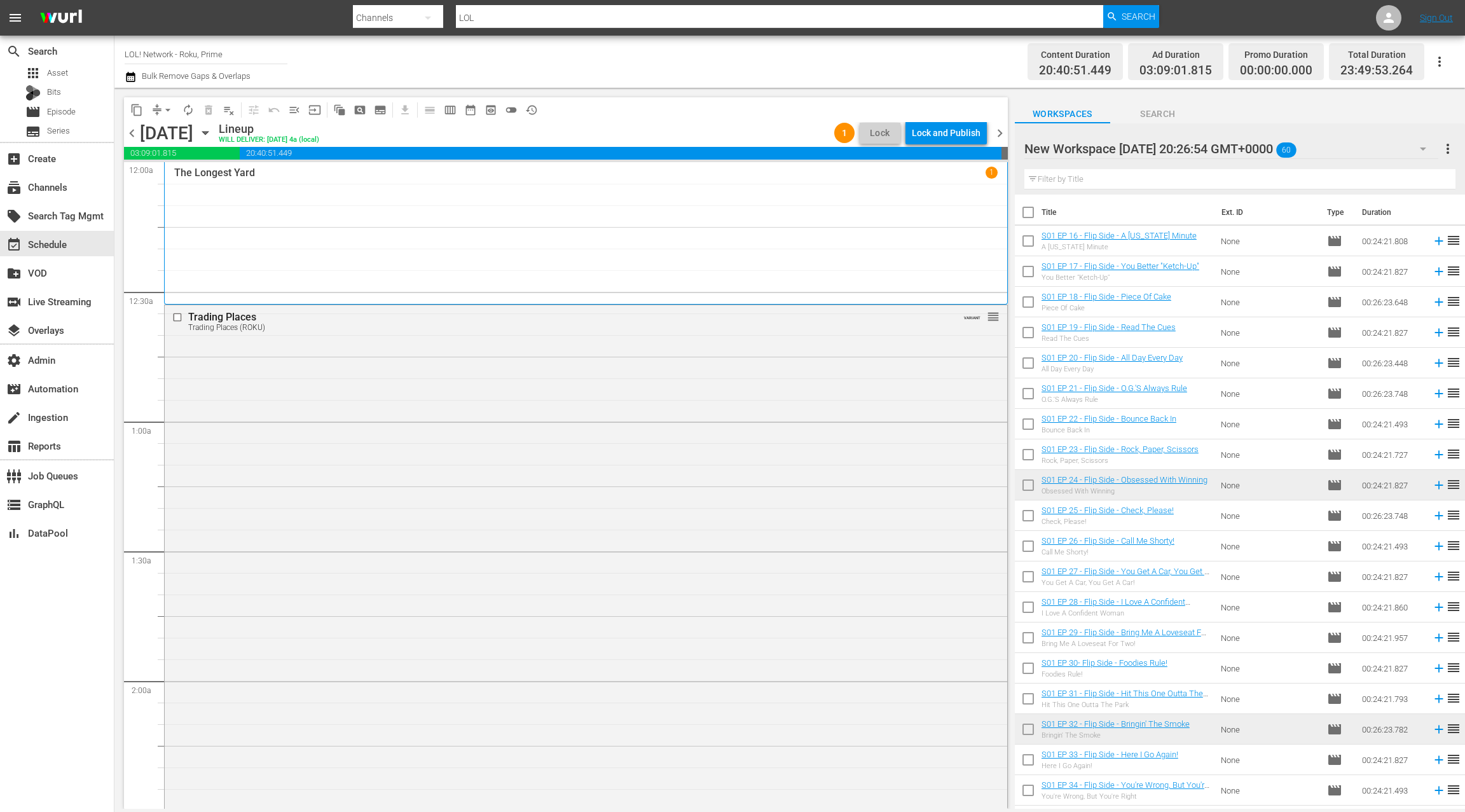
scroll to position [3322, 0]
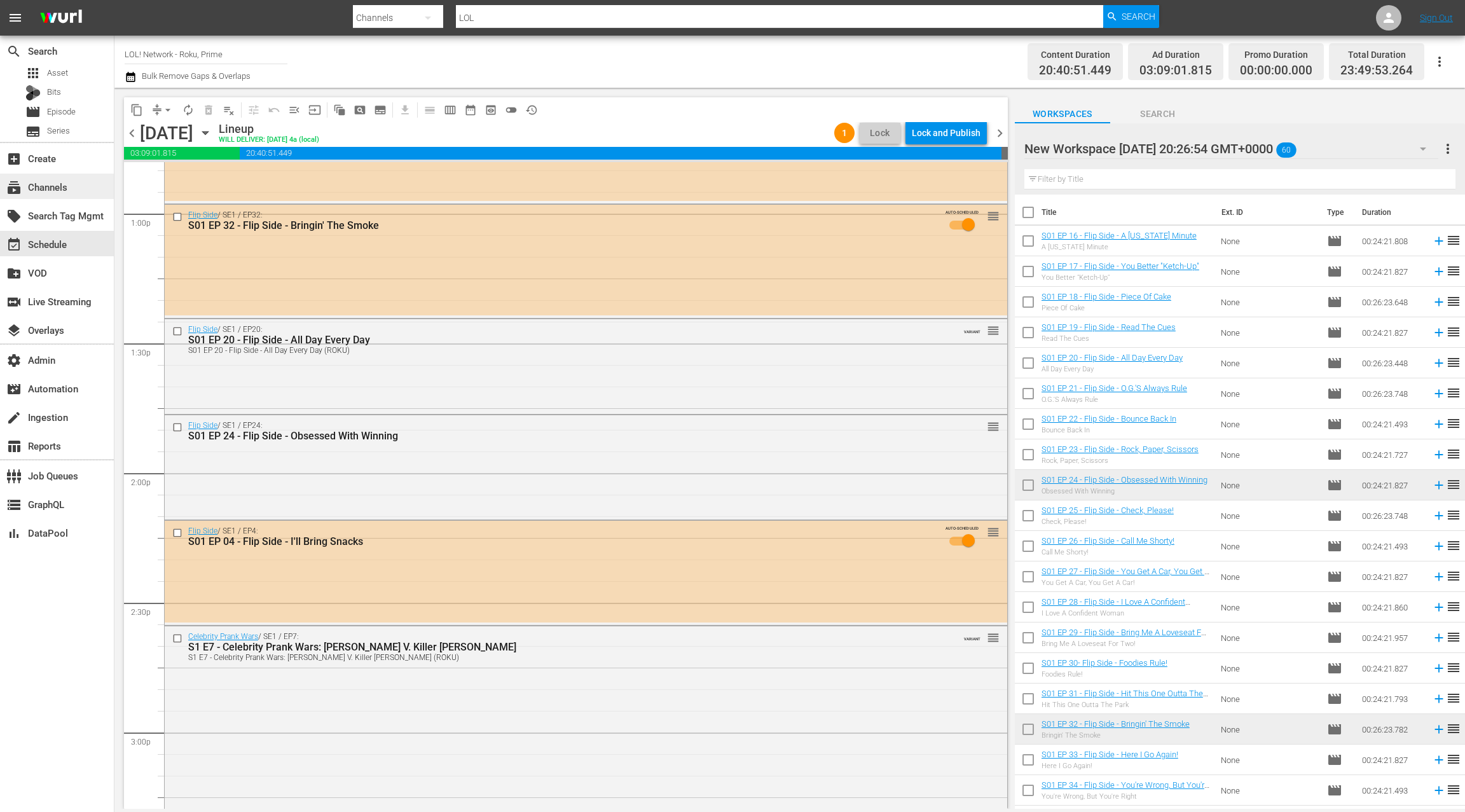
click at [92, 186] on div "subscriptions Channels" at bounding box center [57, 186] width 114 height 25
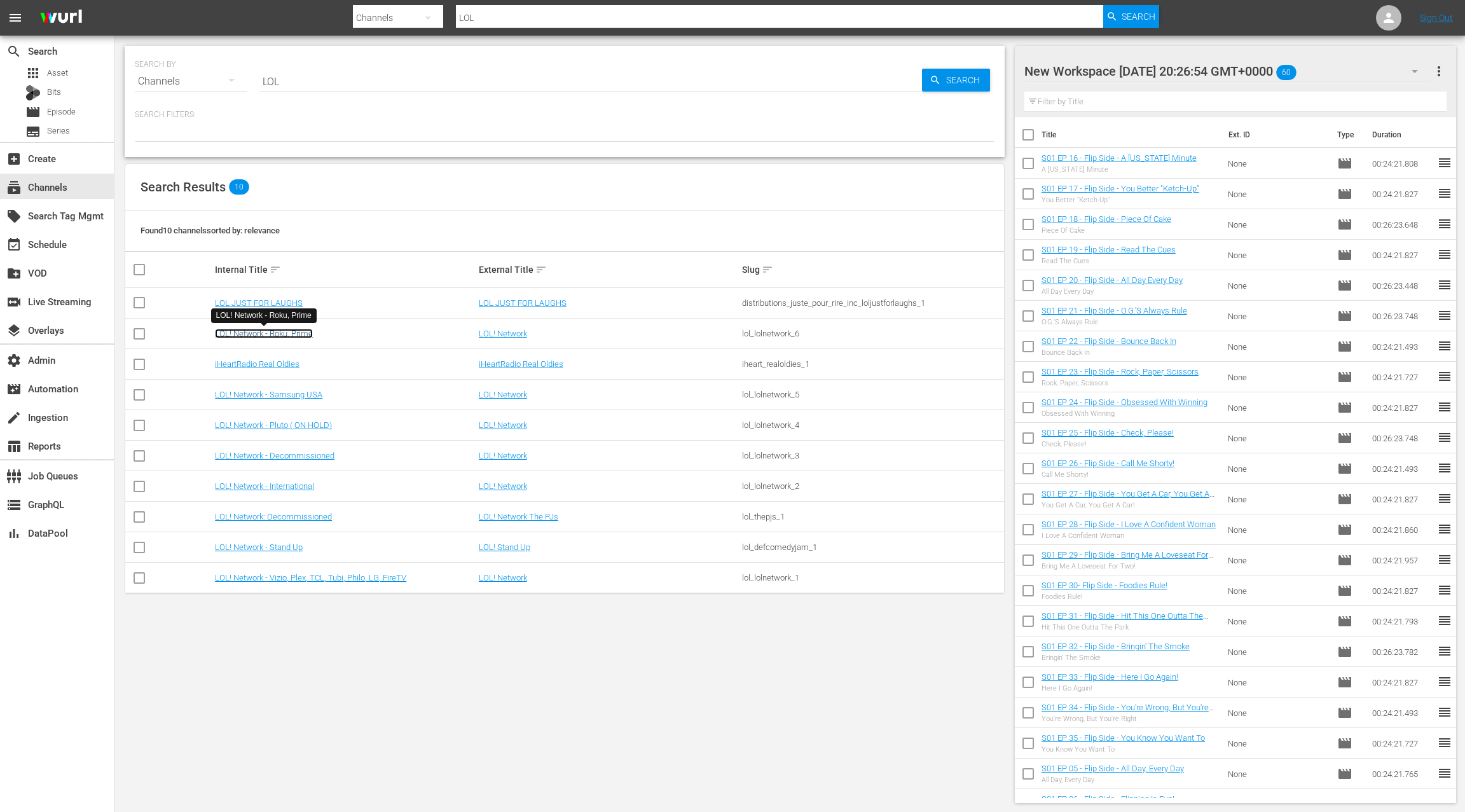
click at [295, 336] on link "LOL! Network - Roku, Prime" at bounding box center [263, 333] width 98 height 9
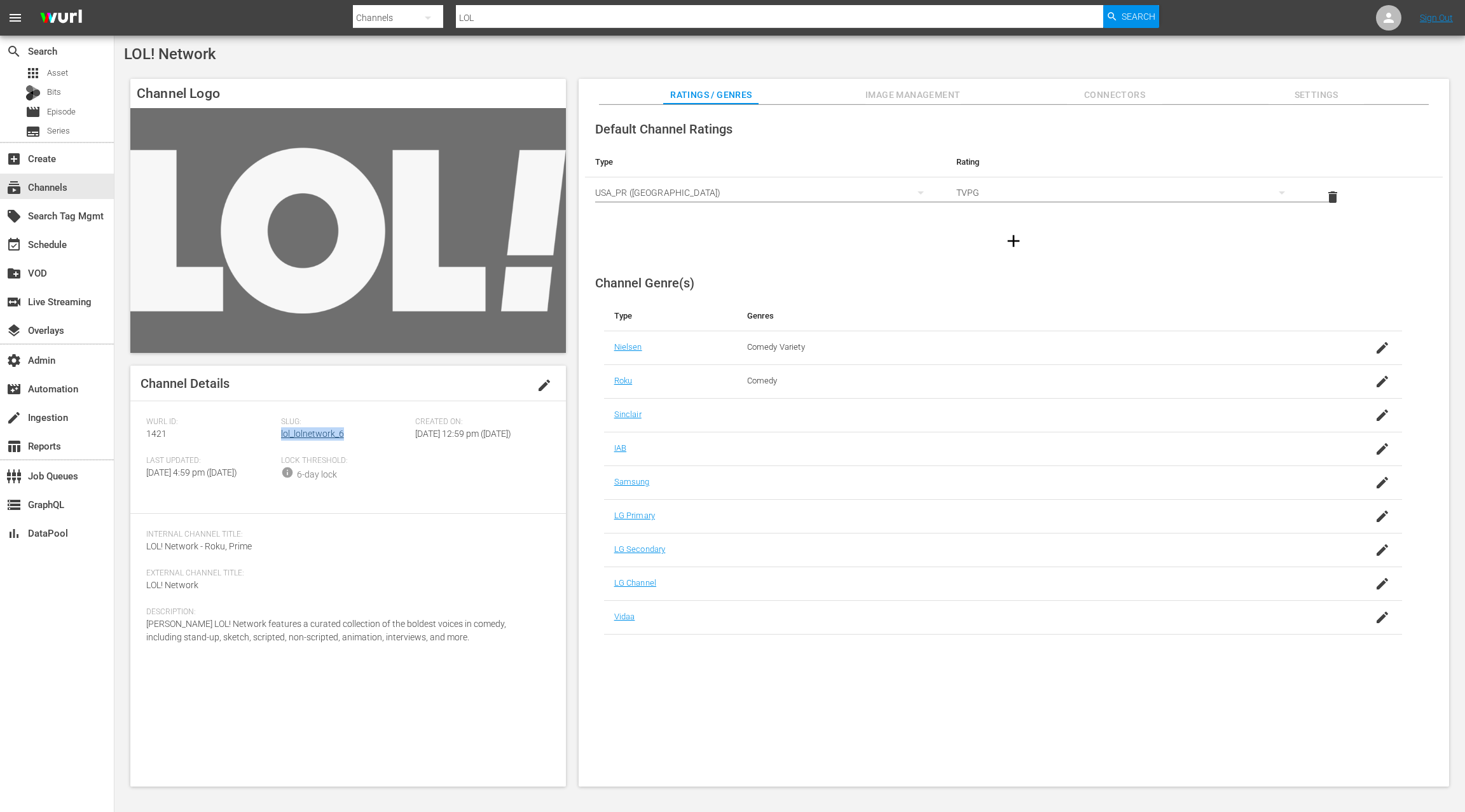
drag, startPoint x: 300, startPoint y: 437, endPoint x: 281, endPoint y: 438, distance: 19.0
click at [281, 438] on div "Slug: lol_lolnetwork_6" at bounding box center [348, 436] width 135 height 39
copy link "lol_lolnetwork_6"
click at [73, 77] on div "apps Asset" at bounding box center [57, 73] width 114 height 18
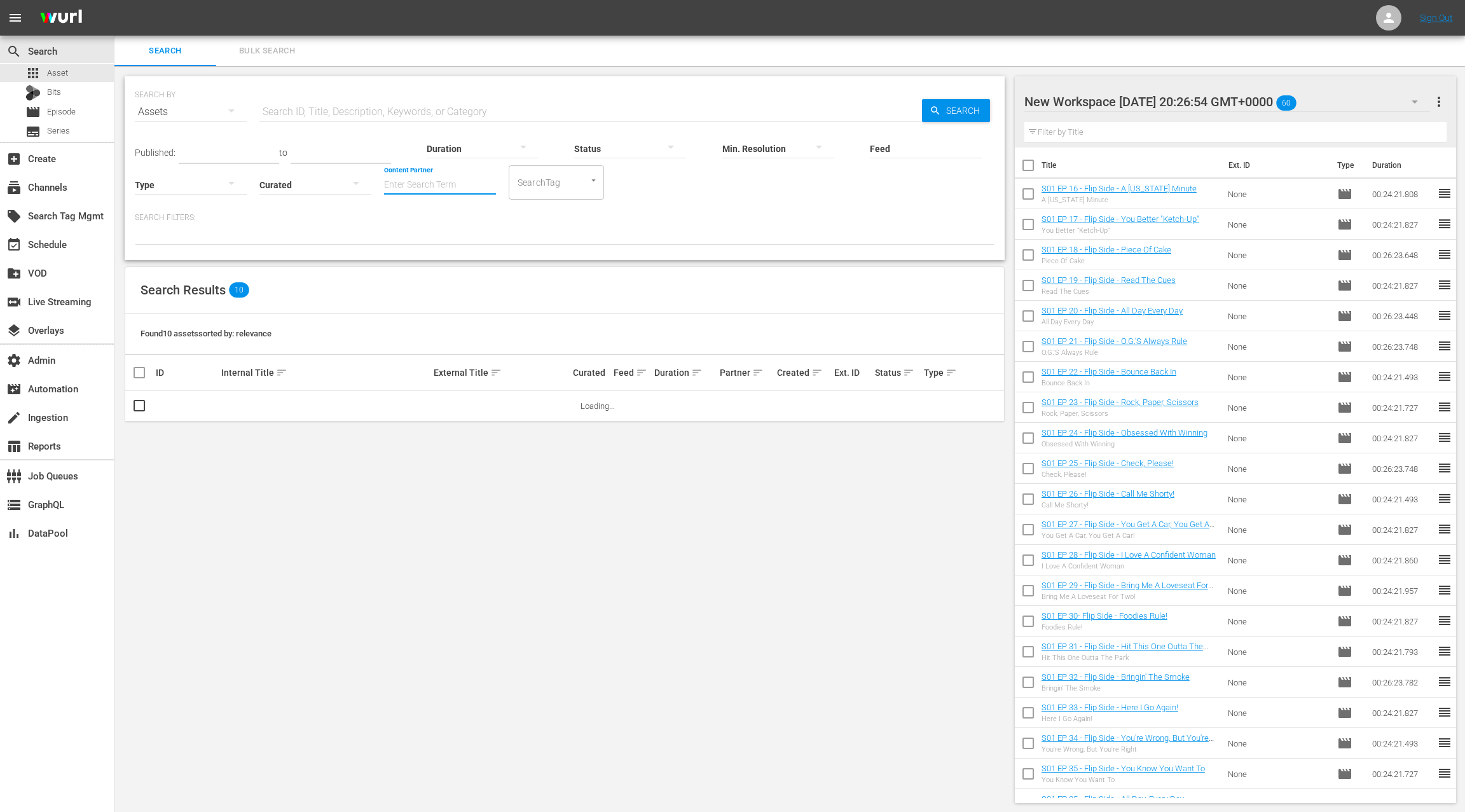
click at [427, 184] on input "Content Partner" at bounding box center [440, 186] width 112 height 46
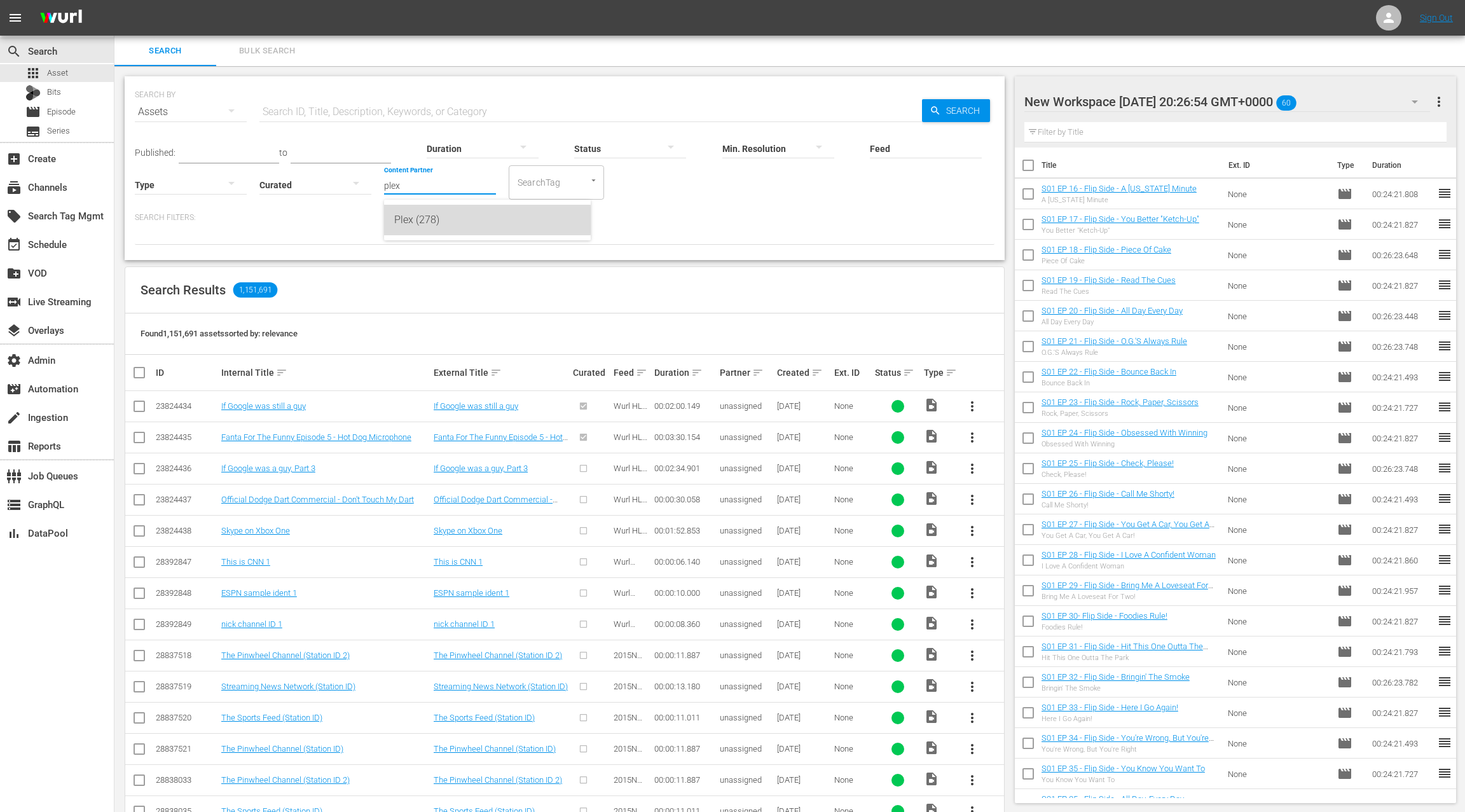
click at [462, 220] on div "Plex (278)" at bounding box center [487, 220] width 186 height 31
type input "Plex (278)"
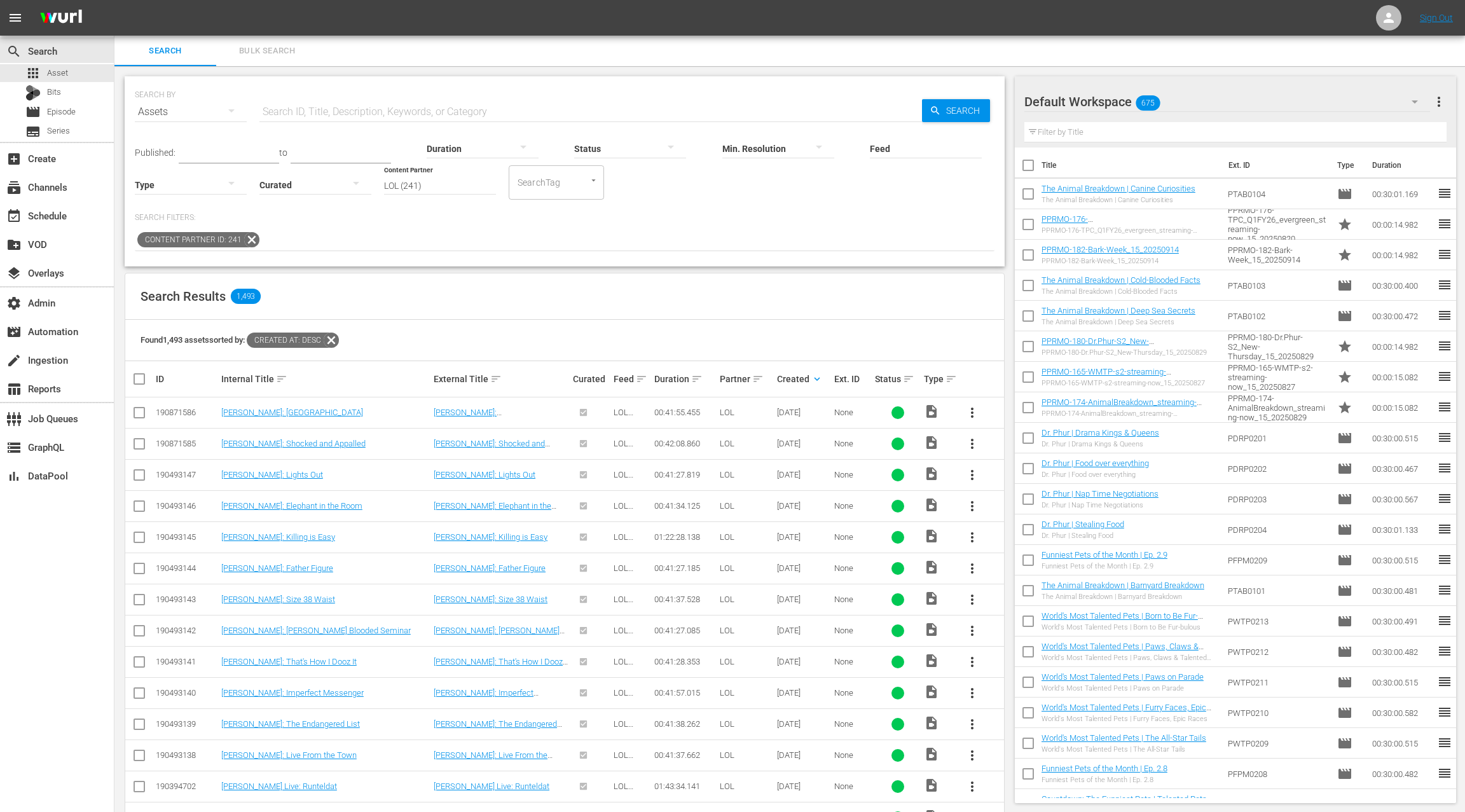
click at [285, 112] on input "text" at bounding box center [591, 112] width 663 height 31
click at [64, 108] on span "Episode" at bounding box center [61, 112] width 29 height 13
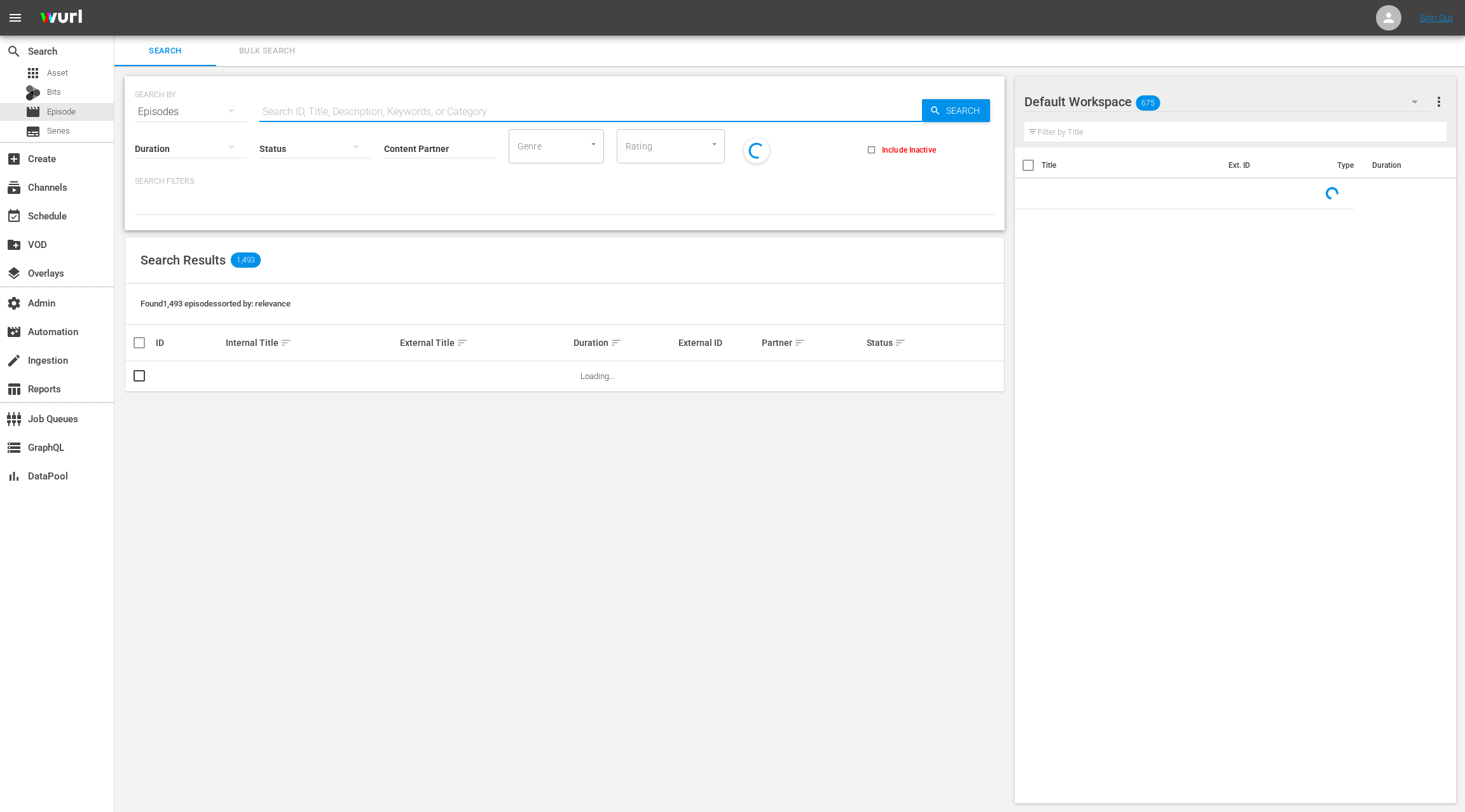
click at [319, 111] on input "text" at bounding box center [591, 112] width 663 height 31
paste input "MHPK101295"
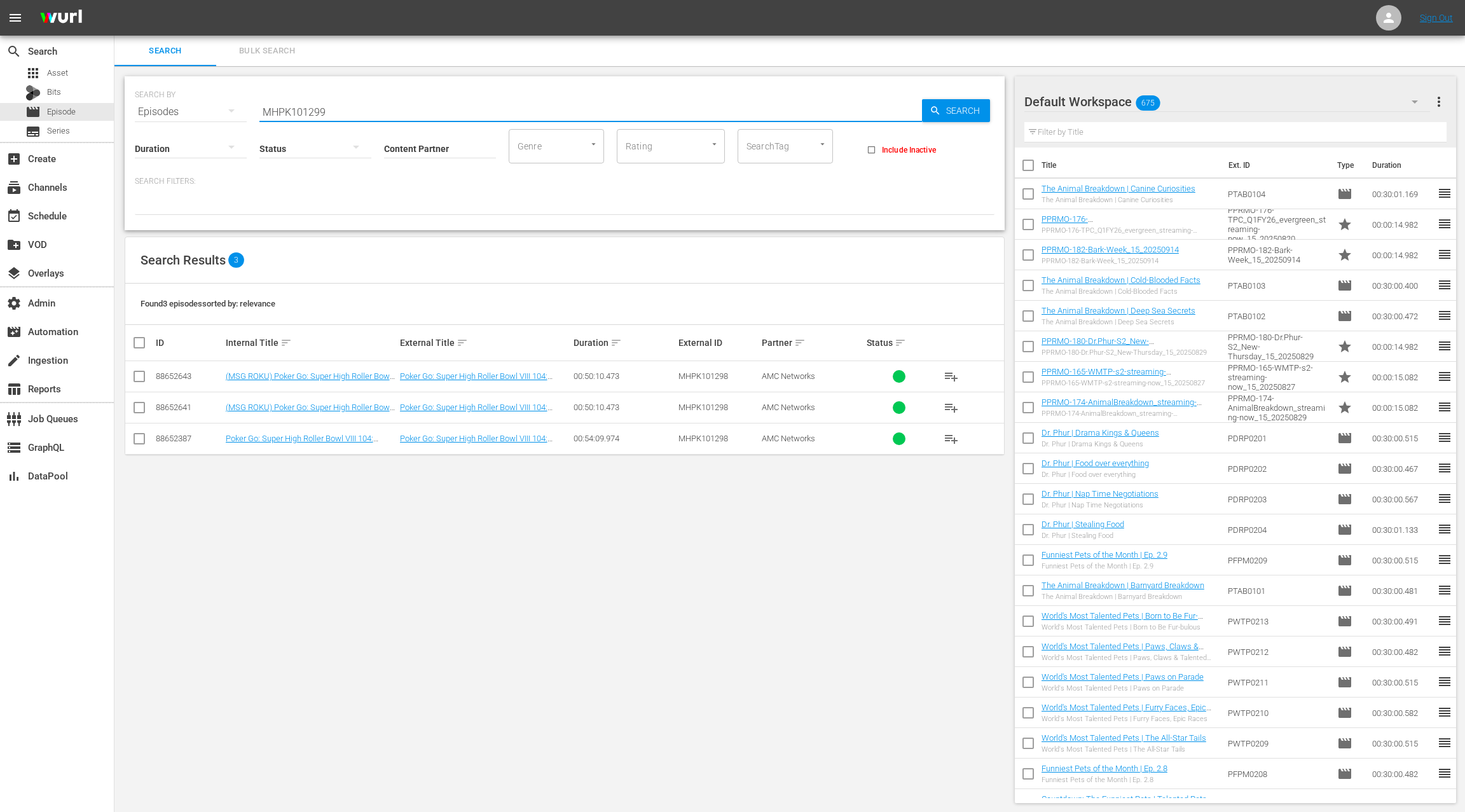
type input "MHPK101299"
click at [293, 114] on input "MHPK101299" at bounding box center [591, 112] width 663 height 31
